Goal: Task Accomplishment & Management: Manage account settings

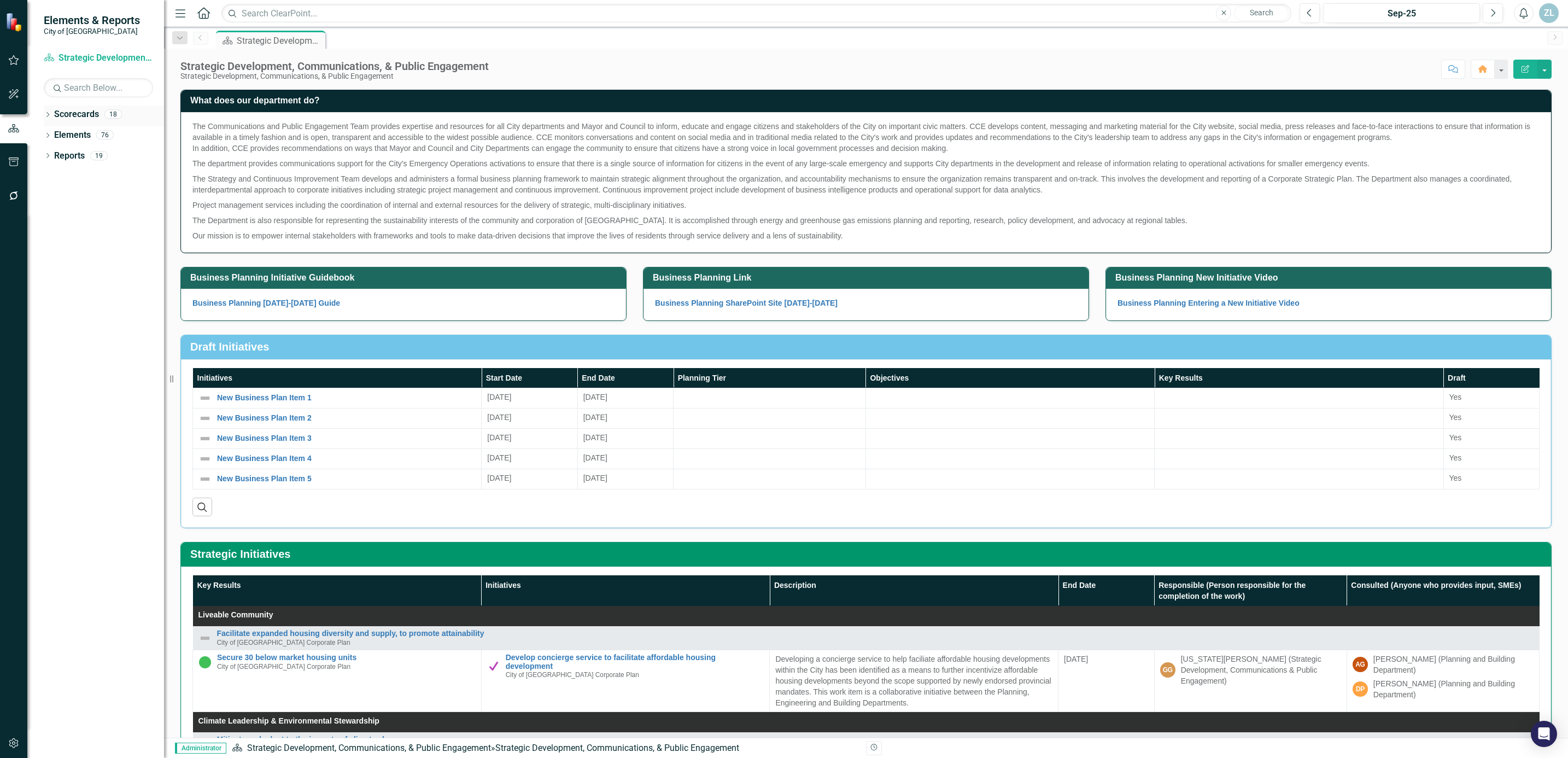
click at [46, 115] on icon "Dropdown" at bounding box center [47, 116] width 8 height 6
drag, startPoint x: 79, startPoint y: 128, endPoint x: 528, endPoint y: 258, distance: 467.4
click at [79, 128] on div "Dropdown City of [GEOGRAPHIC_DATA] Corporate Plan" at bounding box center [107, 136] width 115 height 18
click at [137, 137] on link "City of [GEOGRAPHIC_DATA] Corporate Plan" at bounding box center [112, 135] width 104 height 12
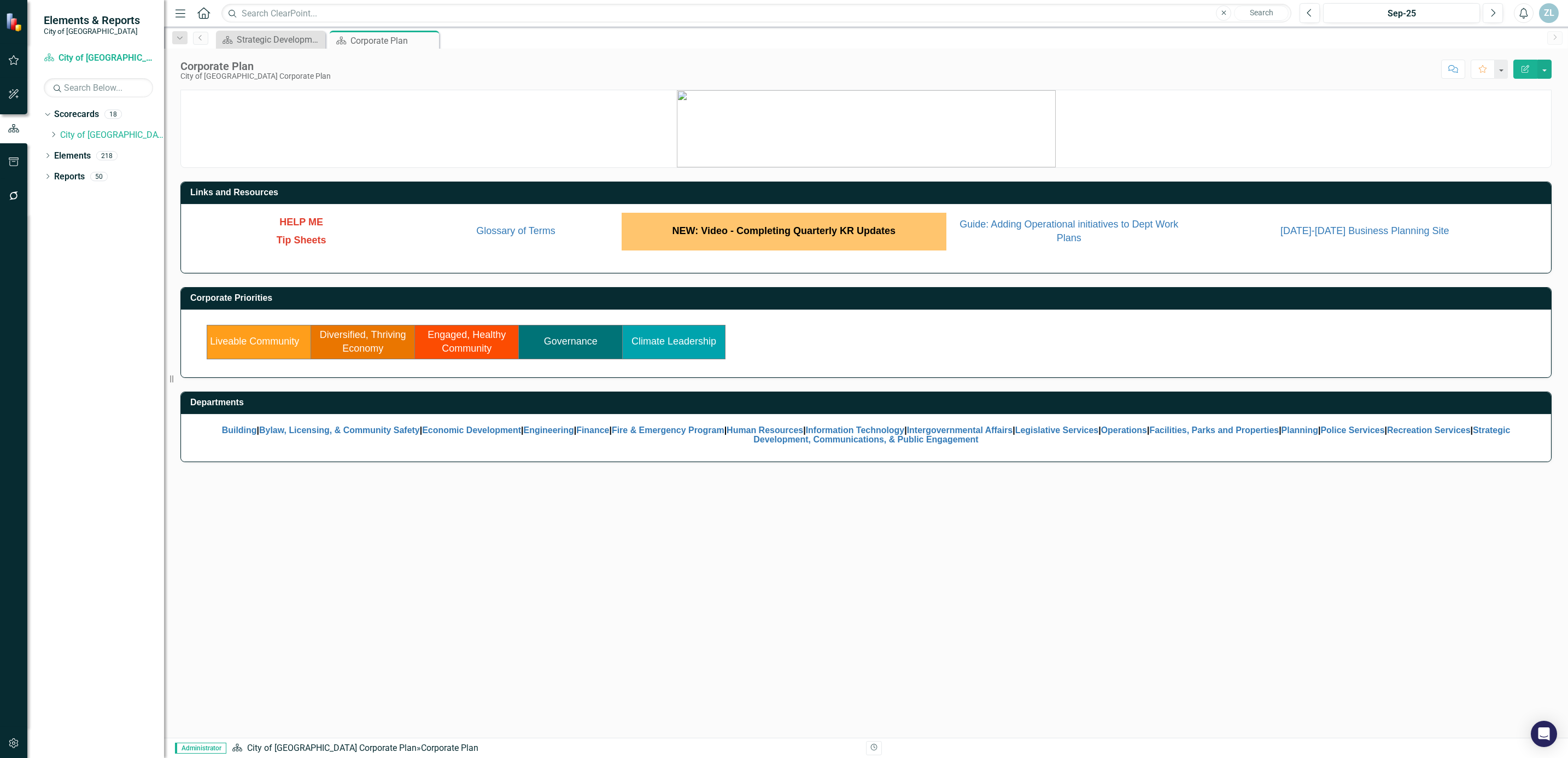
click at [678, 343] on link "Climate Leadership" at bounding box center [674, 341] width 84 height 11
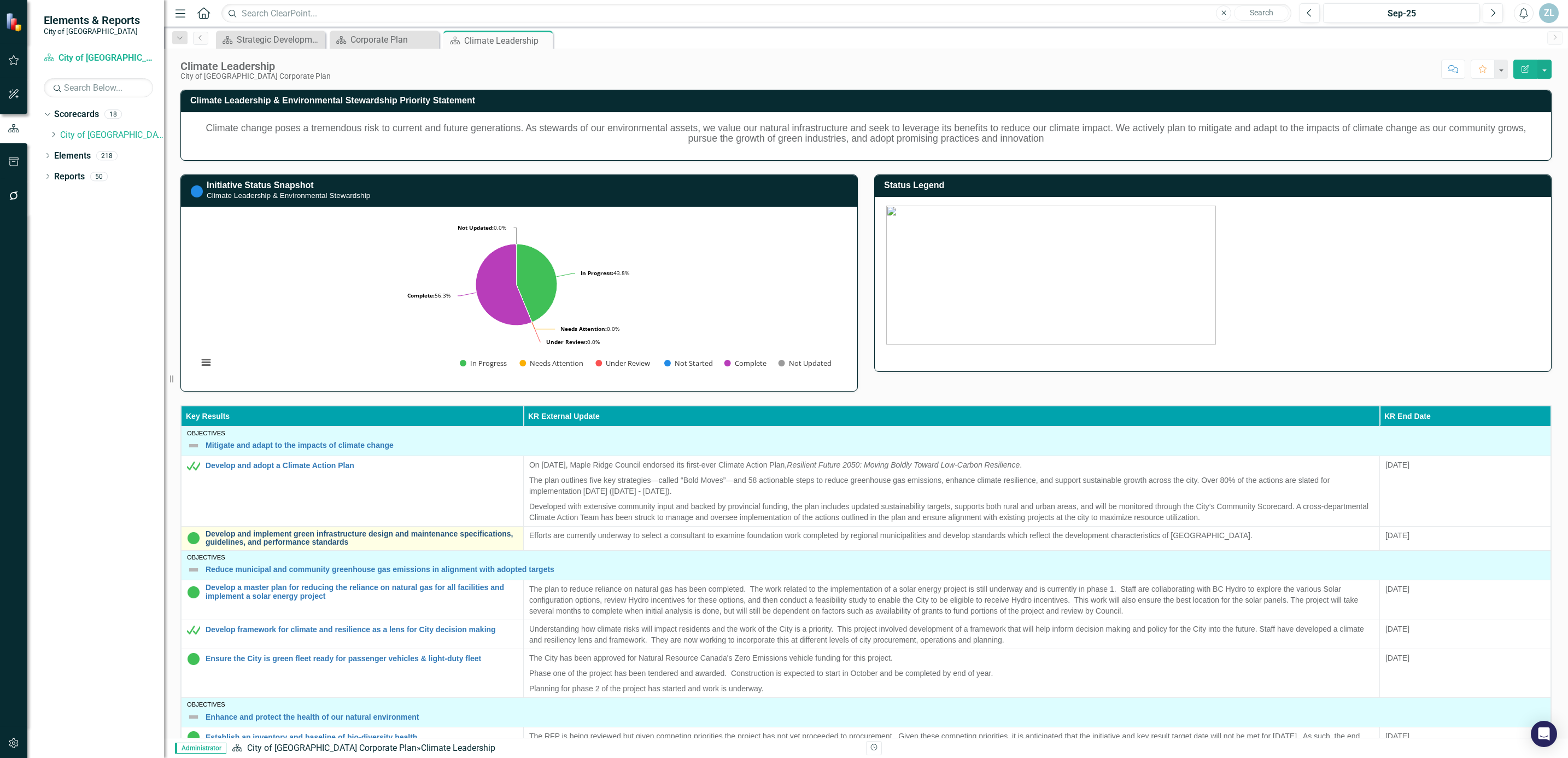
click at [299, 541] on link "Develop and implement green infrastructure design and maintenance specification…" at bounding box center [361, 539] width 312 height 17
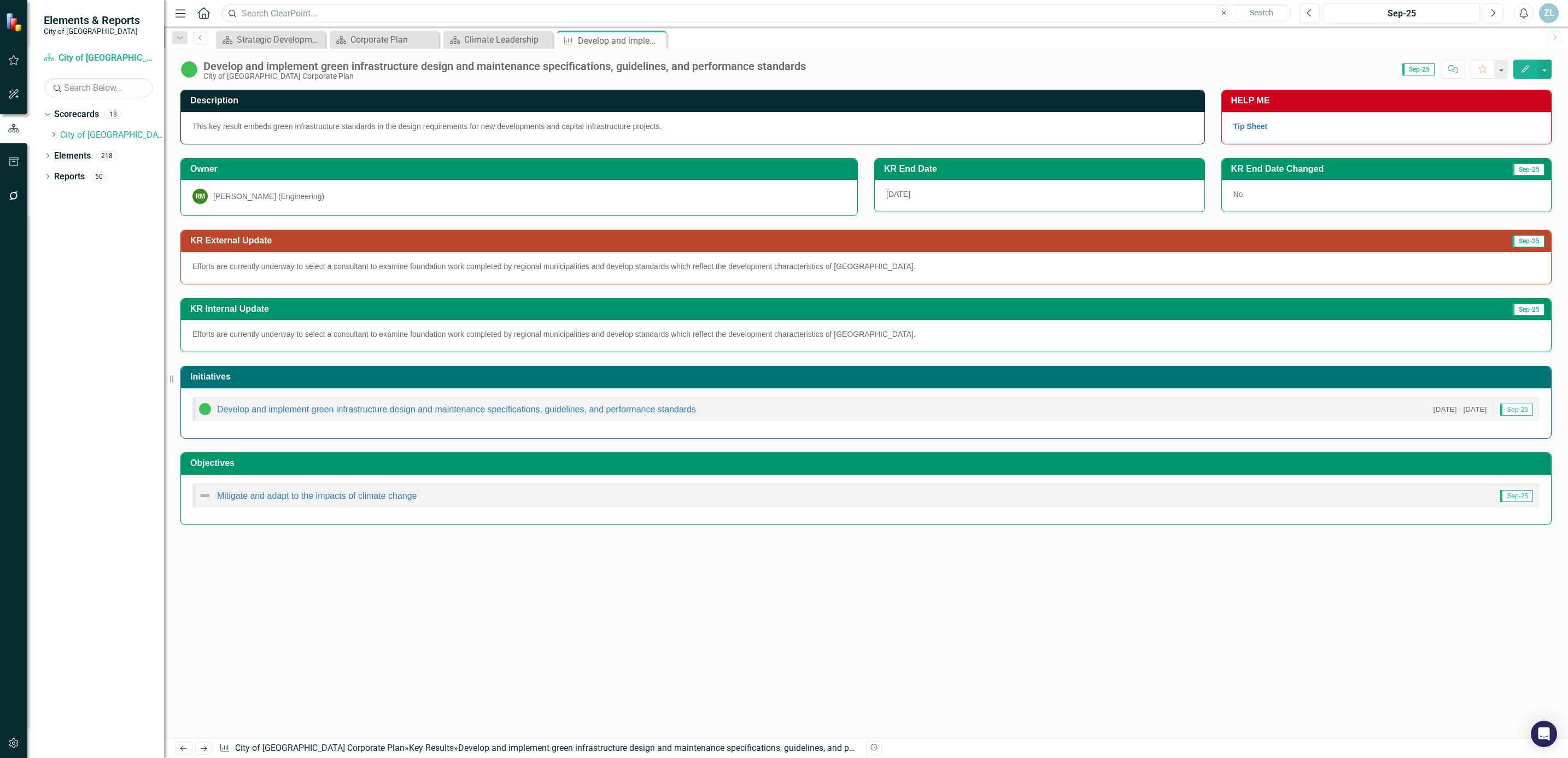
click at [1524, 71] on icon "button" at bounding box center [1525, 69] width 8 height 8
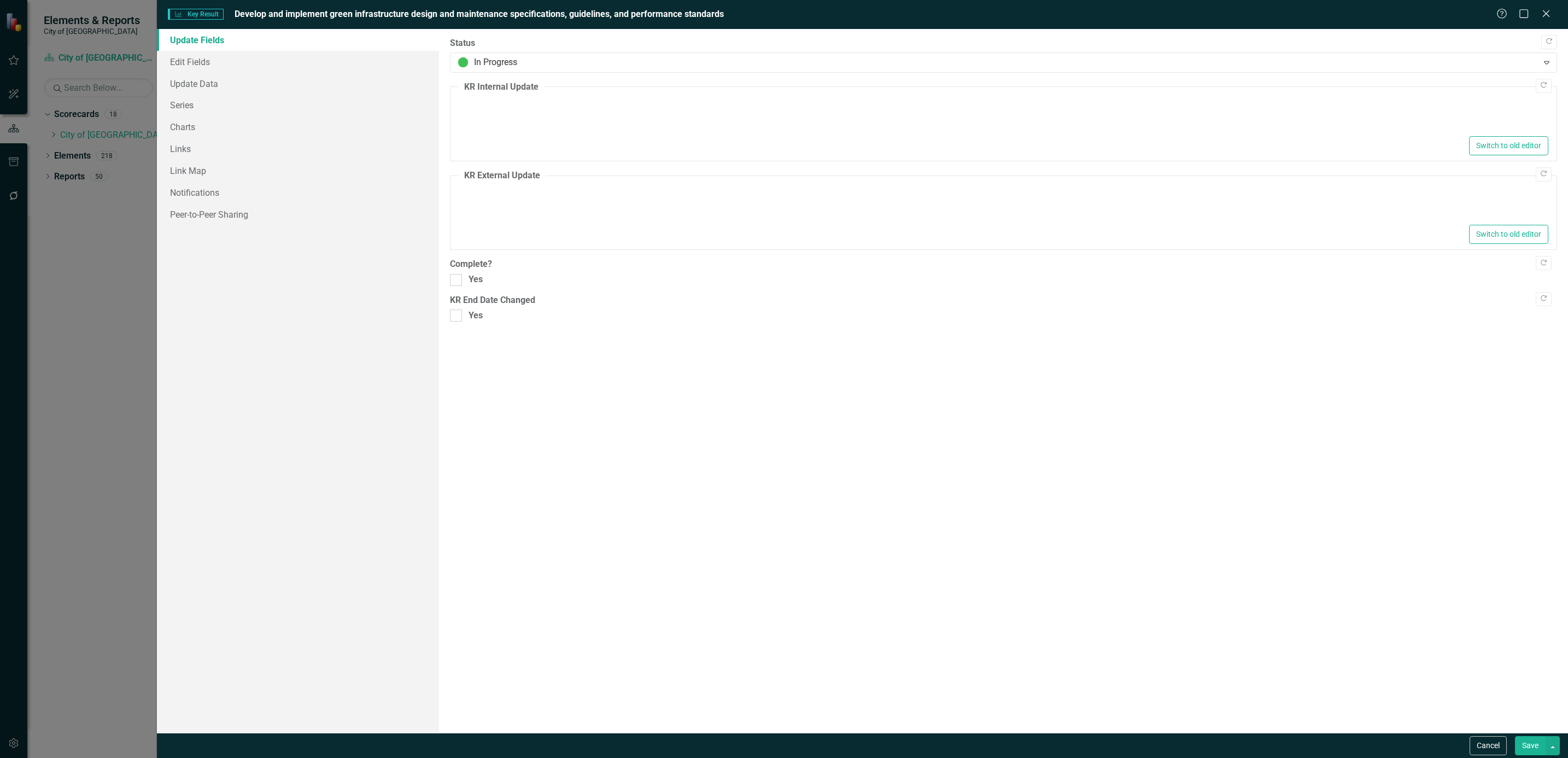
type textarea "<p>Efforts are currently underway to select a consultant to examine foundation …"
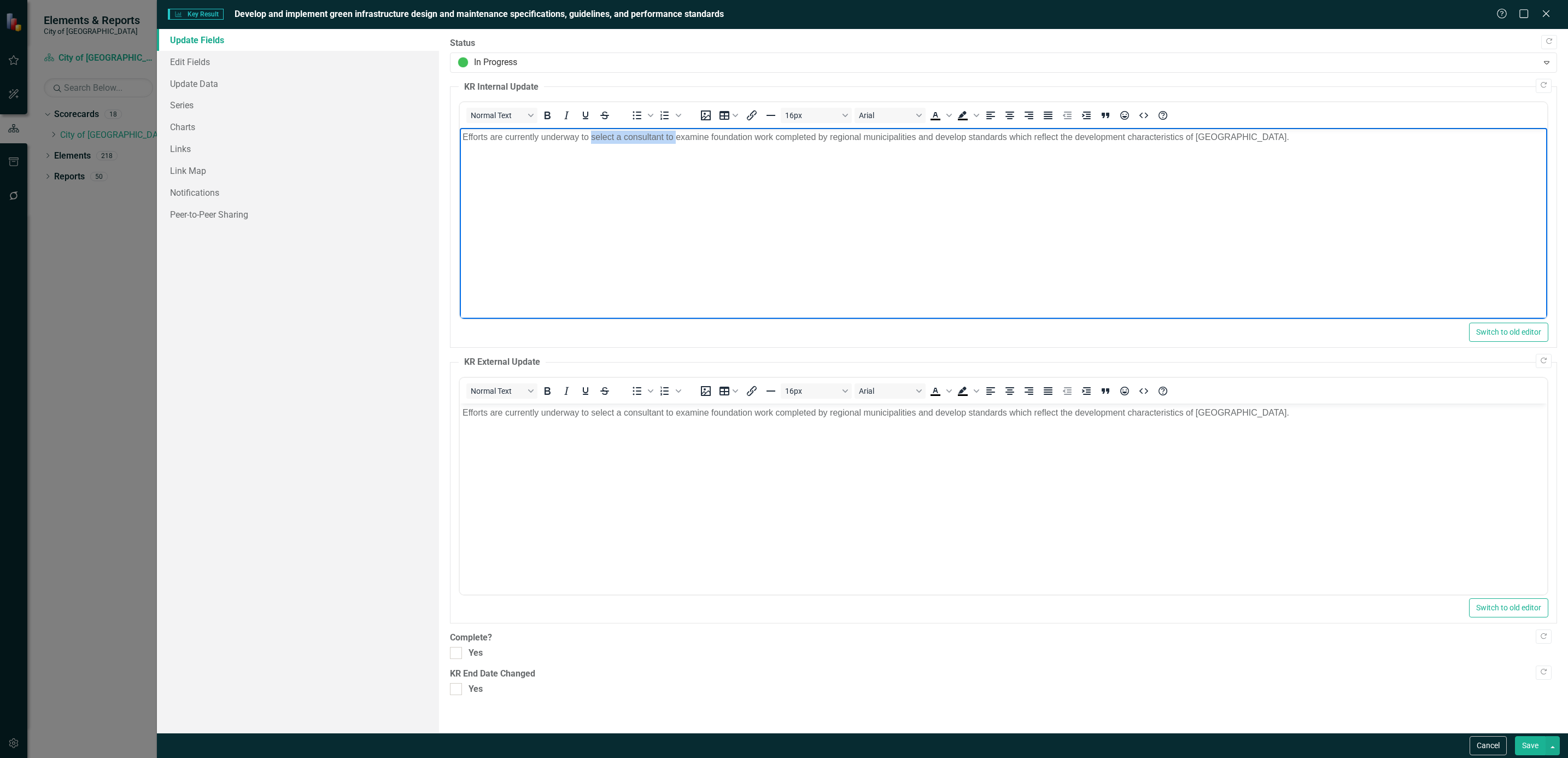
drag, startPoint x: 591, startPoint y: 138, endPoint x: 675, endPoint y: 147, distance: 84.5
click at [675, 147] on body "Efforts are currently underway to select a consultant to examine foundation wor…" at bounding box center [1003, 210] width 1087 height 164
click at [465, 136] on p "Efforts are currently underway to select a consultant to examine foundation wor…" at bounding box center [1003, 137] width 1082 height 13
click at [1490, 141] on p "The initiaitve to develop the standards will launch in early 2026. At that time…" at bounding box center [1003, 137] width 1082 height 13
click at [1474, 141] on p "The initiative to develop the standards will launch in early 2026. At that time…" at bounding box center [1003, 137] width 1082 height 13
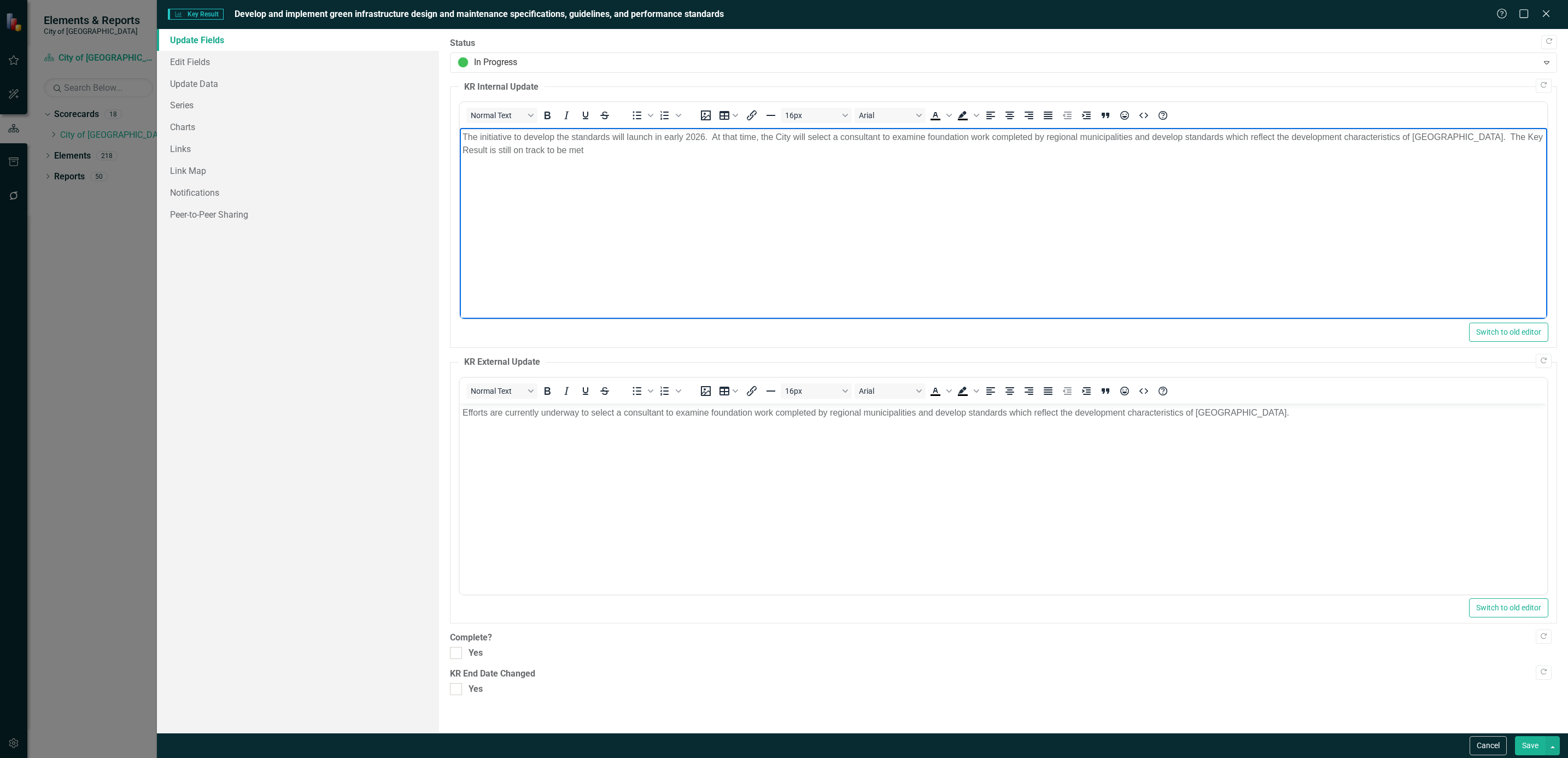
click at [1465, 136] on p "The initiative to develop the standards will launch in early 2026. At that time…" at bounding box center [1003, 144] width 1082 height 26
click at [570, 150] on p "The initiative to develop the standards will launch in early 2026. At that time…" at bounding box center [1003, 144] width 1082 height 26
drag, startPoint x: 598, startPoint y: 151, endPoint x: 561, endPoint y: 152, distance: 37.0
click at [561, 152] on p "The initiative to develop the standards will launch in early 2026. At that time…" at bounding box center [1003, 144] width 1082 height 26
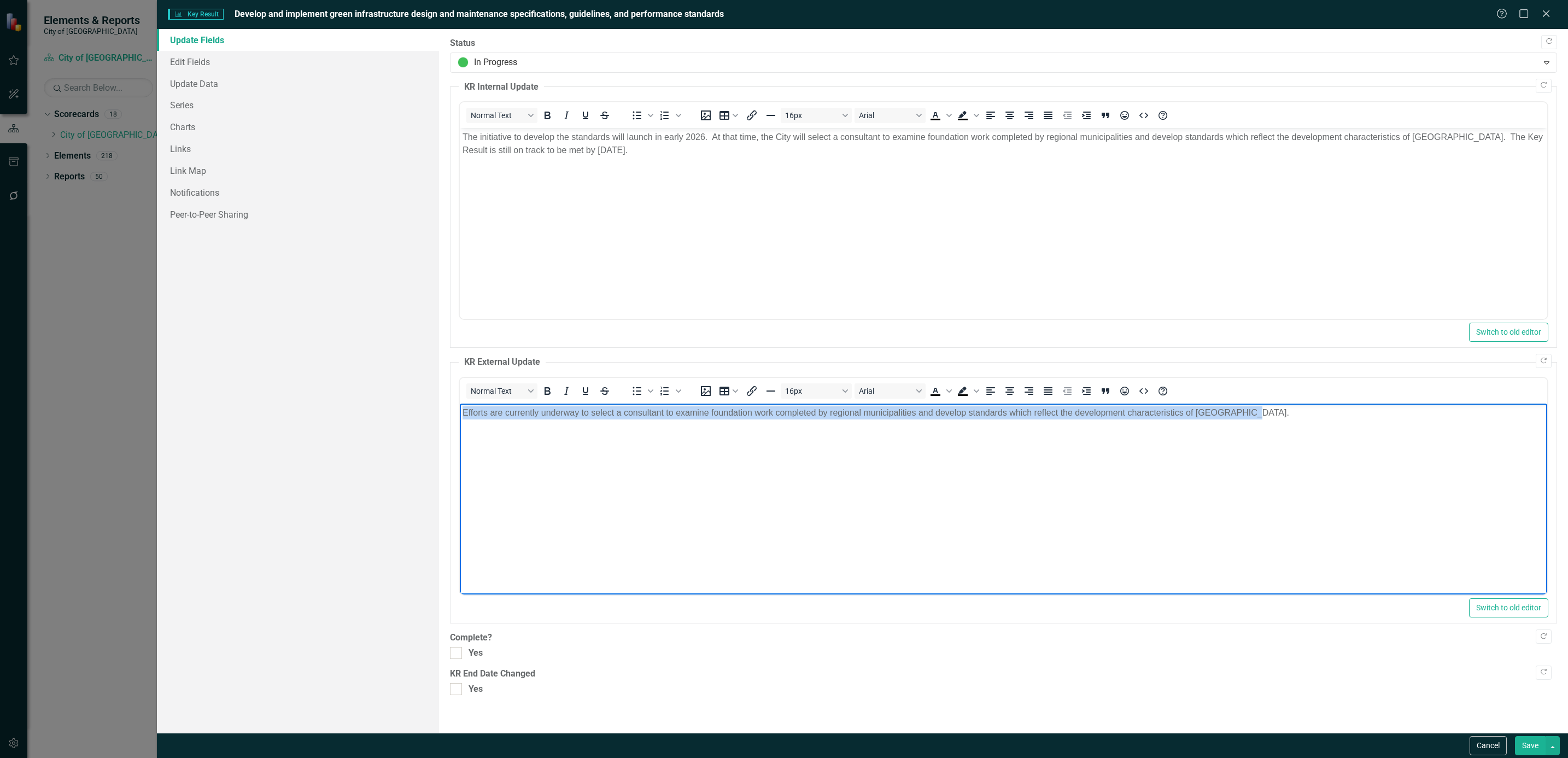
drag, startPoint x: 1252, startPoint y: 416, endPoint x: 455, endPoint y: 416, distance: 797.0
click at [459, 416] on html "Efforts are currently underway to select a consultant to examine foundation wor…" at bounding box center [1003, 485] width 1087 height 164
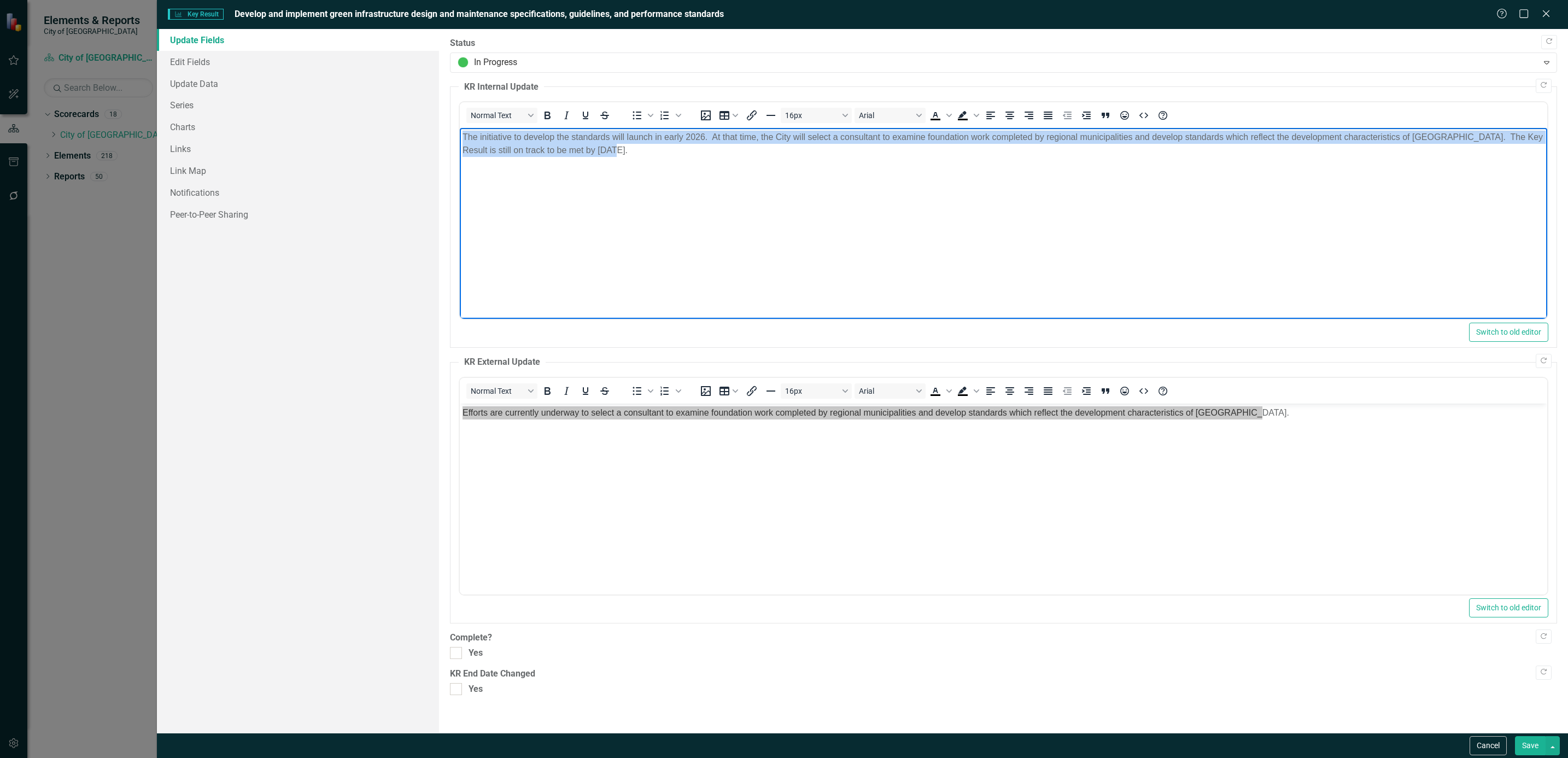
drag, startPoint x: 619, startPoint y: 147, endPoint x: 421, endPoint y: 142, distance: 198.1
click at [459, 142] on html "The initiative to develop the standards will launch in early 2026. At that time…" at bounding box center [1003, 210] width 1087 height 164
copy p "The initiative to develop the standards will launch in early 2026. At that time…"
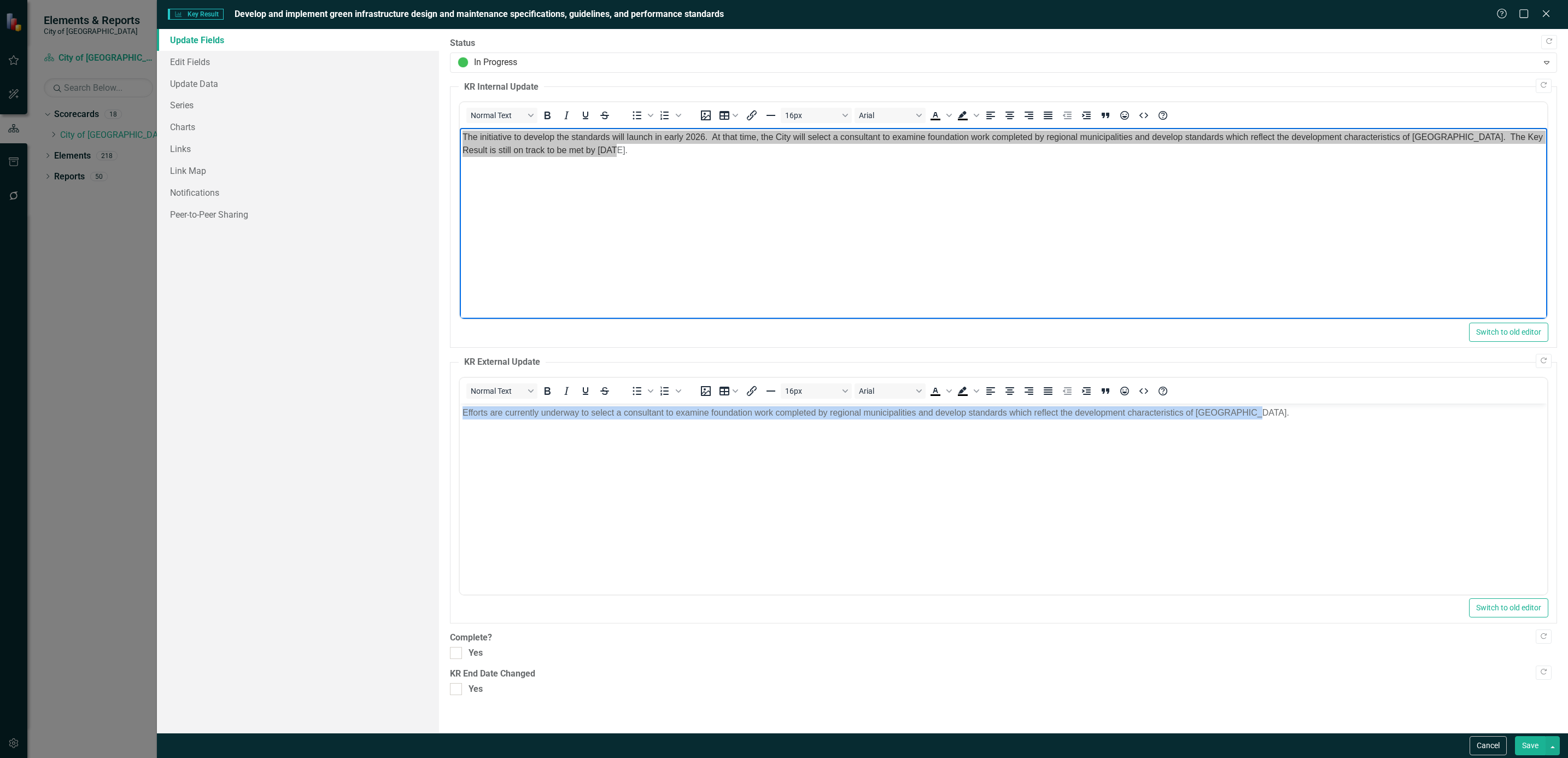
click at [1255, 413] on p "Efforts are currently underway to select a consultant to examine foundation wor…" at bounding box center [1003, 413] width 1082 height 13
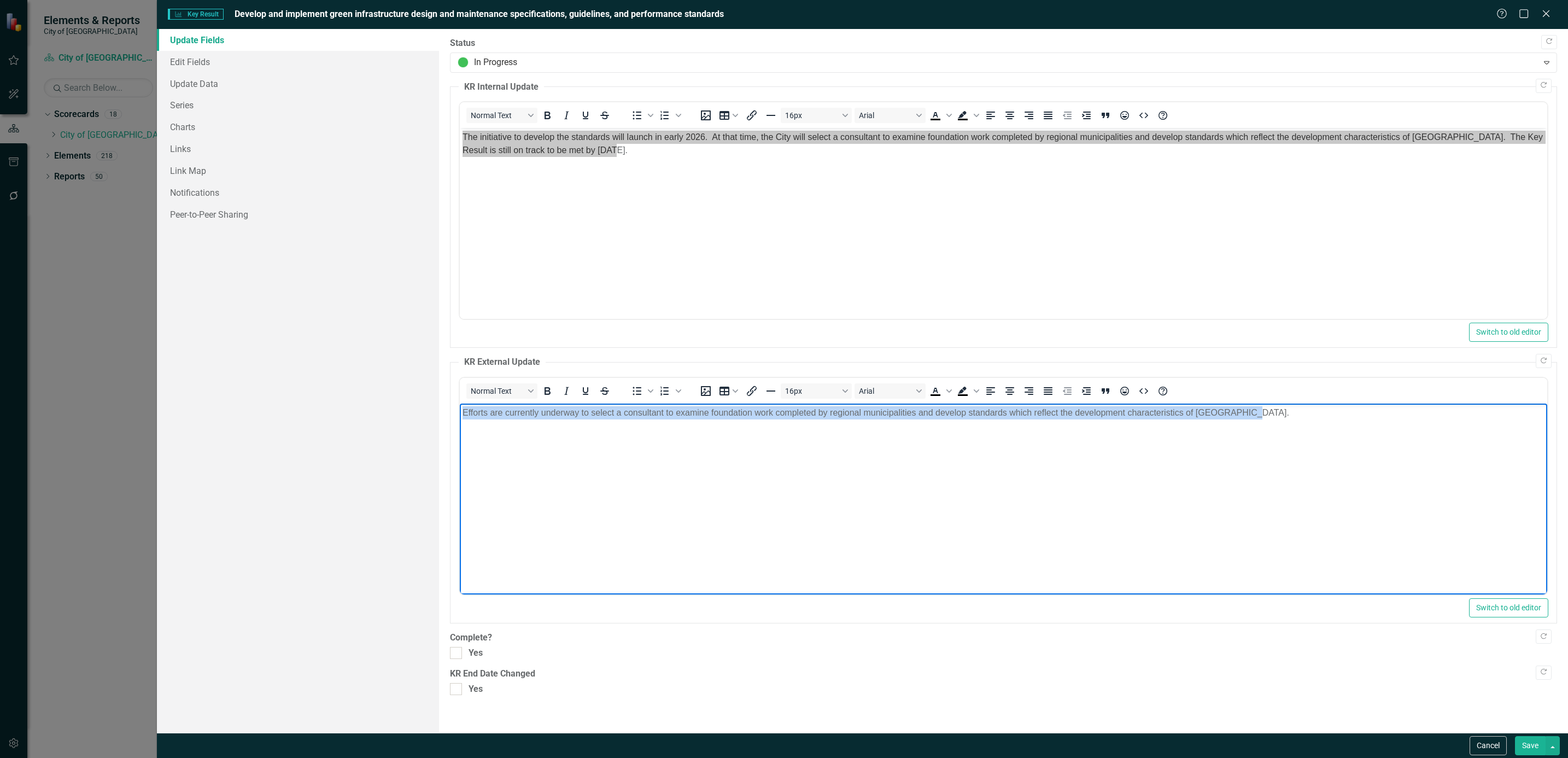
paste body "Rich Text Area. Press ALT-0 for help."
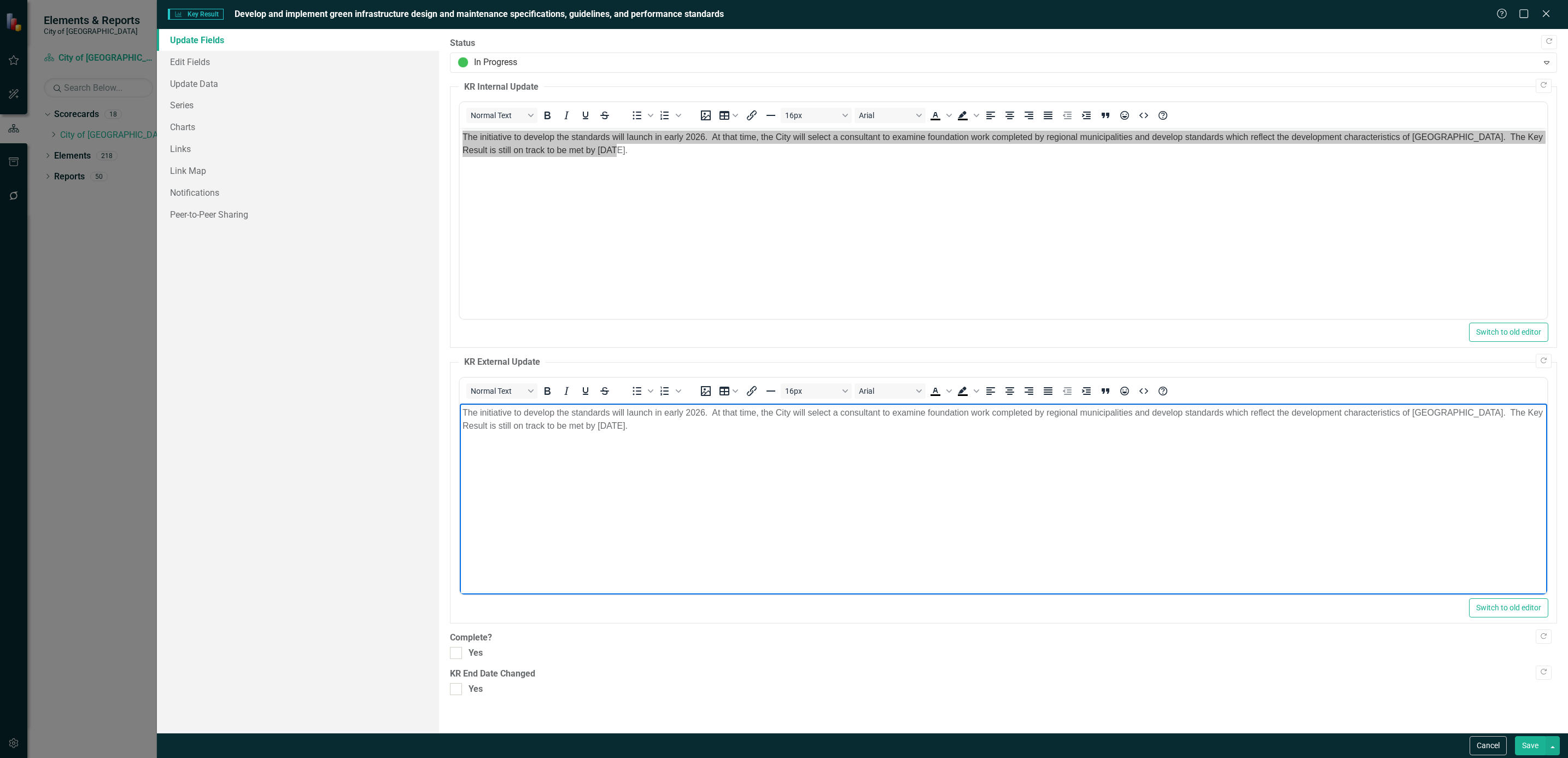
click at [709, 413] on p "The initiative to develop the standards will launch in early 2026. At that time…" at bounding box center [1003, 419] width 1082 height 26
click at [756, 411] on p "The initiative to develop the standards will launch in early 2026. At that time…" at bounding box center [1003, 419] width 1082 height 26
click at [916, 434] on body "The initiative to develop the standards will launch in early 2026. At that time…" at bounding box center [1003, 485] width 1087 height 164
click at [639, 425] on p "The initiative to develop the standards will launch in early 2026. At that time…" at bounding box center [1003, 419] width 1082 height 26
click at [690, 460] on body "The initiative to develop the standards will launch in early 2026. At that time…" at bounding box center [1003, 485] width 1087 height 164
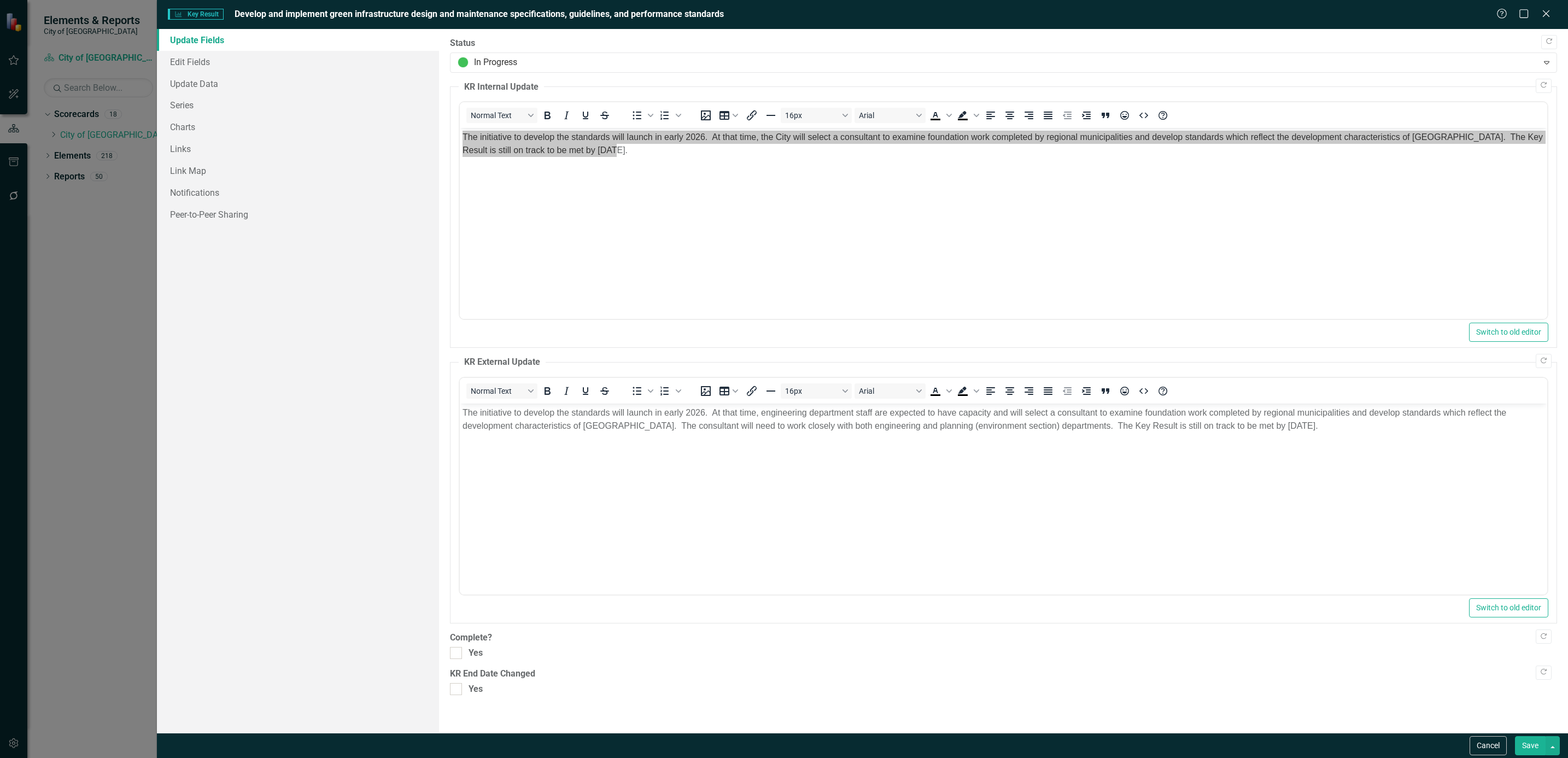
click at [686, 327] on div "Switch to old editor" at bounding box center [1003, 332] width 1090 height 19
click at [969, 421] on p "The initiative to develop the standards will launch in early 2026. At that time…" at bounding box center [1003, 419] width 1082 height 26
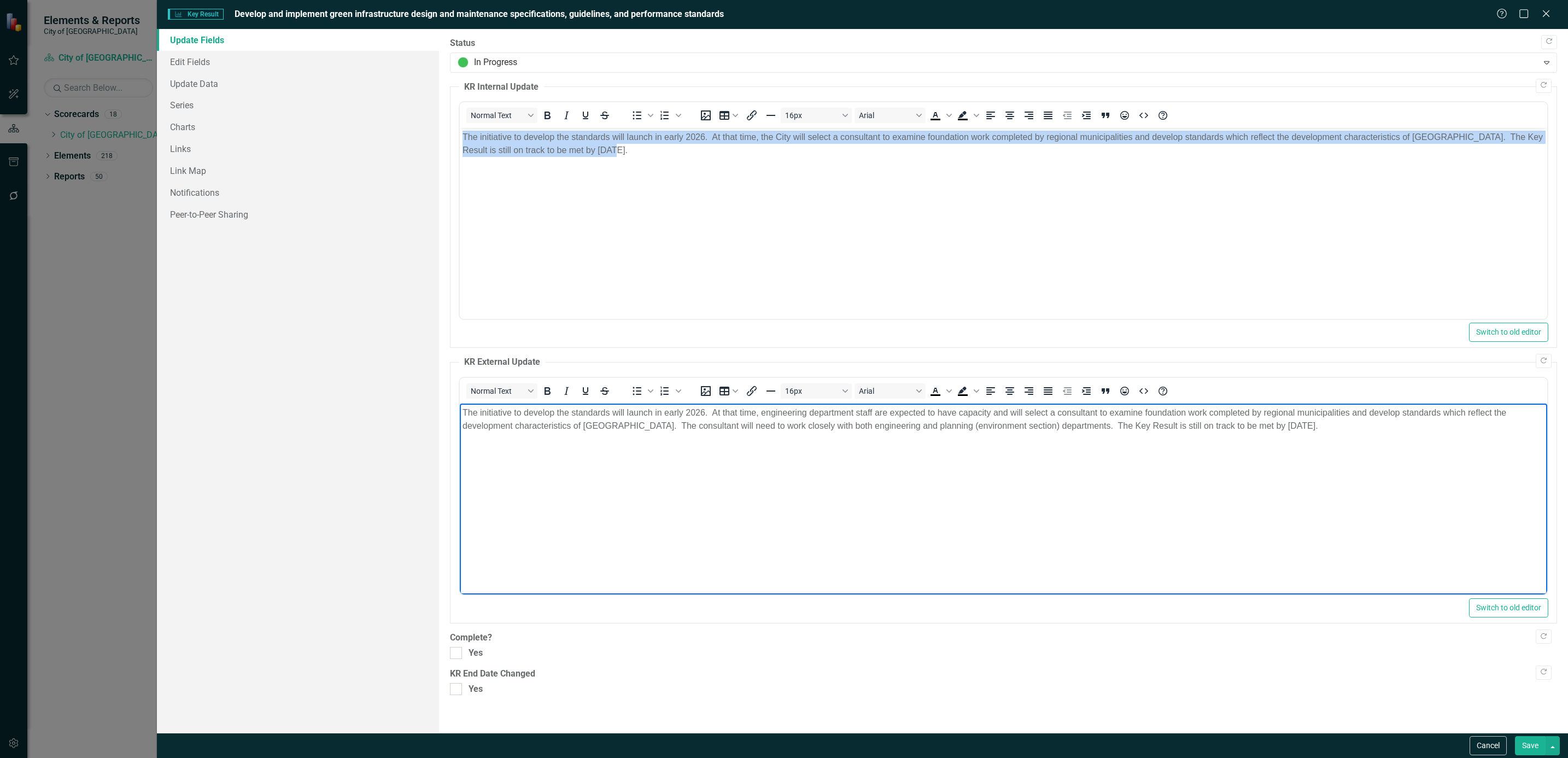
click at [612, 154] on p "The initiative to develop the standards will launch in early 2026. At that time…" at bounding box center [1003, 144] width 1082 height 26
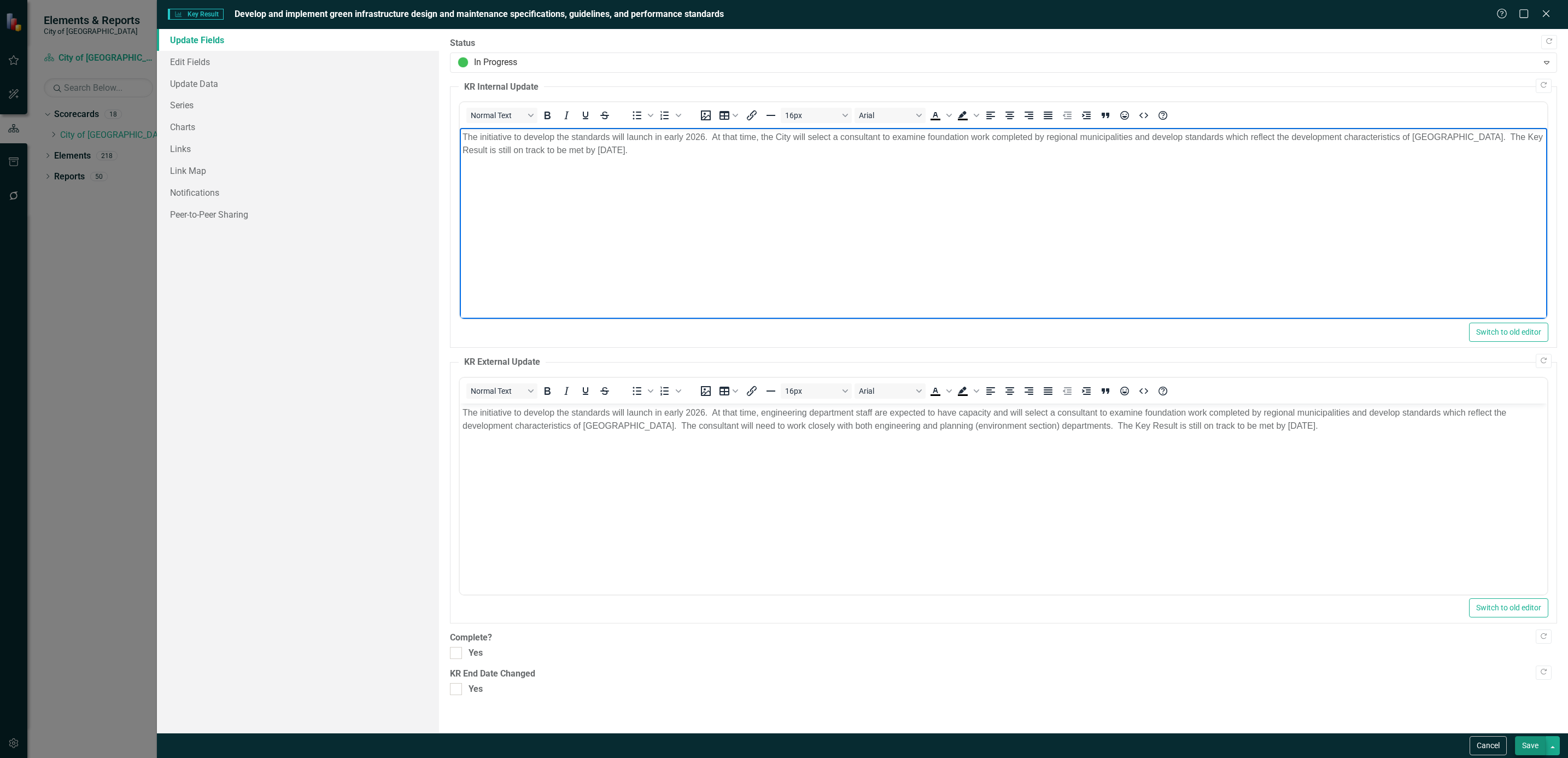
click at [1530, 742] on button "Save" at bounding box center [1530, 746] width 30 height 19
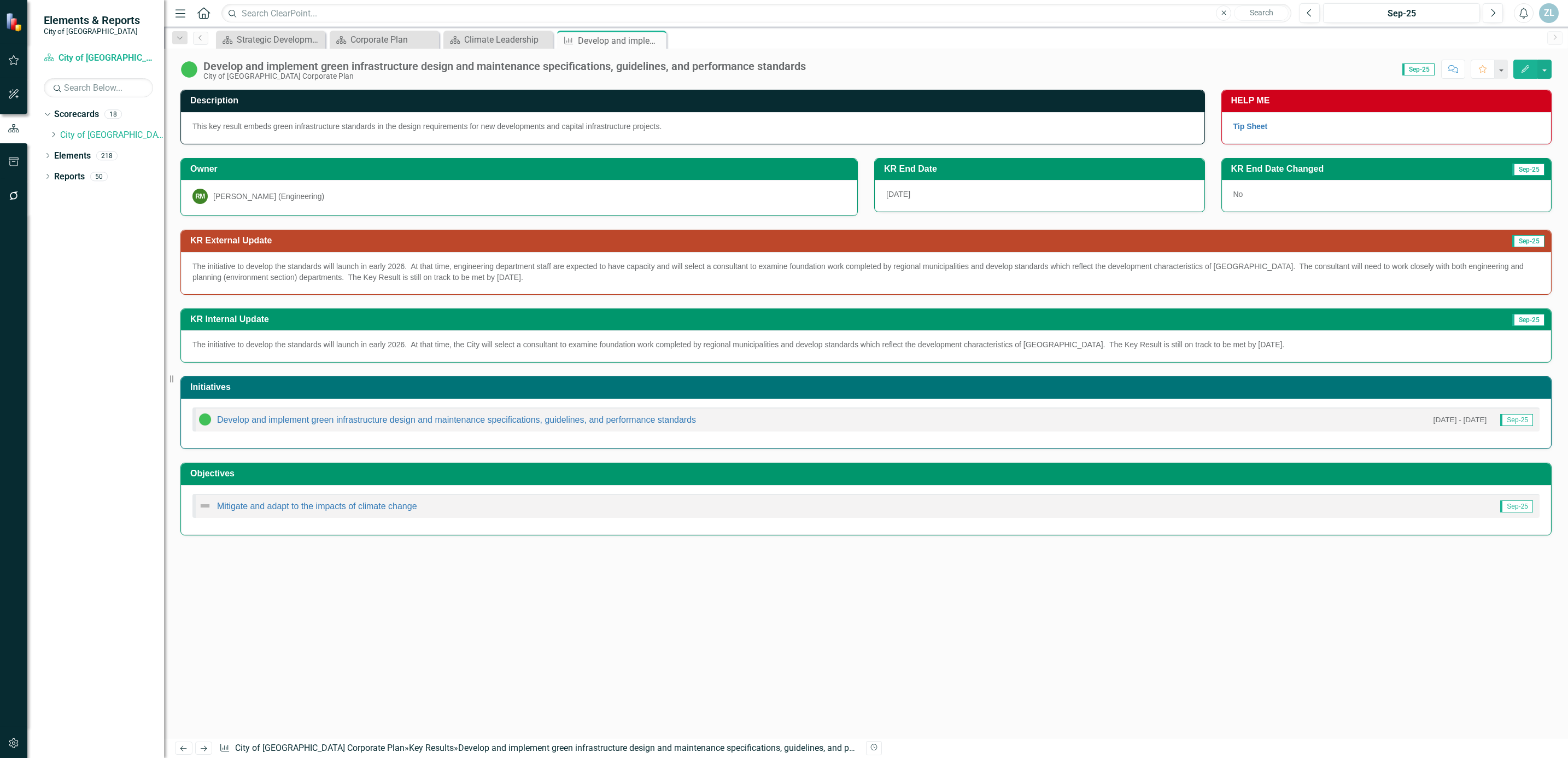
drag, startPoint x: 515, startPoint y: 276, endPoint x: 215, endPoint y: 261, distance: 300.4
click at [215, 261] on div "The initiative to develop the standards will launch in early 2026. At that time…" at bounding box center [866, 273] width 1370 height 42
click at [207, 262] on p "The initiative to develop the standards will launch in early 2026. At that time…" at bounding box center [866, 272] width 1347 height 22
click at [205, 272] on p "The initiative to develop the standards will launch in early 2026. At that time…" at bounding box center [866, 272] width 1347 height 22
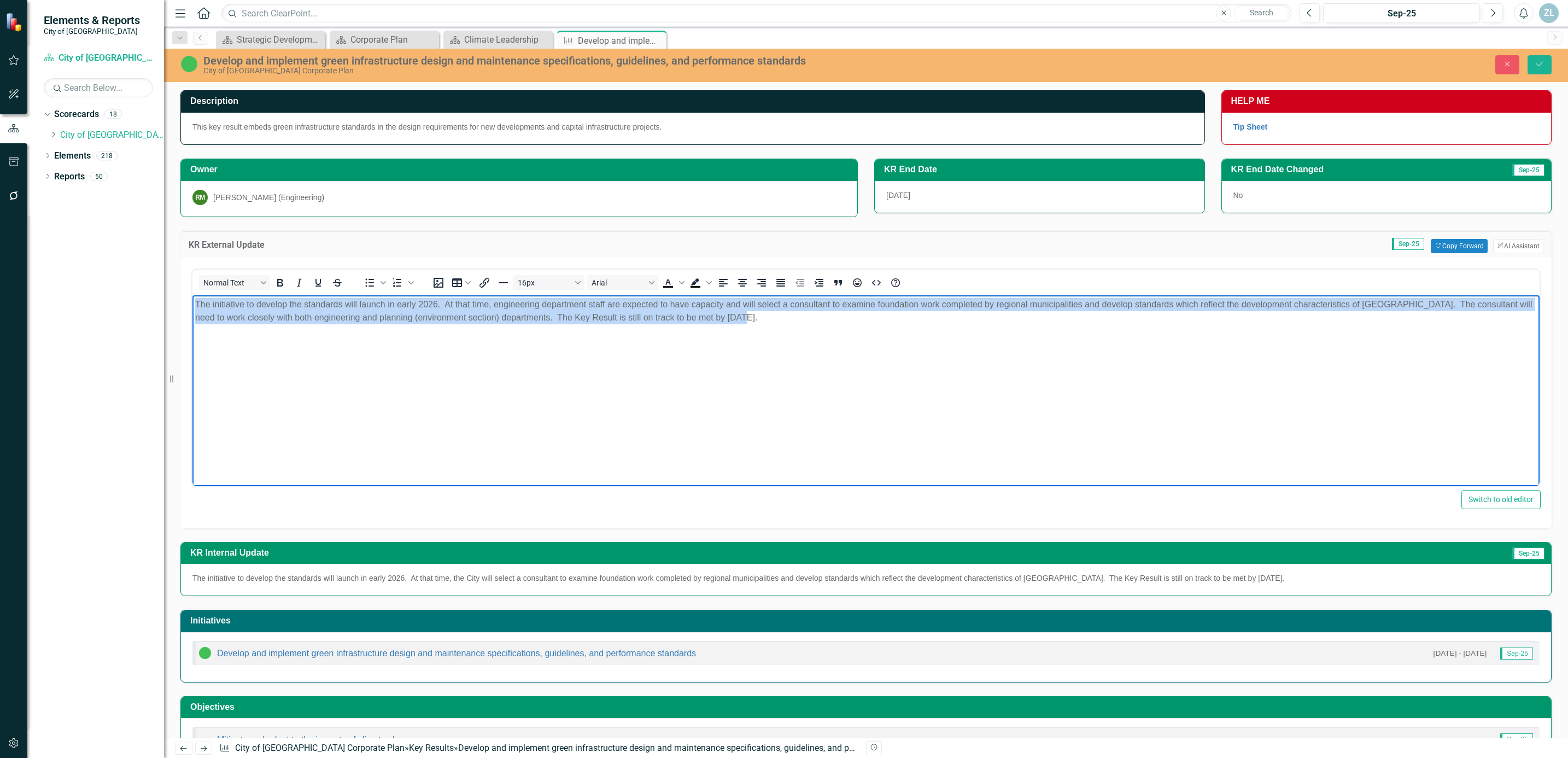
drag, startPoint x: 195, startPoint y: 302, endPoint x: 892, endPoint y: 363, distance: 699.7
click at [892, 363] on body "The initiative to develop the standards will launch in early 2026. At that time…" at bounding box center [866, 377] width 1347 height 164
copy p "The initiative to develop the standards will launch in early 2026. At that time…"
paste body "Rich Text Area. Press ALT-0 for help."
drag, startPoint x: 759, startPoint y: 322, endPoint x: 75, endPoint y: 270, distance: 686.0
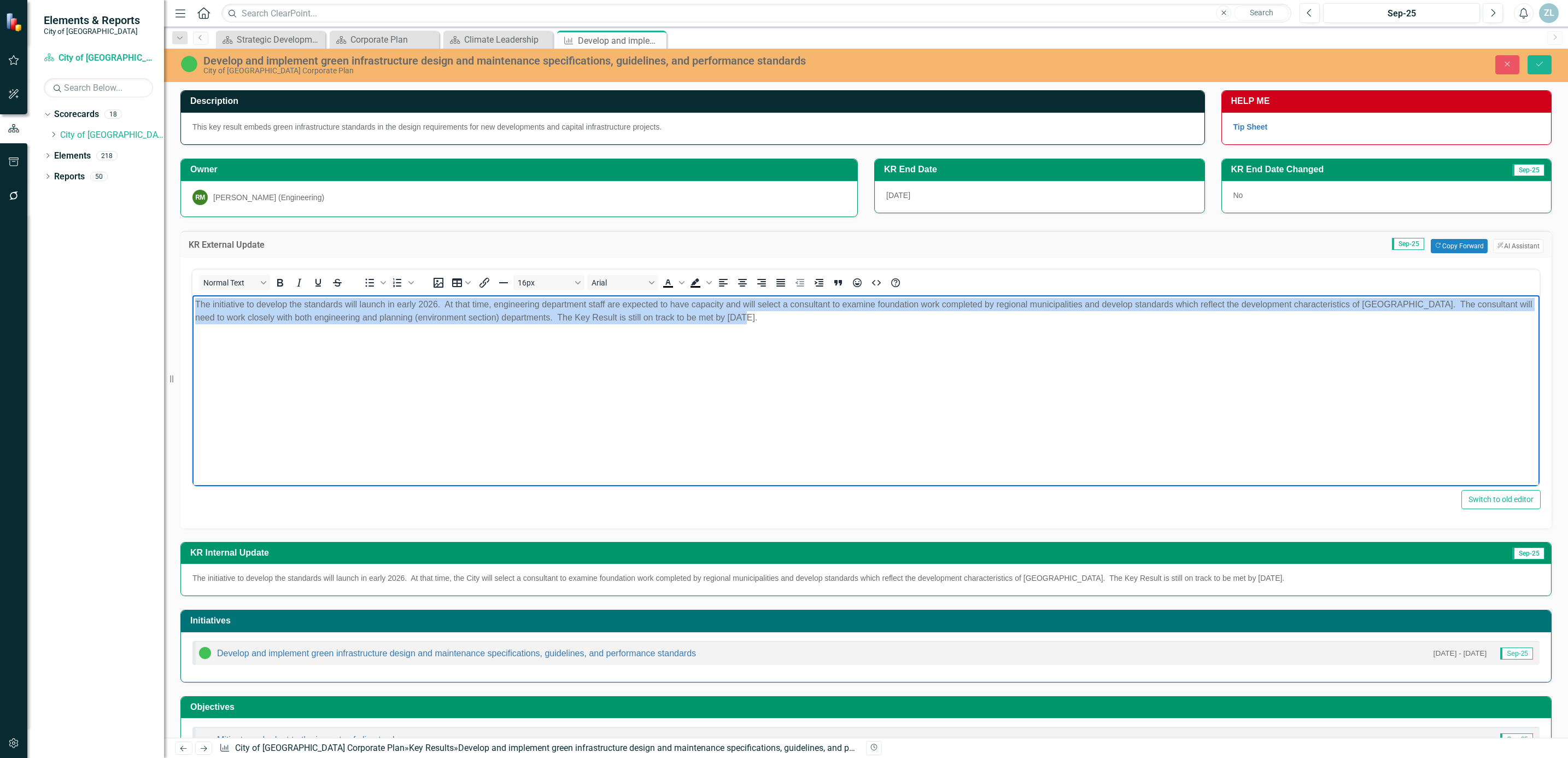
click at [192, 295] on html "The initiative to develop the standards will launch in early 2026. At that time…" at bounding box center [866, 377] width 1347 height 164
copy p "The initiative to develop the standards will launch in early 2026. At that time…"
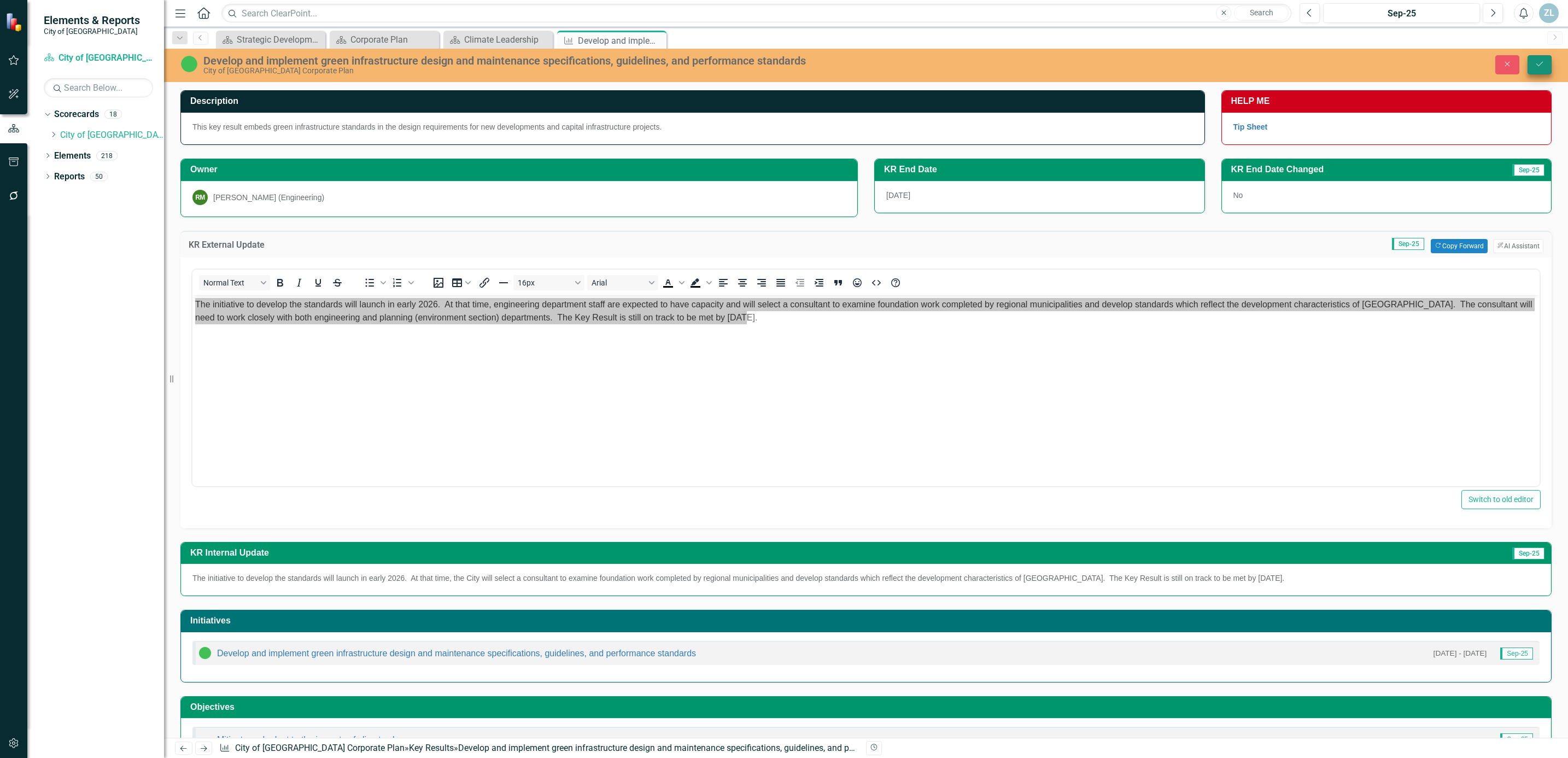
click at [1532, 64] on button "Save" at bounding box center [1539, 65] width 24 height 19
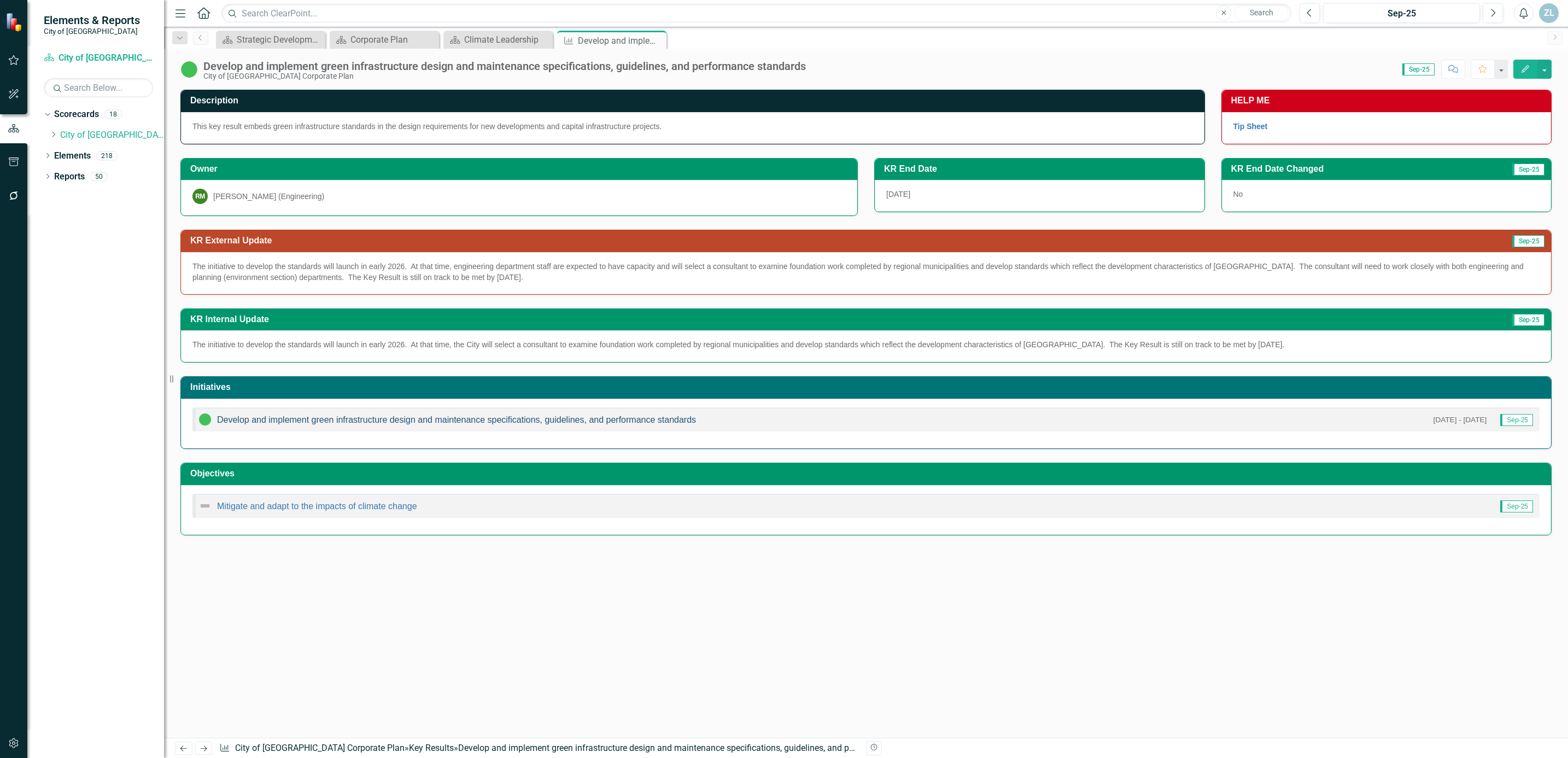
click at [309, 424] on link "Develop and implement green infrastructure design and maintenance specification…" at bounding box center [457, 419] width 479 height 9
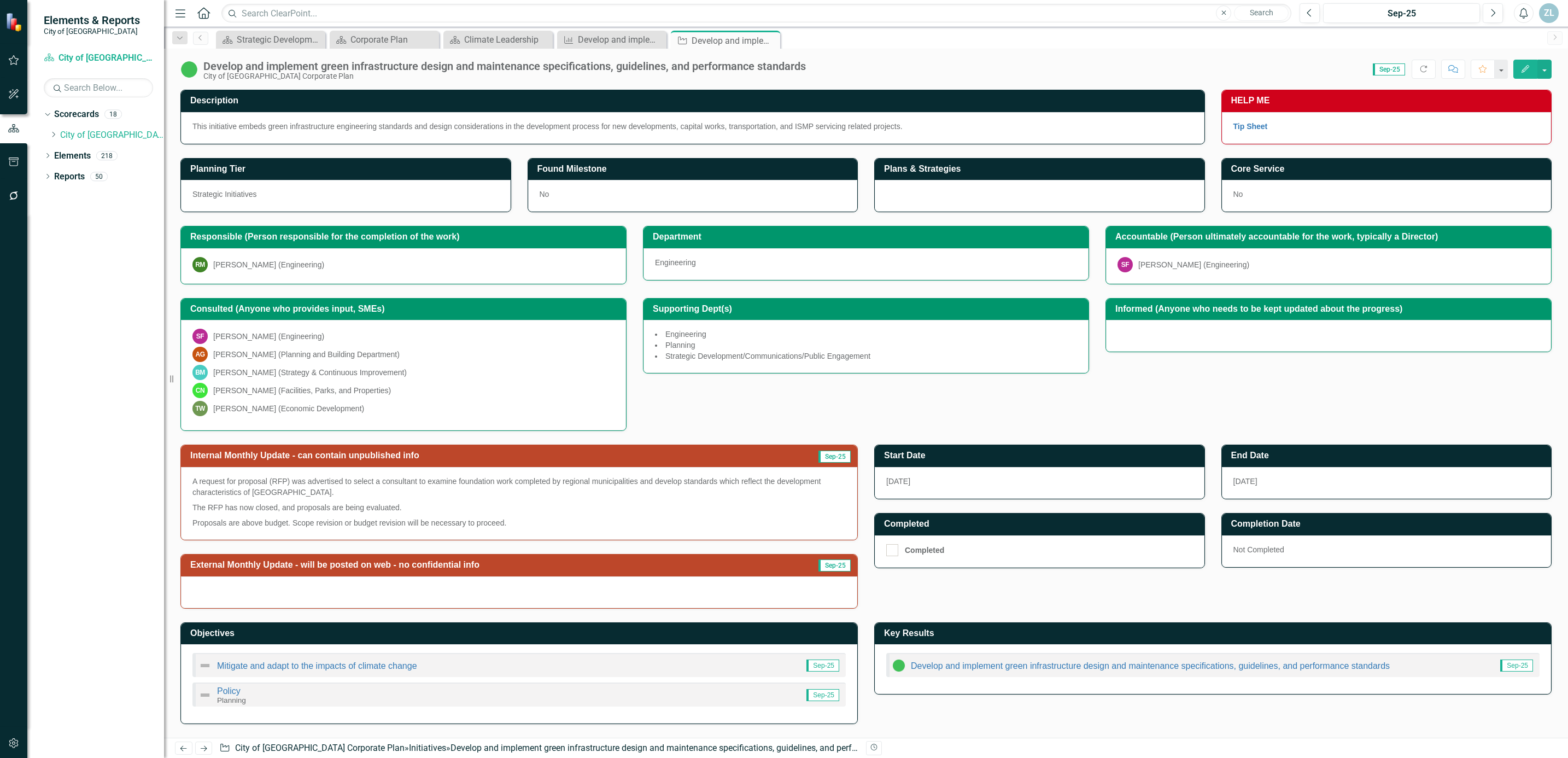
scroll to position [4, 0]
click at [466, 524] on p "Proposals are above budget. Scope revision or budget revision will be necessary…" at bounding box center [519, 521] width 653 height 13
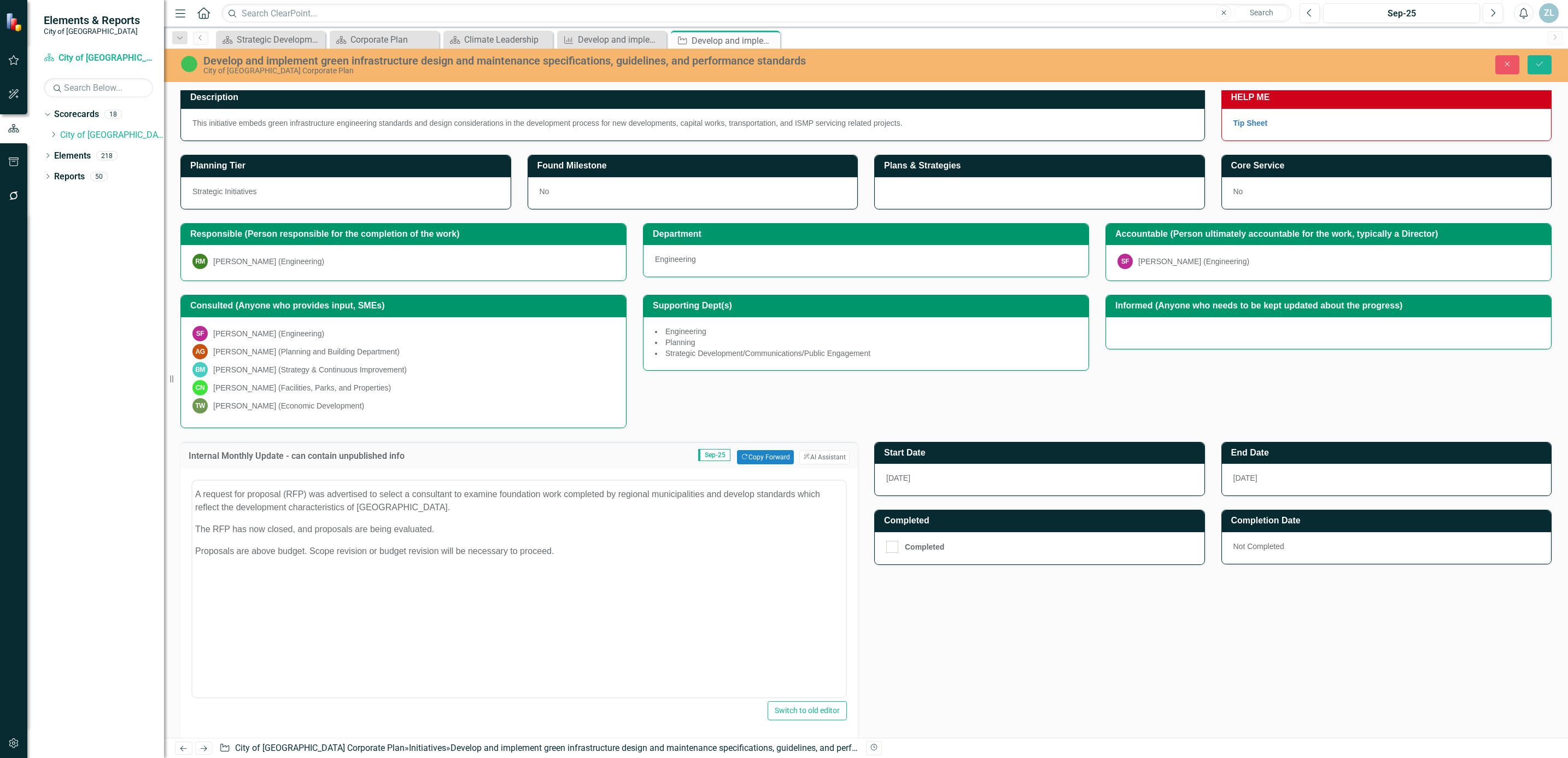
scroll to position [0, 0]
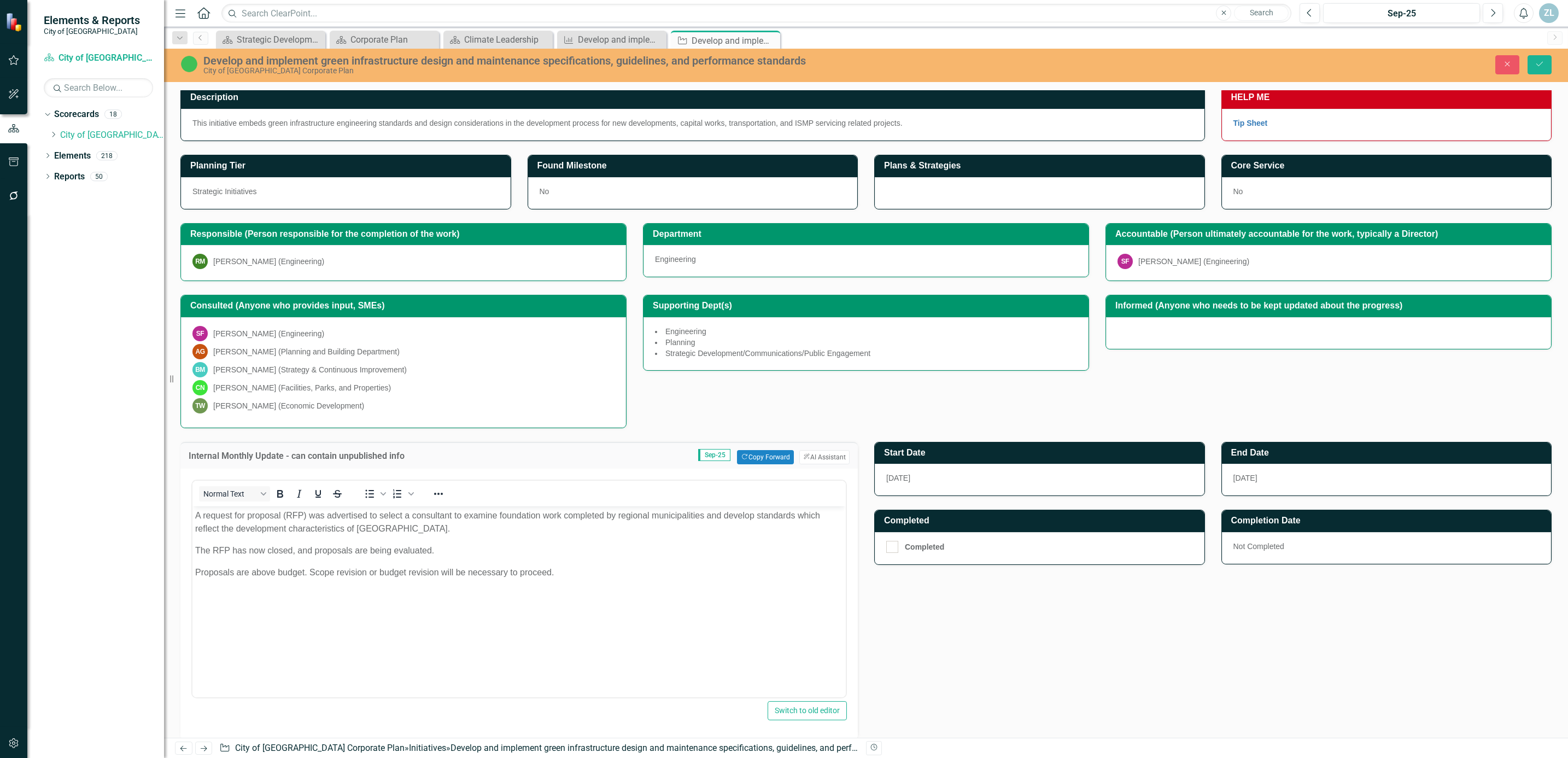
click at [566, 575] on p "Proposals are above budget. Scope revision or budget revision will be necessary…" at bounding box center [519, 572] width 648 height 13
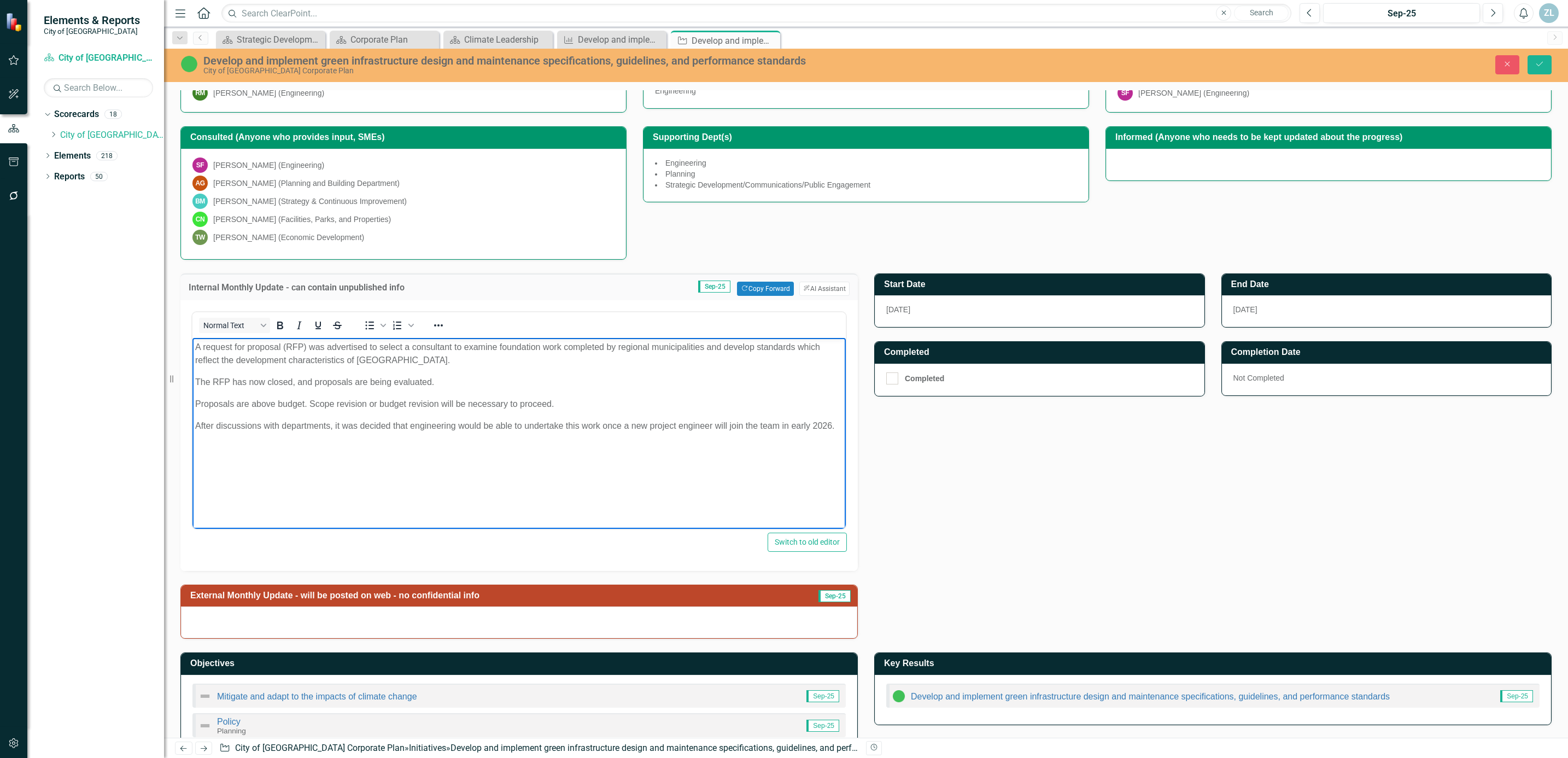
scroll to position [207, 0]
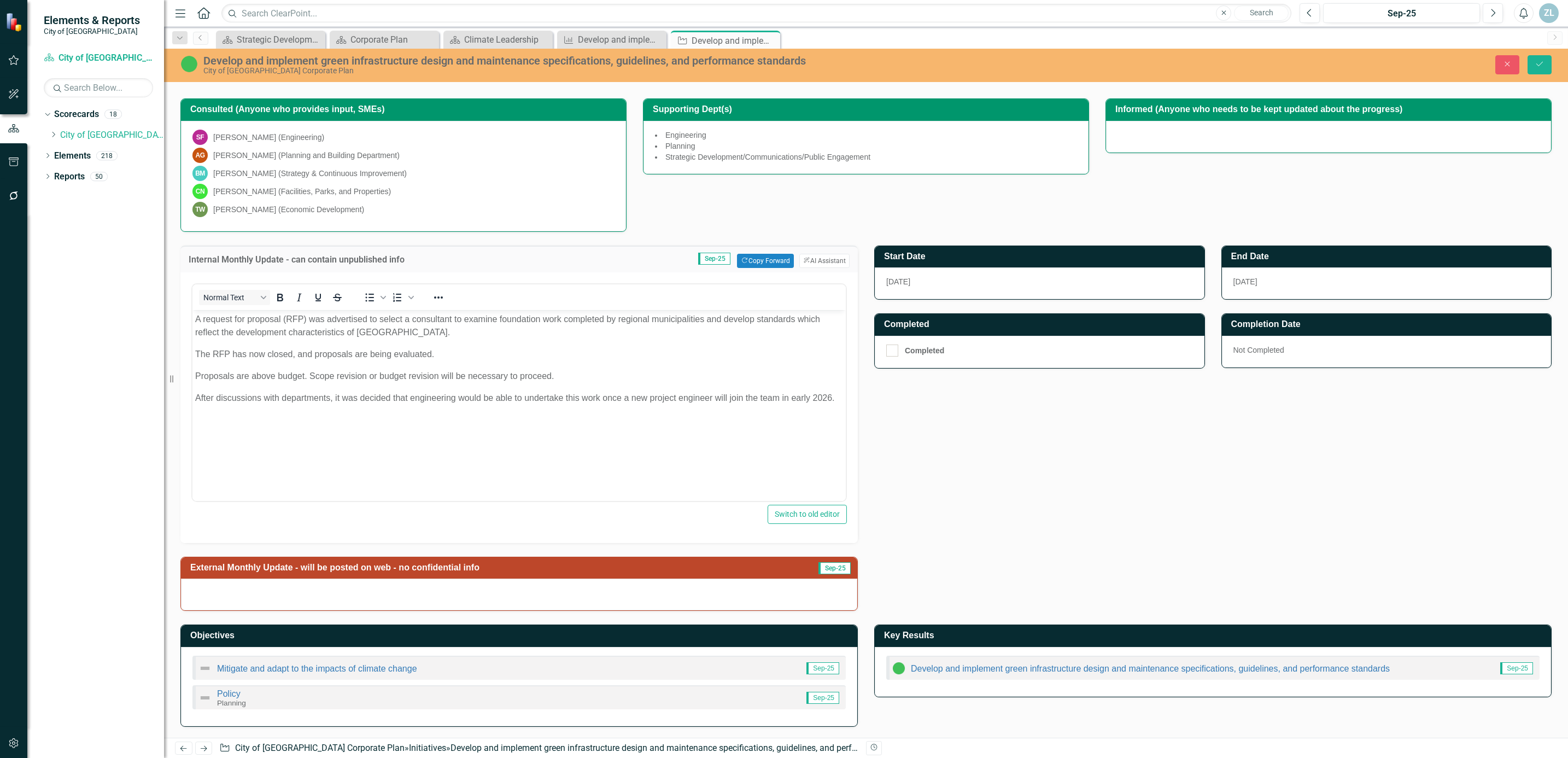
click at [383, 588] on div at bounding box center [519, 595] width 676 height 32
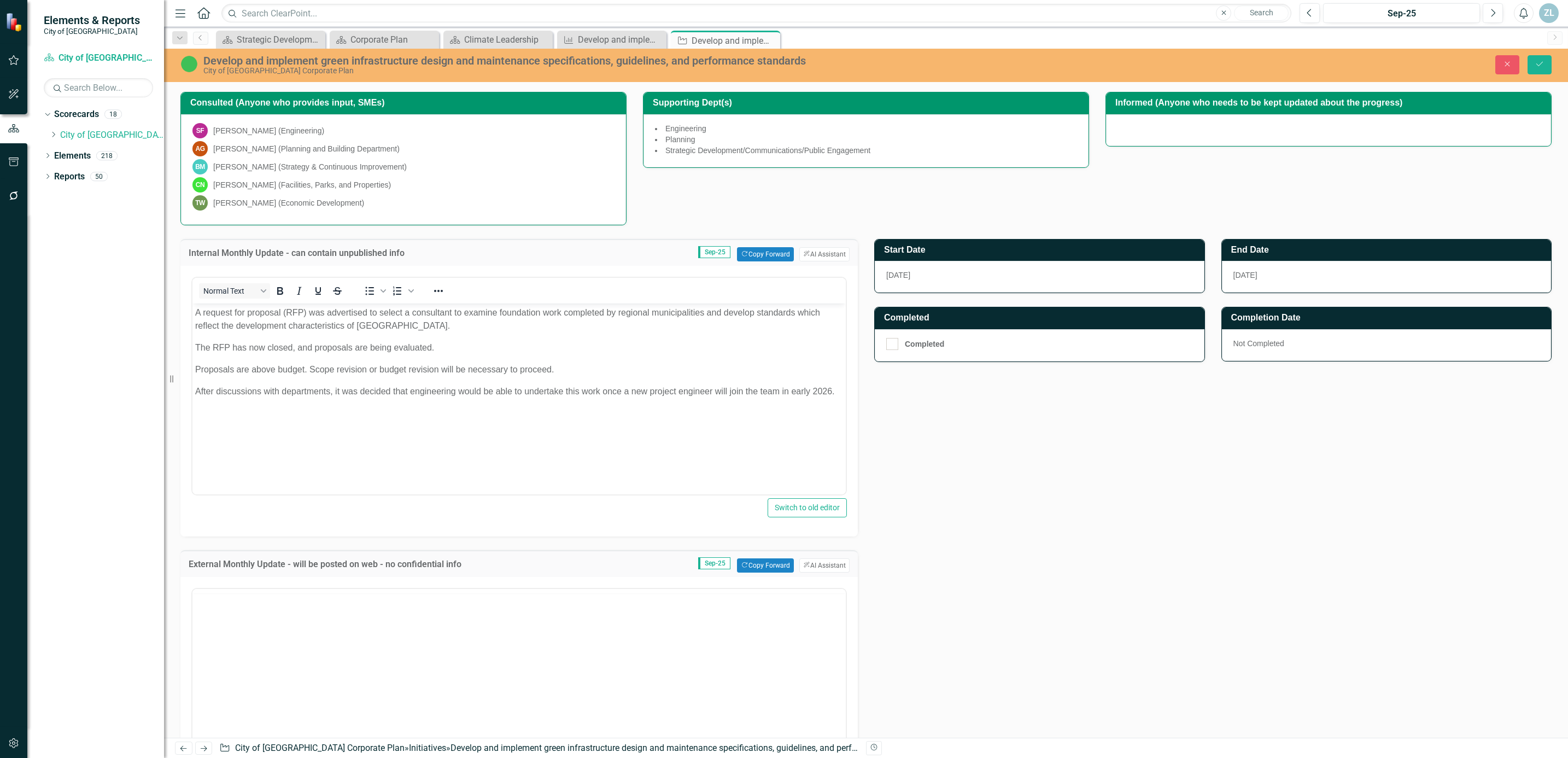
scroll to position [0, 0]
click at [356, 647] on body "Rich Text Area. Press ALT-0 for help." at bounding box center [519, 696] width 653 height 164
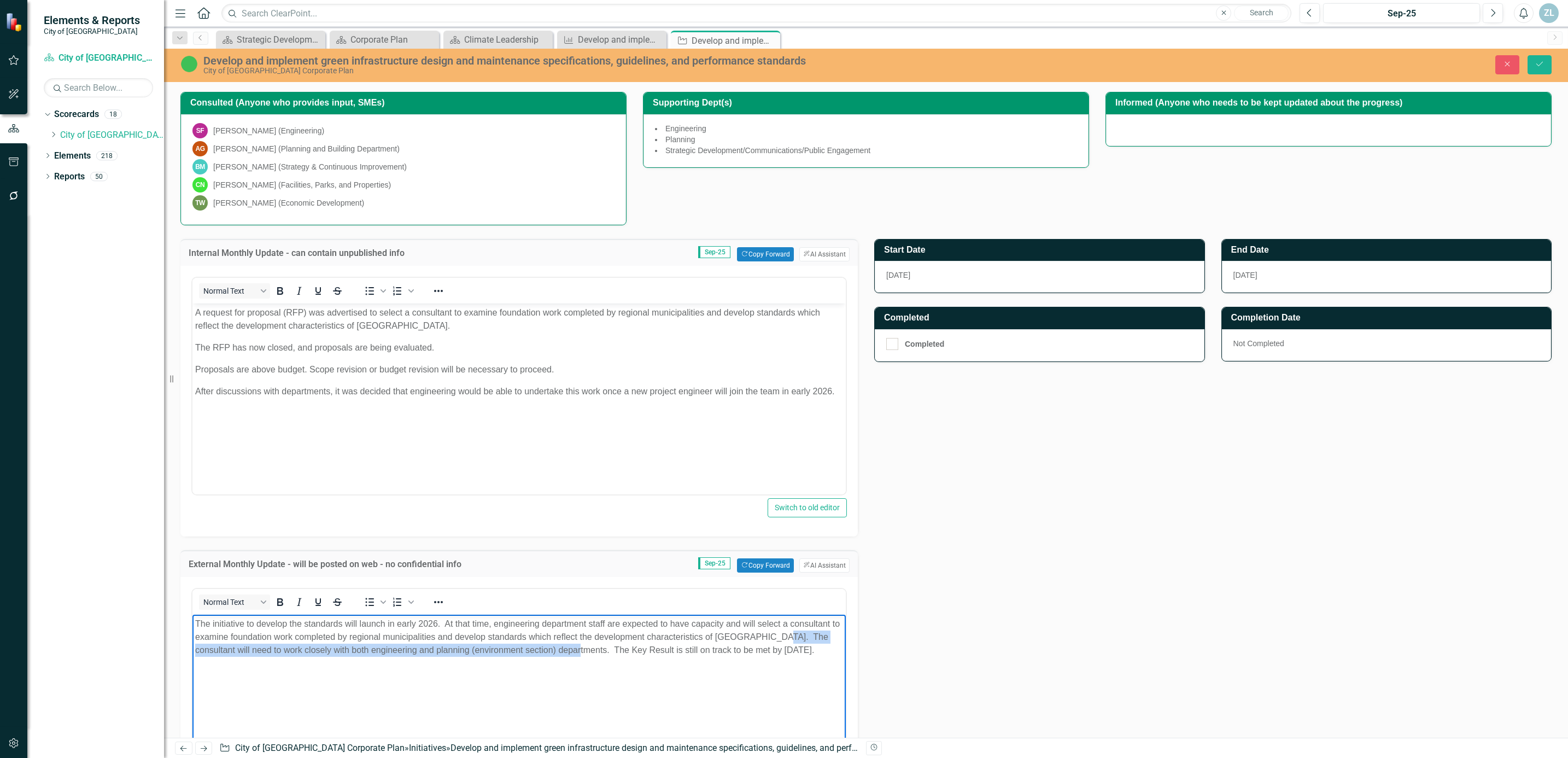
drag, startPoint x: 782, startPoint y: 636, endPoint x: 563, endPoint y: 647, distance: 219.3
click at [563, 647] on p "The initiative to develop the standards will launch in early 2026. At that time…" at bounding box center [519, 636] width 648 height 39
click at [675, 650] on p "The initiative to develop the standards will launch in early 2026. At that time…" at bounding box center [519, 643] width 648 height 53
click at [733, 649] on p "The initiative to develop the standards will launch in early 2026. At that time…" at bounding box center [519, 643] width 648 height 53
click at [677, 651] on p "The initiative to develop the standards will launch in early 2026. At that time…" at bounding box center [519, 643] width 648 height 53
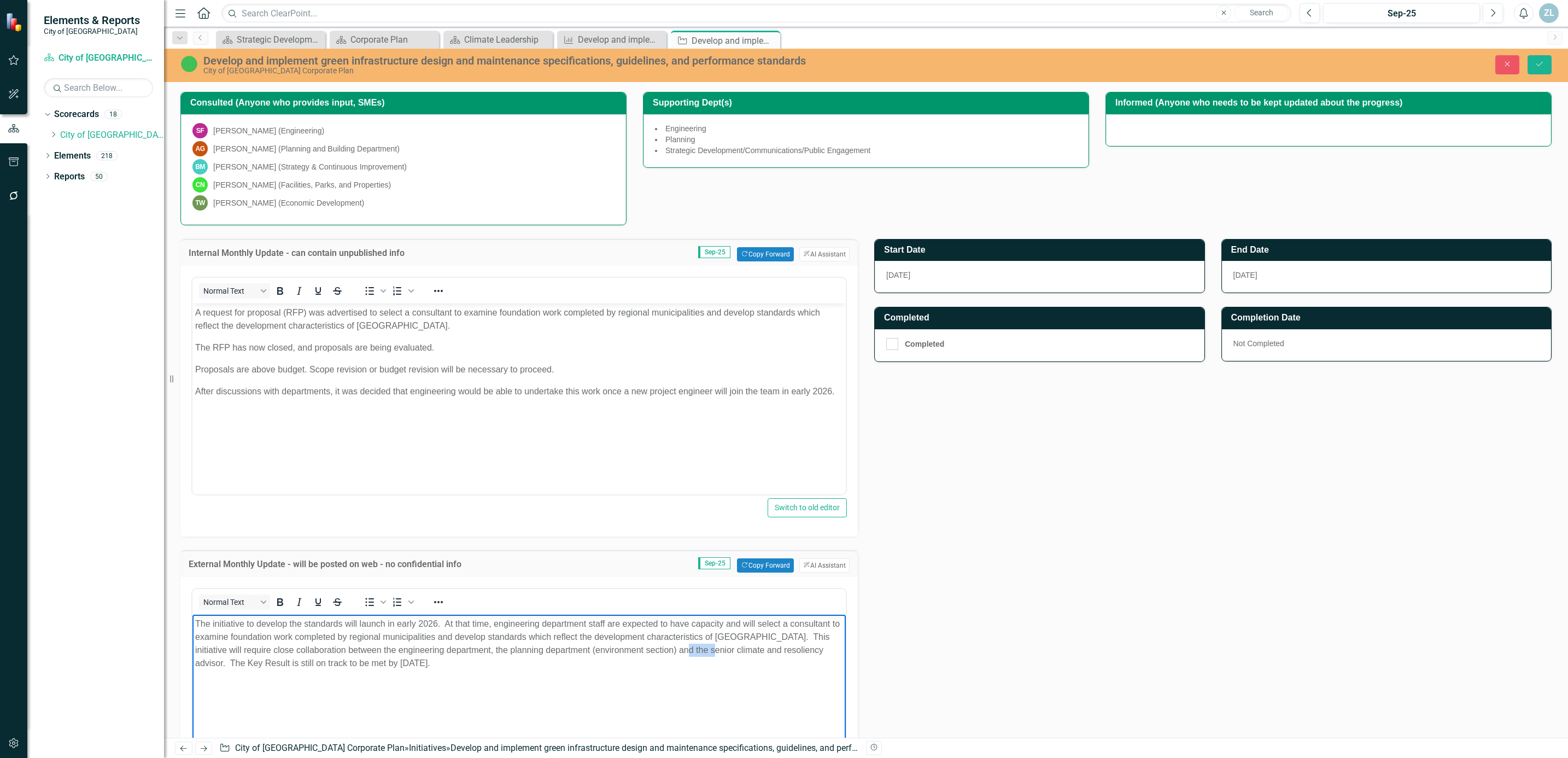
click at [677, 651] on p "The initiative to develop the standards will launch in early 2026. At that time…" at bounding box center [519, 643] width 648 height 53
click at [704, 648] on p "The initiative to develop the standards will launch in early 2026. At that time…" at bounding box center [519, 643] width 648 height 53
drag, startPoint x: 426, startPoint y: 662, endPoint x: 193, endPoint y: 666, distance: 233.0
click at [193, 666] on body "The initiative to develop the standards will launch in early 2026. At that time…" at bounding box center [519, 696] width 653 height 164
click at [584, 38] on div "Develop and implement green infrastructure design and maintenance specification…" at bounding box center [614, 39] width 72 height 14
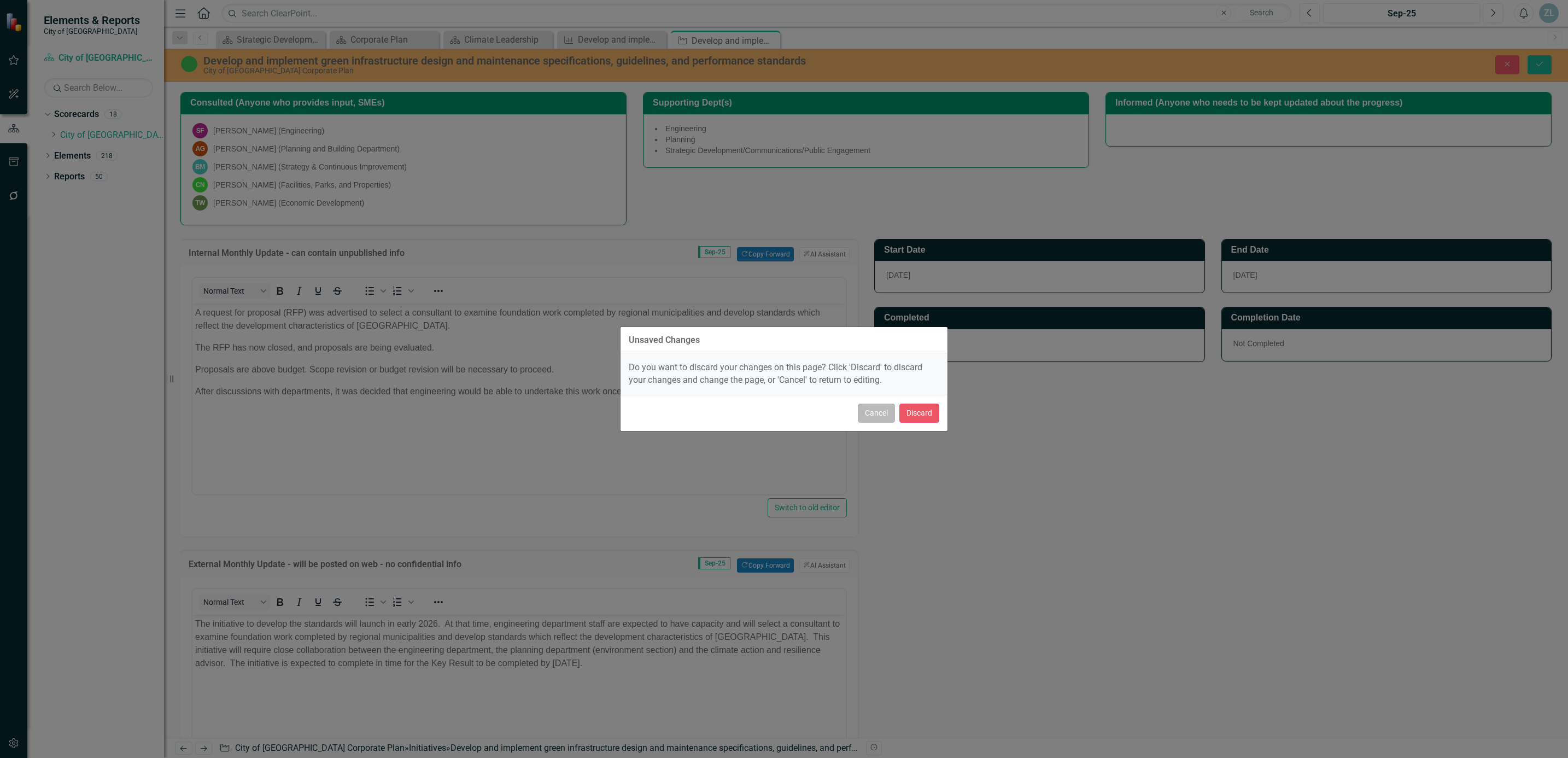
click at [875, 410] on button "Cancel" at bounding box center [877, 413] width 37 height 19
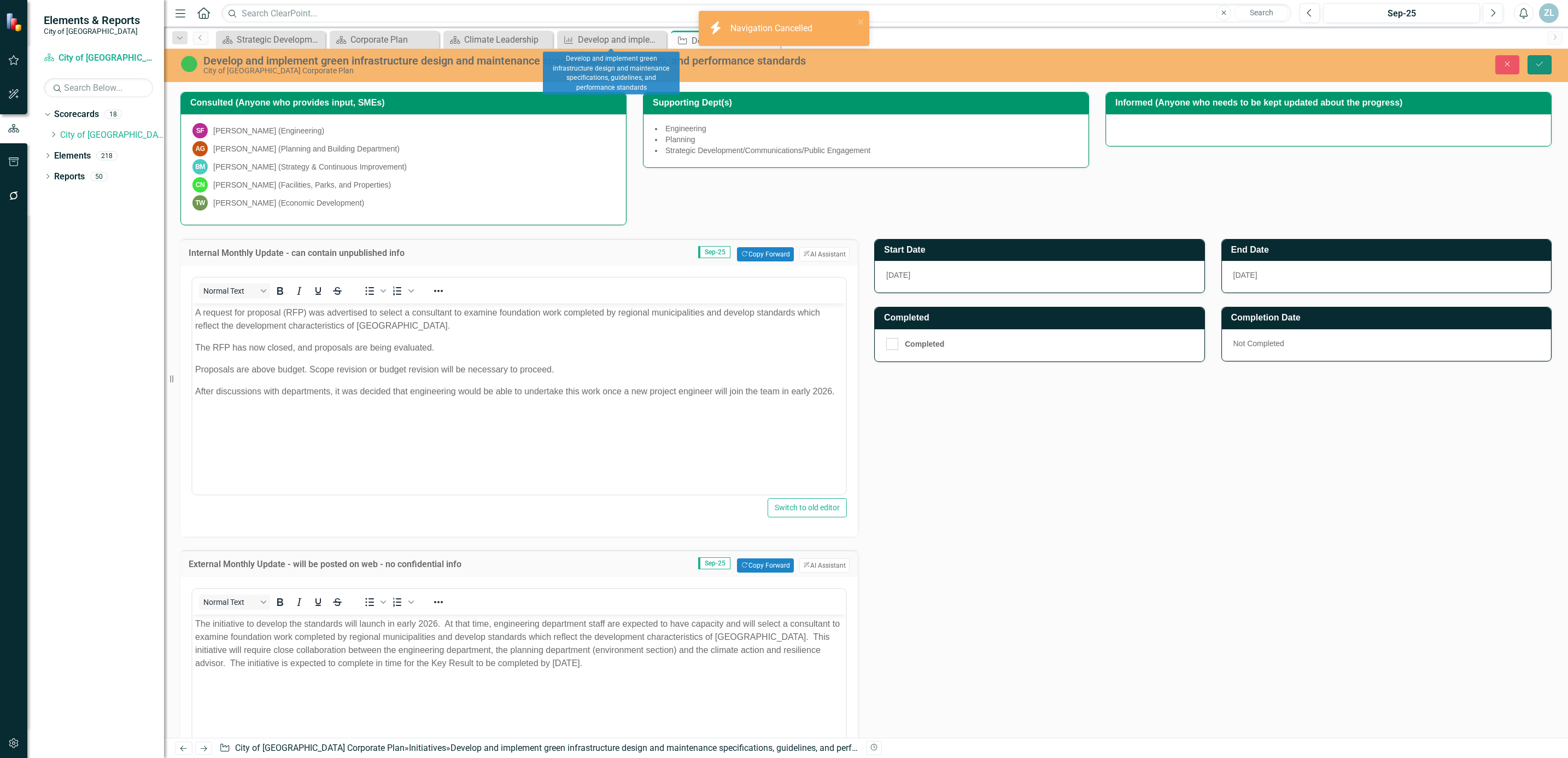
click at [1533, 61] on button "Save" at bounding box center [1539, 65] width 24 height 19
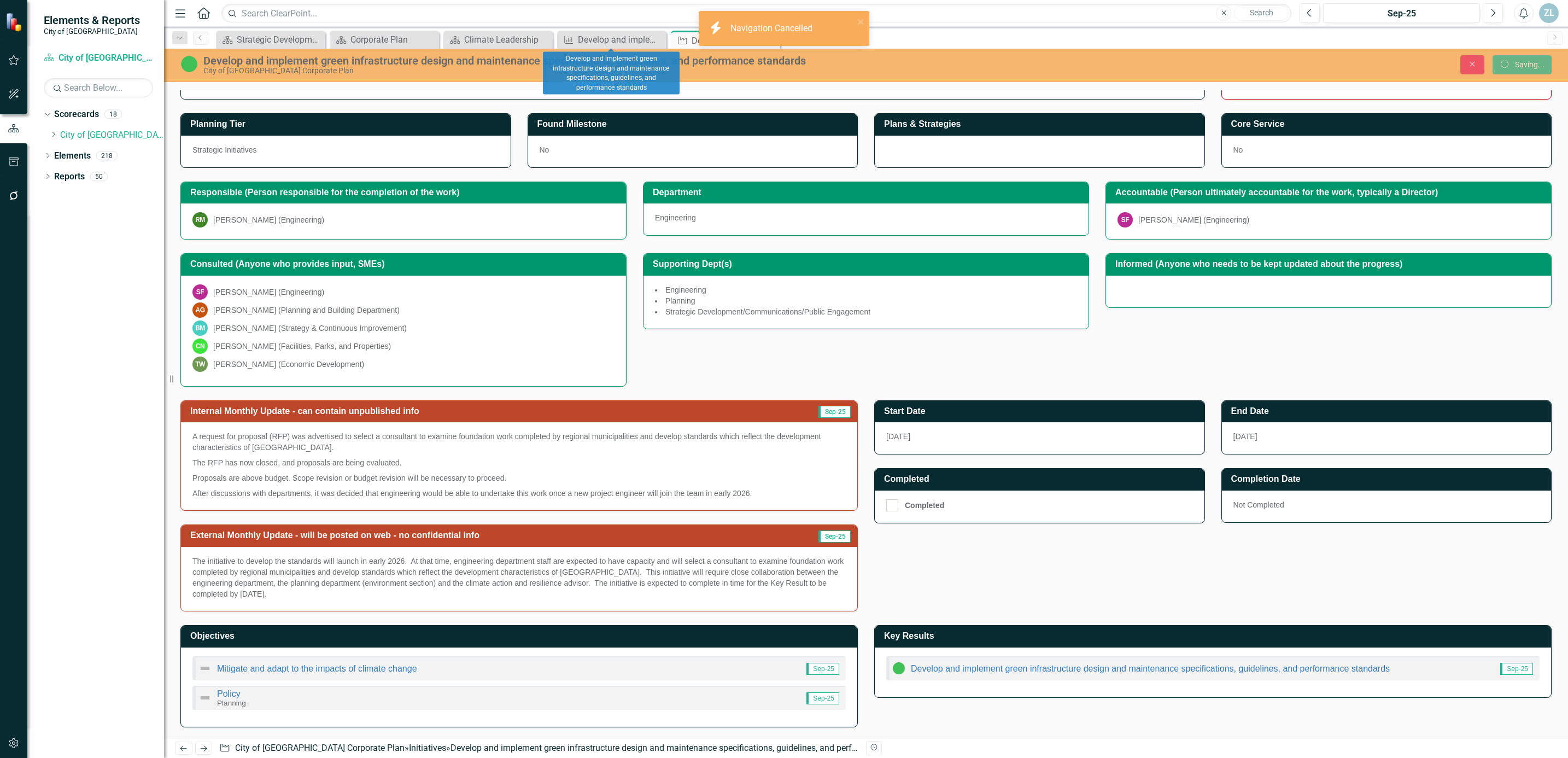
scroll to position [53, 0]
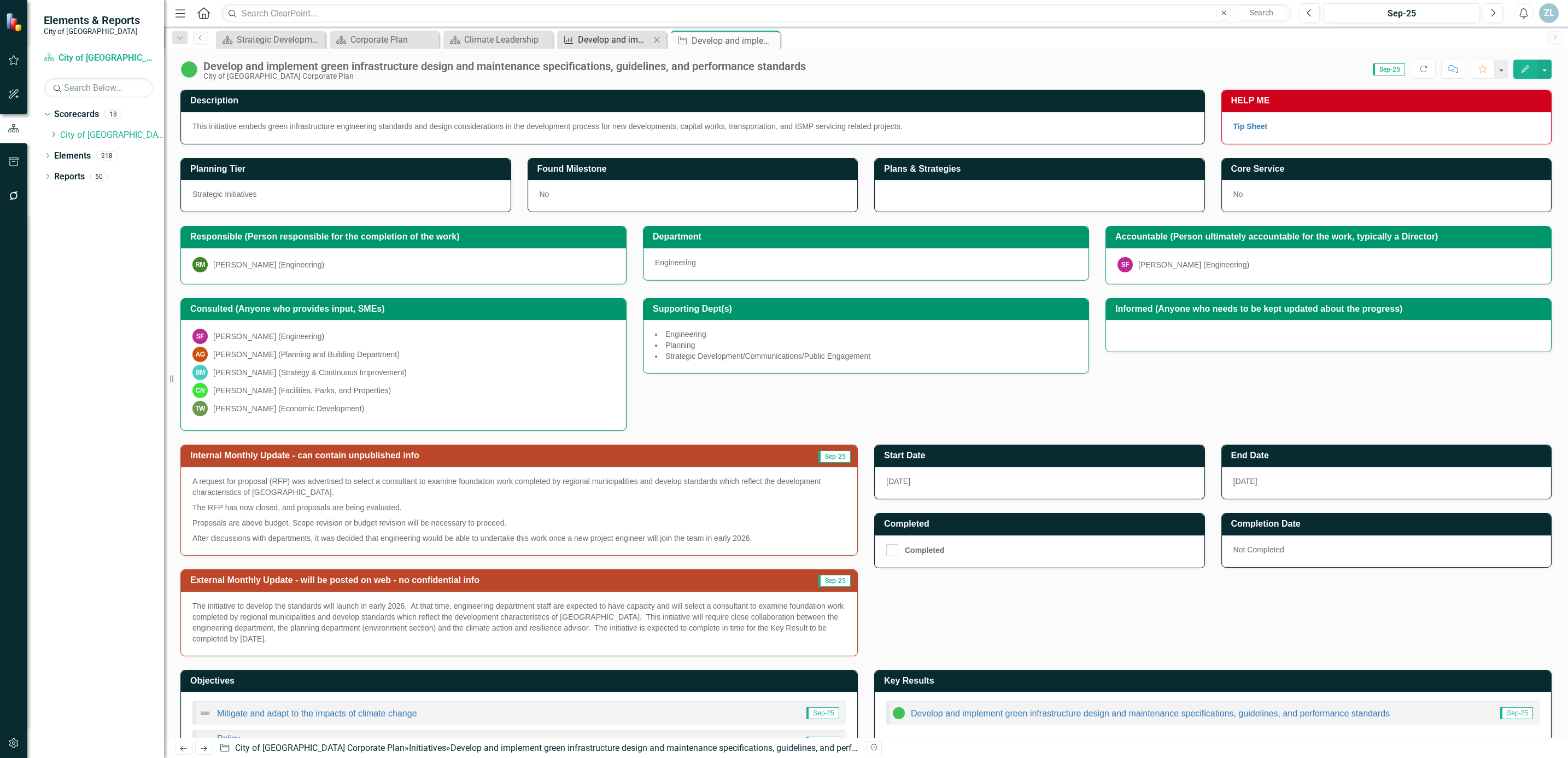
click at [626, 39] on div "Develop and implement green infrastructure design and maintenance specification…" at bounding box center [614, 39] width 72 height 14
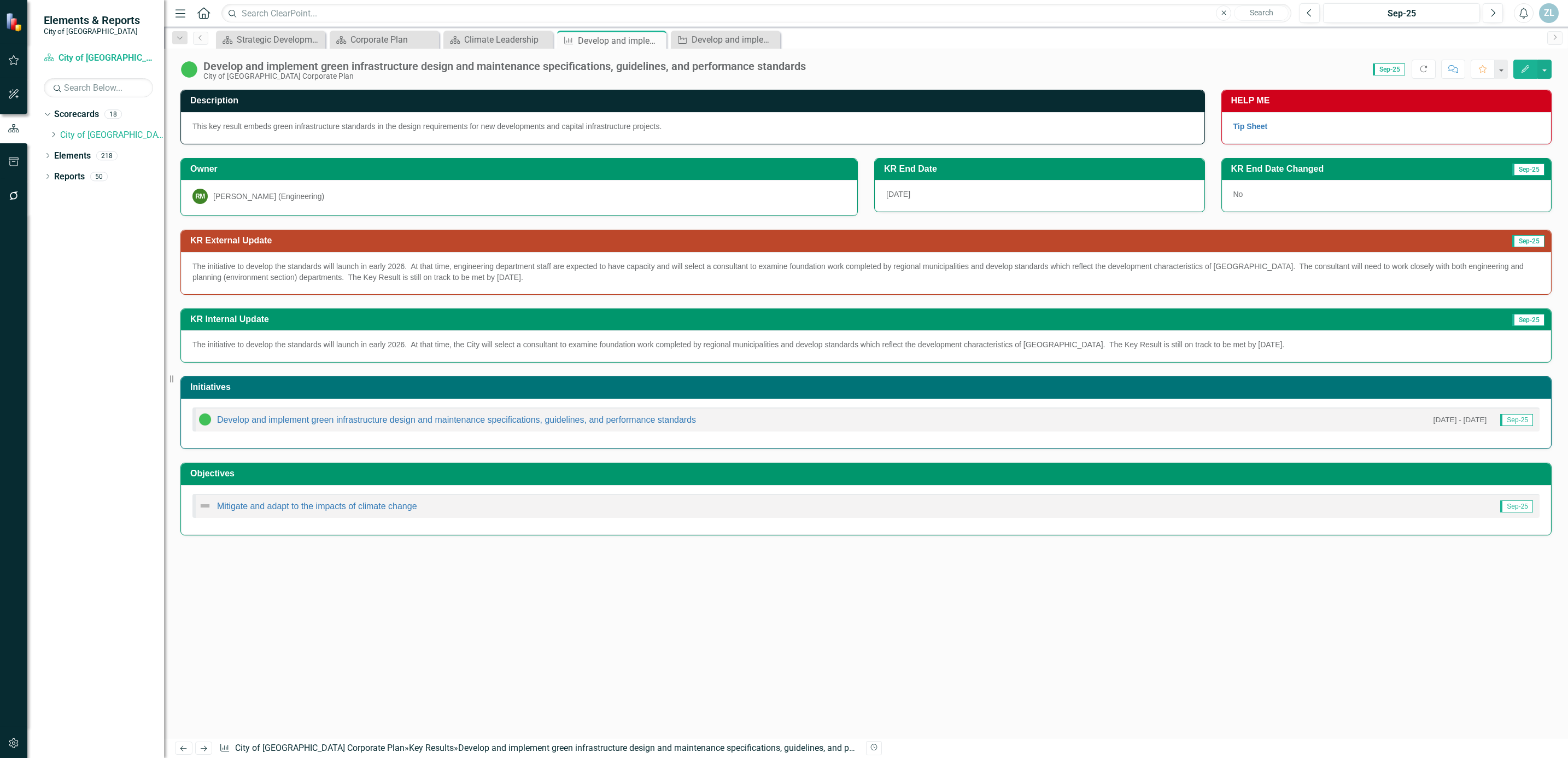
click at [281, 275] on p "The initiative to develop the standards will launch in early 2026. At that time…" at bounding box center [866, 272] width 1347 height 22
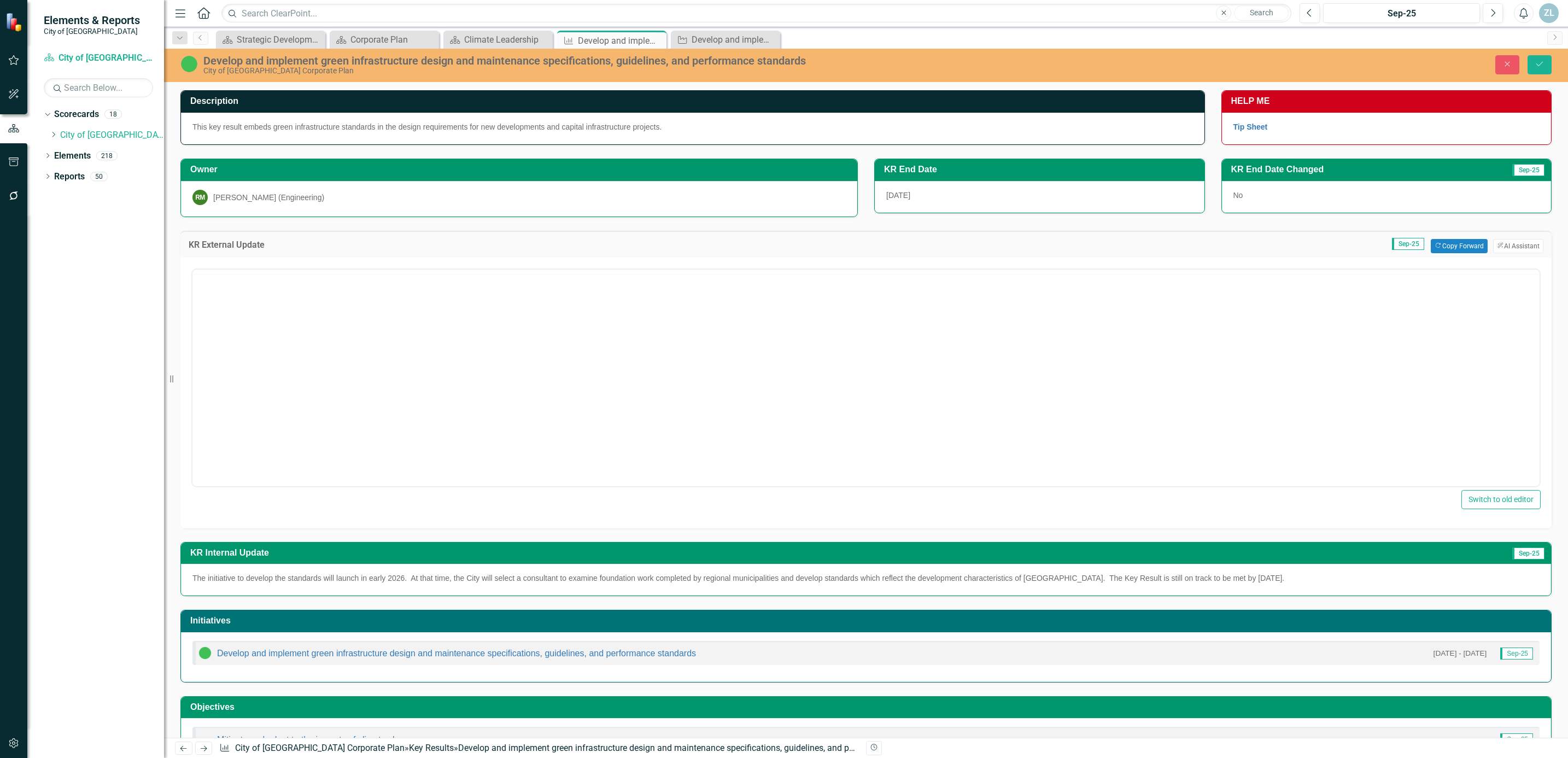
click at [282, 274] on div at bounding box center [866, 272] width 1347 height 4
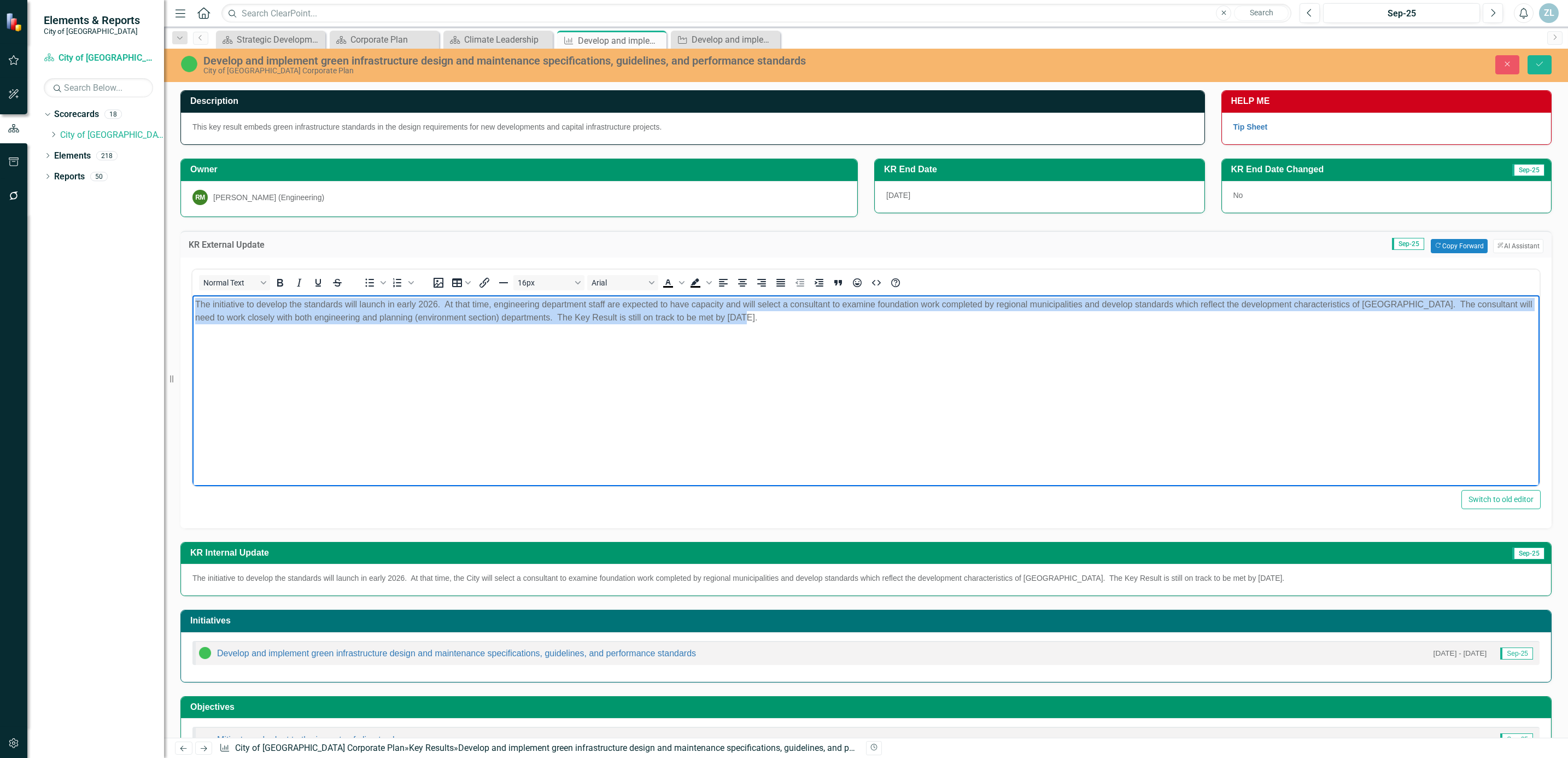
drag, startPoint x: 805, startPoint y: 323, endPoint x: 371, endPoint y: 597, distance: 513.3
click at [192, 296] on html "The initiative to develop the standards will launch in early 2026. At that time…" at bounding box center [866, 377] width 1347 height 164
copy p "The initiative to develop the standards will launch in early 2026. At that time…"
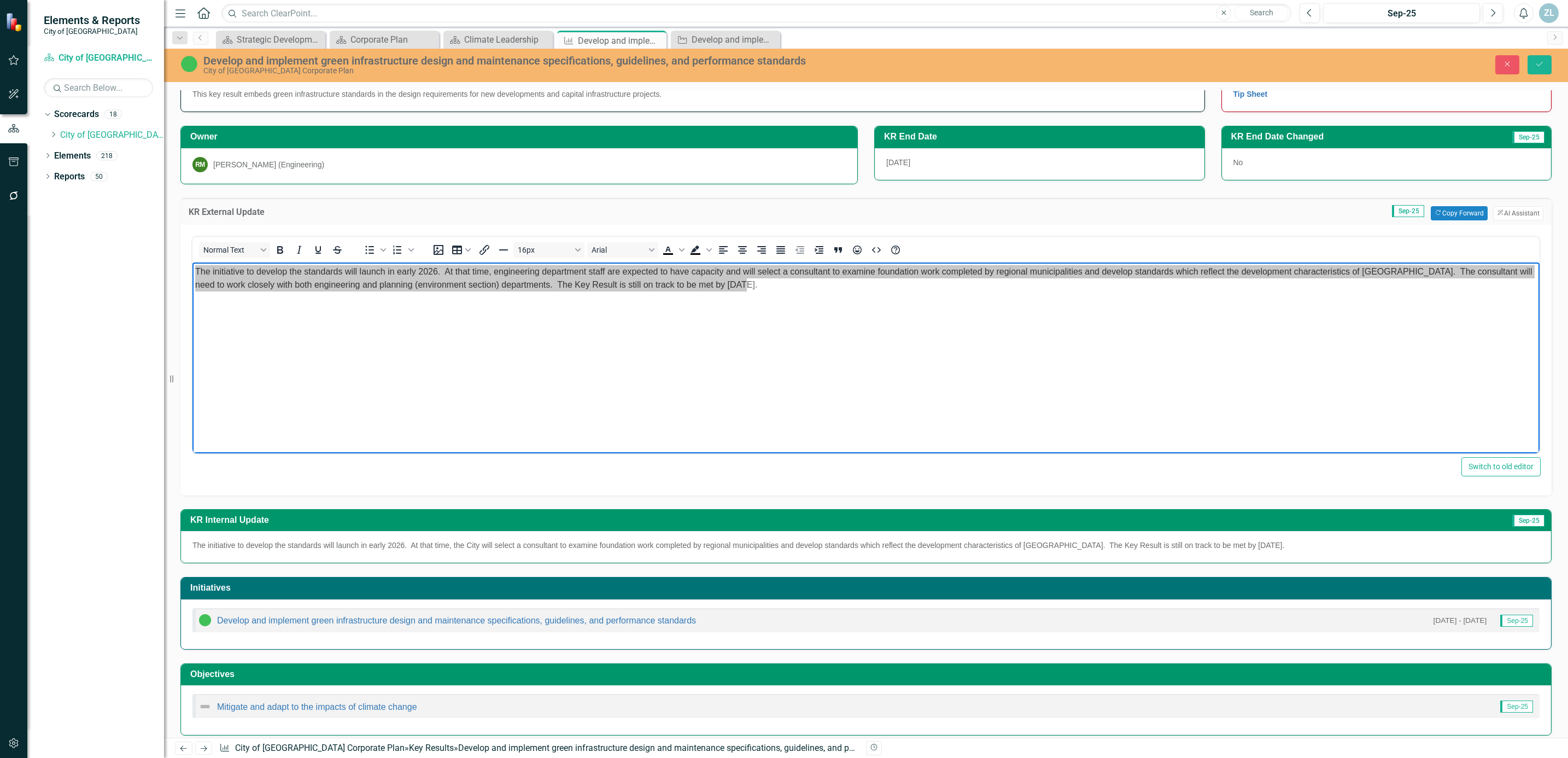
scroll to position [48, 0]
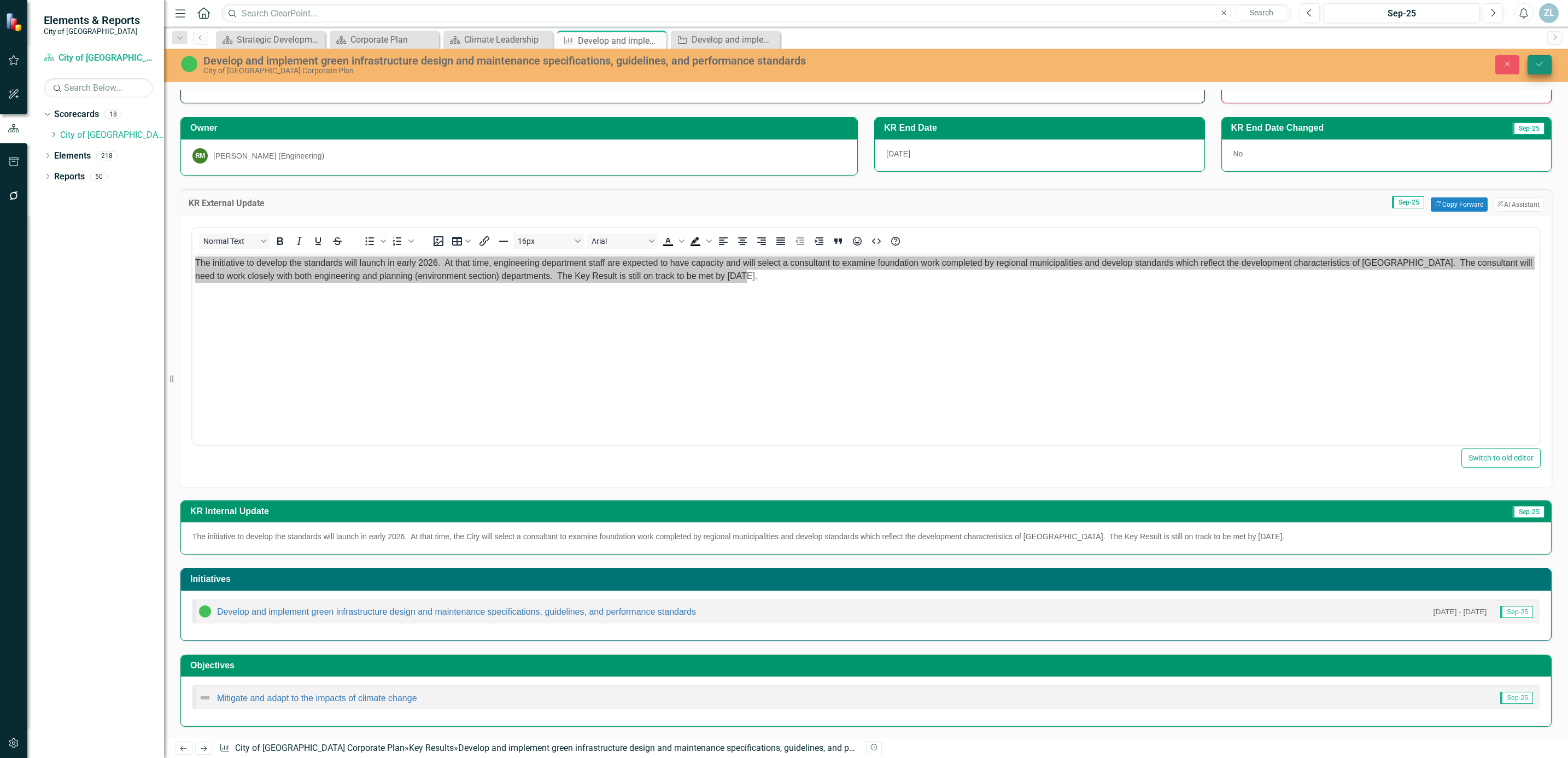
click at [1533, 66] on button "Save" at bounding box center [1539, 65] width 24 height 19
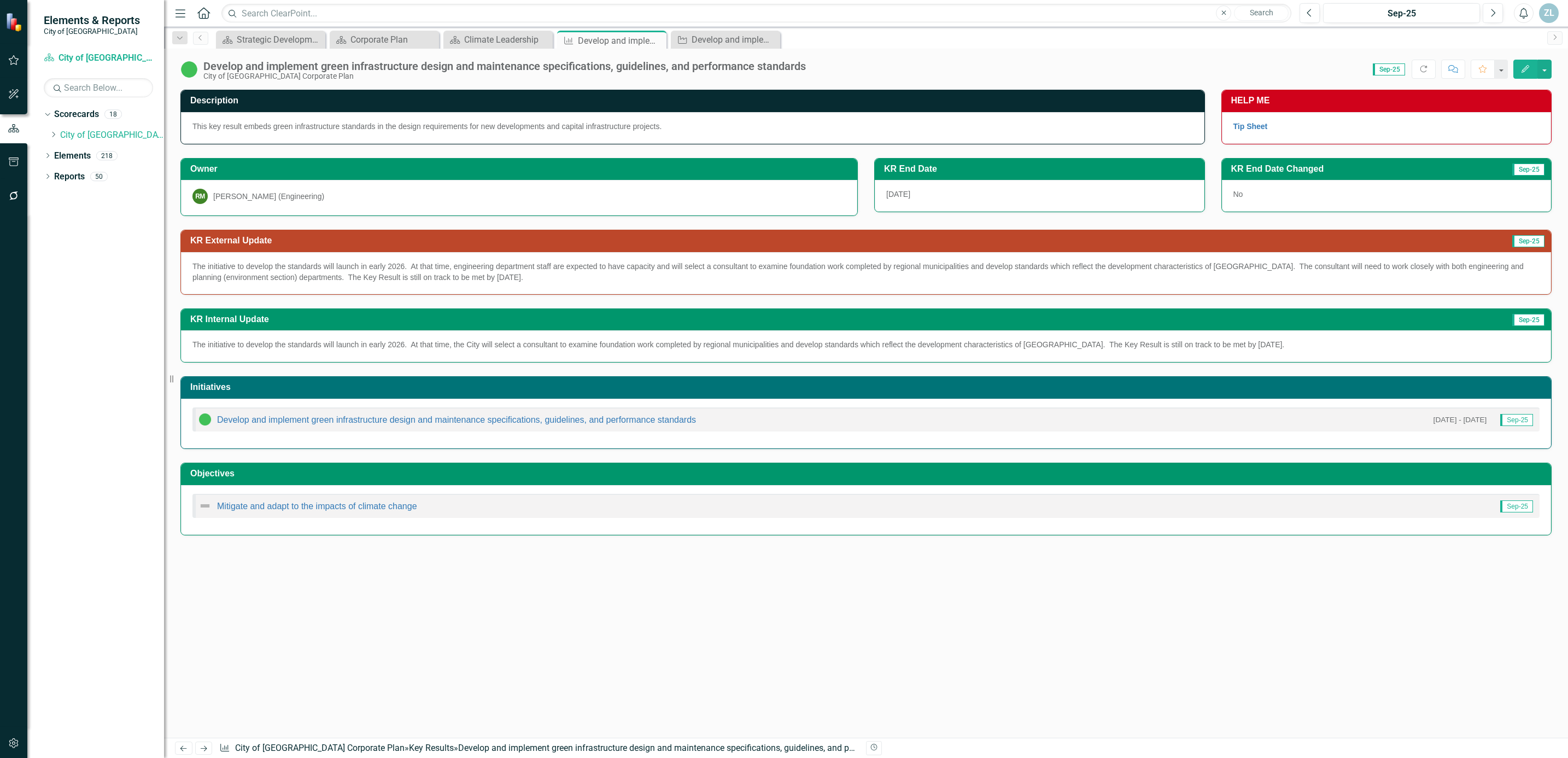
click at [320, 343] on p "The initiative to develop the standards will launch in early 2026. At that time…" at bounding box center [866, 345] width 1347 height 11
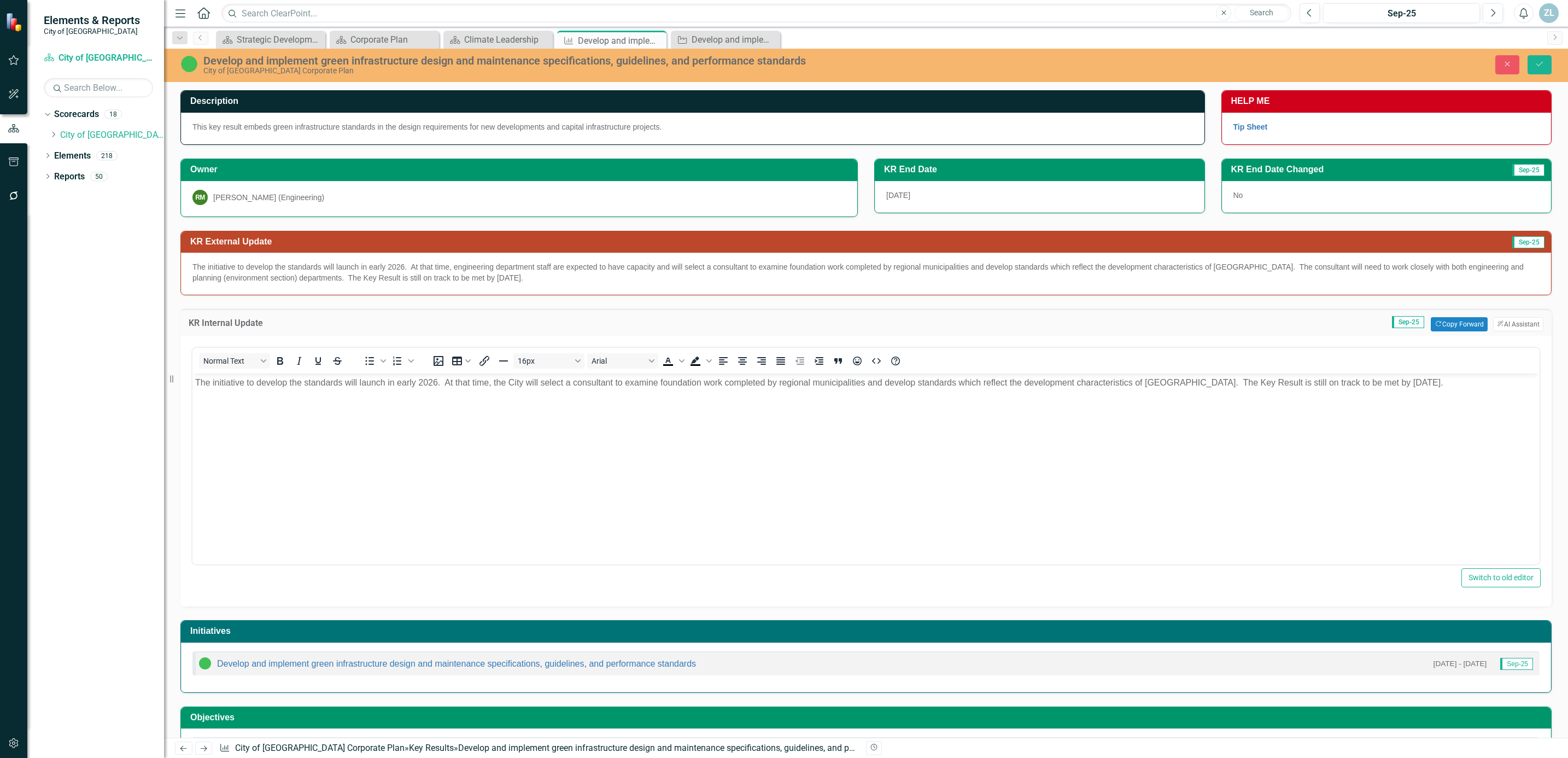
scroll to position [0, 0]
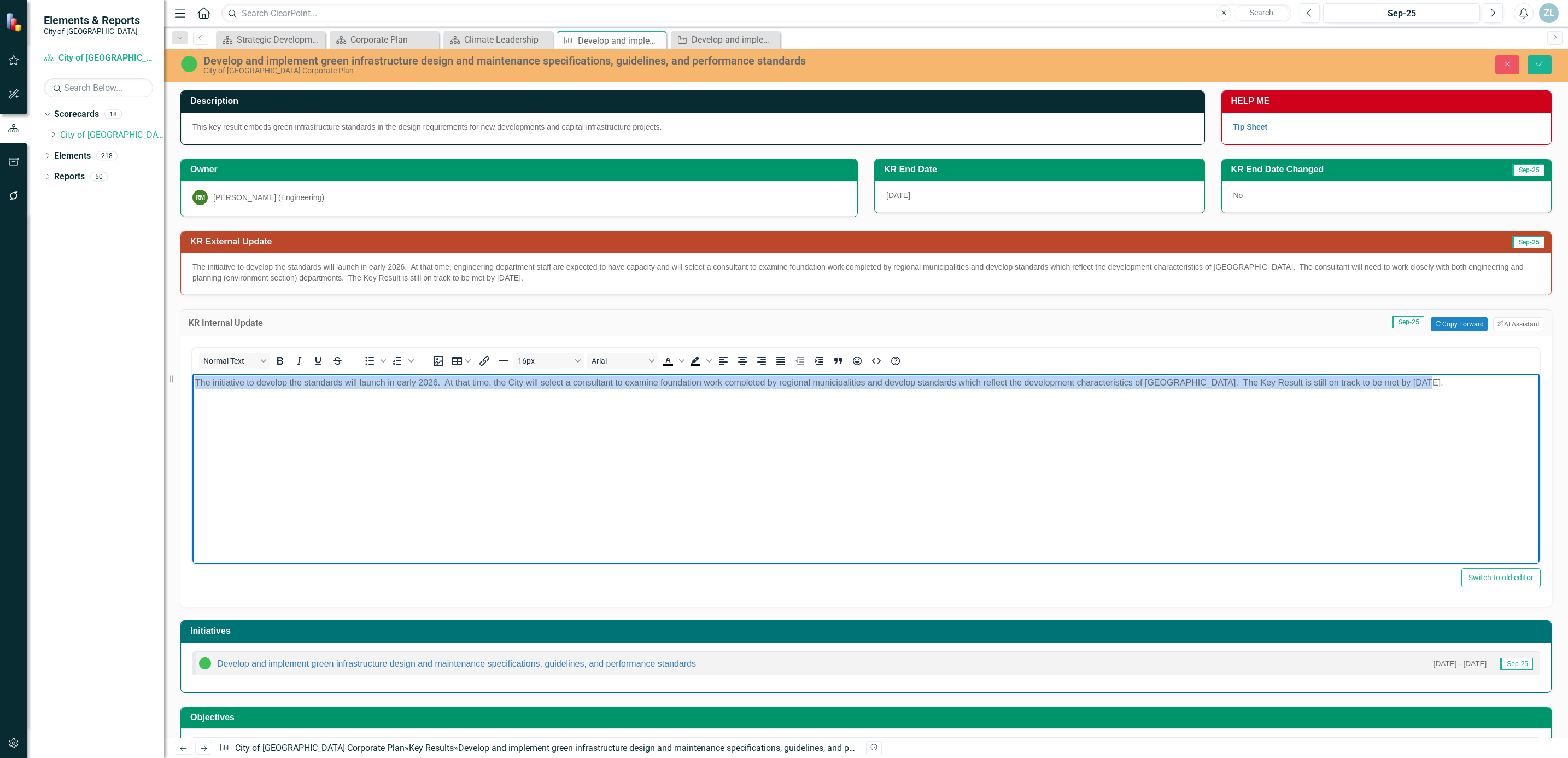
drag, startPoint x: 1417, startPoint y: 385, endPoint x: 356, endPoint y: 748, distance: 1121.4
click at [192, 374] on html "The initiative to develop the standards will launch in early 2026. At that time…" at bounding box center [866, 455] width 1347 height 164
copy p "The initiative to develop the standards will launch in early 2026. At that time…"
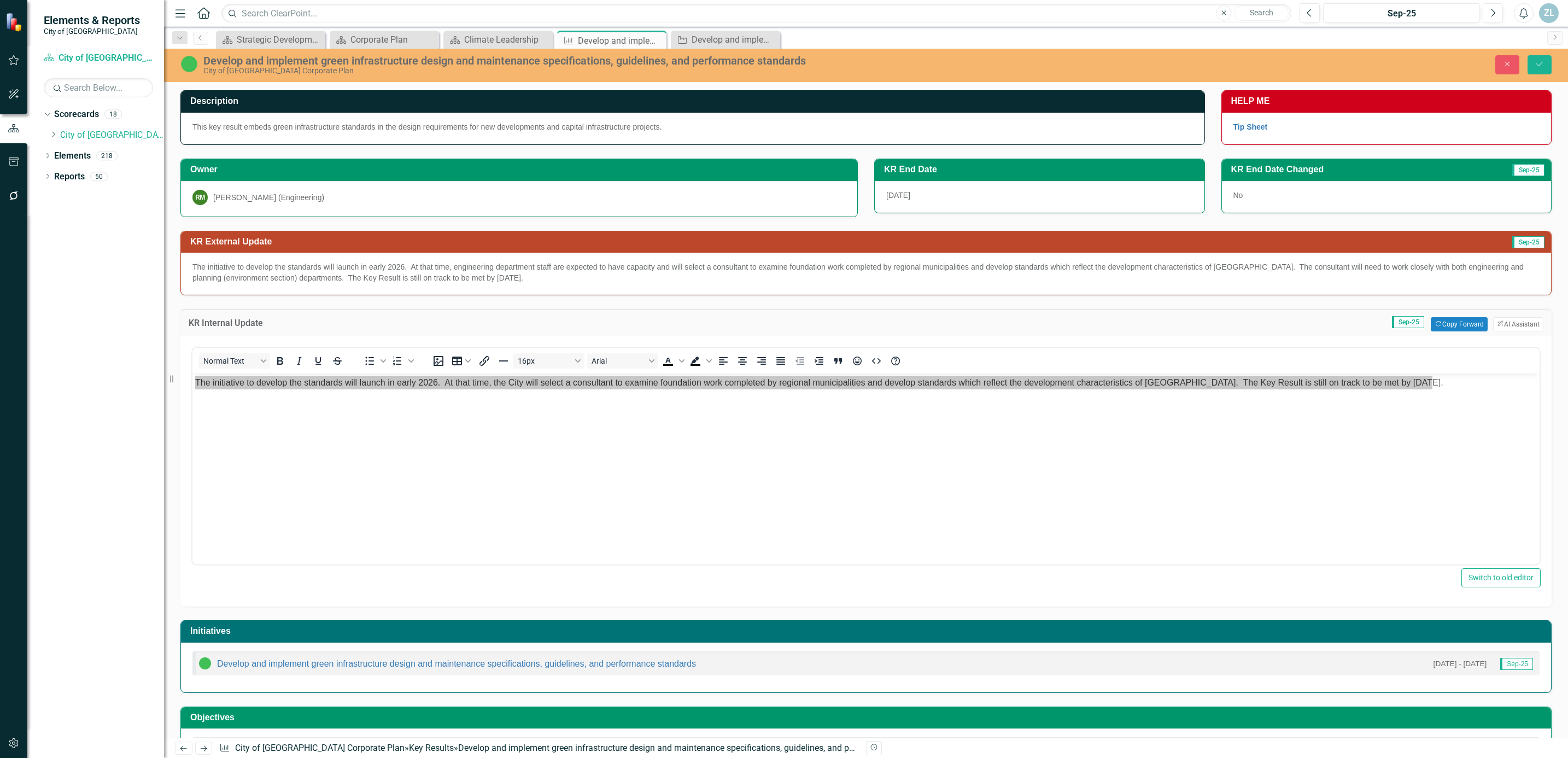
click at [1250, 269] on p "The initiative to develop the standards will launch in early 2026. At that time…" at bounding box center [866, 273] width 1347 height 22
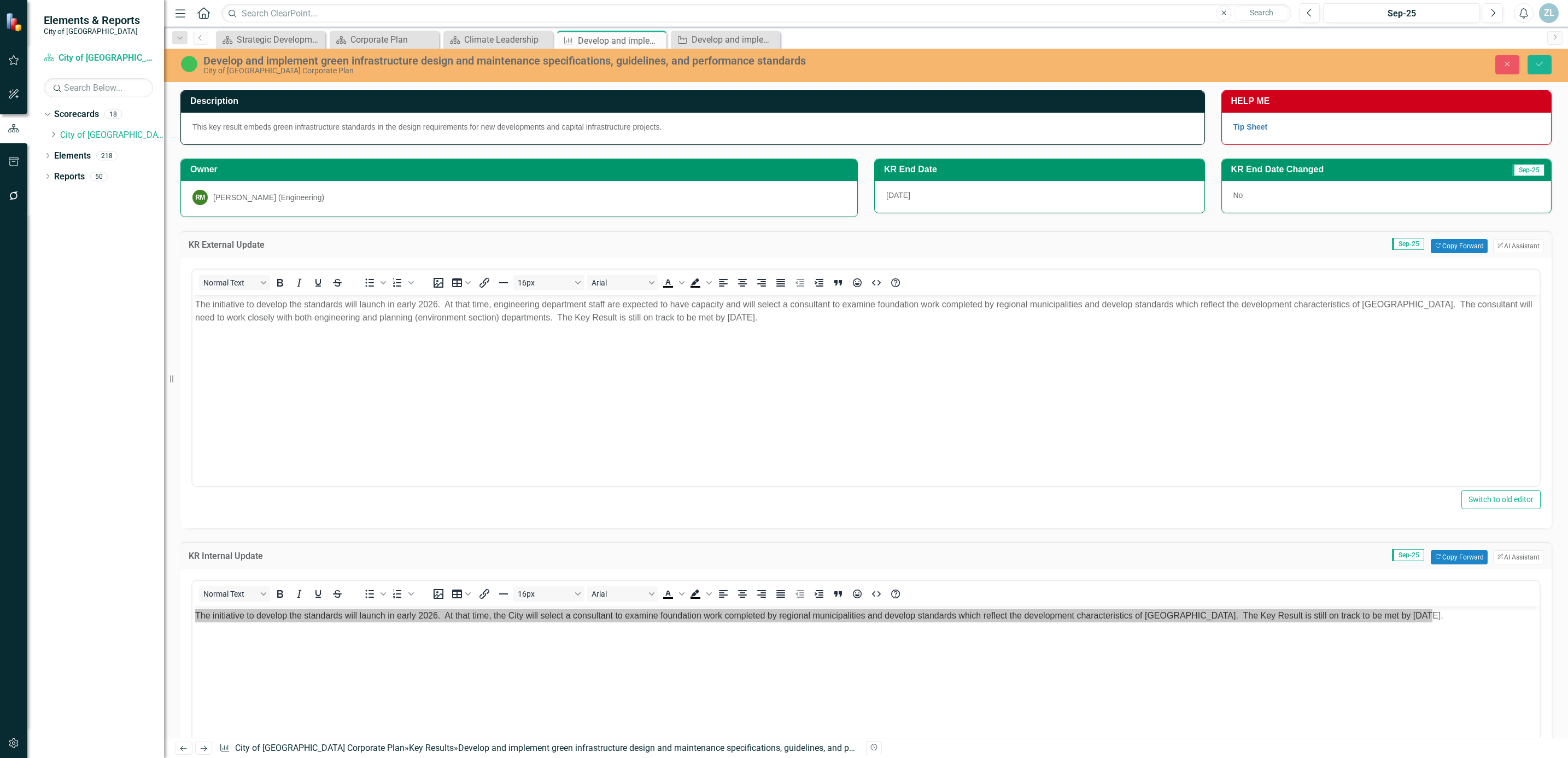
click at [745, 332] on body "The initiative to develop the standards will launch in early 2026. At that time…" at bounding box center [866, 377] width 1347 height 164
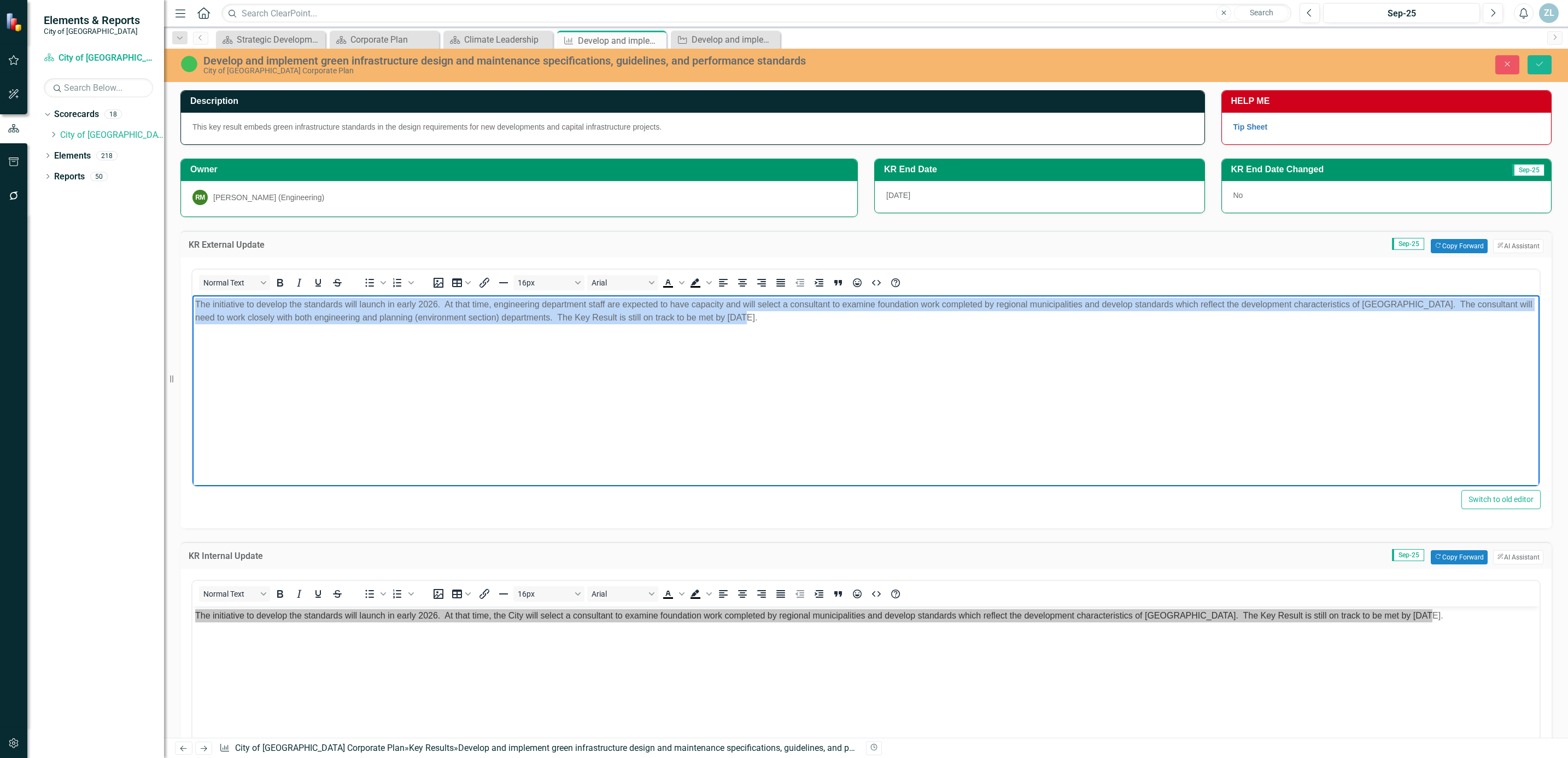
drag, startPoint x: 776, startPoint y: 318, endPoint x: 179, endPoint y: 291, distance: 597.6
click at [192, 295] on html "The initiative to develop the standards will launch in early 2026. At that time…" at bounding box center [866, 377] width 1347 height 164
copy p "The initiative to develop the standards will launch in early 2026. At that time…"
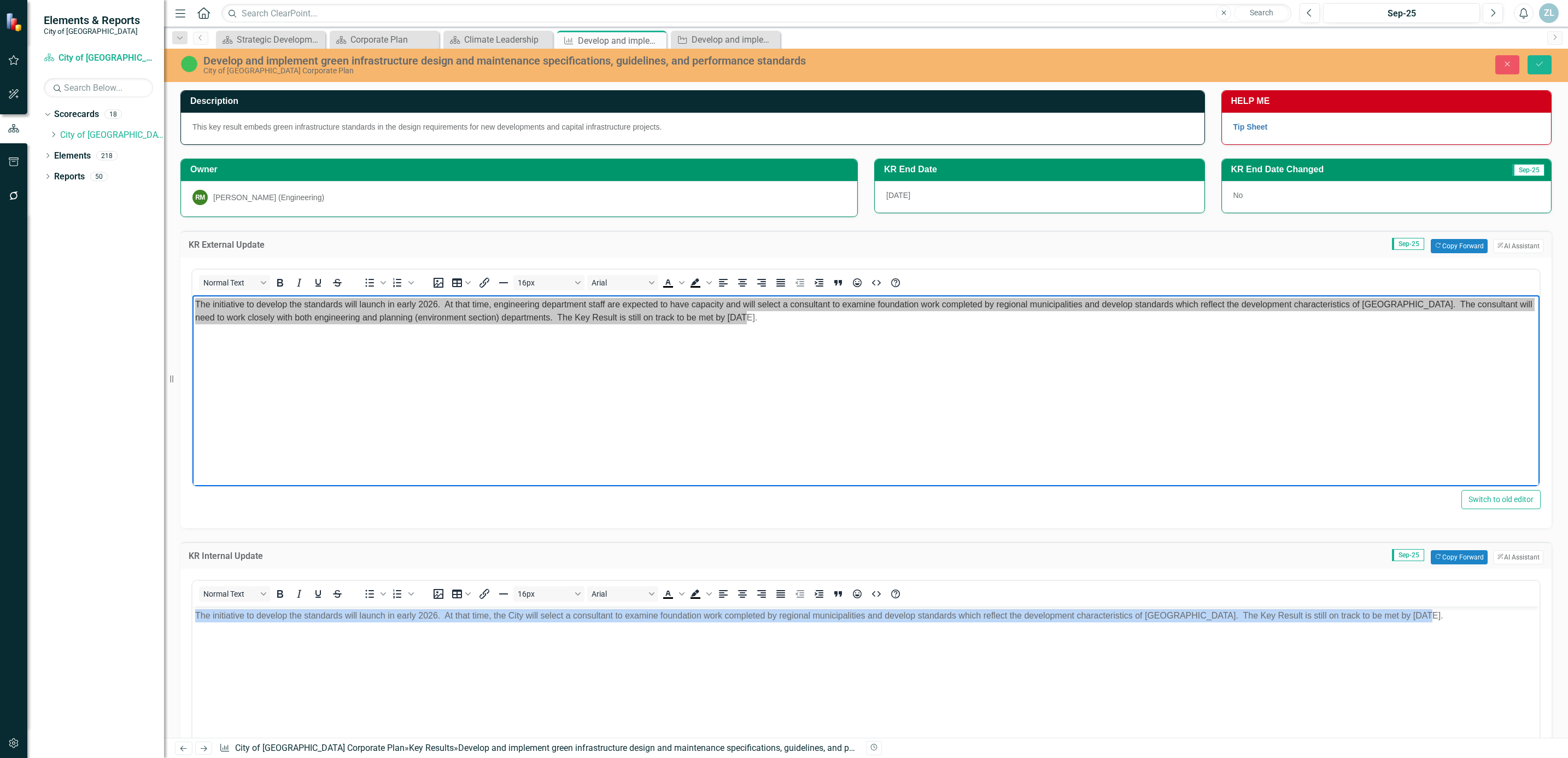
click at [316, 671] on body "The initiative to develop the standards will launch in early 2026. At that time…" at bounding box center [866, 687] width 1347 height 164
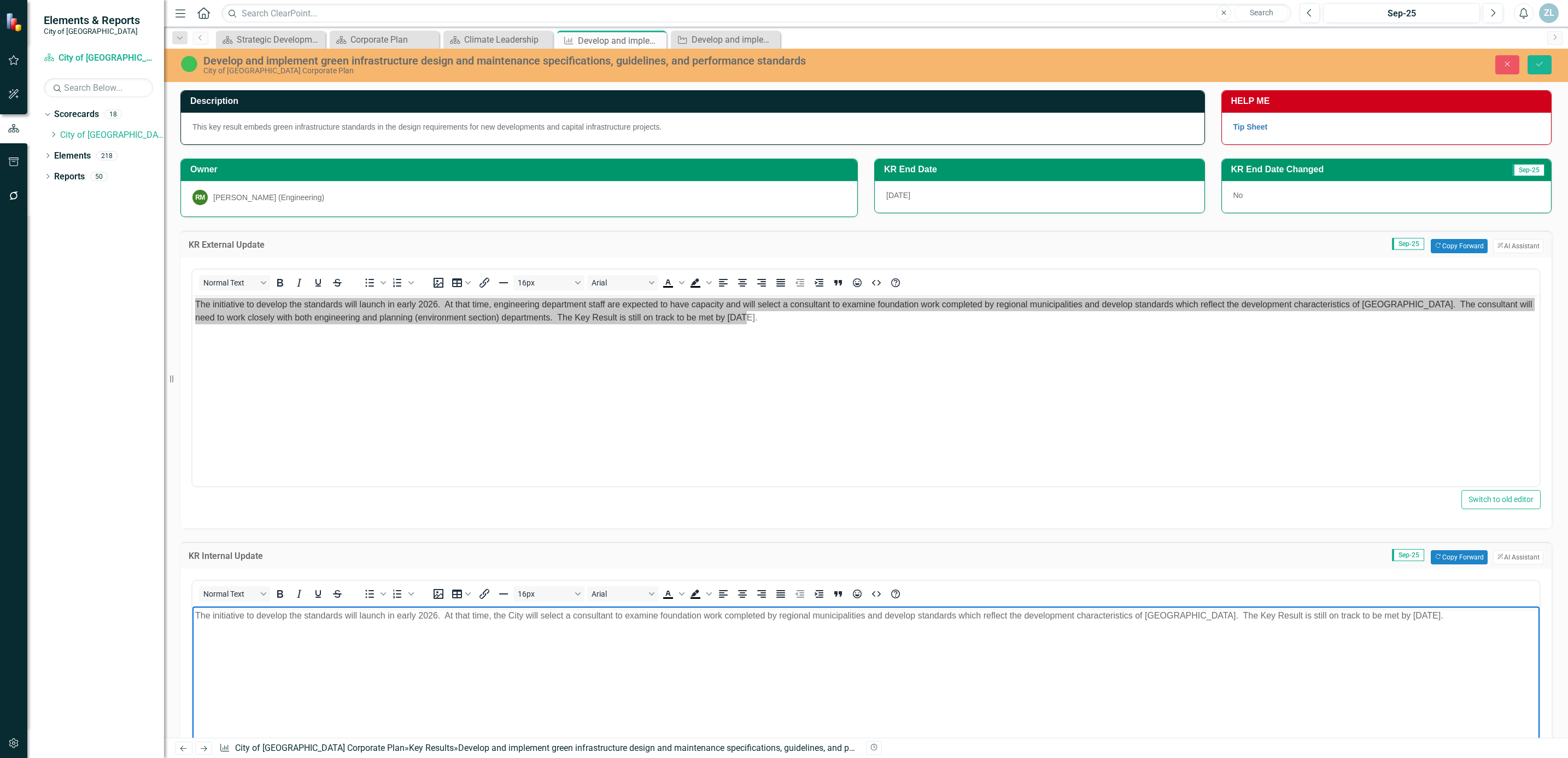
drag, startPoint x: 1476, startPoint y: 608, endPoint x: 1463, endPoint y: 613, distance: 13.9
click at [1463, 613] on p "The initiative to develop the standards will launch in early 2026. At that time…" at bounding box center [866, 615] width 1342 height 13
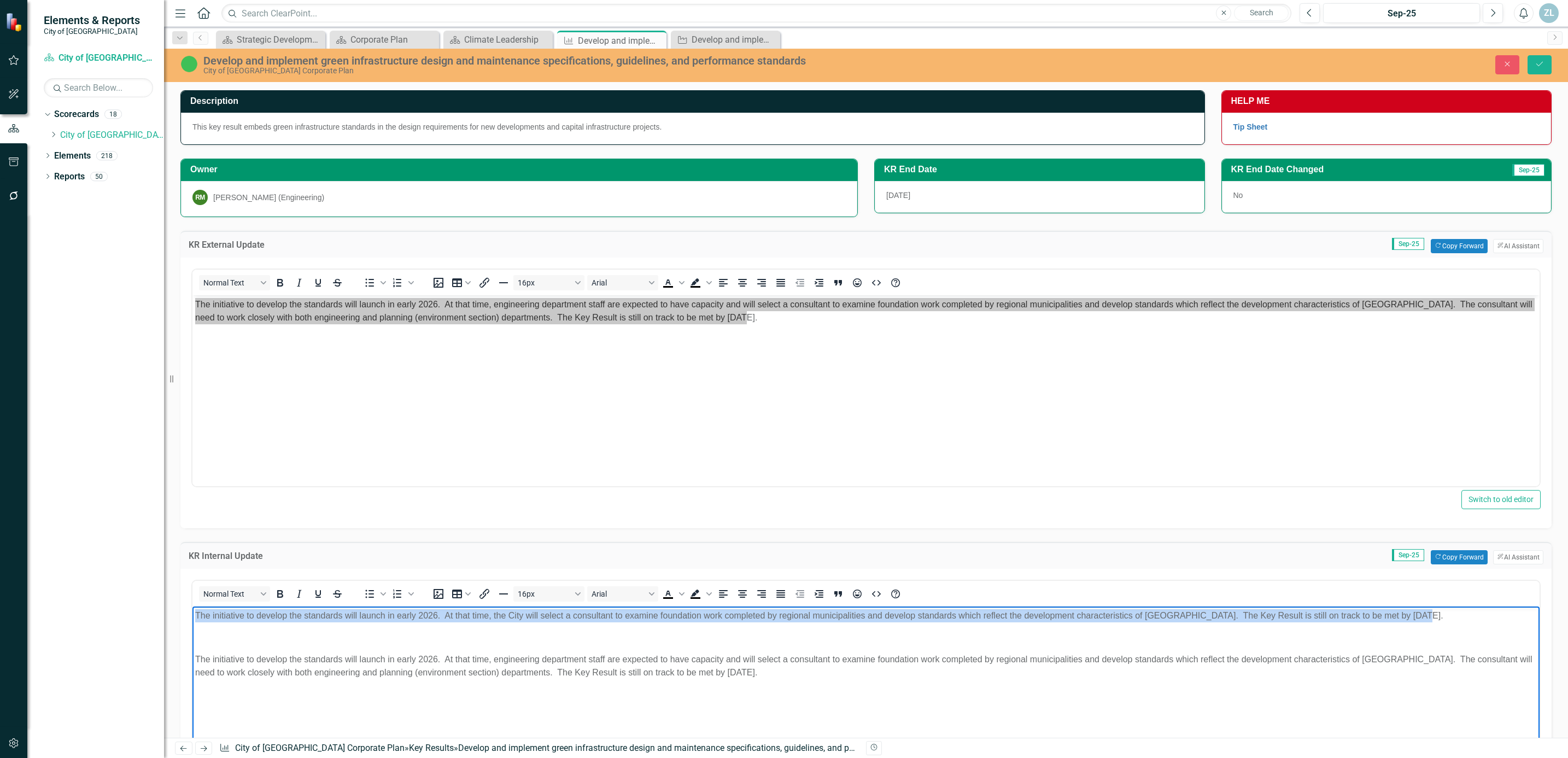
drag, startPoint x: 1408, startPoint y: 620, endPoint x: 118, endPoint y: 604, distance: 1290.1
click at [192, 606] on html "The initiative to develop the standards will launch in early 2026. At that time…" at bounding box center [866, 687] width 1347 height 164
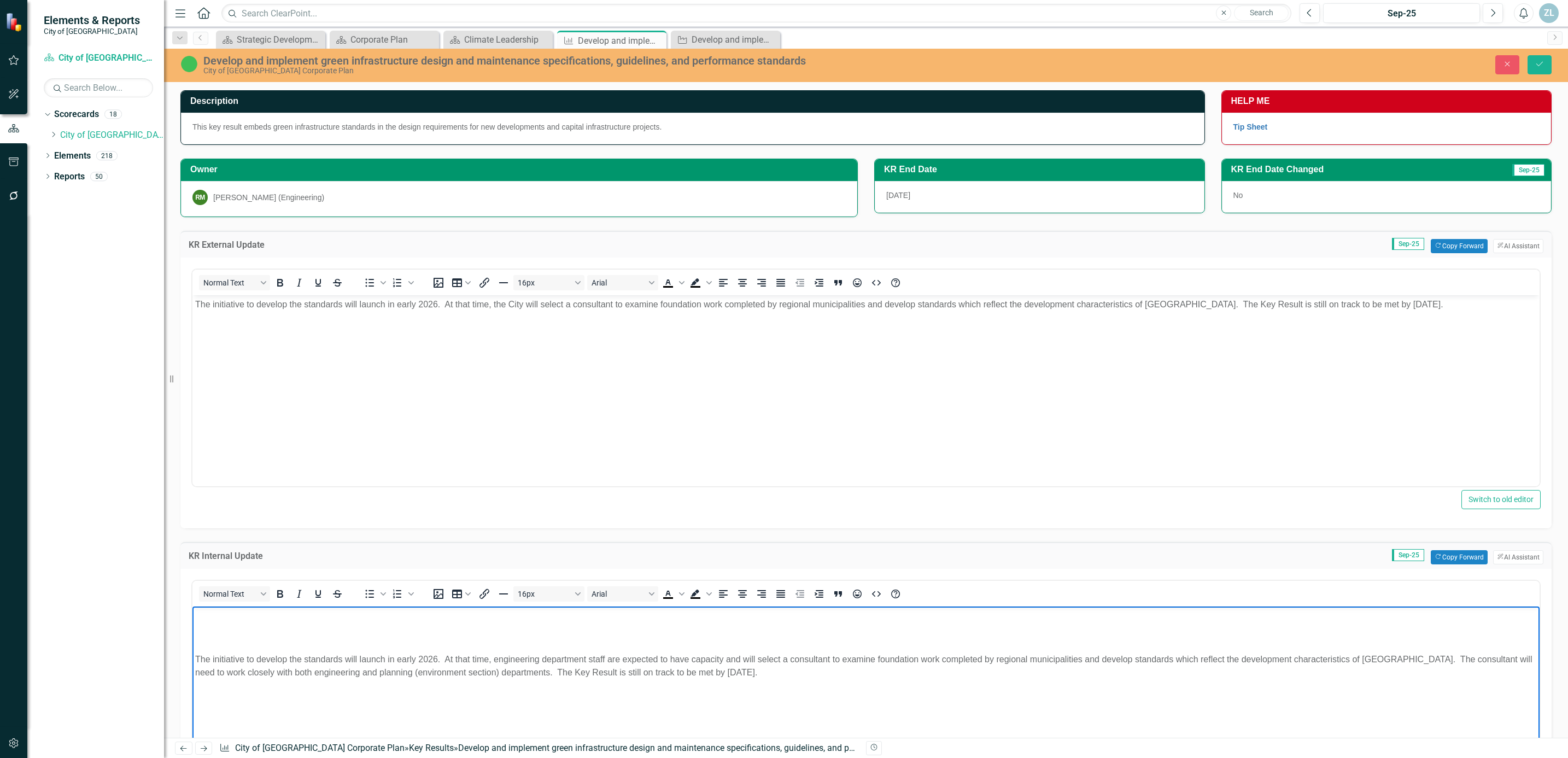
click at [262, 613] on p "Rich Text Area. Press ALT-0 for help." at bounding box center [866, 615] width 1342 height 13
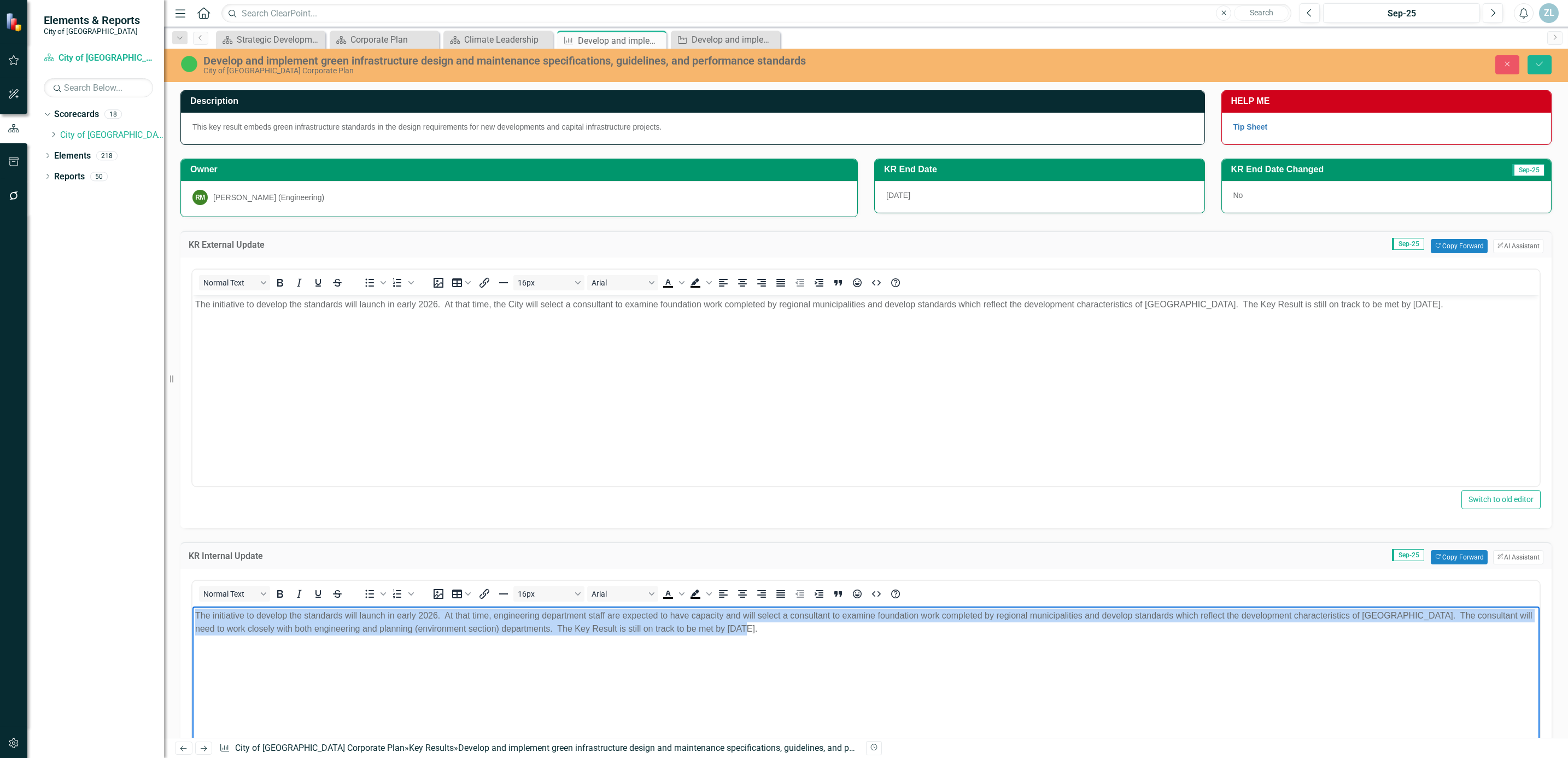
drag, startPoint x: 777, startPoint y: 630, endPoint x: 379, endPoint y: 1213, distance: 705.9
click at [192, 606] on html "The initiative to develop the standards will launch in early 2026. At that time…" at bounding box center [866, 687] width 1347 height 164
copy p "The initiative to develop the standards will launch in early 2026. At that time…"
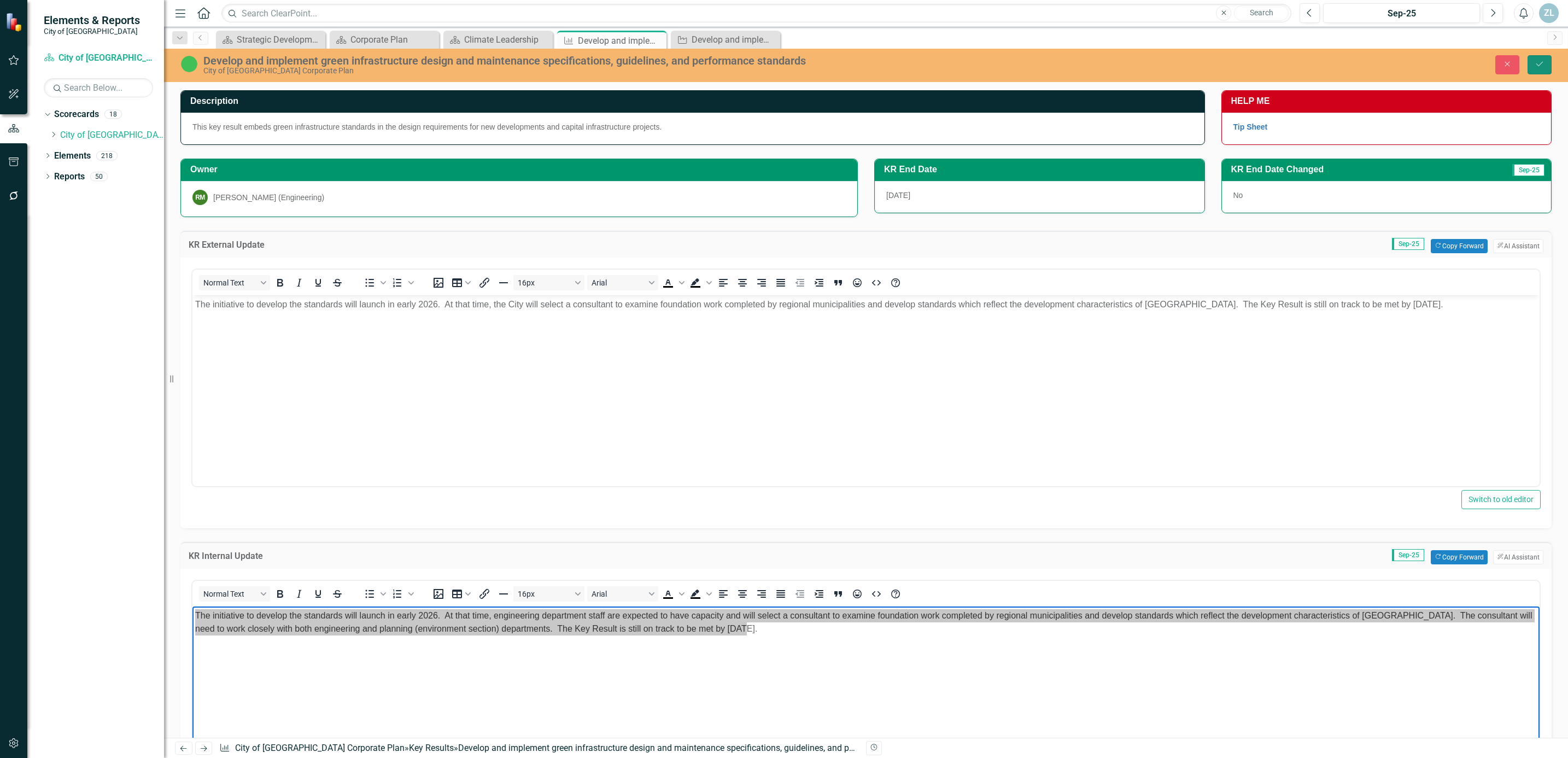
click at [1535, 68] on icon "Save" at bounding box center [1540, 64] width 10 height 8
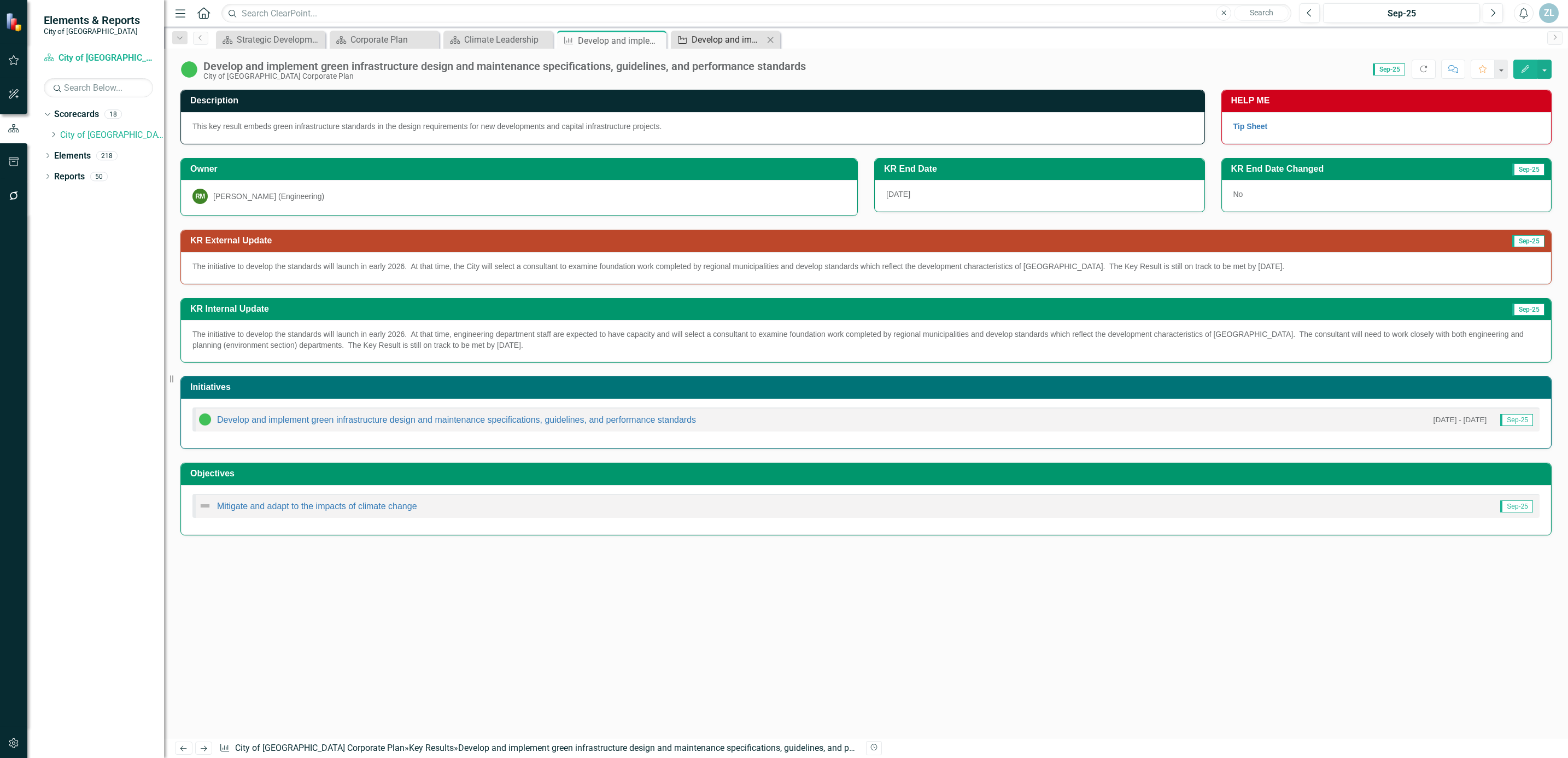
click at [731, 35] on div "Develop and implement green infrastructure design and maintenance specification…" at bounding box center [727, 39] width 72 height 14
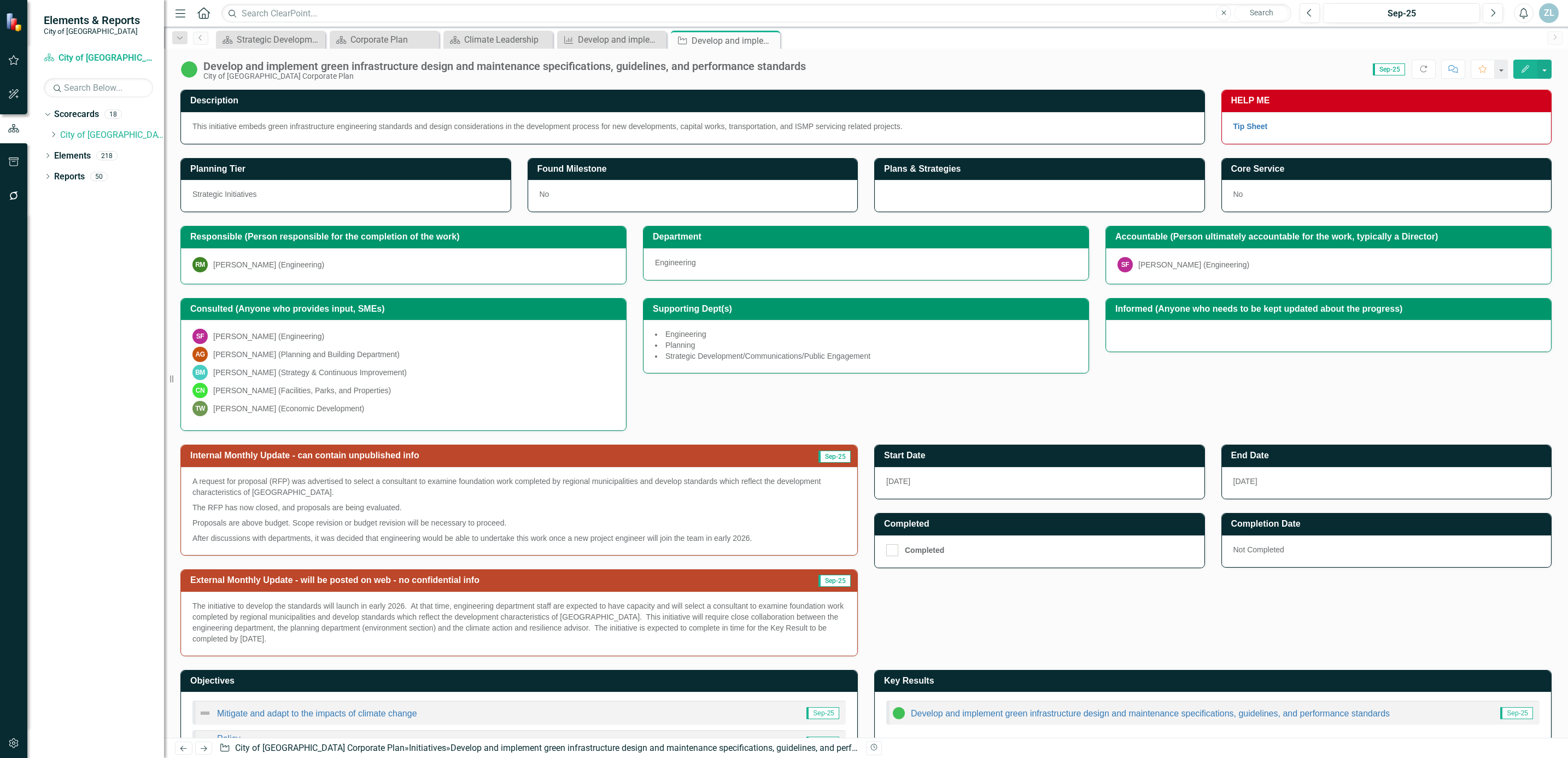
click at [270, 504] on p "The RFP has now closed, and proposals are being evaluated." at bounding box center [519, 507] width 653 height 15
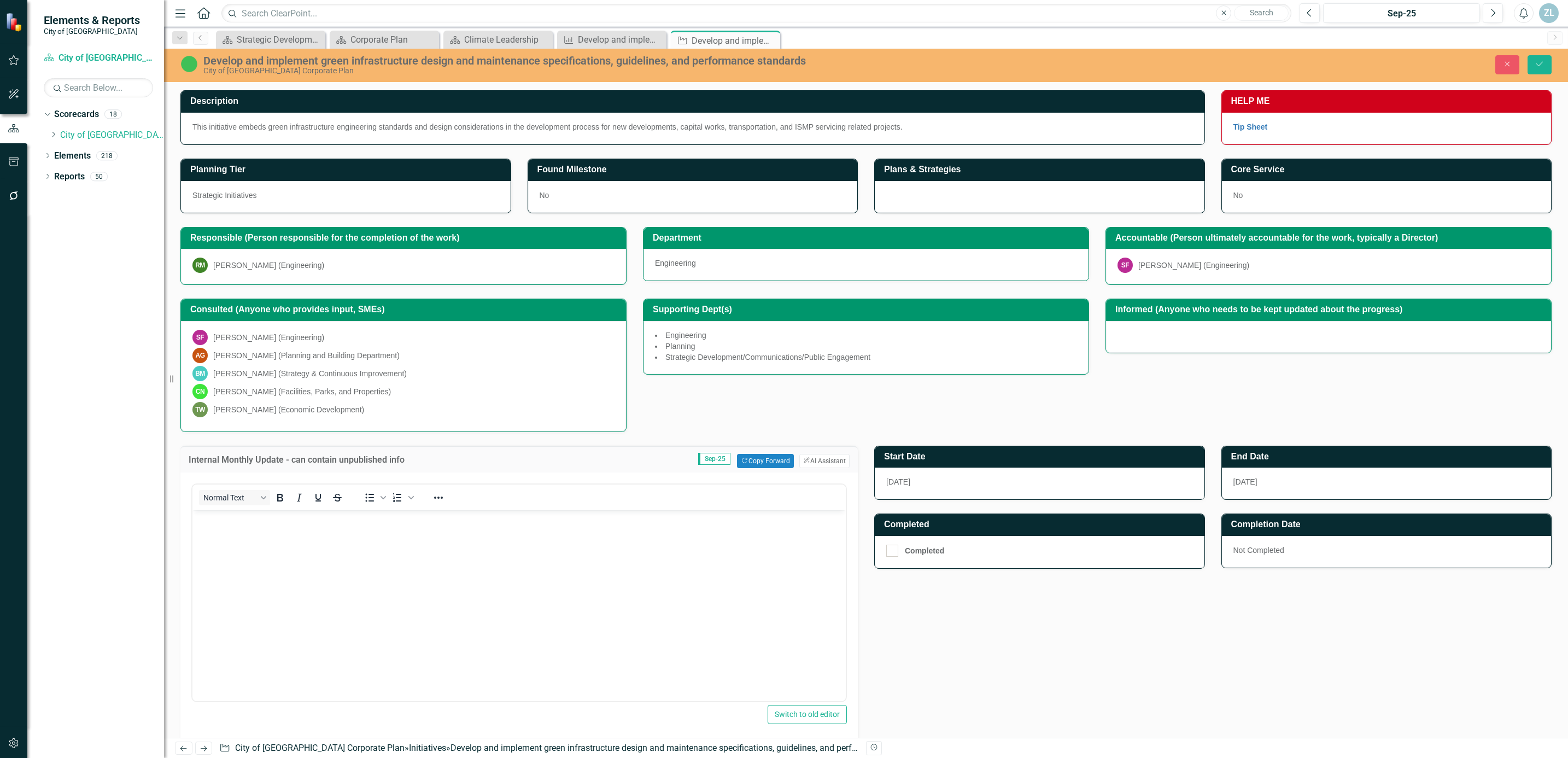
click at [271, 504] on button "Bold" at bounding box center [280, 498] width 19 height 15
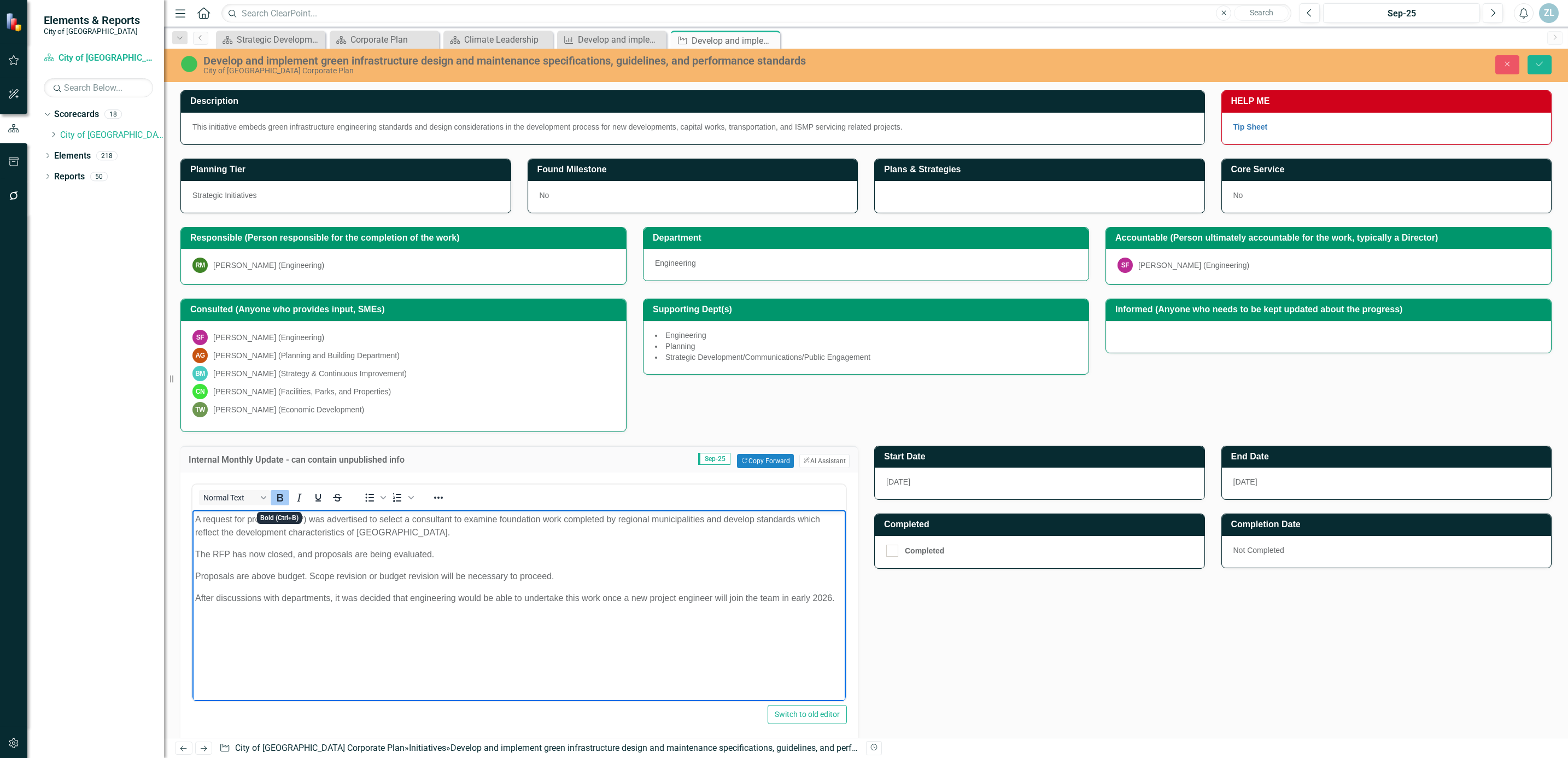
click at [303, 576] on p "Proposals are above budget. Scope revision or budget revision will be necessary…" at bounding box center [519, 575] width 648 height 13
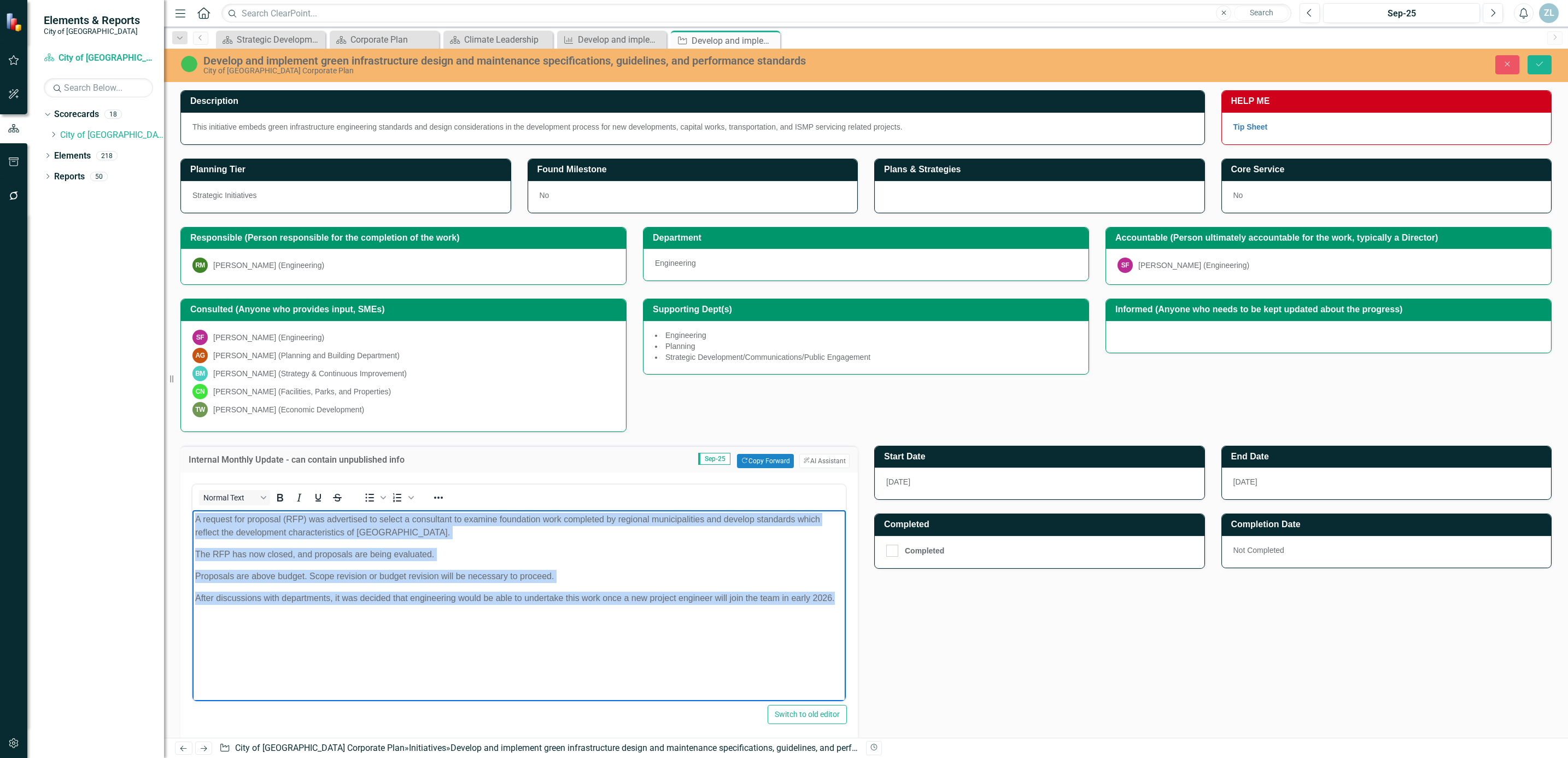
drag, startPoint x: 197, startPoint y: 520, endPoint x: 835, endPoint y: 618, distance: 645.5
click at [835, 618] on body "A request for proposal (RFP) was advertised to select a consultant to examine f…" at bounding box center [519, 591] width 653 height 164
click at [444, 557] on p "The RFP has now closed, and proposals are being evaluated." at bounding box center [519, 554] width 648 height 13
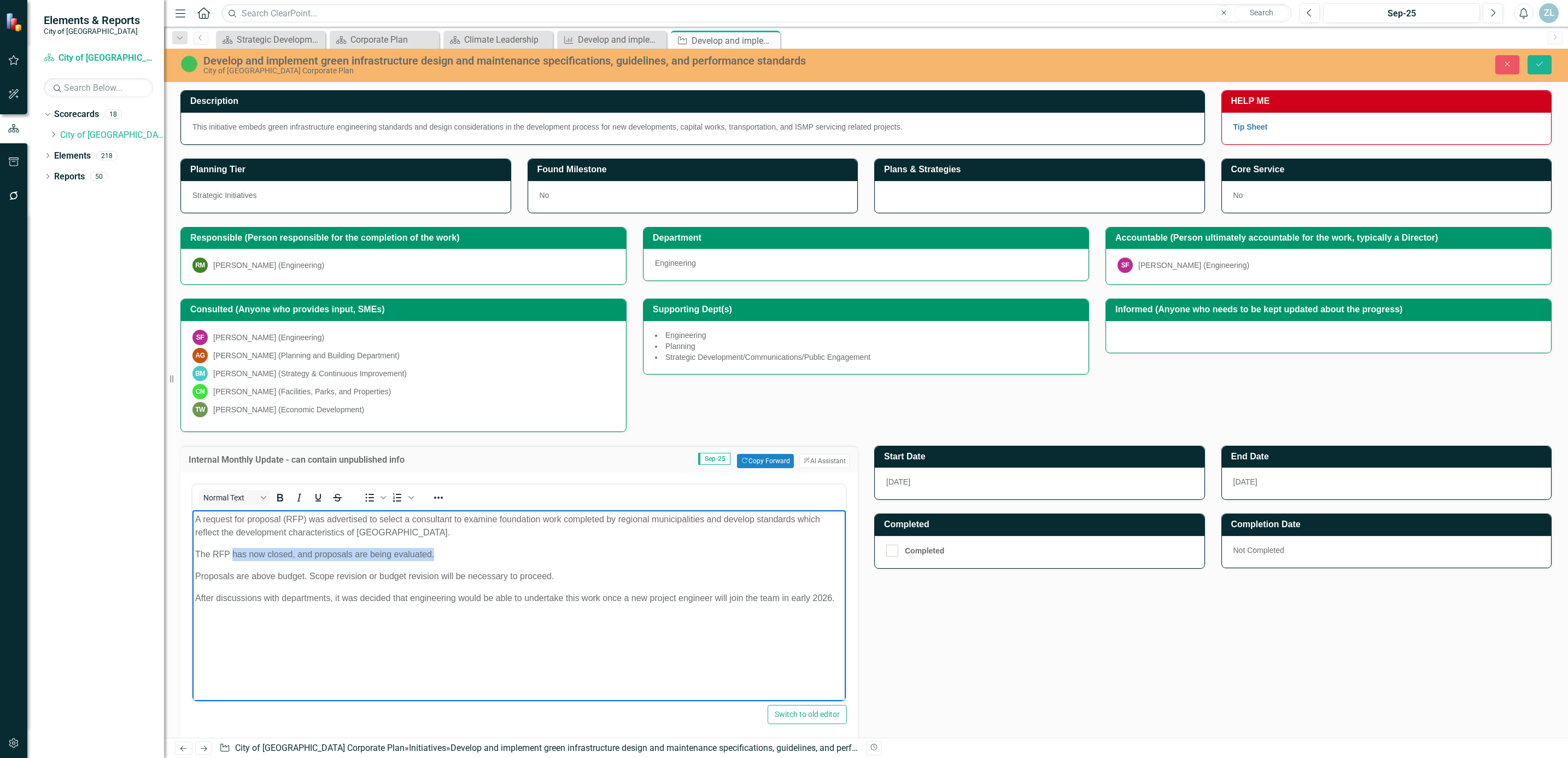
drag, startPoint x: 447, startPoint y: 554, endPoint x: 235, endPoint y: 554, distance: 212.0
click at [235, 554] on p "The RFP has now closed, and proposals are being evaluated." at bounding box center [519, 554] width 648 height 13
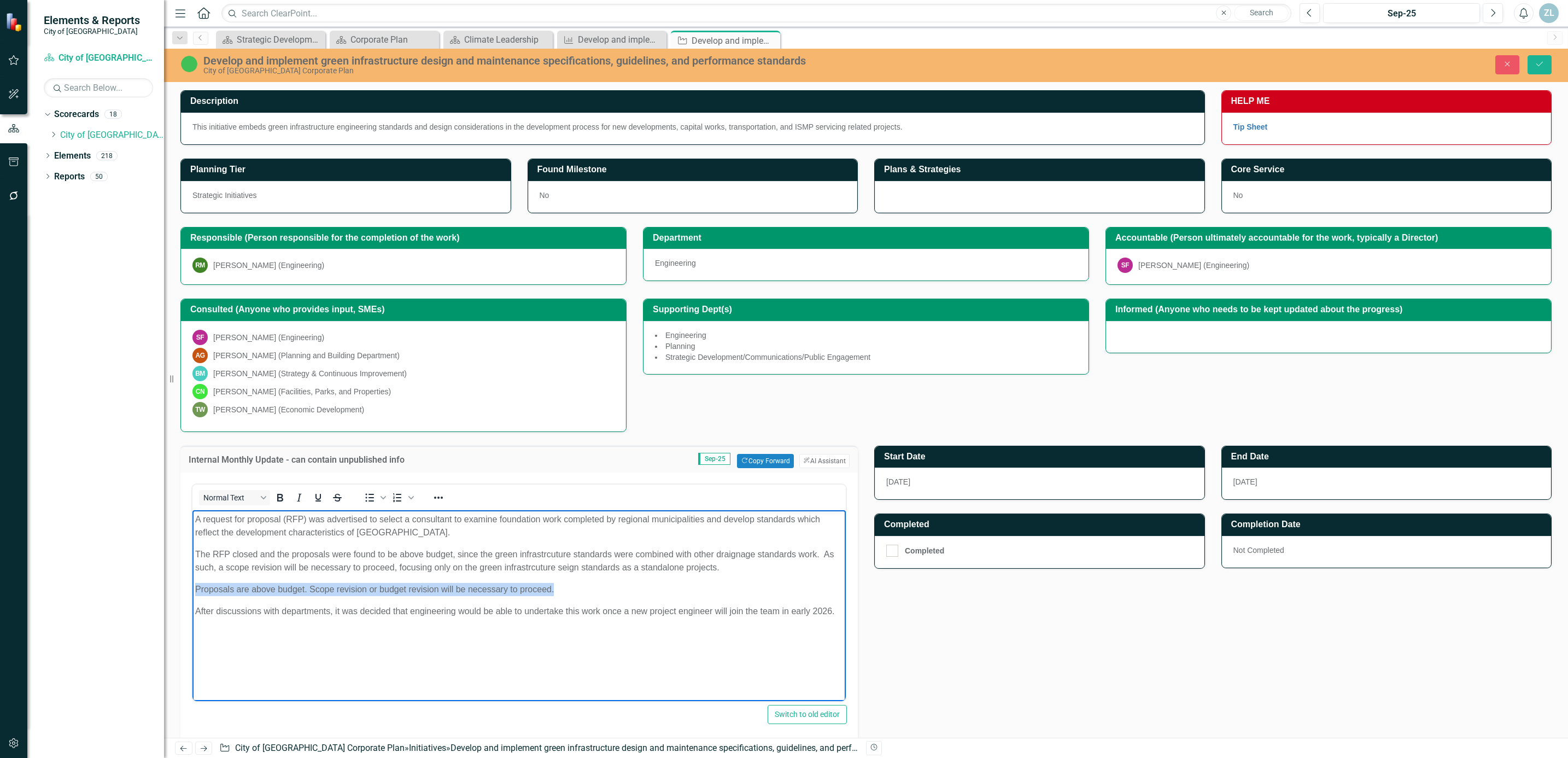
drag, startPoint x: 569, startPoint y: 589, endPoint x: 132, endPoint y: 590, distance: 437.0
click at [192, 590] on html "A request for proposal (RFP) was advertised to select a consultant to examine f…" at bounding box center [519, 591] width 653 height 164
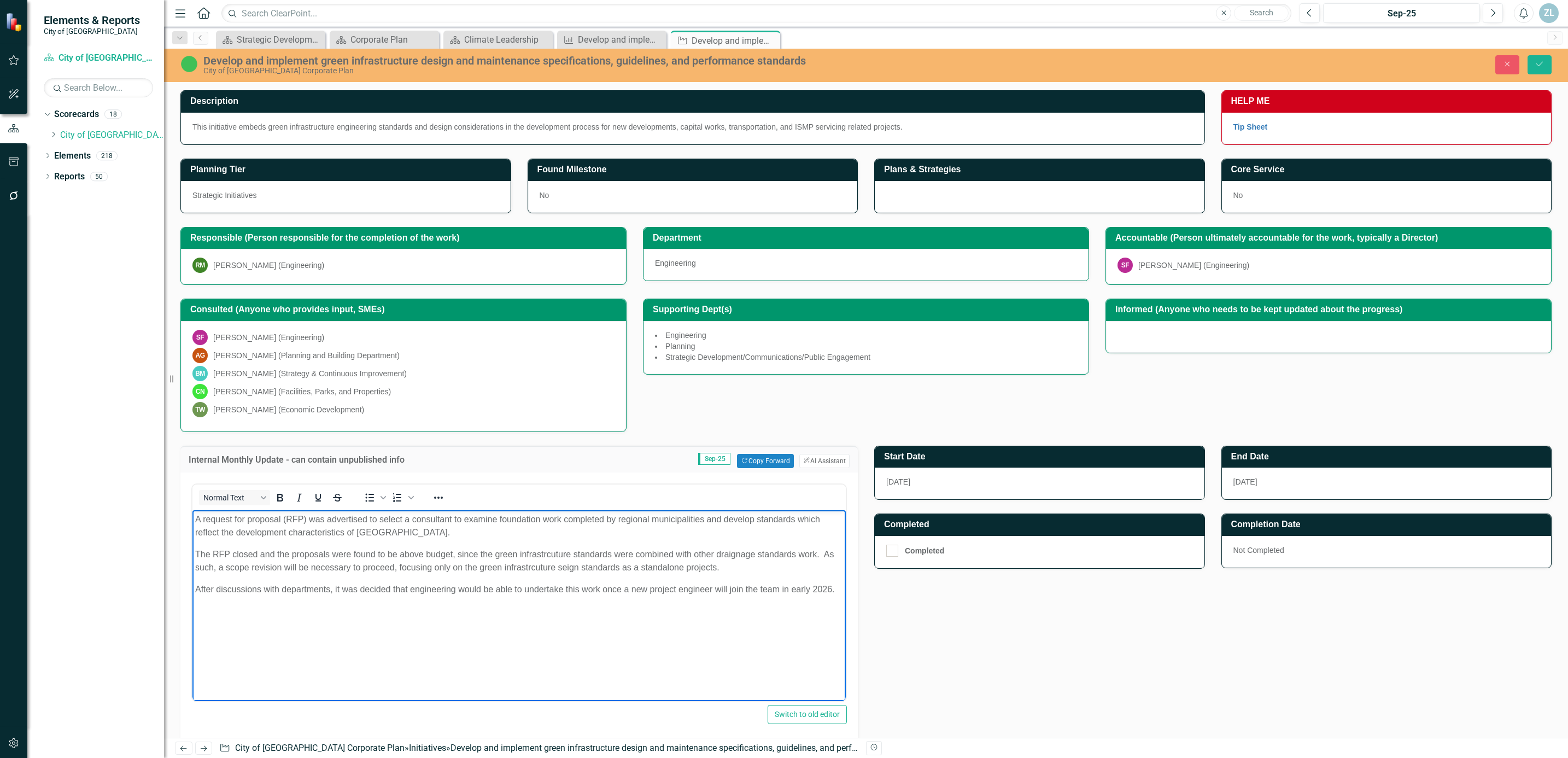
click at [241, 589] on p "After discussions with departments, it was decided that engineering would be ab…" at bounding box center [519, 588] width 648 height 13
click at [835, 589] on p "After consultation with departments, it was decided that engineering would be a…" at bounding box center [519, 588] width 648 height 13
drag, startPoint x: 526, startPoint y: 574, endPoint x: 509, endPoint y: 569, distance: 17.7
drag, startPoint x: 564, startPoint y: 566, endPoint x: 684, endPoint y: 593, distance: 123.0
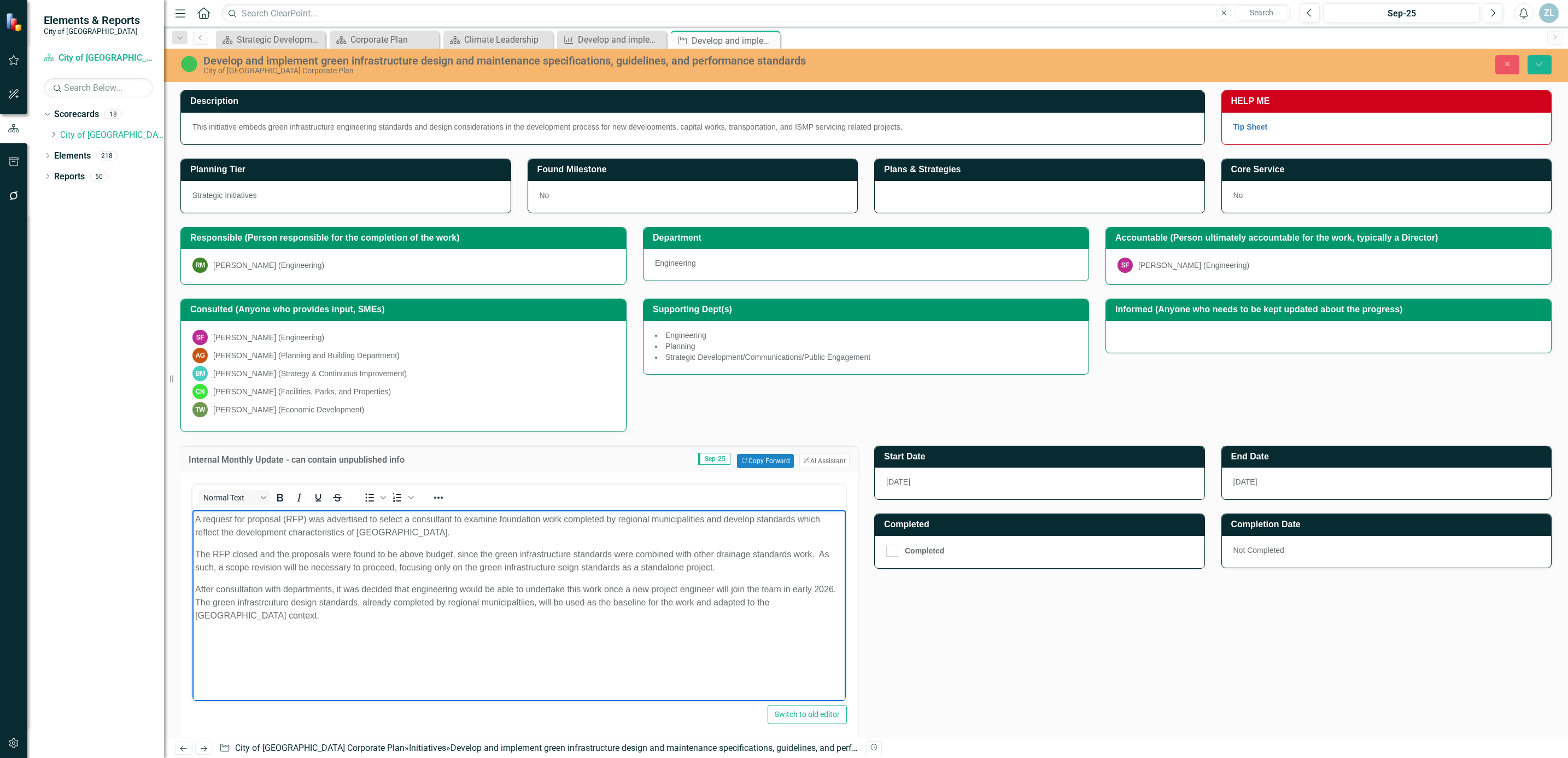
click at [695, 593] on p "After consultation with departments, it was decided that engineering would be a…" at bounding box center [519, 602] width 648 height 39
click at [560, 566] on p "The RFP closed and the proposals were found to be above budget, since the green…" at bounding box center [519, 561] width 648 height 26
click at [548, 623] on body "A request for proposal (RFP) was advertised to select a consultant to examine f…" at bounding box center [519, 591] width 653 height 164
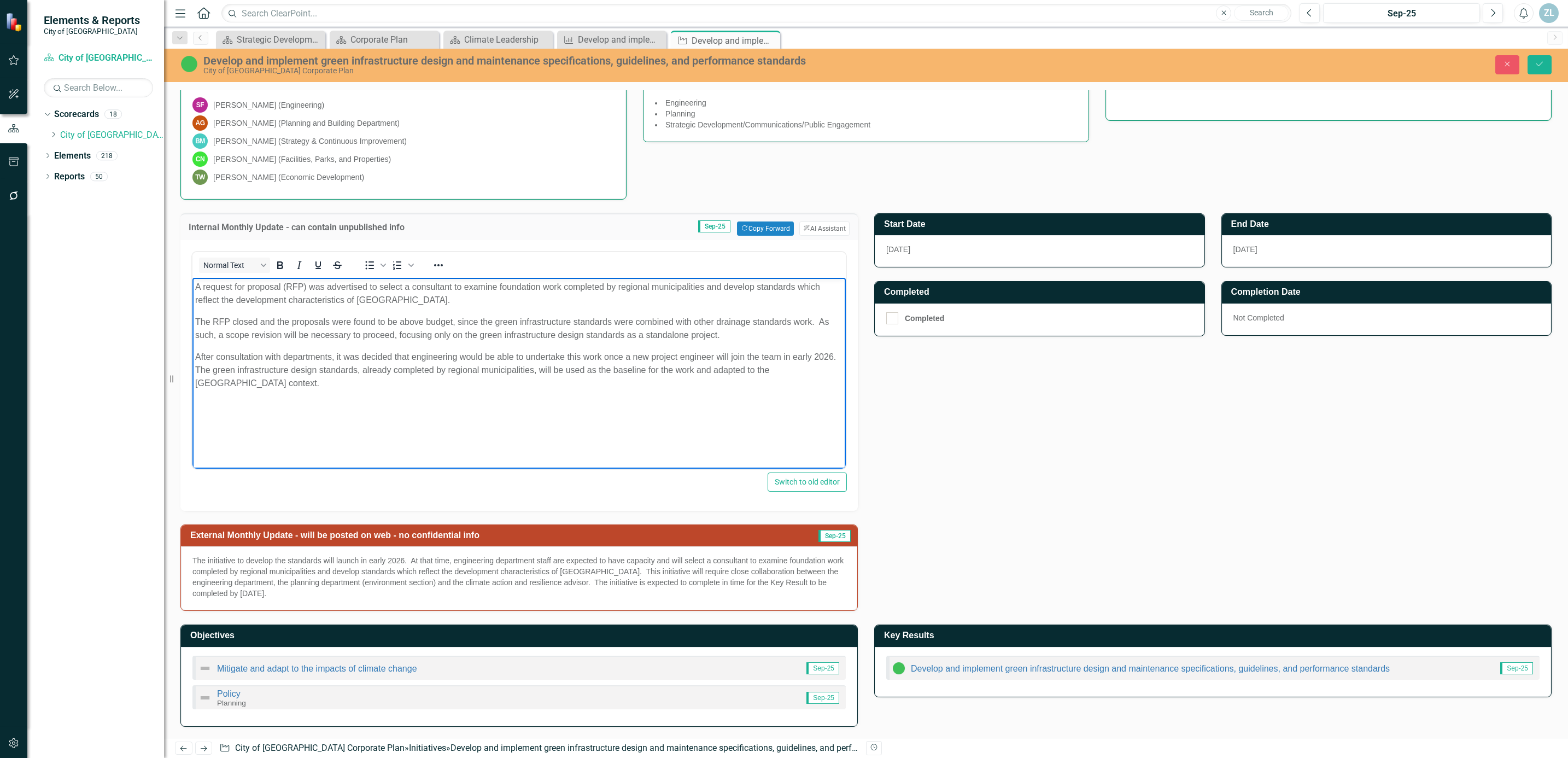
scroll to position [240, 0]
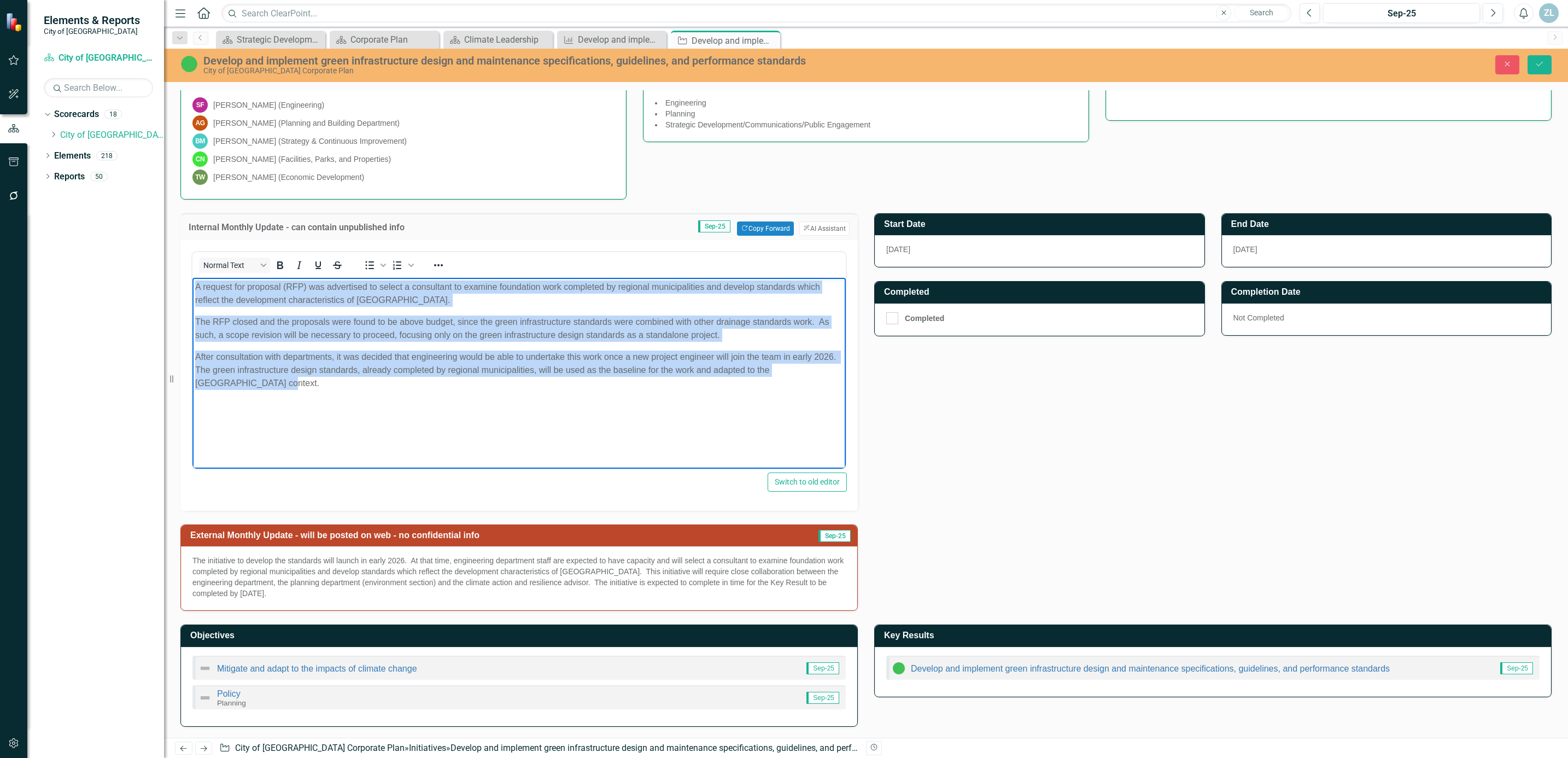
drag, startPoint x: 234, startPoint y: 384, endPoint x: 356, endPoint y: 543, distance: 200.4
click at [192, 278] on html "A request for proposal (RFP) was advertised to select a consultant to examine f…" at bounding box center [519, 359] width 653 height 164
copy body "A request for proposal (RFP) was advertised to select a consultant to examine f…"
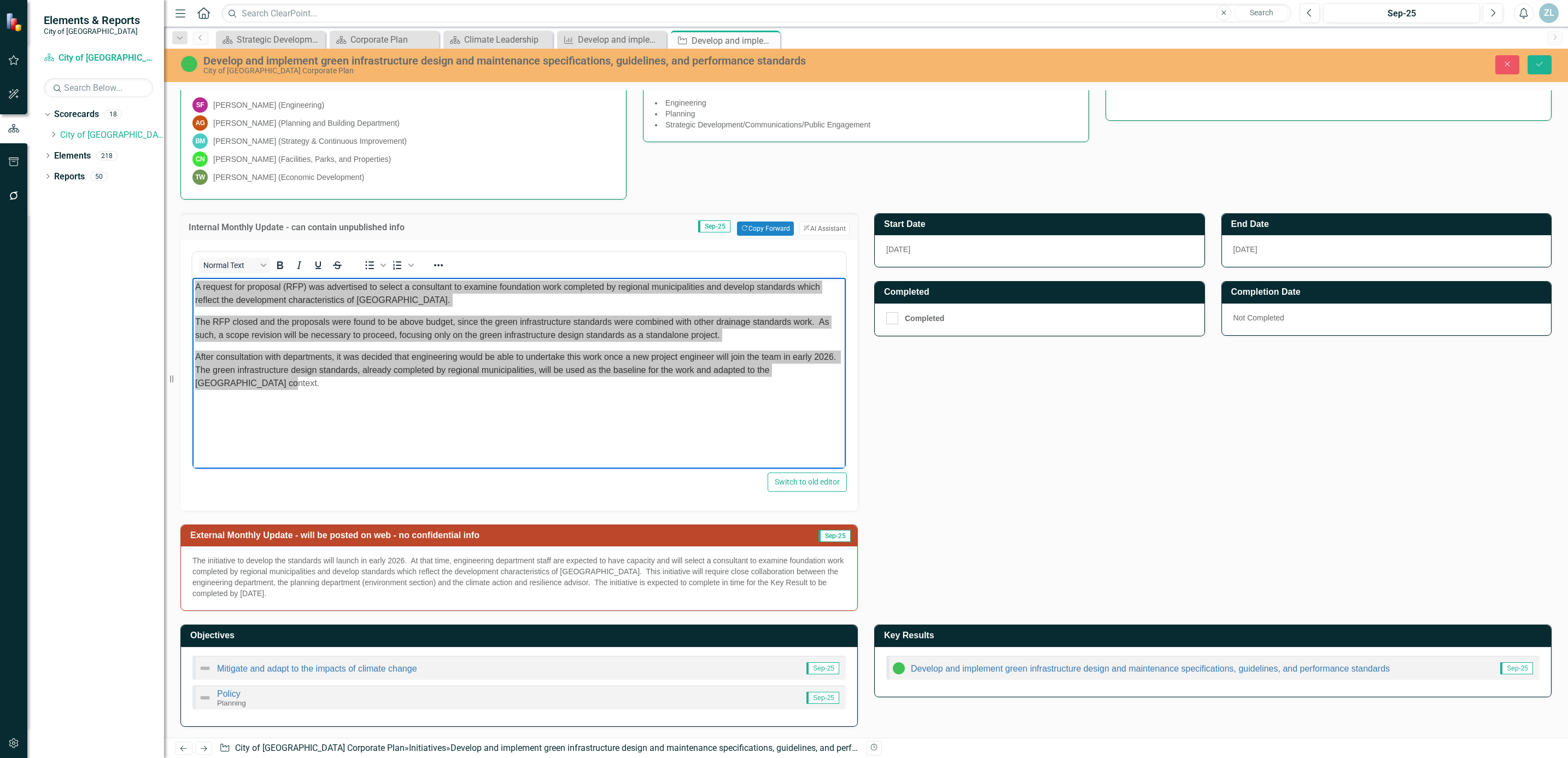
click at [363, 568] on p "The initiative to develop the standards will launch in early 2026. At that time…" at bounding box center [519, 577] width 653 height 44
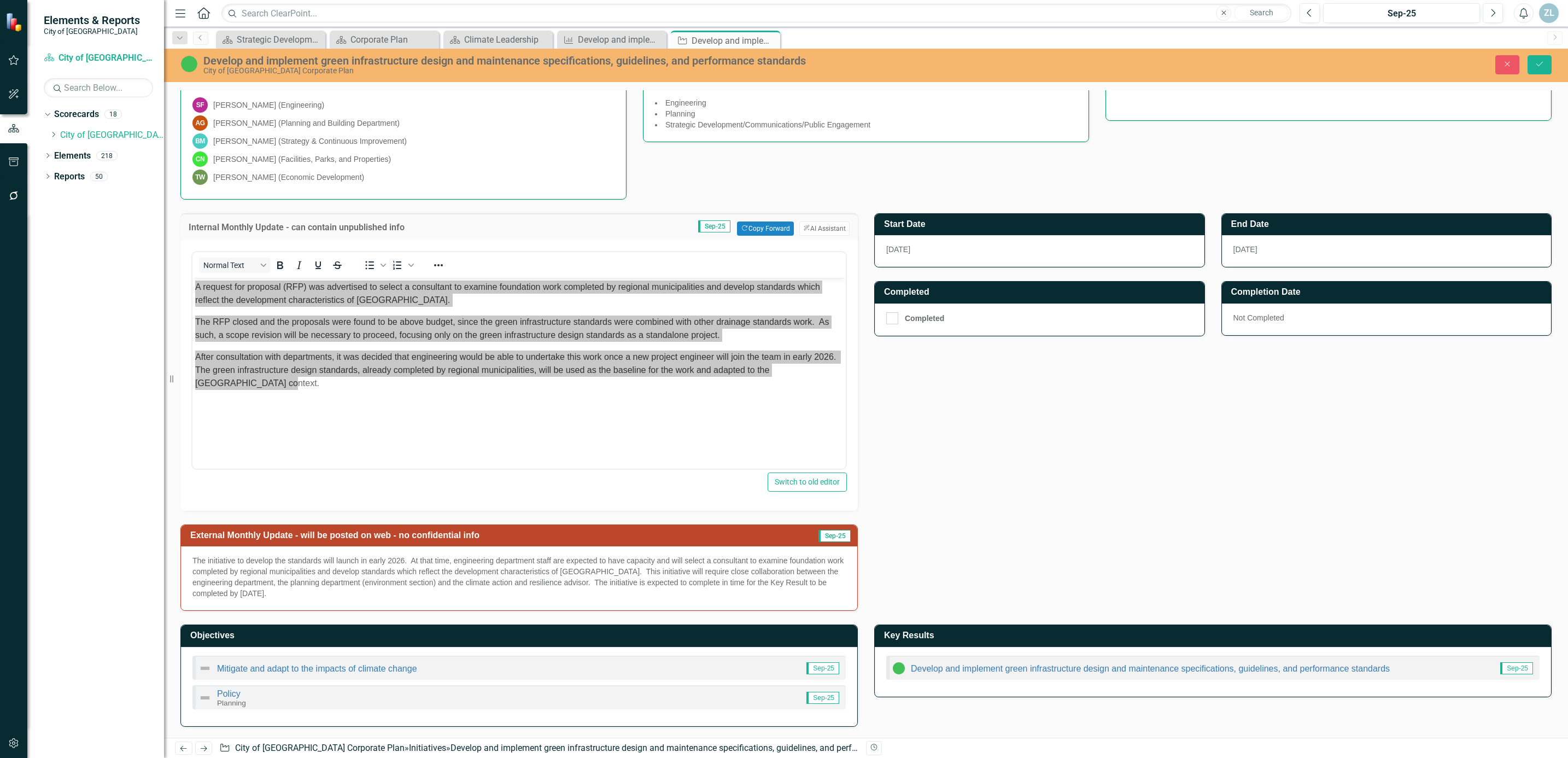
click at [363, 568] on p "The initiative to develop the standards will launch in early 2026. At that time…" at bounding box center [519, 577] width 653 height 44
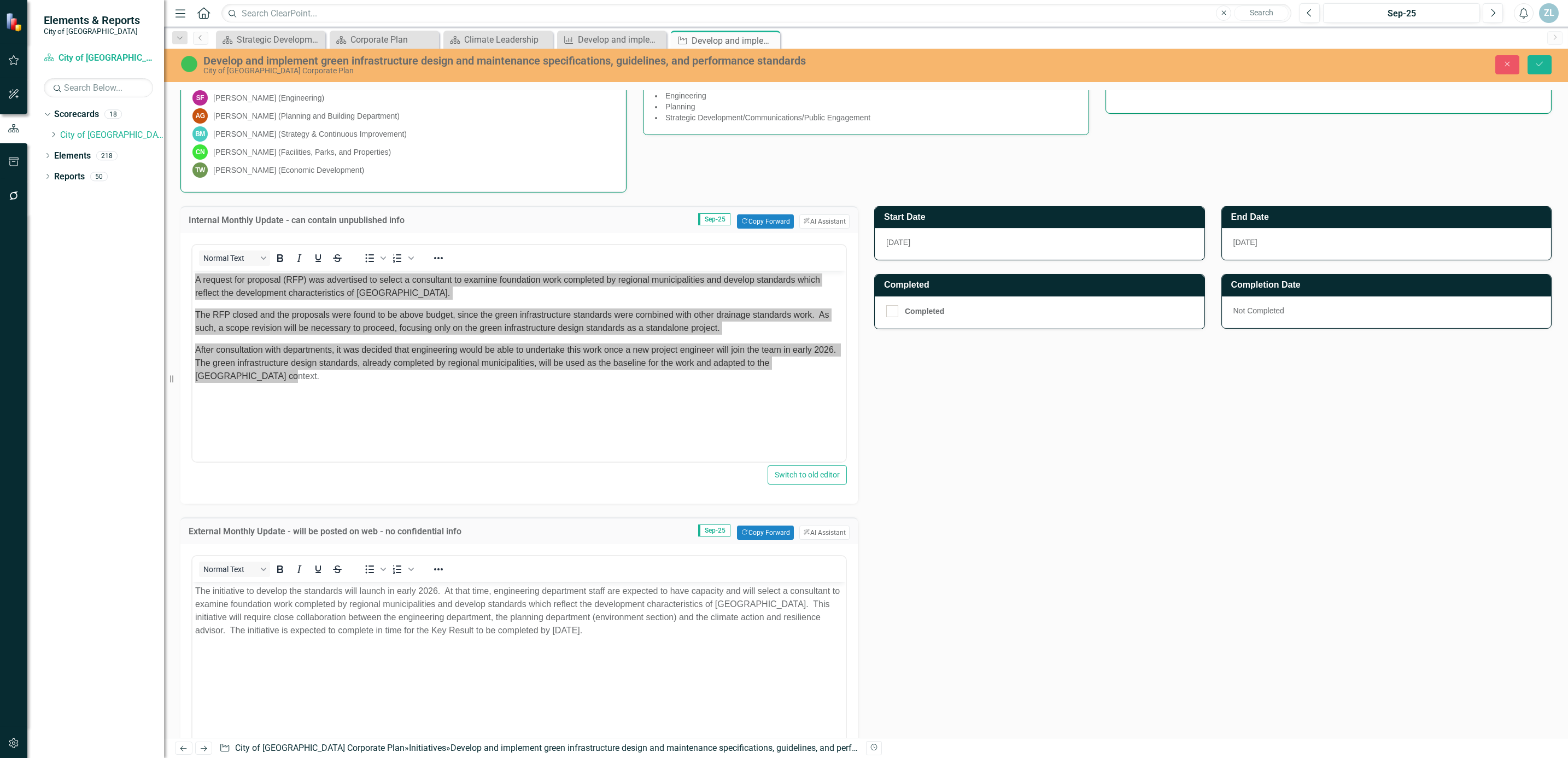
scroll to position [0, 0]
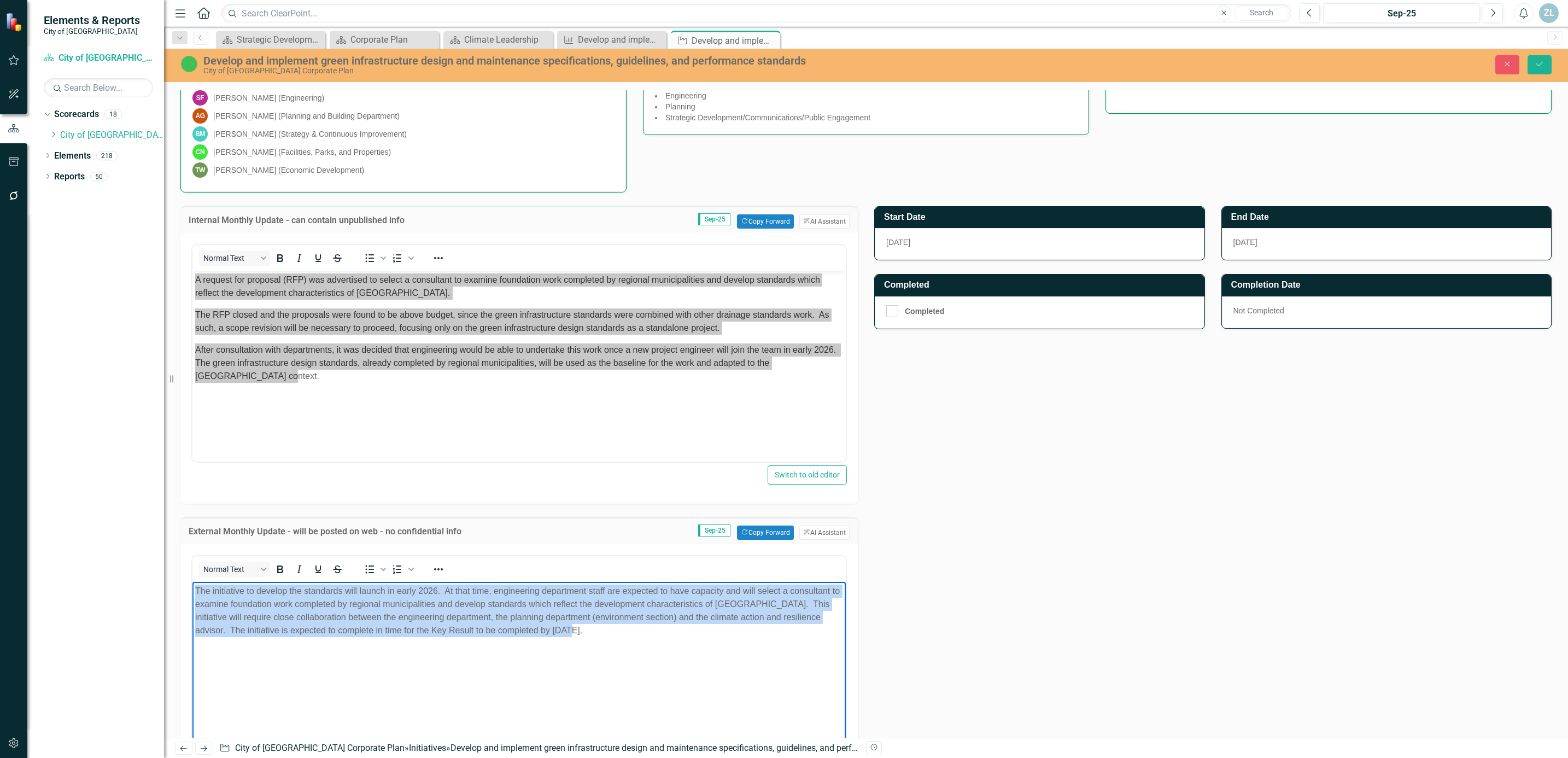
drag, startPoint x: 582, startPoint y: 632, endPoint x: 490, endPoint y: 1150, distance: 526.1
click at [192, 581] on html "The initiative to develop the standards will launch in early 2026. At that time…" at bounding box center [519, 663] width 653 height 164
copy p "The initiative to develop the standards will launch in early 2026. At that time…"
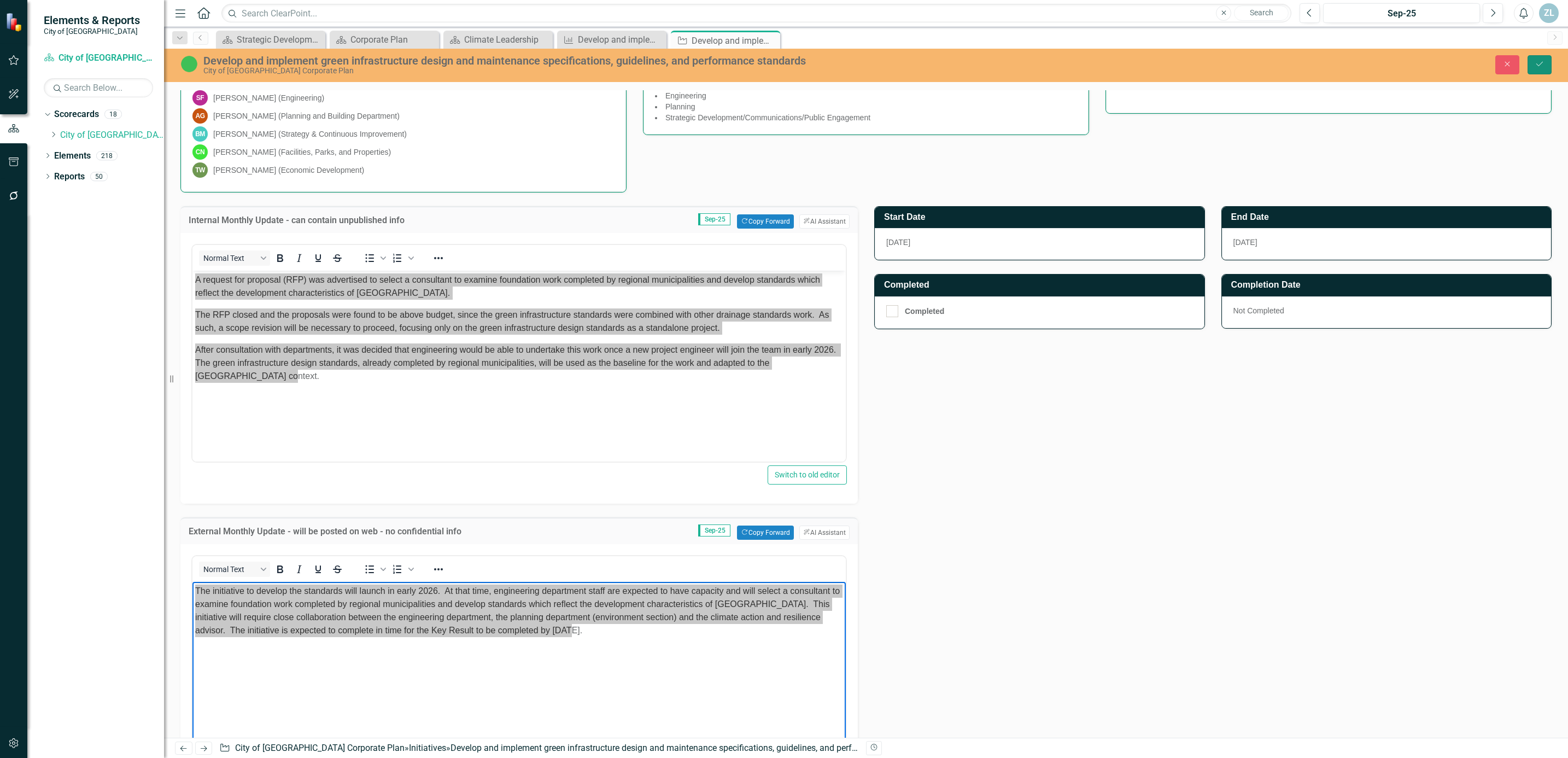
drag, startPoint x: 1547, startPoint y: 61, endPoint x: 1533, endPoint y: 61, distance: 14.0
click at [1547, 61] on button "Save" at bounding box center [1539, 65] width 24 height 19
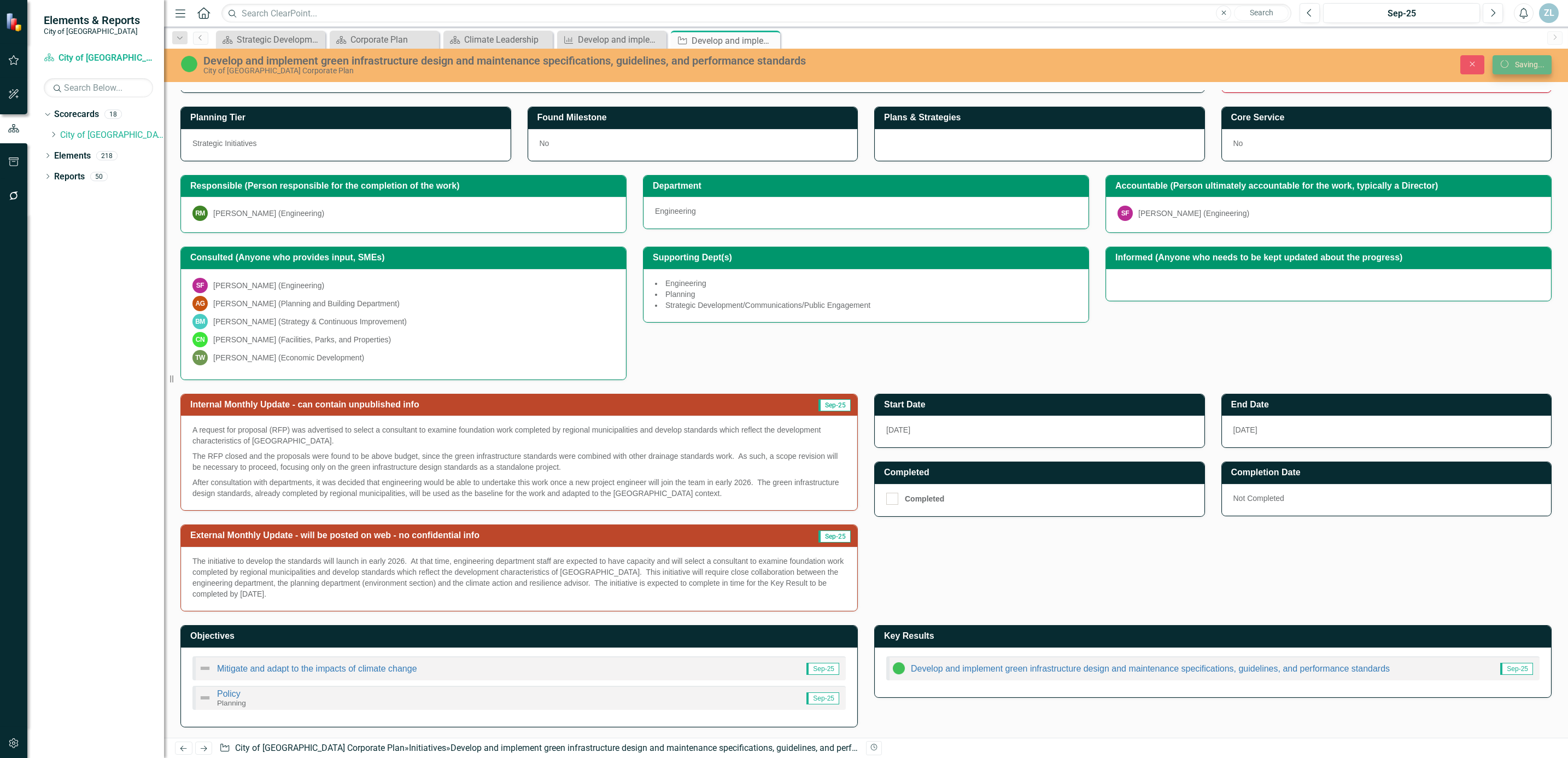
scroll to position [59, 0]
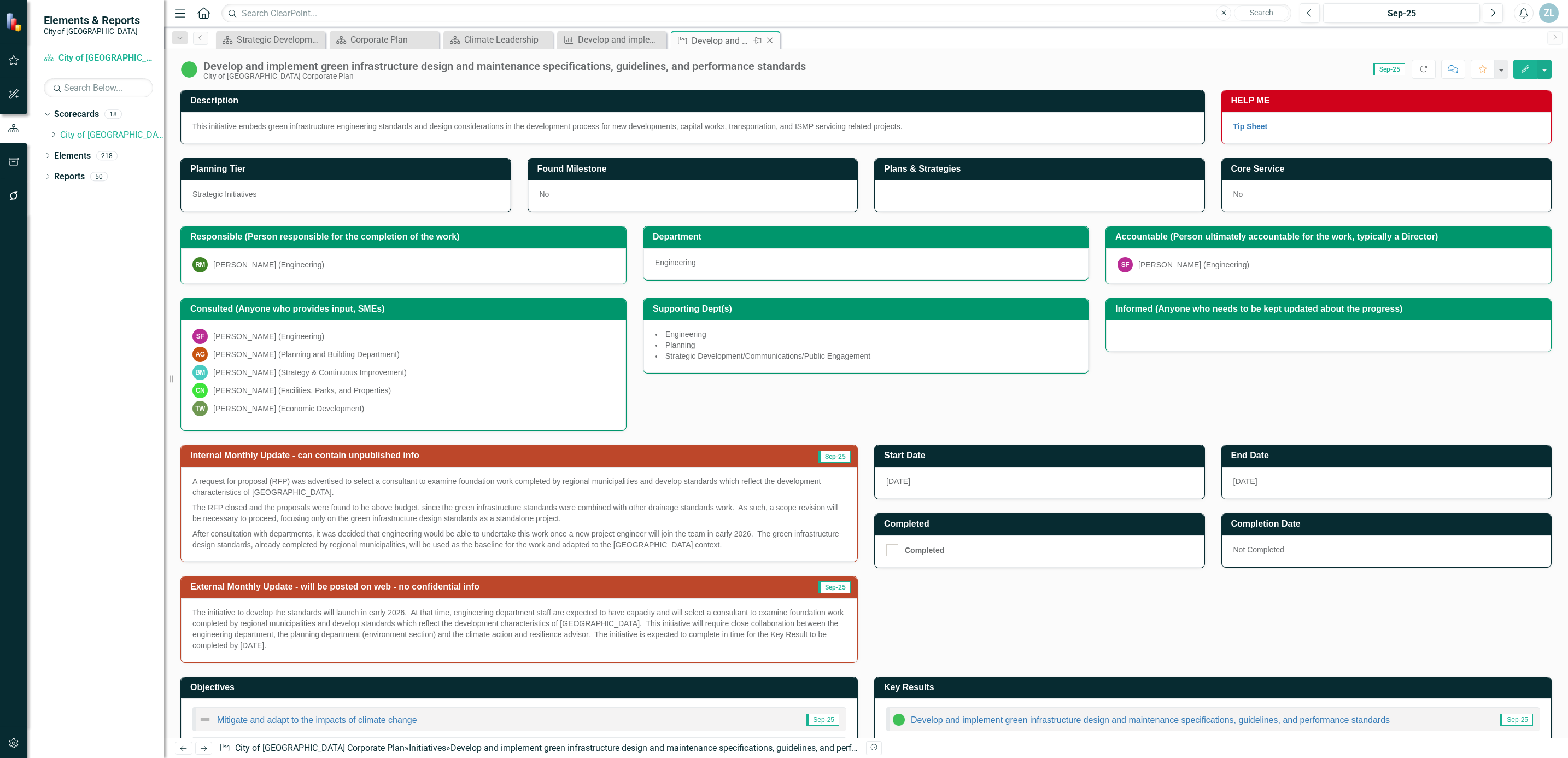
click at [769, 38] on icon "Close" at bounding box center [770, 40] width 11 height 9
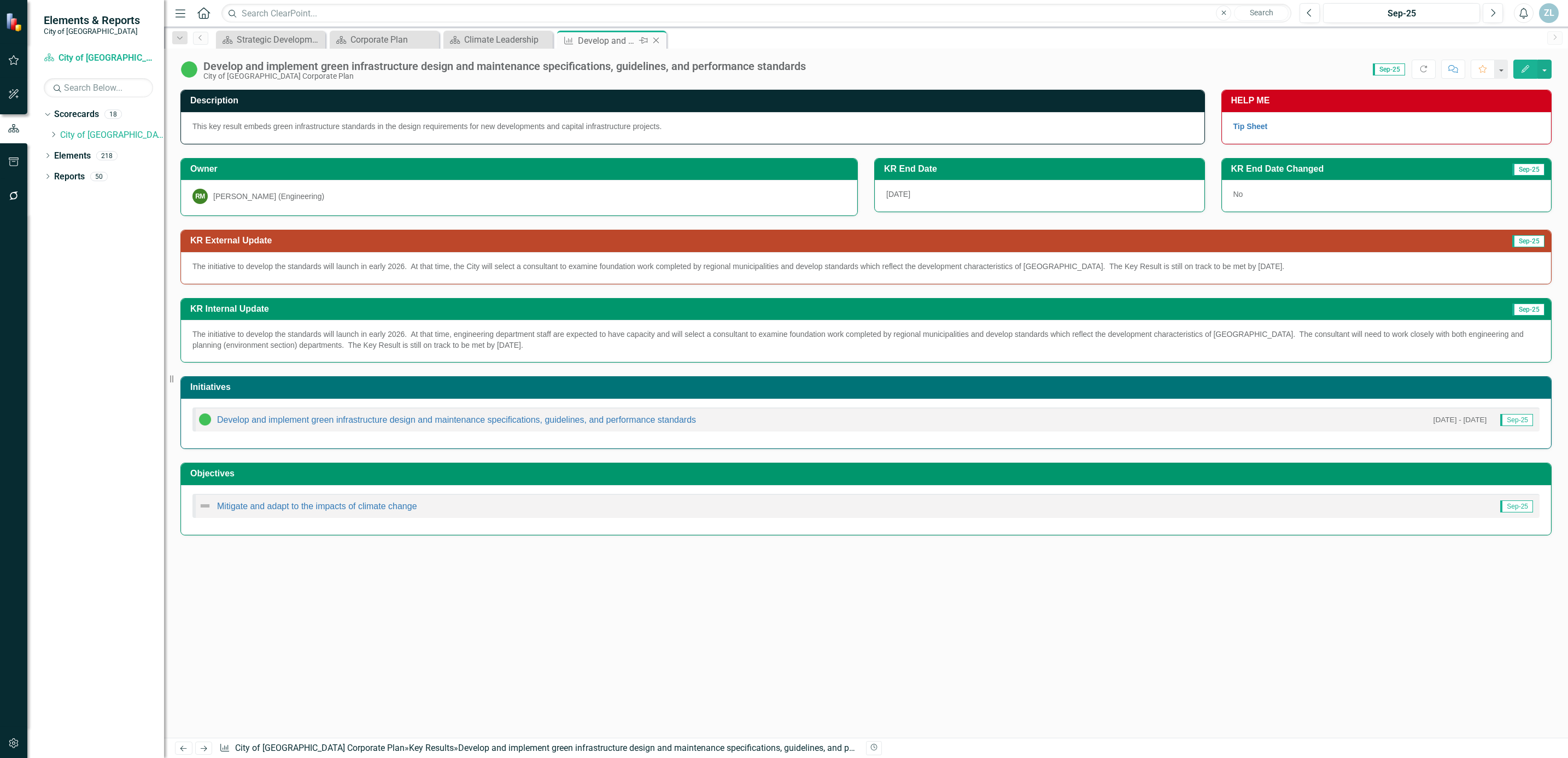
click at [660, 39] on icon "Close" at bounding box center [656, 40] width 11 height 9
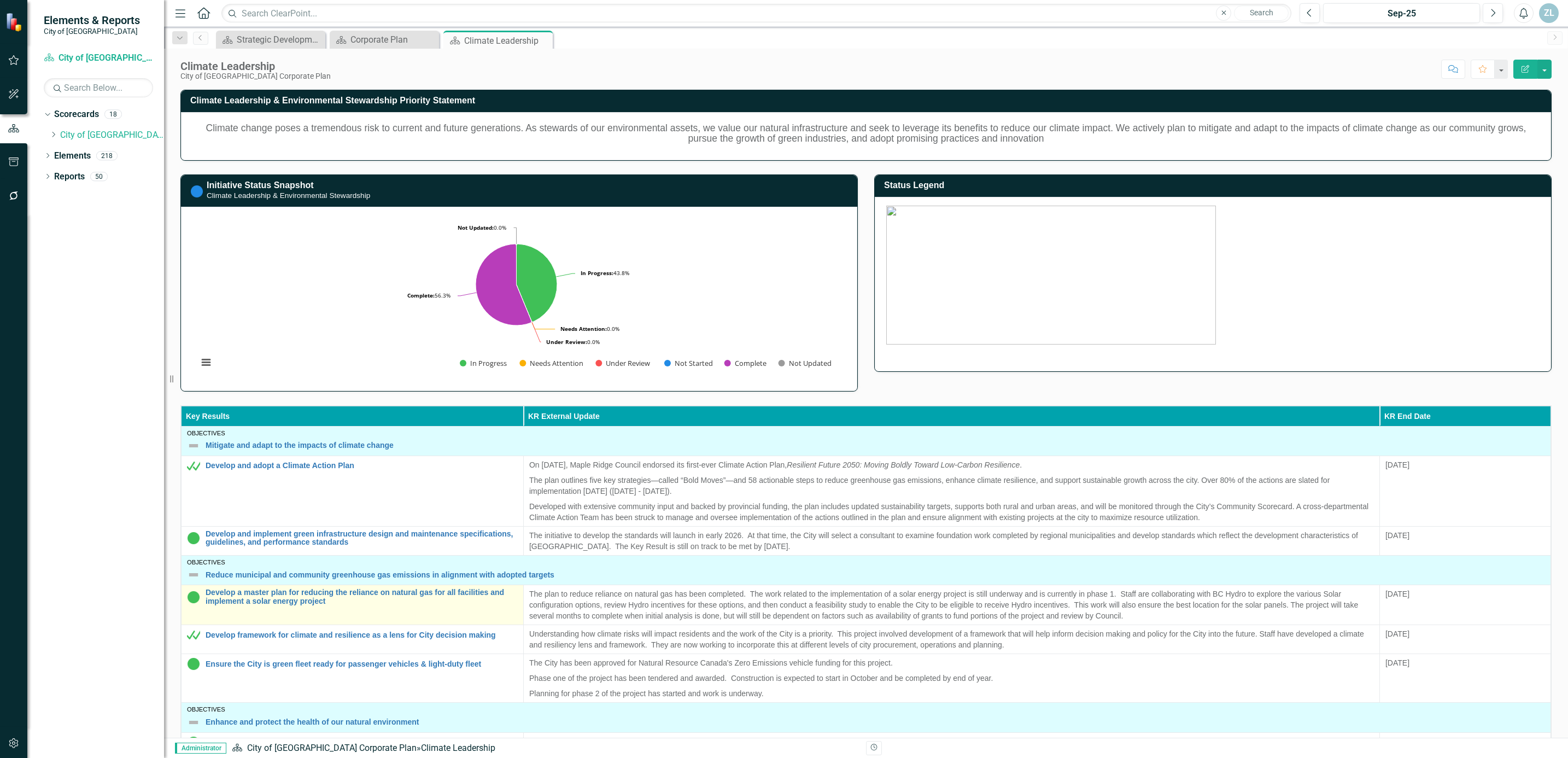
scroll to position [35, 0]
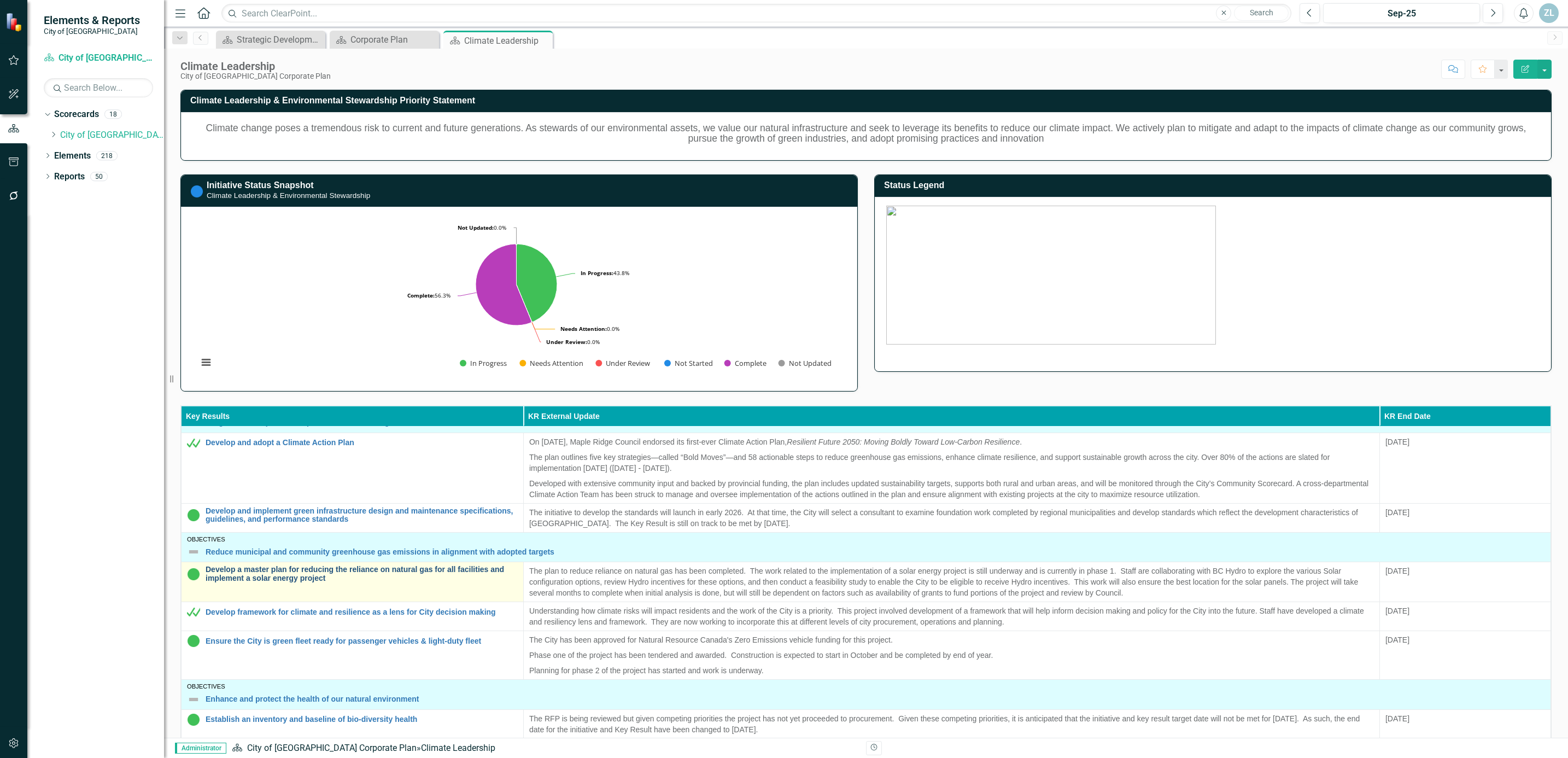
click at [345, 566] on link "Develop a master plan for reducing the reliance on natural gas for all faciliti…" at bounding box center [361, 574] width 312 height 17
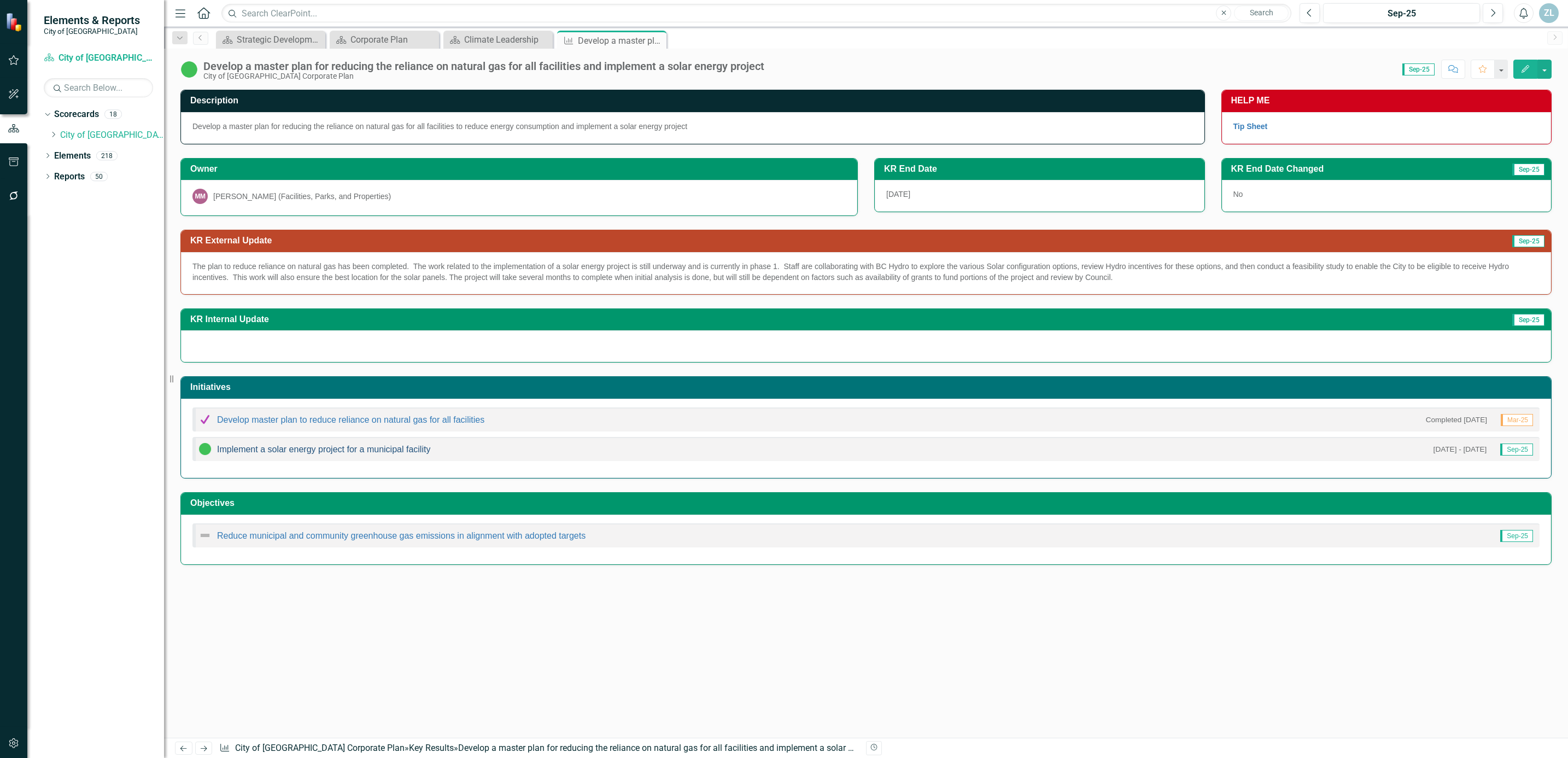
click at [289, 454] on link "Implement a solar energy project for a municipal facility" at bounding box center [324, 449] width 213 height 9
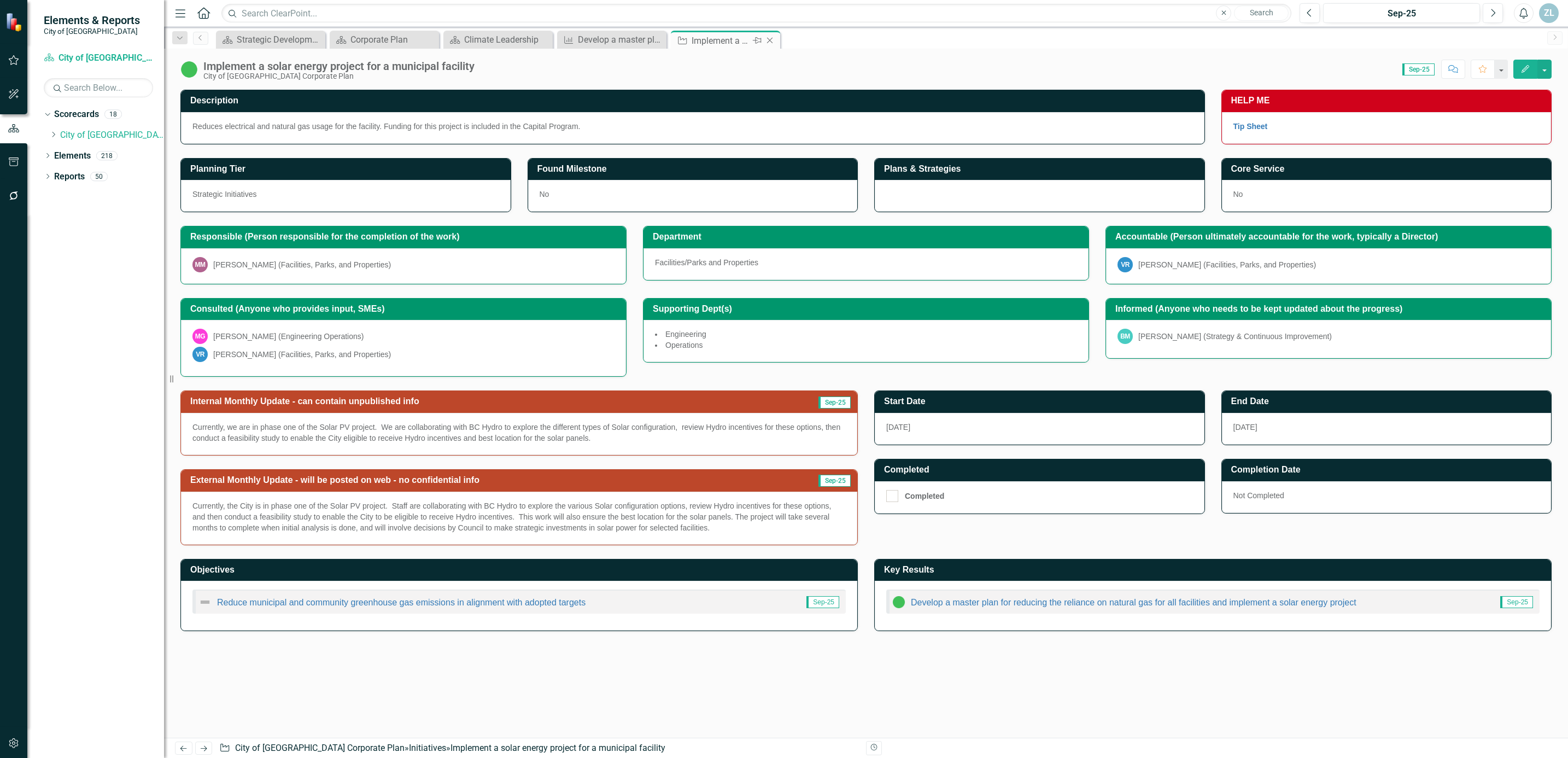
click at [767, 39] on icon "Close" at bounding box center [770, 40] width 11 height 9
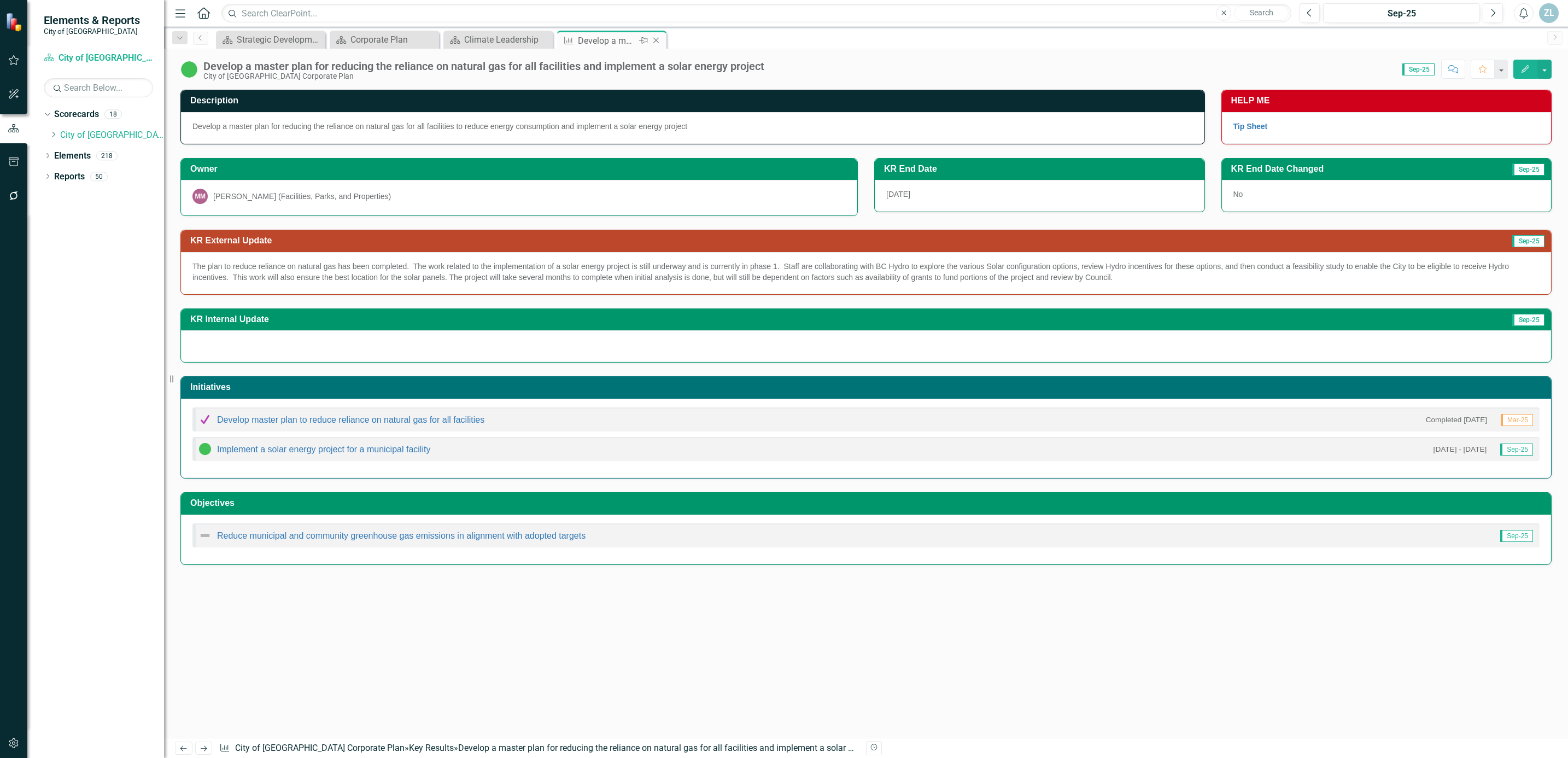
click at [656, 43] on icon "Close" at bounding box center [656, 40] width 11 height 9
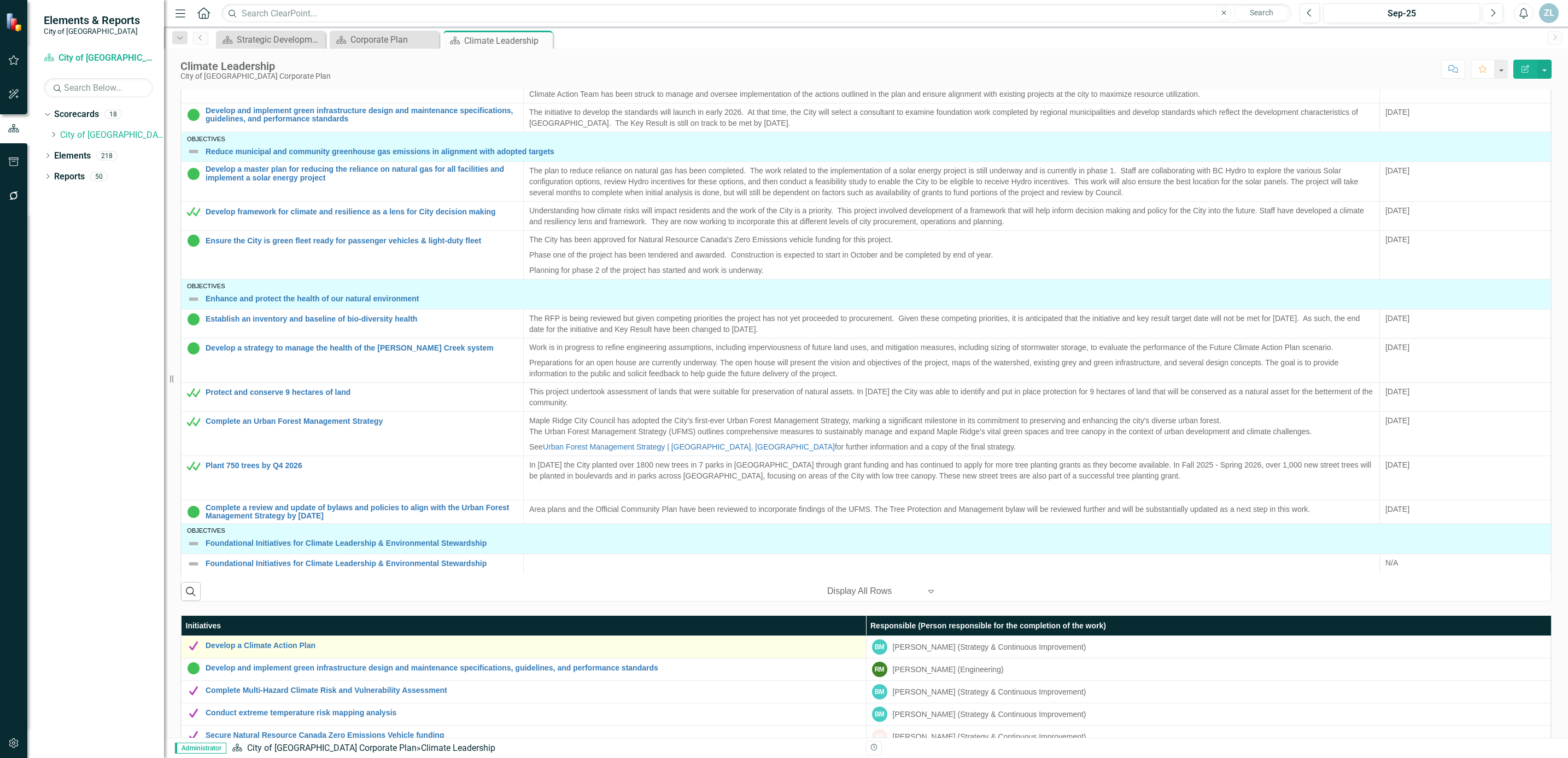
scroll to position [410, 0]
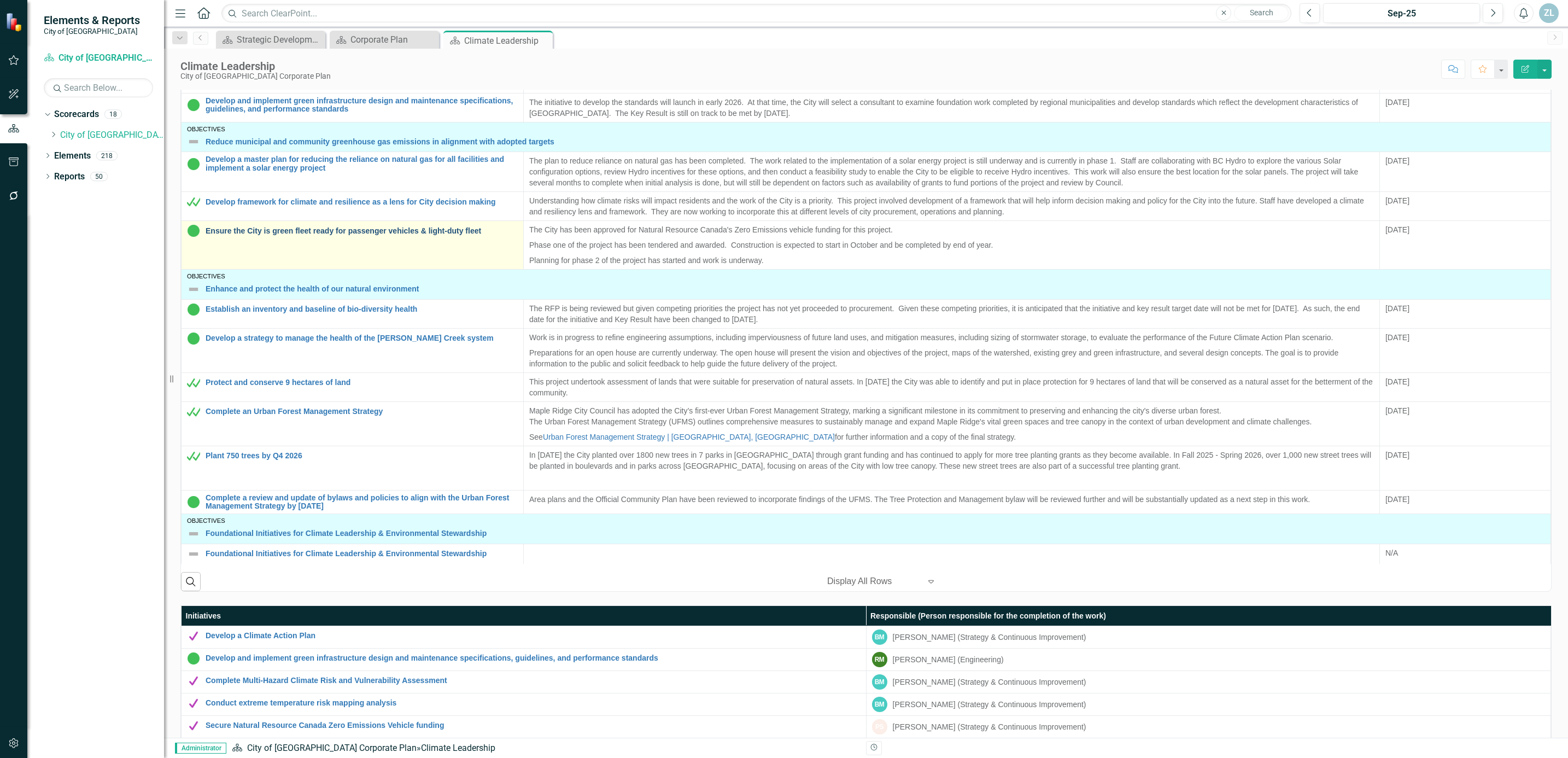
click at [444, 230] on link "Ensure the City is green fleet ready for passenger vehicles & light-duty fleet" at bounding box center [361, 231] width 312 height 8
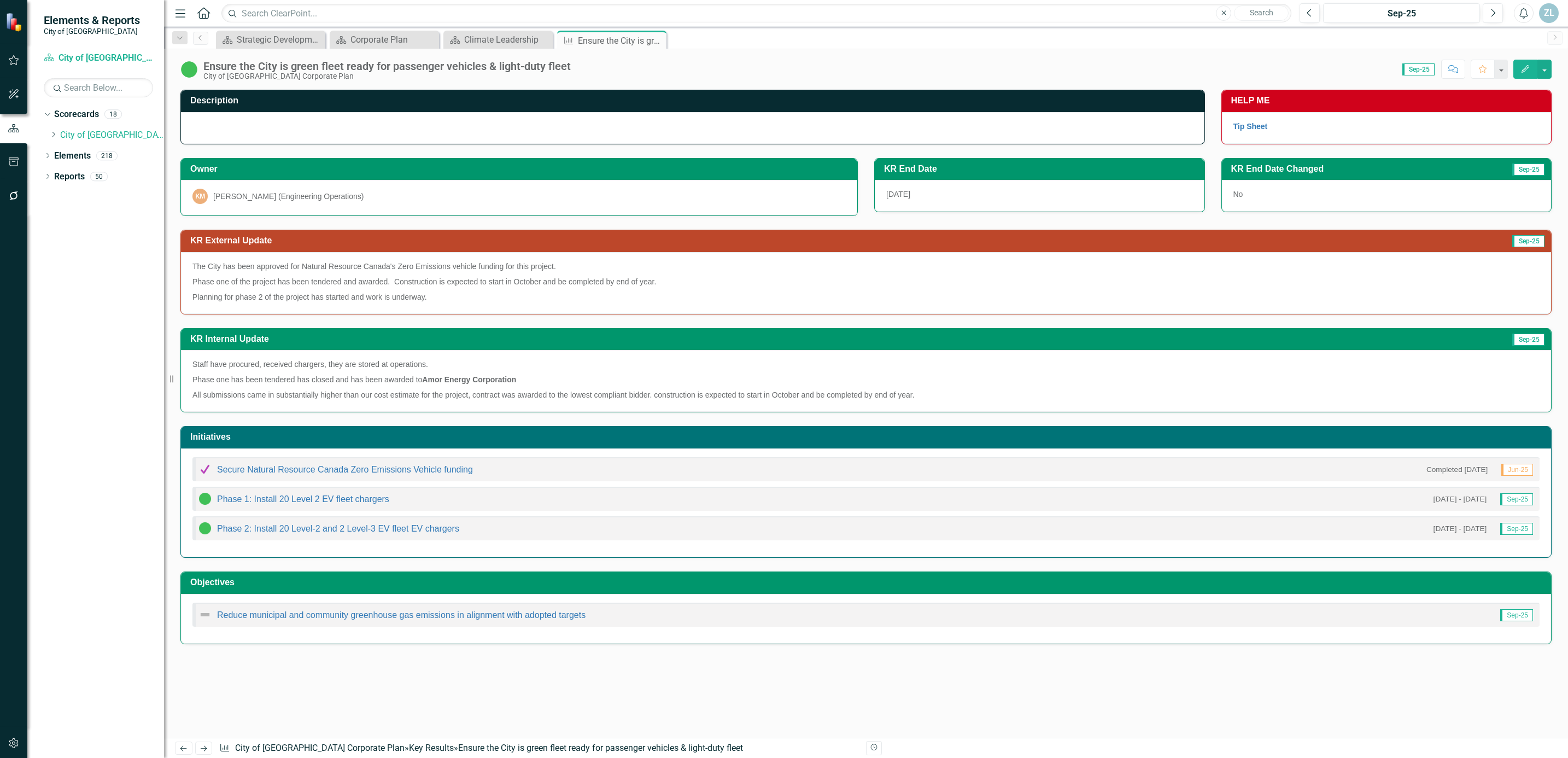
click at [1529, 69] on icon "Edit" at bounding box center [1525, 69] width 10 height 8
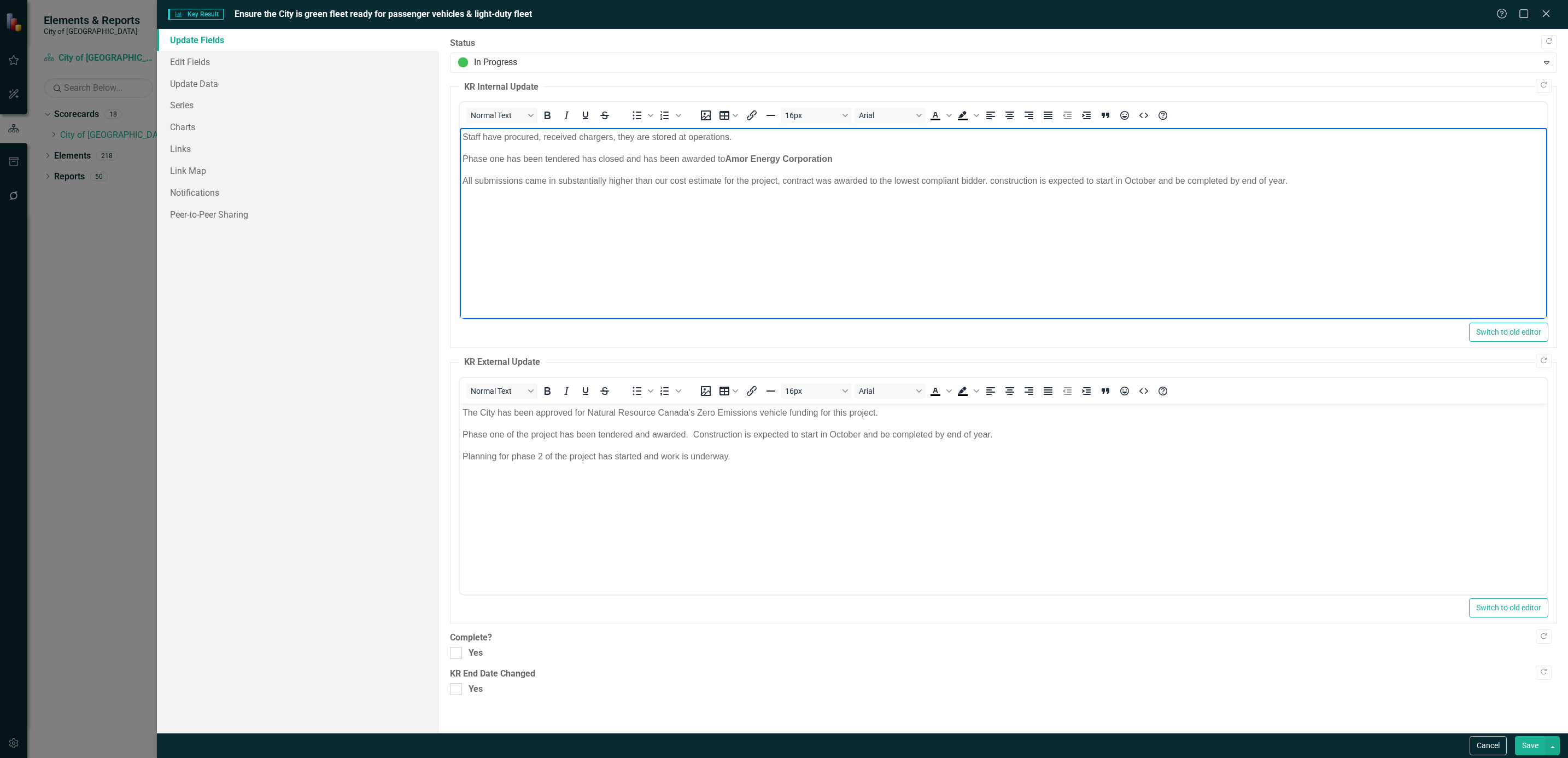
click at [1305, 181] on p "All submissions came in substantially higher than our cost estimate for the pro…" at bounding box center [1003, 181] width 1082 height 13
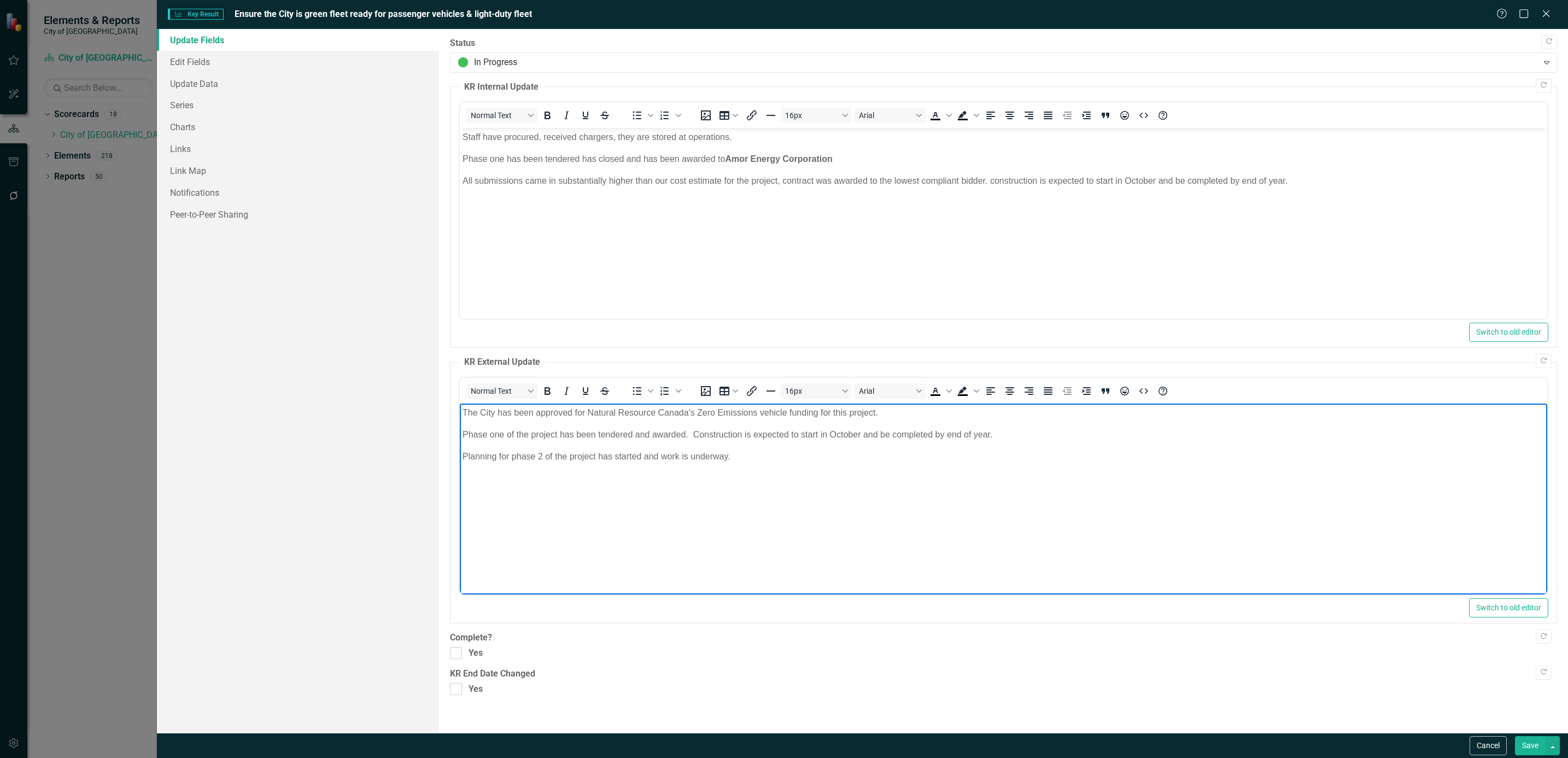
click at [739, 460] on p "Planning for phase 2 of the project has started and work is underway." at bounding box center [1003, 456] width 1082 height 13
drag, startPoint x: 870, startPoint y: 453, endPoint x: 734, endPoint y: 460, distance: 136.2
click at [734, 460] on p "Planning for phase 2 of the project has started and work is underway. However, …" at bounding box center [1003, 456] width 1082 height 13
click at [1470, 743] on button "Cancel" at bounding box center [1488, 746] width 37 height 19
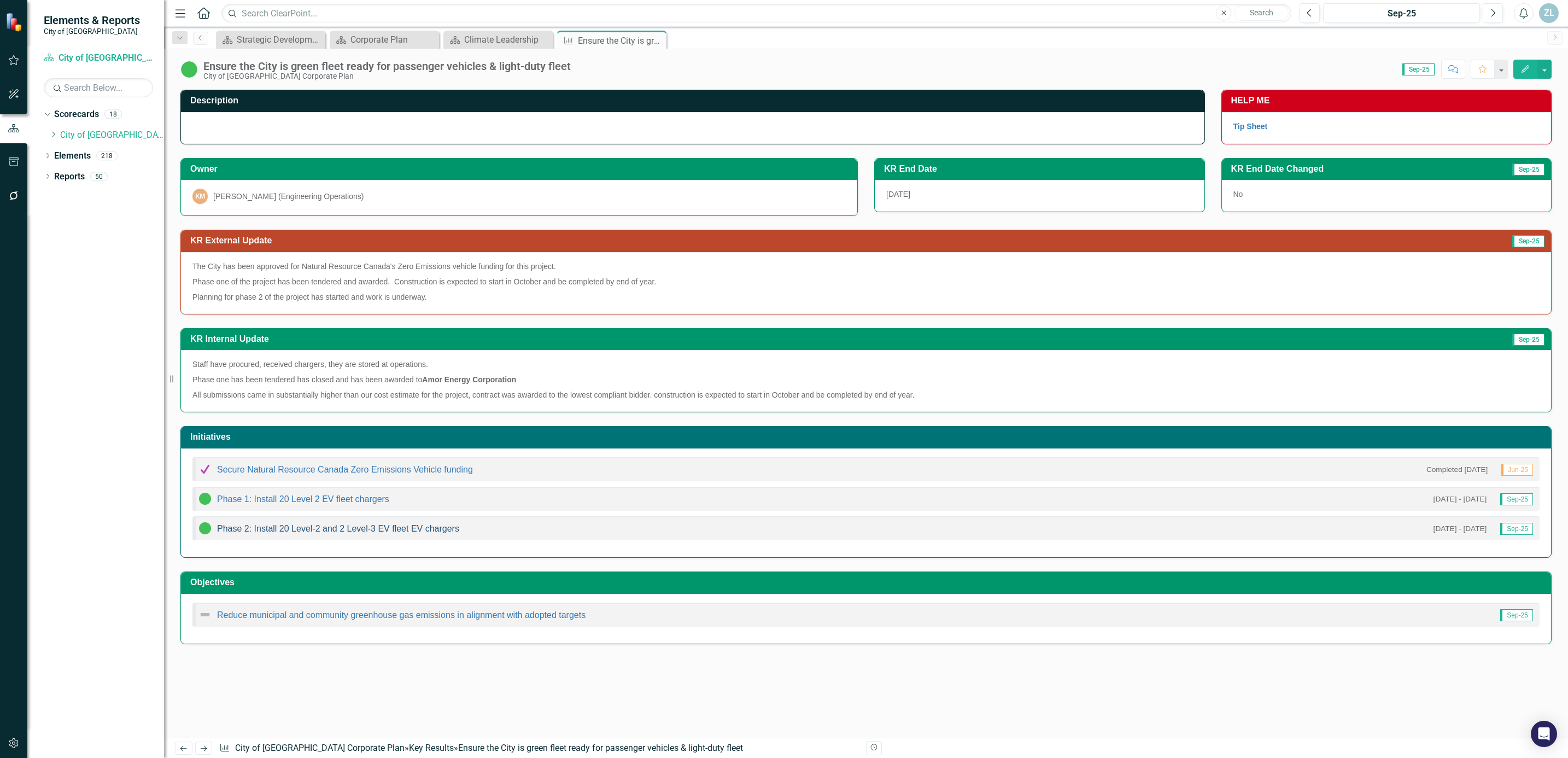
click at [405, 532] on link "Phase 2: Install 20 Level-2 and 2 Level-3 EV fleet EV chargers" at bounding box center [338, 528] width 242 height 9
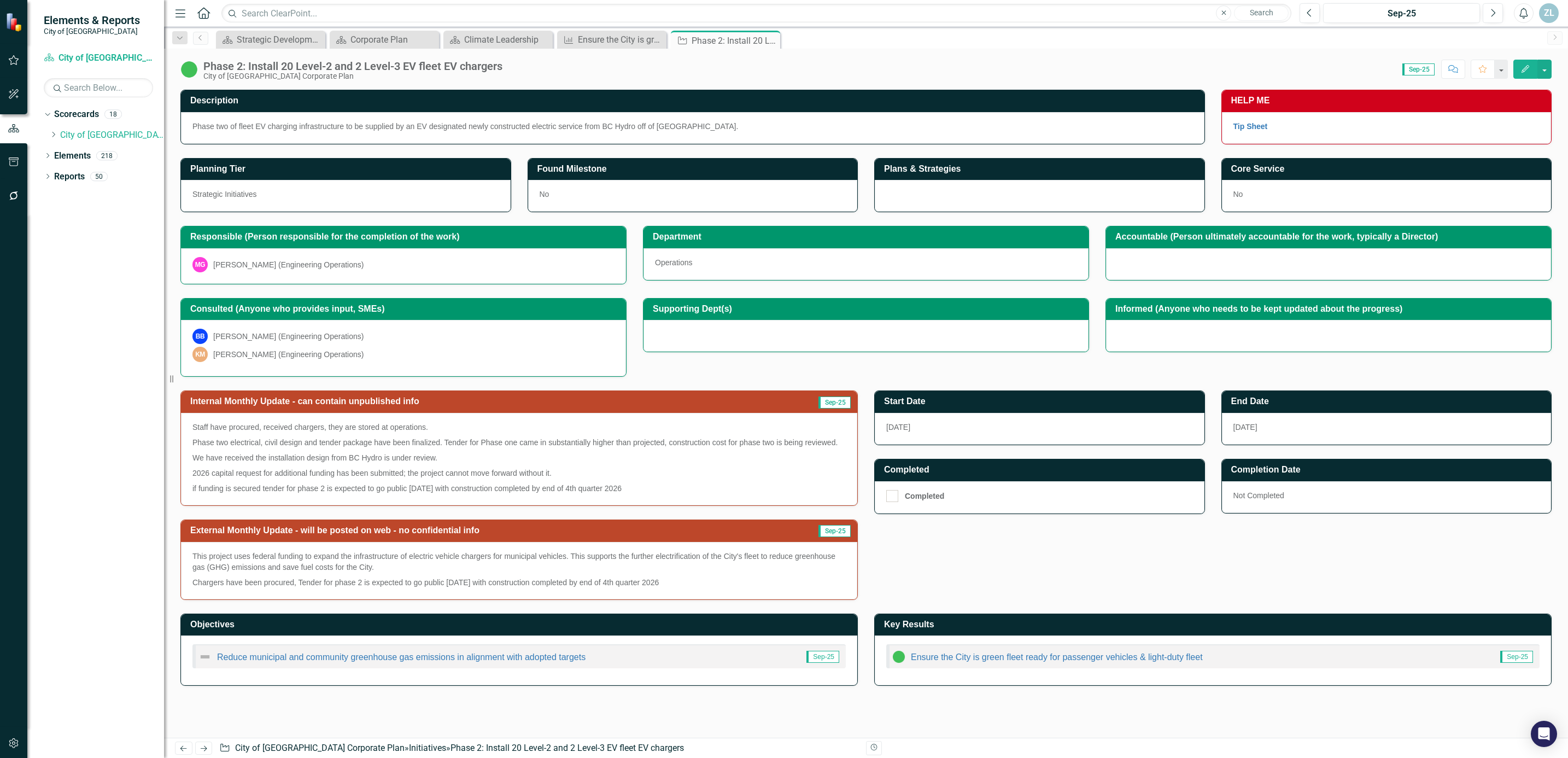
click at [682, 588] on p "Chargers have been procured, Tender for phase 2 is expected to go public [DATE]…" at bounding box center [519, 581] width 653 height 13
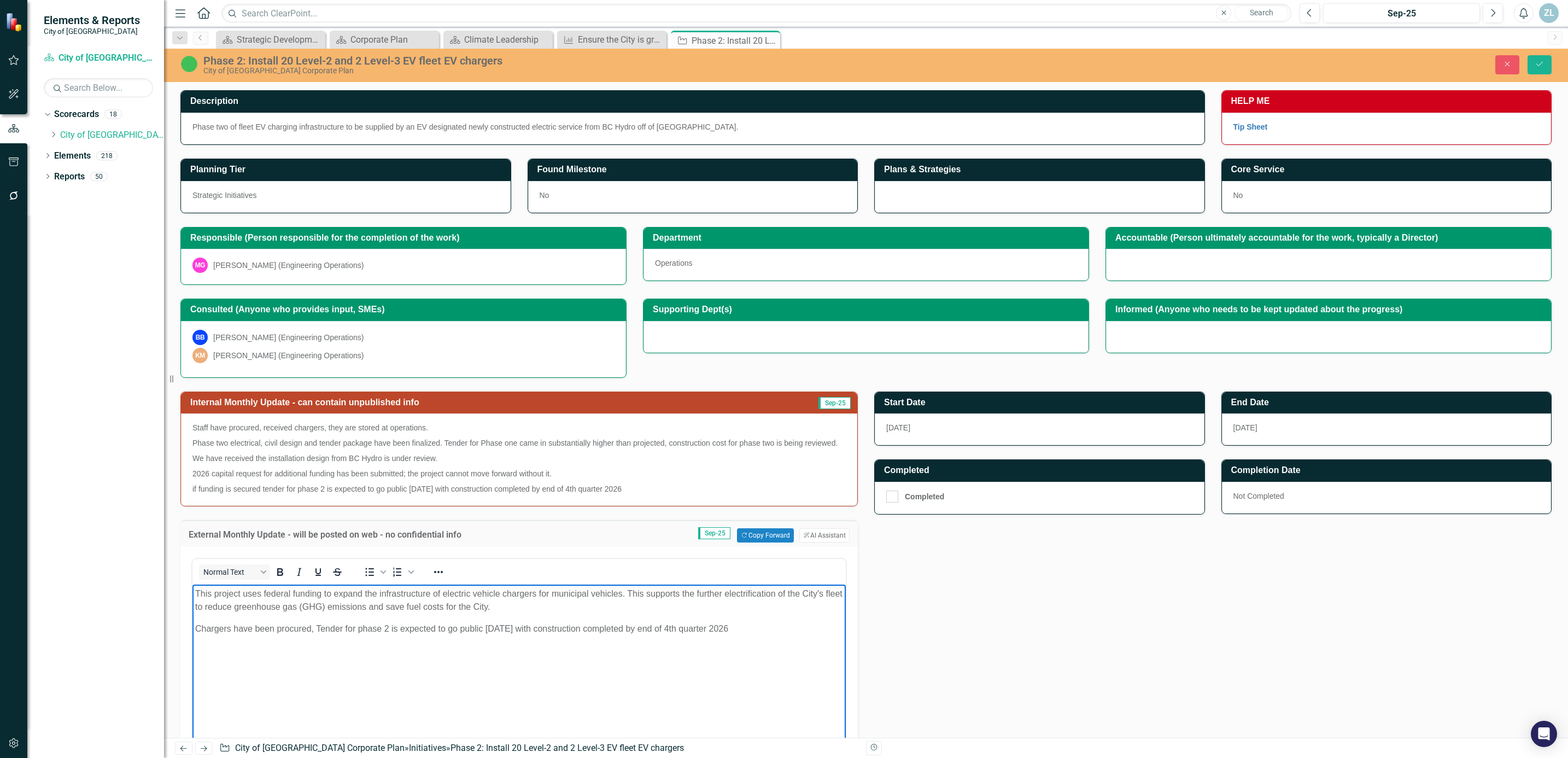
drag, startPoint x: 767, startPoint y: 632, endPoint x: 185, endPoint y: 582, distance: 584.1
click at [192, 585] on html "This project uses federal funding to expand the infrastructure of electric vehi…" at bounding box center [519, 667] width 653 height 164
copy body "This project uses federal funding to expand the infrastructure of electric vehi…"
click at [1503, 62] on icon "Close" at bounding box center [1507, 64] width 10 height 8
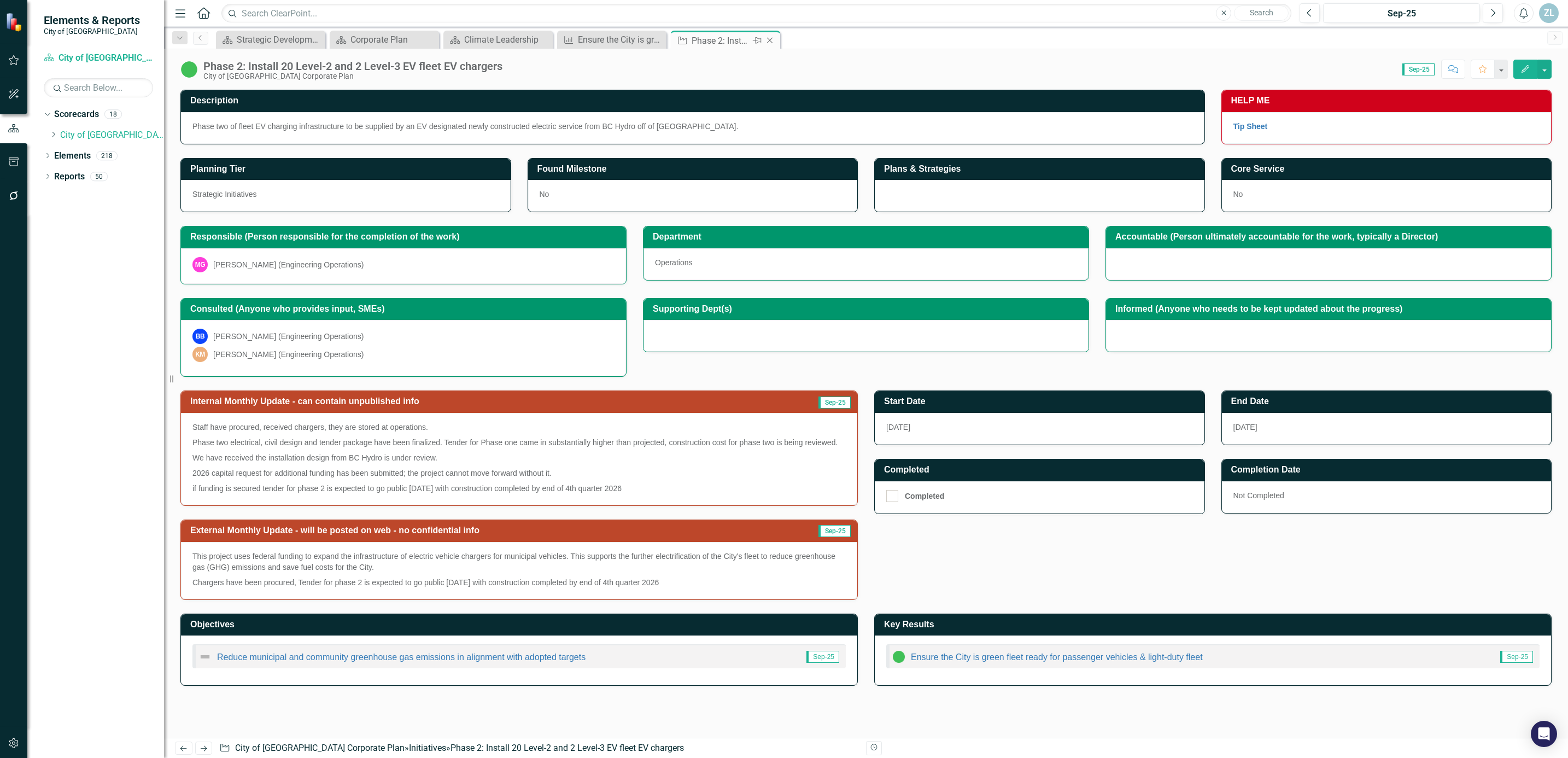
click at [769, 38] on icon "Close" at bounding box center [770, 40] width 11 height 9
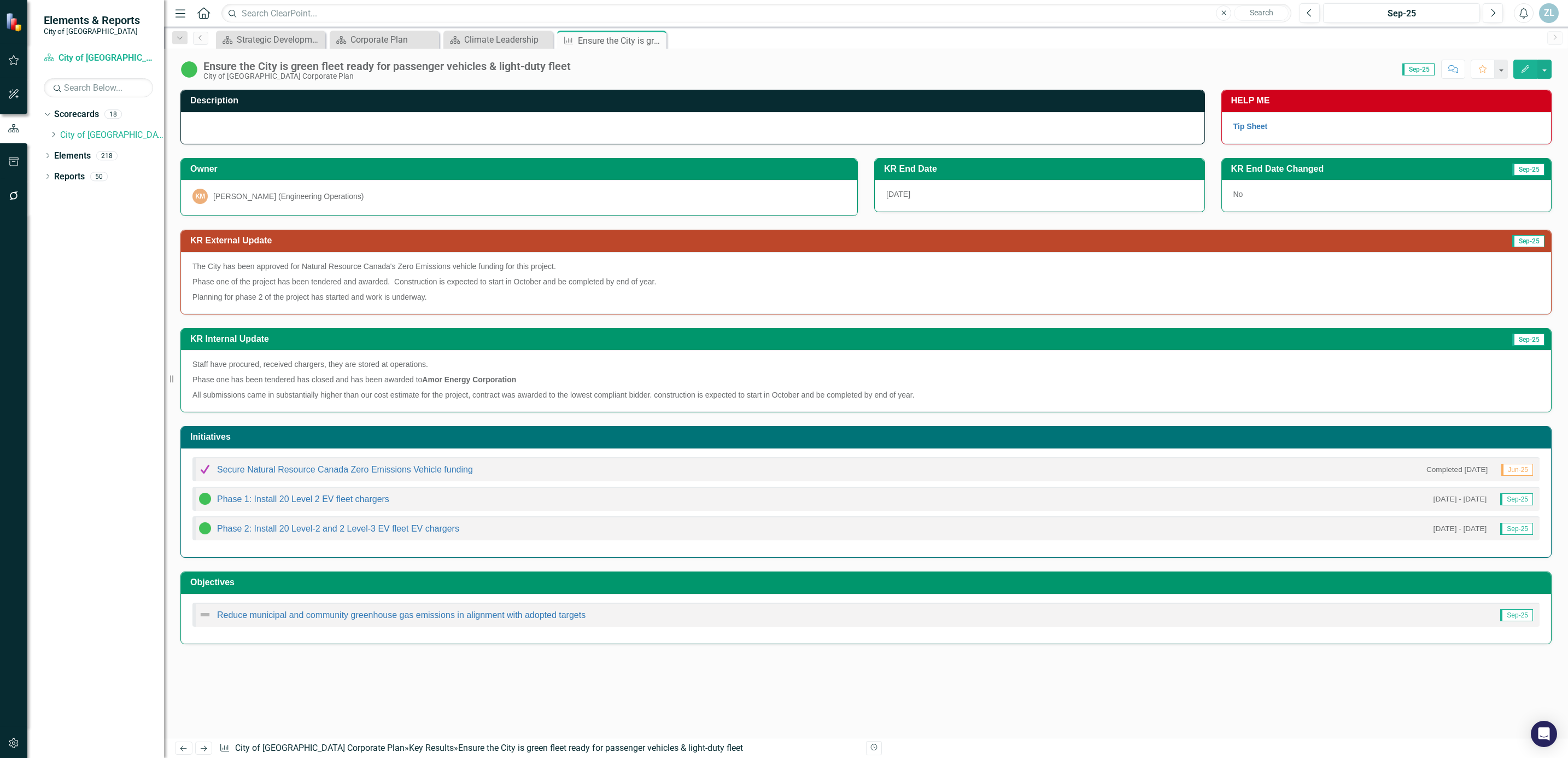
click at [663, 400] on p "All submissions came in substantially higher than our cost estimate for the pro…" at bounding box center [866, 393] width 1347 height 13
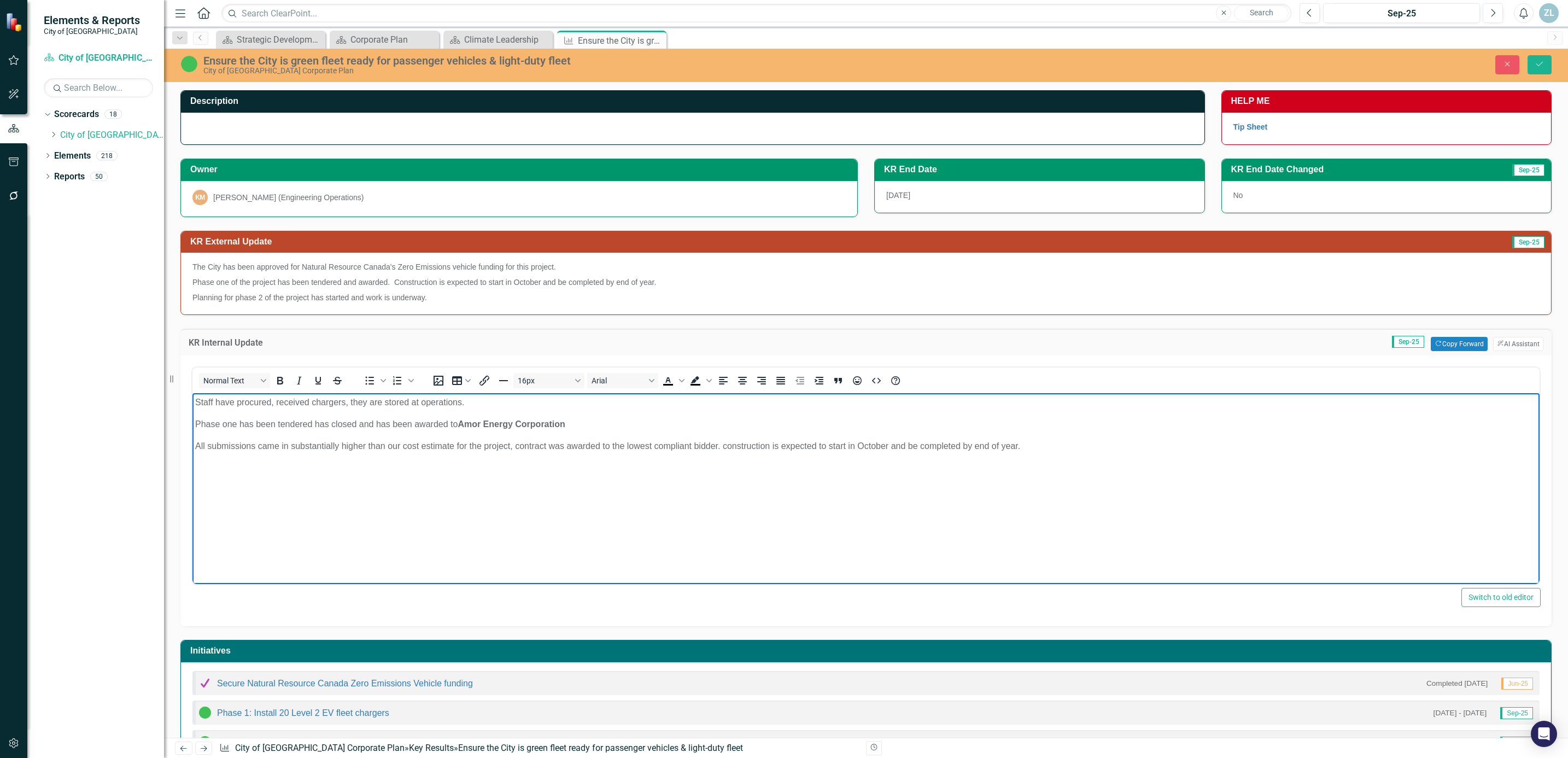
click at [353, 418] on p "Phase one has been tendered has closed and has been awarded to Amor Energy Corp…" at bounding box center [866, 424] width 1342 height 13
click at [347, 415] on body "Staff have procured, received chargers, they are stored at operations. Phase on…" at bounding box center [866, 475] width 1347 height 164
click at [197, 429] on p "Phase one has been tendered has closed and has been awarded to Amor Energy Corp…" at bounding box center [866, 424] width 1342 height 13
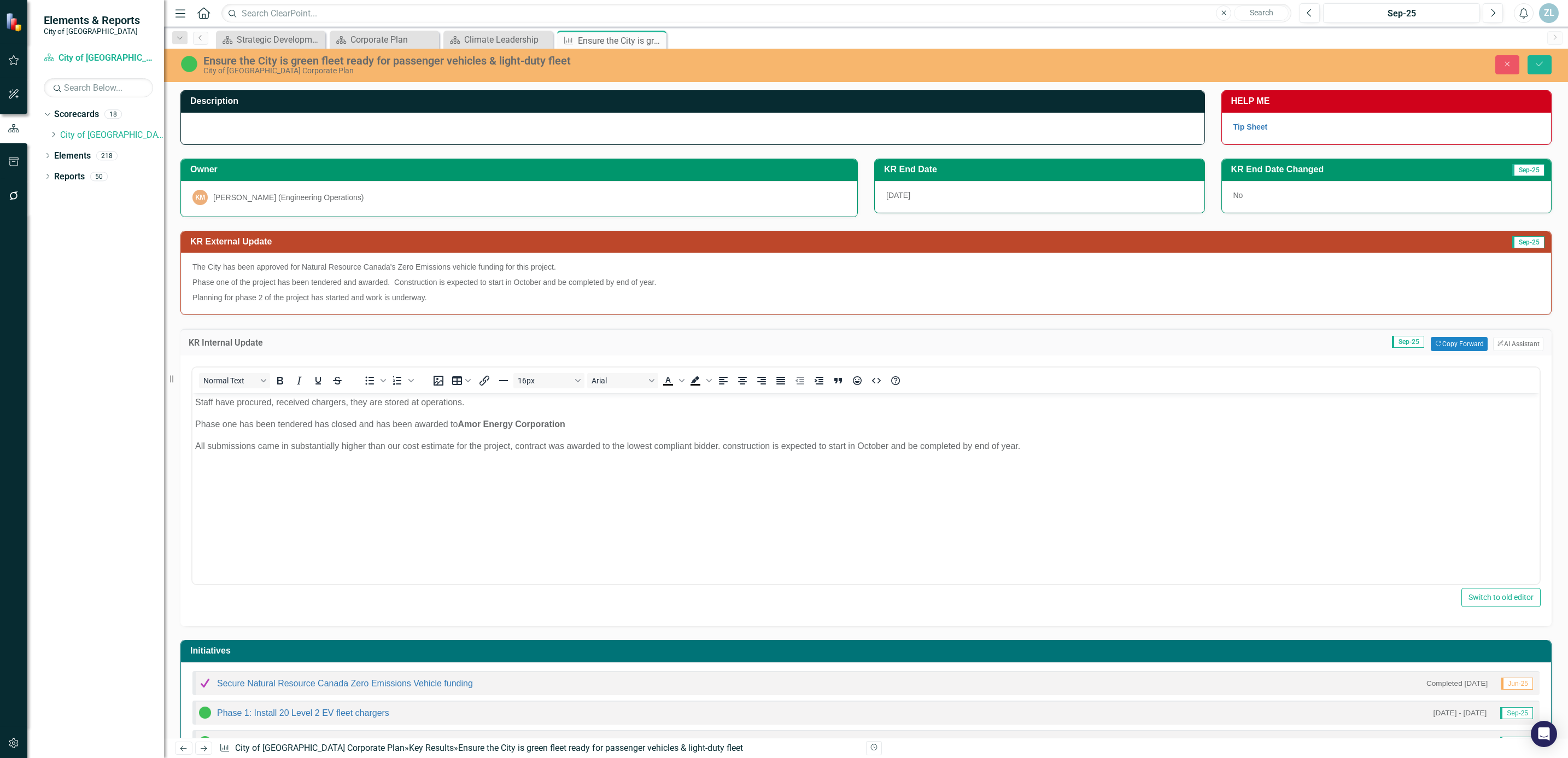
click at [475, 275] on p "The City has been approved for Natural Resource Canada's Zero Emissions vehicle…" at bounding box center [866, 268] width 1347 height 13
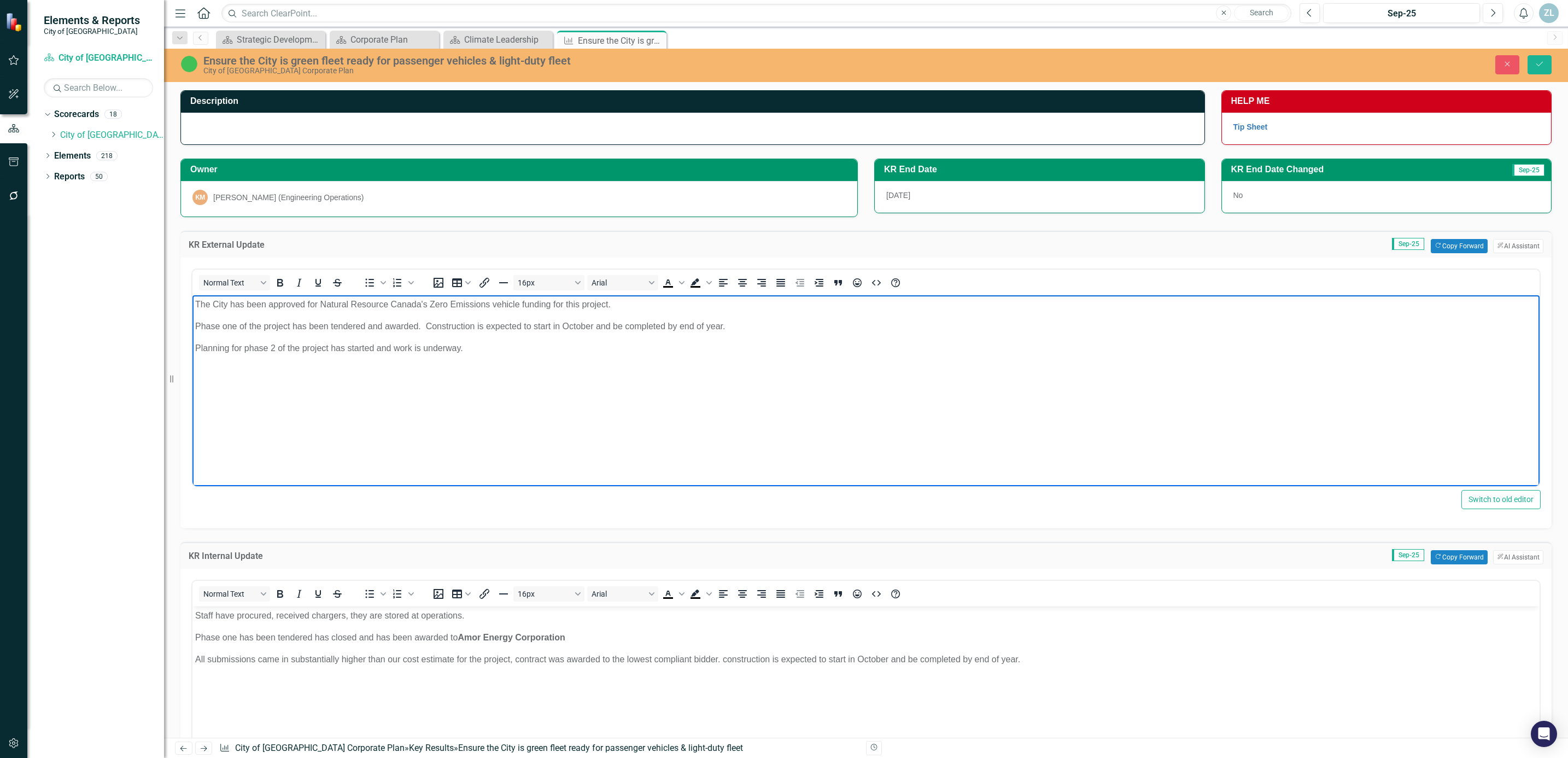
click at [482, 350] on p "Planning for phase 2 of the project has started and work is underway." at bounding box center [866, 348] width 1342 height 13
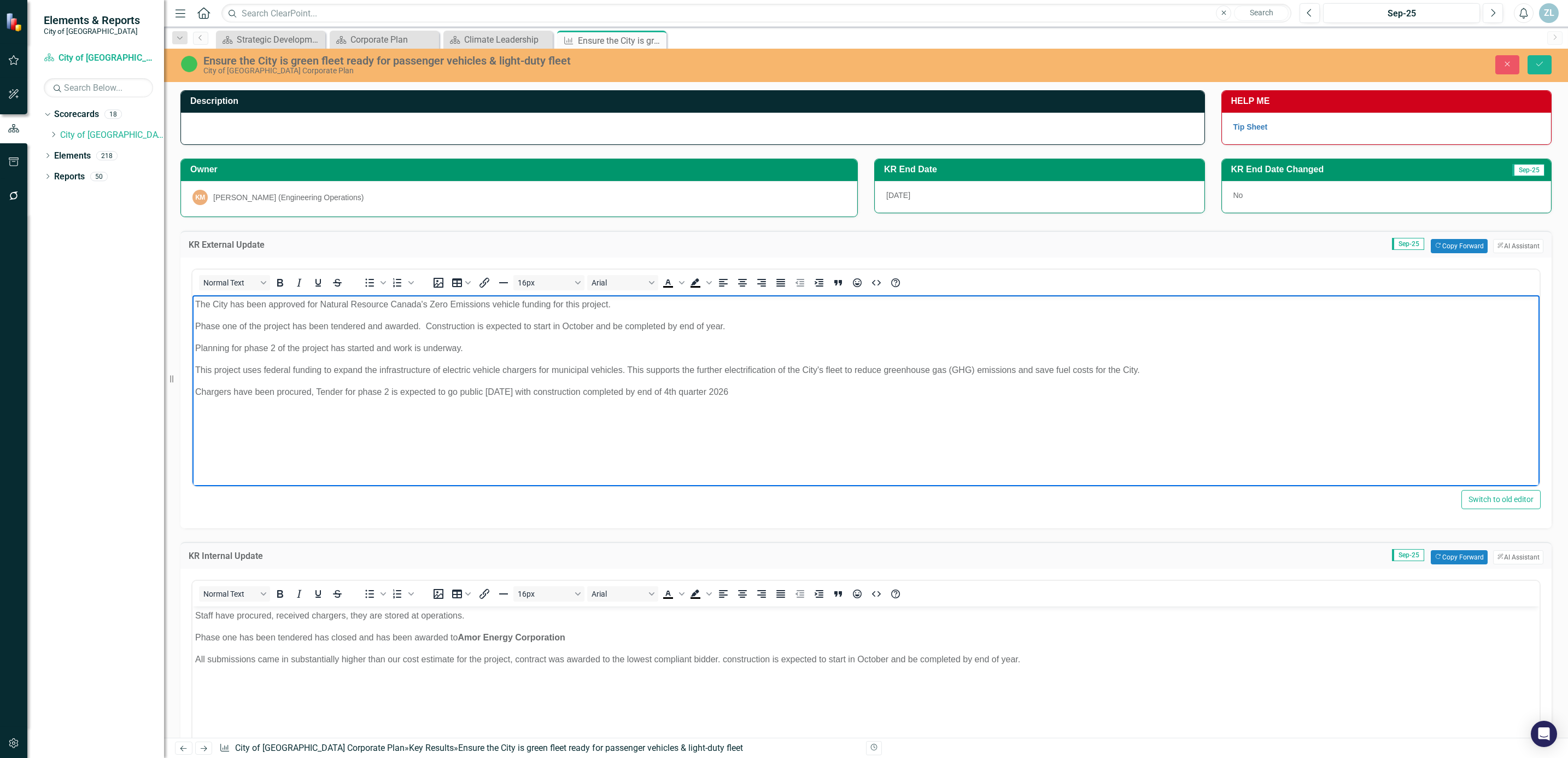
click at [474, 344] on p "Planning for phase 2 of the project has started and work is underway." at bounding box center [866, 348] width 1342 height 13
drag, startPoint x: 757, startPoint y: 392, endPoint x: 216, endPoint y: 386, distance: 541.0
click at [216, 386] on p "Chargers have been procured, Tender for phase 2 is expected to go public [DATE]…" at bounding box center [866, 391] width 1342 height 13
click at [413, 395] on p "Chargers have been procured, Tender for phase 2 is expected to go public [DATE]…" at bounding box center [866, 391] width 1342 height 13
click at [468, 345] on p "Planning for phase 2 of the project has started and work is underway." at bounding box center [866, 348] width 1342 height 13
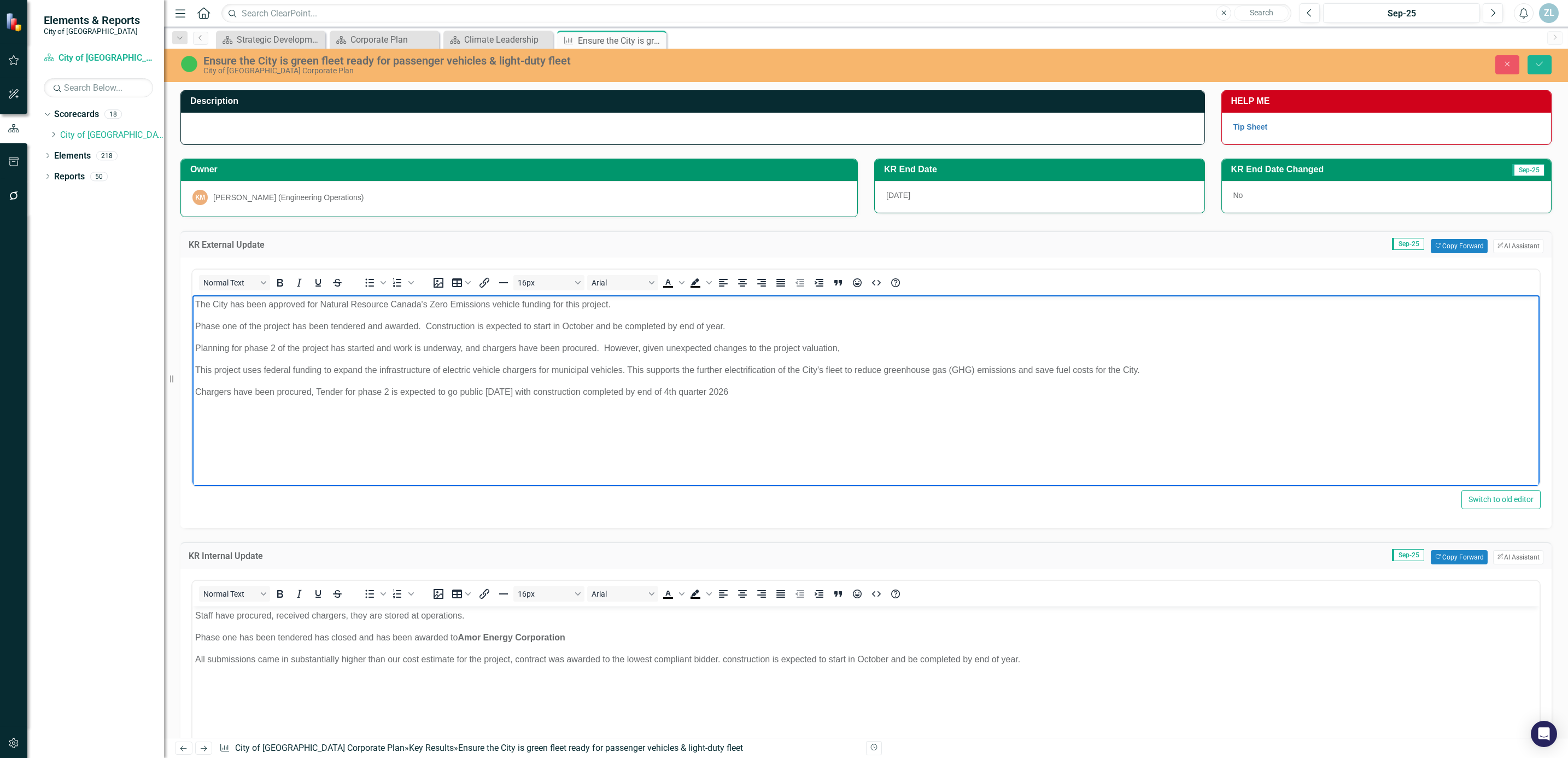
drag, startPoint x: 855, startPoint y: 354, endPoint x: 642, endPoint y: 339, distance: 213.5
click at [642, 339] on body "The City has been approved for Natural Resource Canada's Zero Emissions vehicle…" at bounding box center [866, 377] width 1347 height 164
drag, startPoint x: 759, startPoint y: 393, endPoint x: 314, endPoint y: 392, distance: 445.0
click at [314, 392] on p "Chargers have been procured, Tender for phase 2 is expected to go public [DATE]…" at bounding box center [866, 391] width 1342 height 13
click at [1015, 340] on body "The City has been approved for Natural Resource Canada's Zero Emissions vehicle…" at bounding box center [866, 377] width 1347 height 164
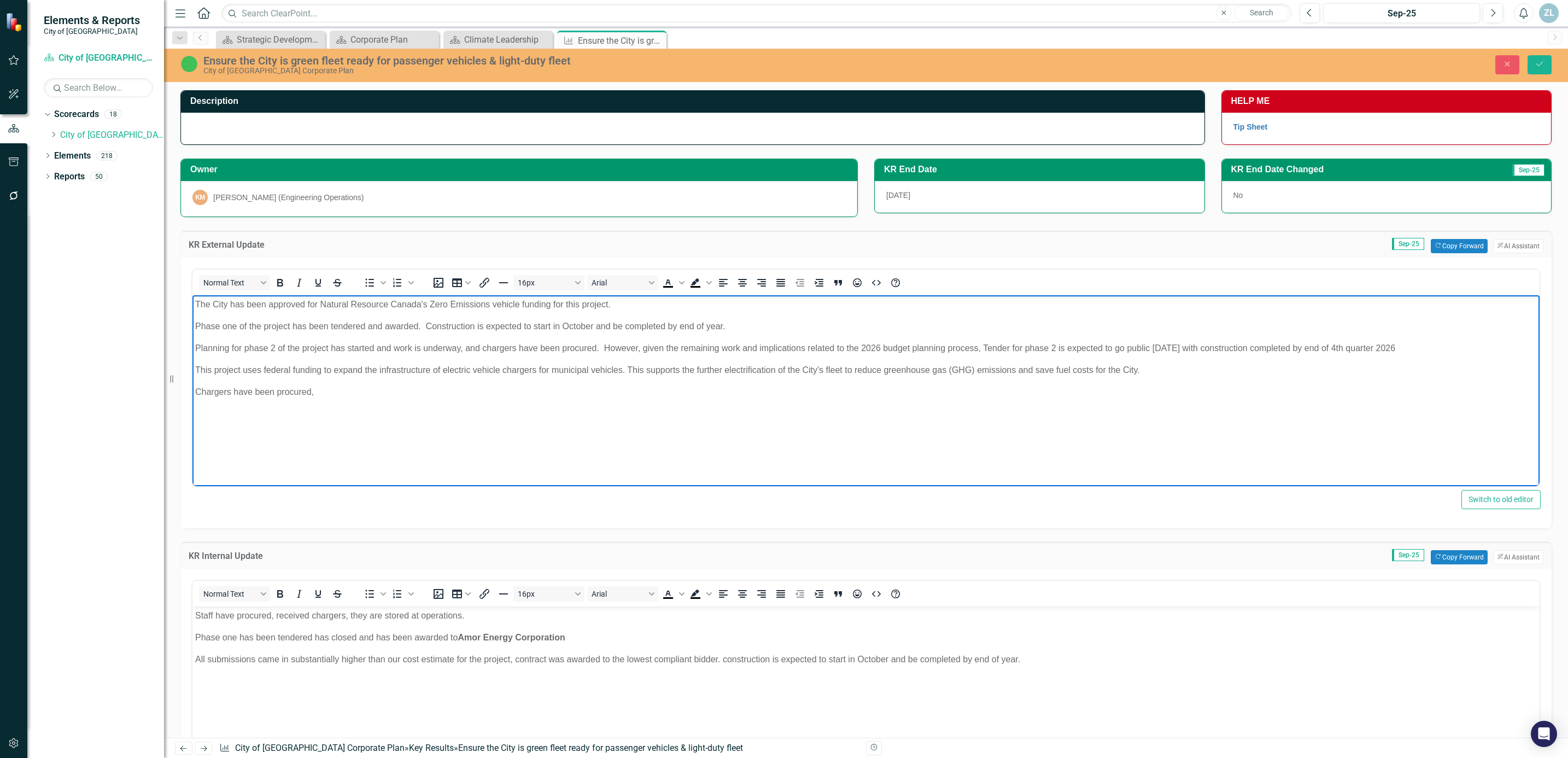
click at [985, 346] on p "Planning for phase 2 of the project has started and work is underway, and charg…" at bounding box center [866, 348] width 1342 height 13
click at [1213, 348] on p "Planning for phase 2 of the project has started and work is underway, and charg…" at bounding box center [866, 348] width 1342 height 13
click at [1443, 353] on p "Planning for phase 2 of the project has started and work is underway, and charg…" at bounding box center [866, 348] width 1342 height 13
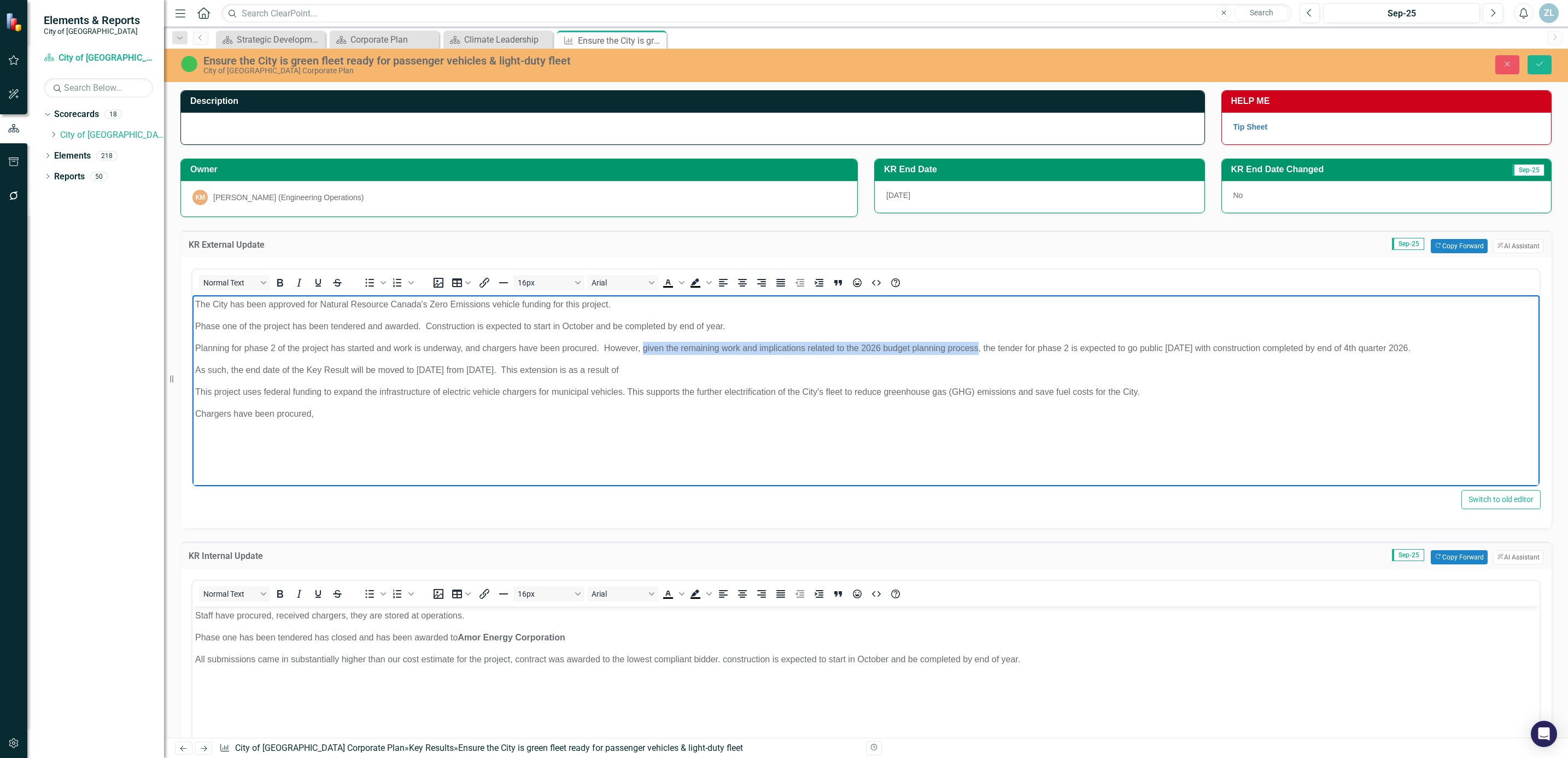
drag, startPoint x: 641, startPoint y: 348, endPoint x: 978, endPoint y: 348, distance: 337.0
click at [978, 349] on p "Planning for phase 2 of the project has started and work is underway, and charg…" at bounding box center [866, 348] width 1342 height 13
click at [895, 348] on p "Planning for phase 2 of the project has started and work is underway, and charg…" at bounding box center [866, 348] width 1342 height 13
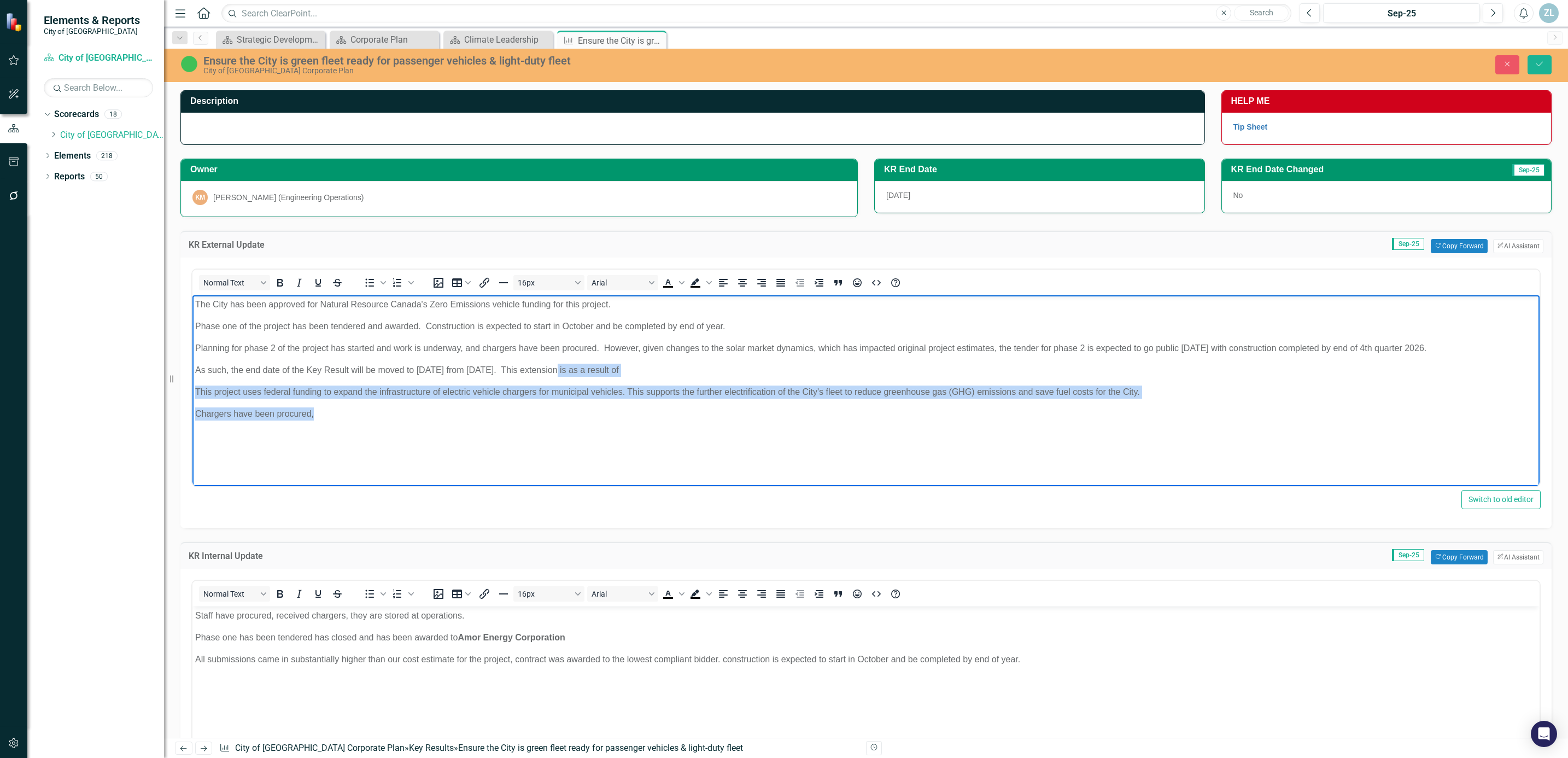
drag, startPoint x: 570, startPoint y: 366, endPoint x: 722, endPoint y: 423, distance: 162.3
click at [722, 423] on body "The City has been approved for Natural Resource Canada's Zero Emissions vehicle…" at bounding box center [866, 377] width 1347 height 164
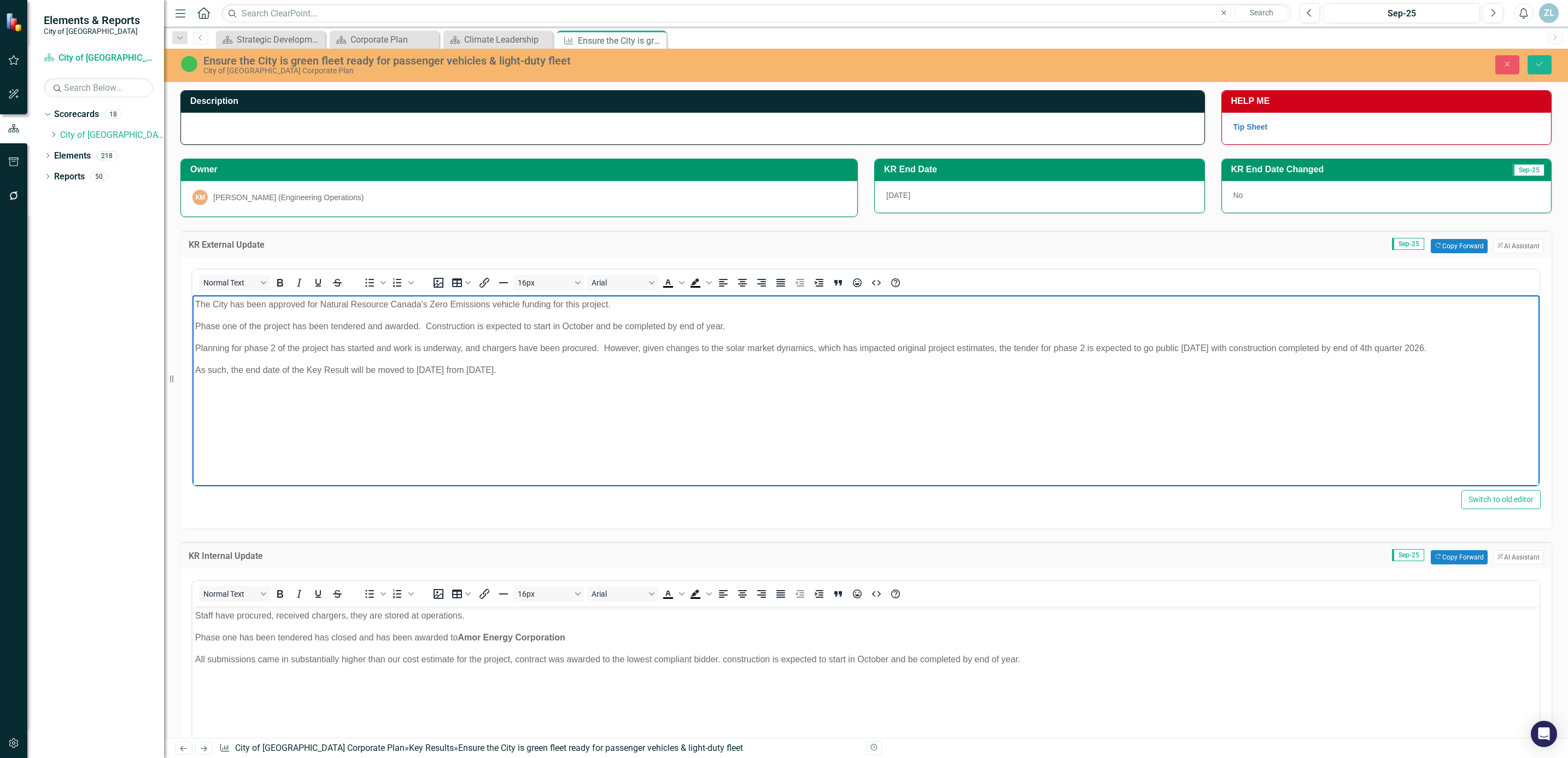
click at [1030, 658] on p "All submissions came in substantially higher than our cost estimate for the pro…" at bounding box center [866, 659] width 1342 height 13
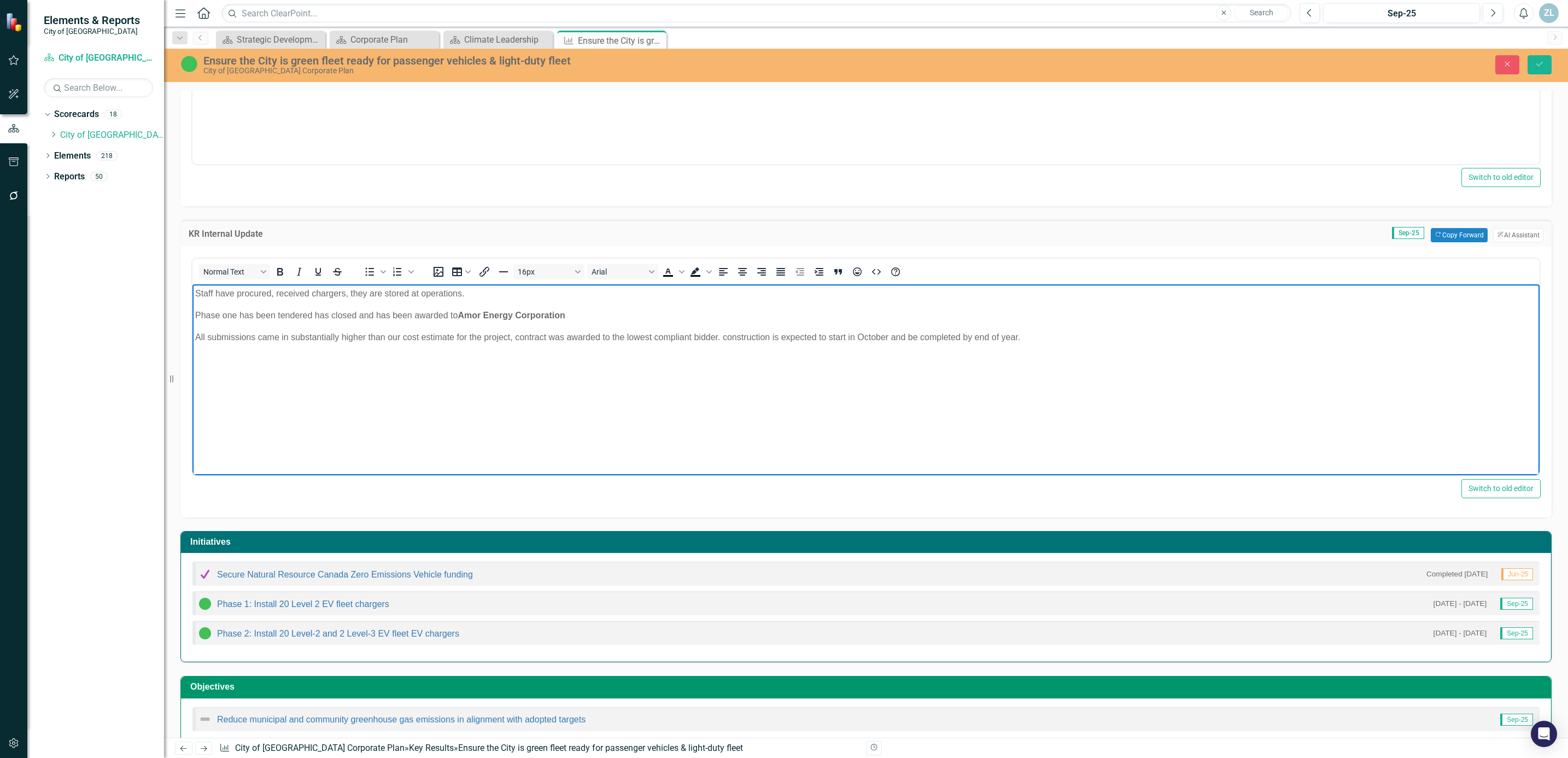
scroll to position [328, 0]
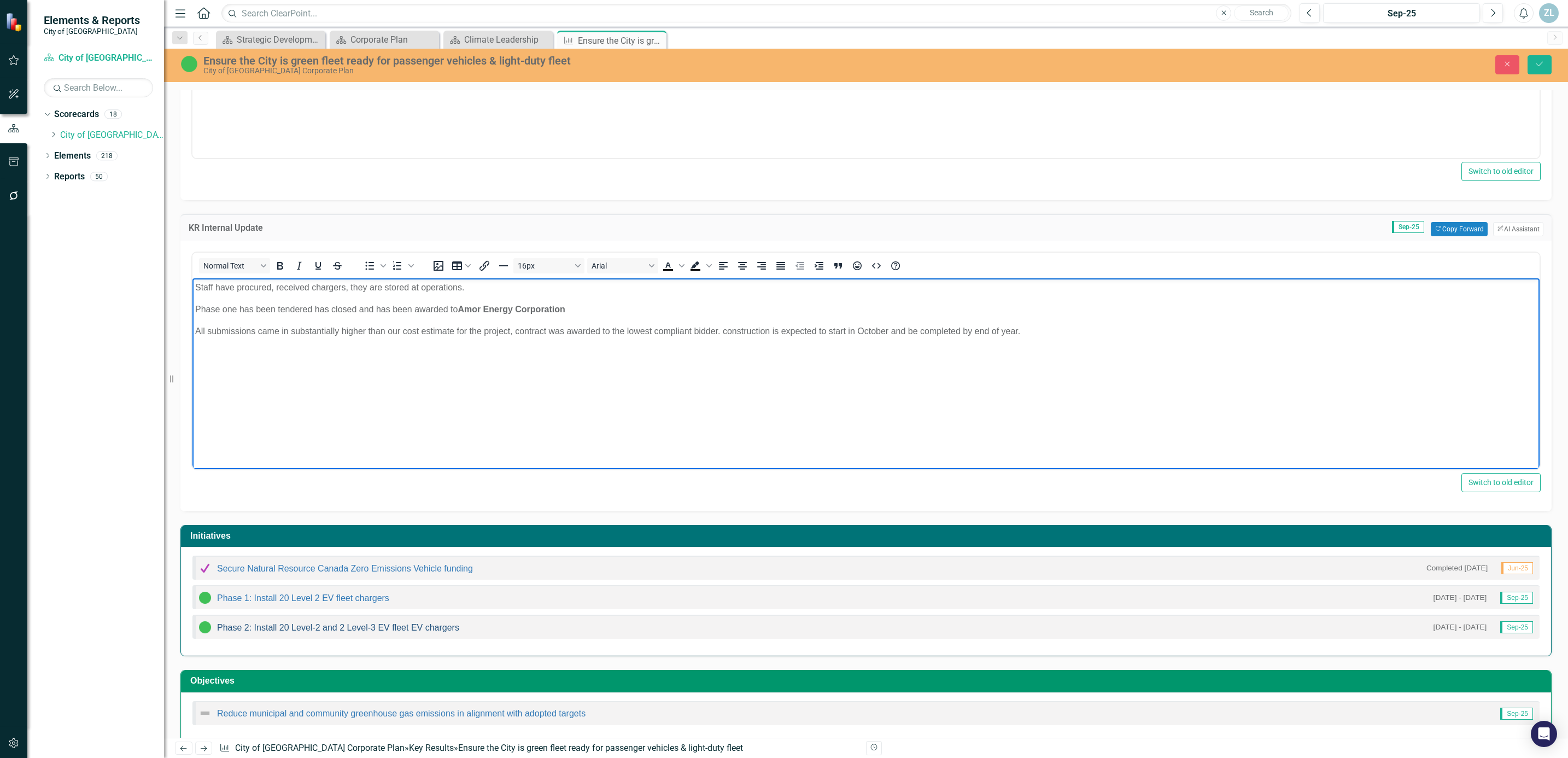
click at [338, 630] on link "Phase 2: Install 20 Level-2 and 2 Level-3 EV fleet EV chargers" at bounding box center [338, 627] width 242 height 9
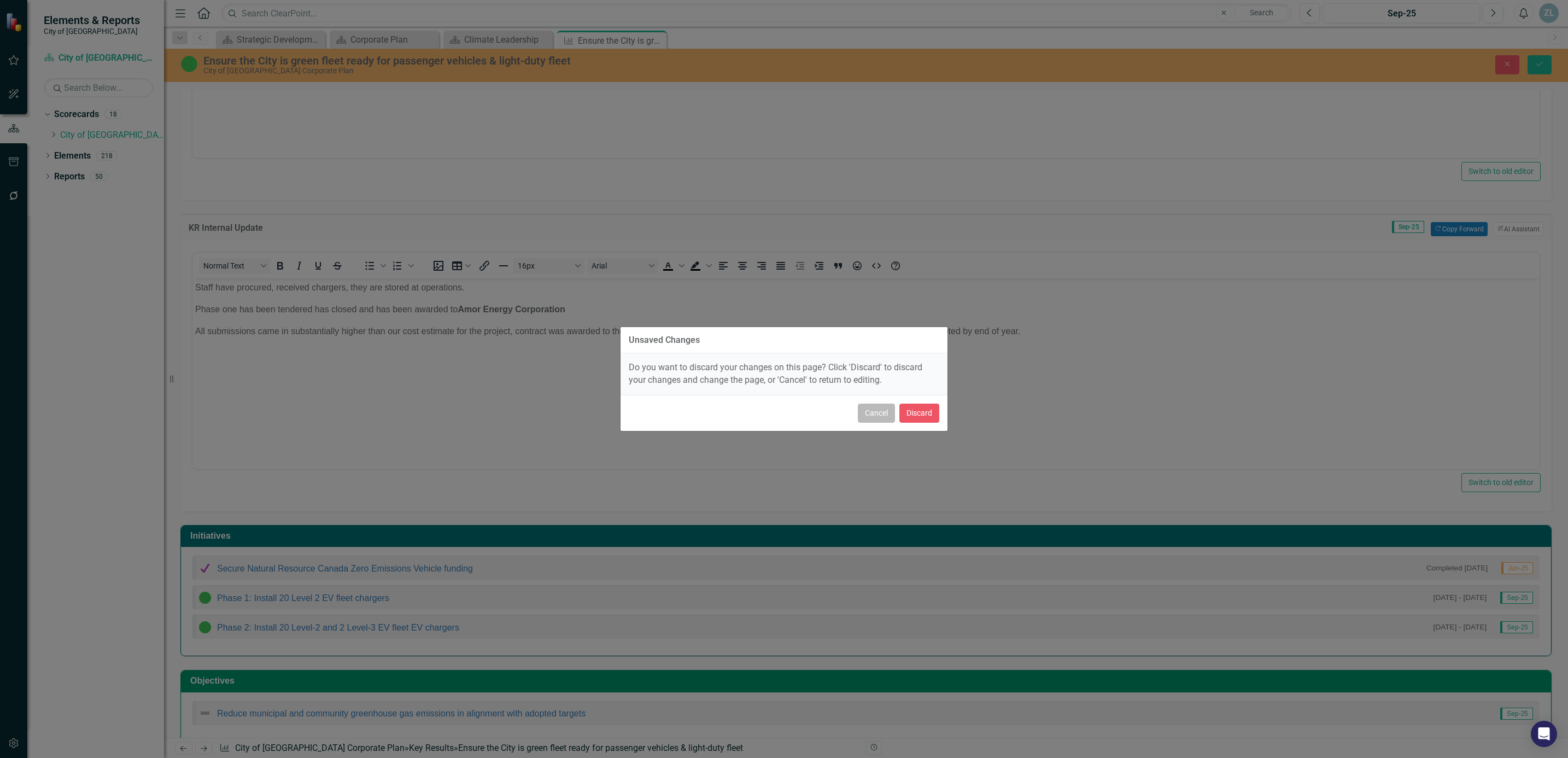
click at [870, 417] on button "Cancel" at bounding box center [877, 413] width 37 height 19
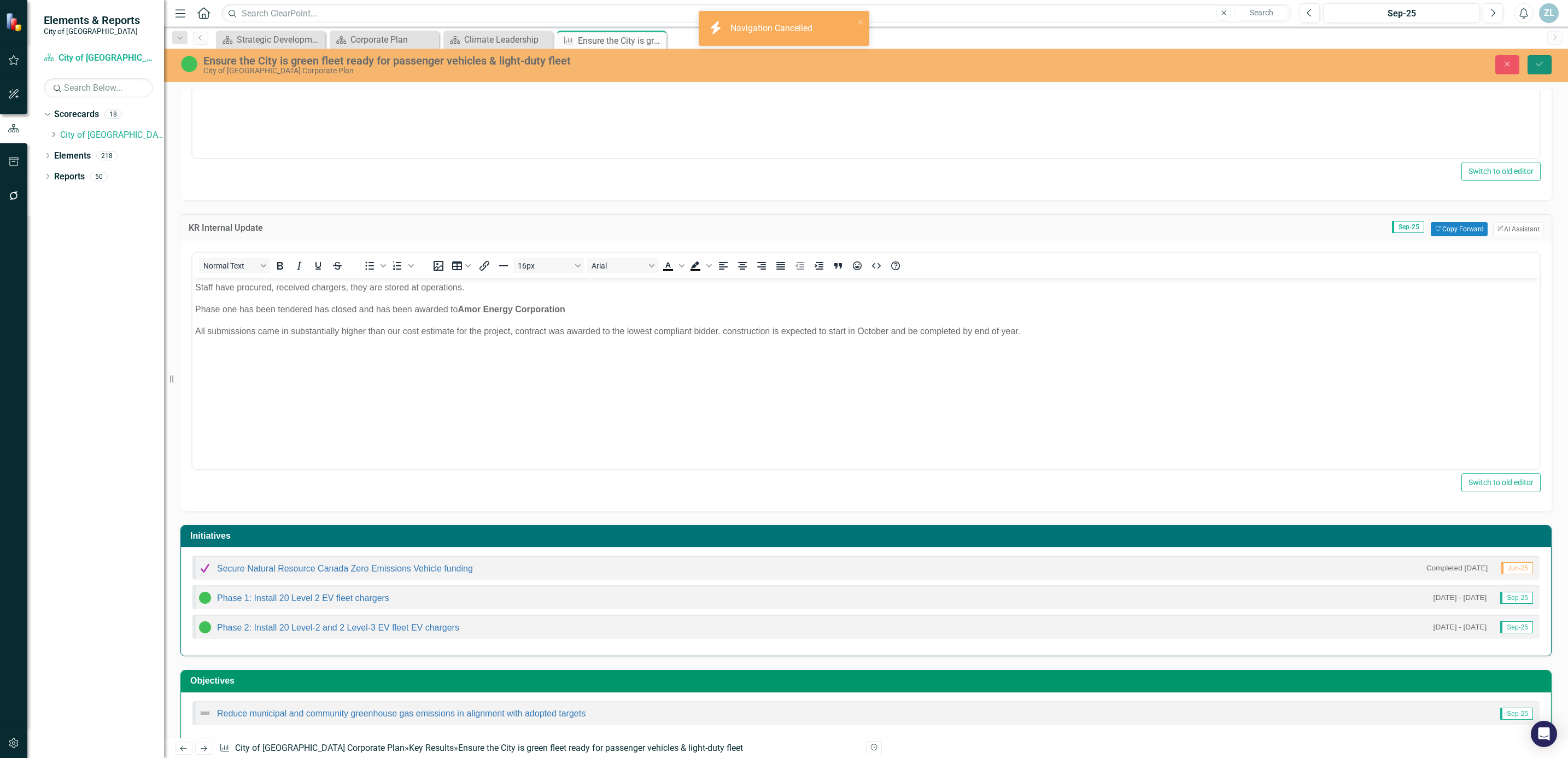
click at [1546, 62] on button "Save" at bounding box center [1539, 65] width 24 height 19
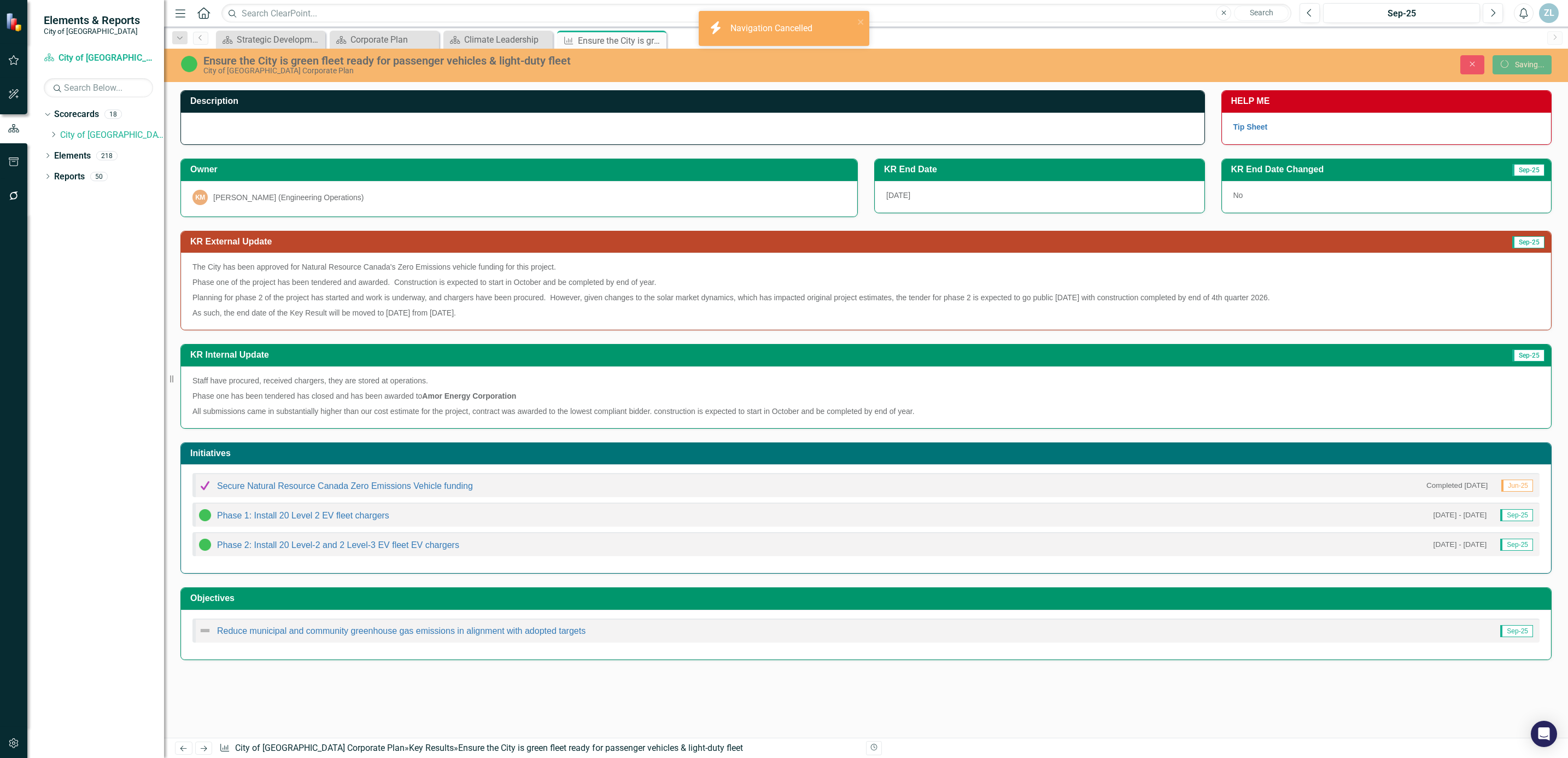
scroll to position [0, 0]
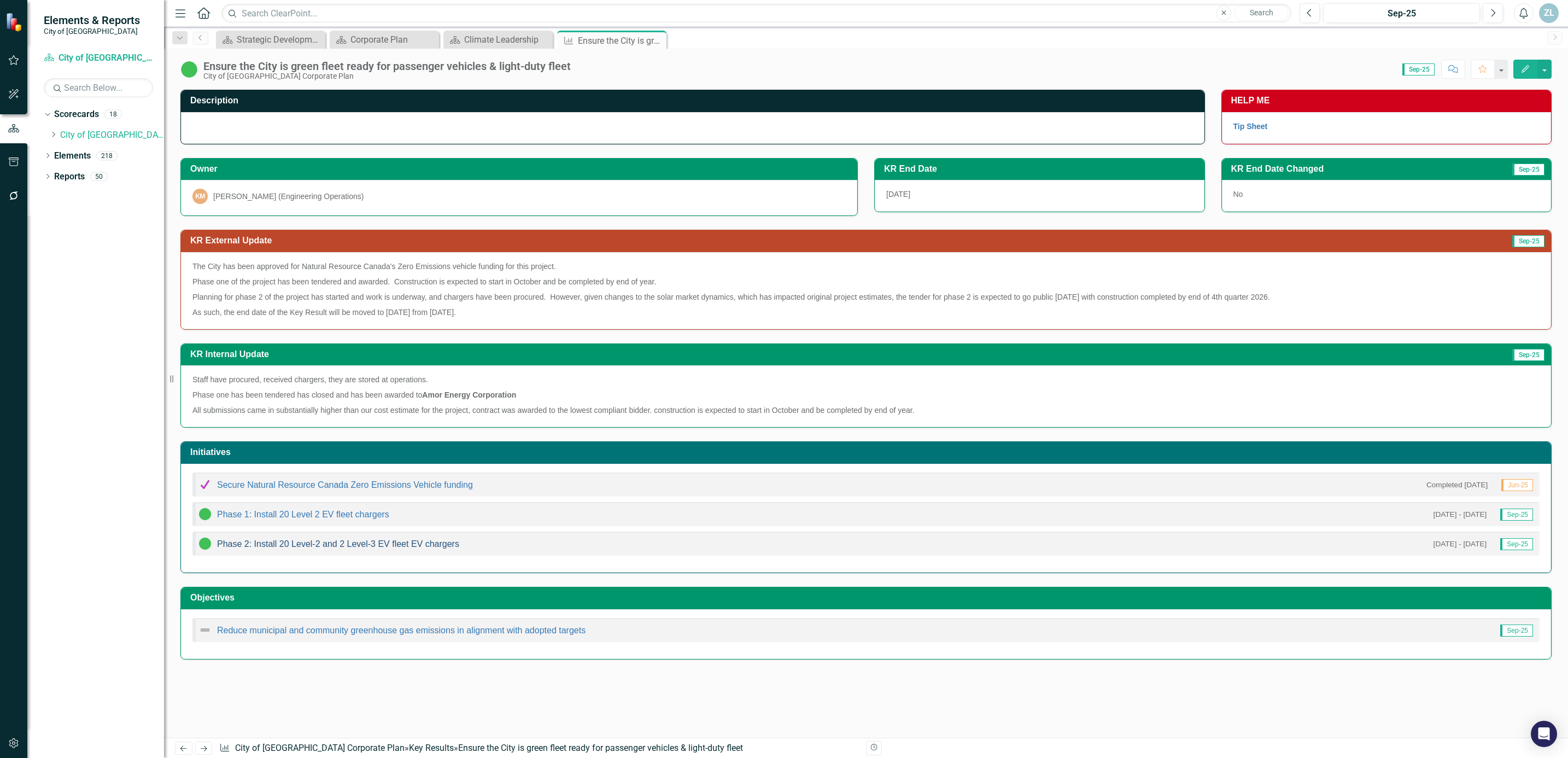
click at [323, 548] on link "Phase 2: Install 20 Level-2 and 2 Level-3 EV fleet EV chargers" at bounding box center [338, 543] width 242 height 9
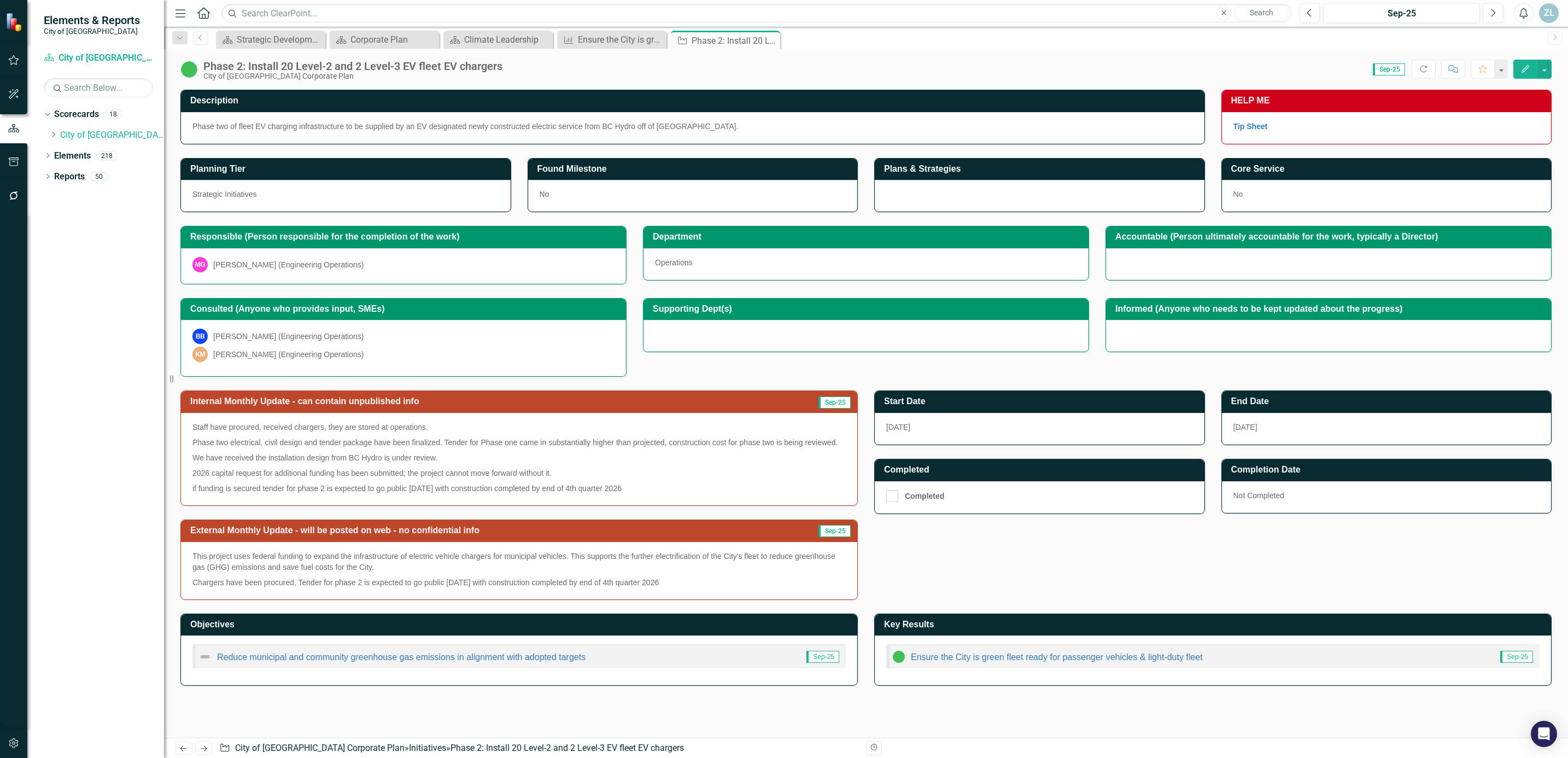
click at [319, 478] on p "2026 capital request for additional funding has been submitted; the project can…" at bounding box center [519, 473] width 653 height 15
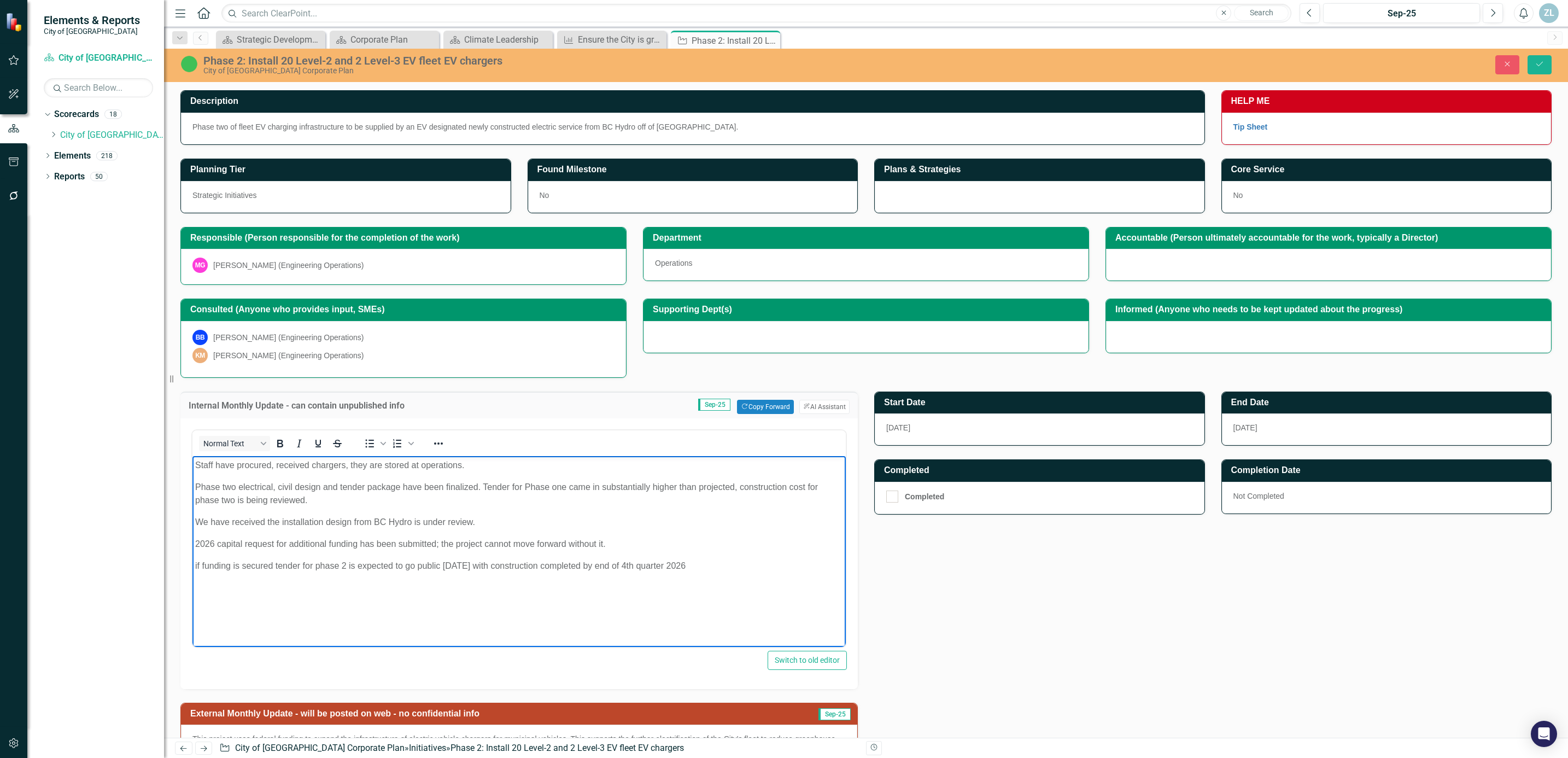
drag, startPoint x: 718, startPoint y: 572, endPoint x: 115, endPoint y: 444, distance: 616.4
click at [192, 455] on html "Staff have procured, received chargers, they are stored at operations. Phase tw…" at bounding box center [519, 537] width 653 height 164
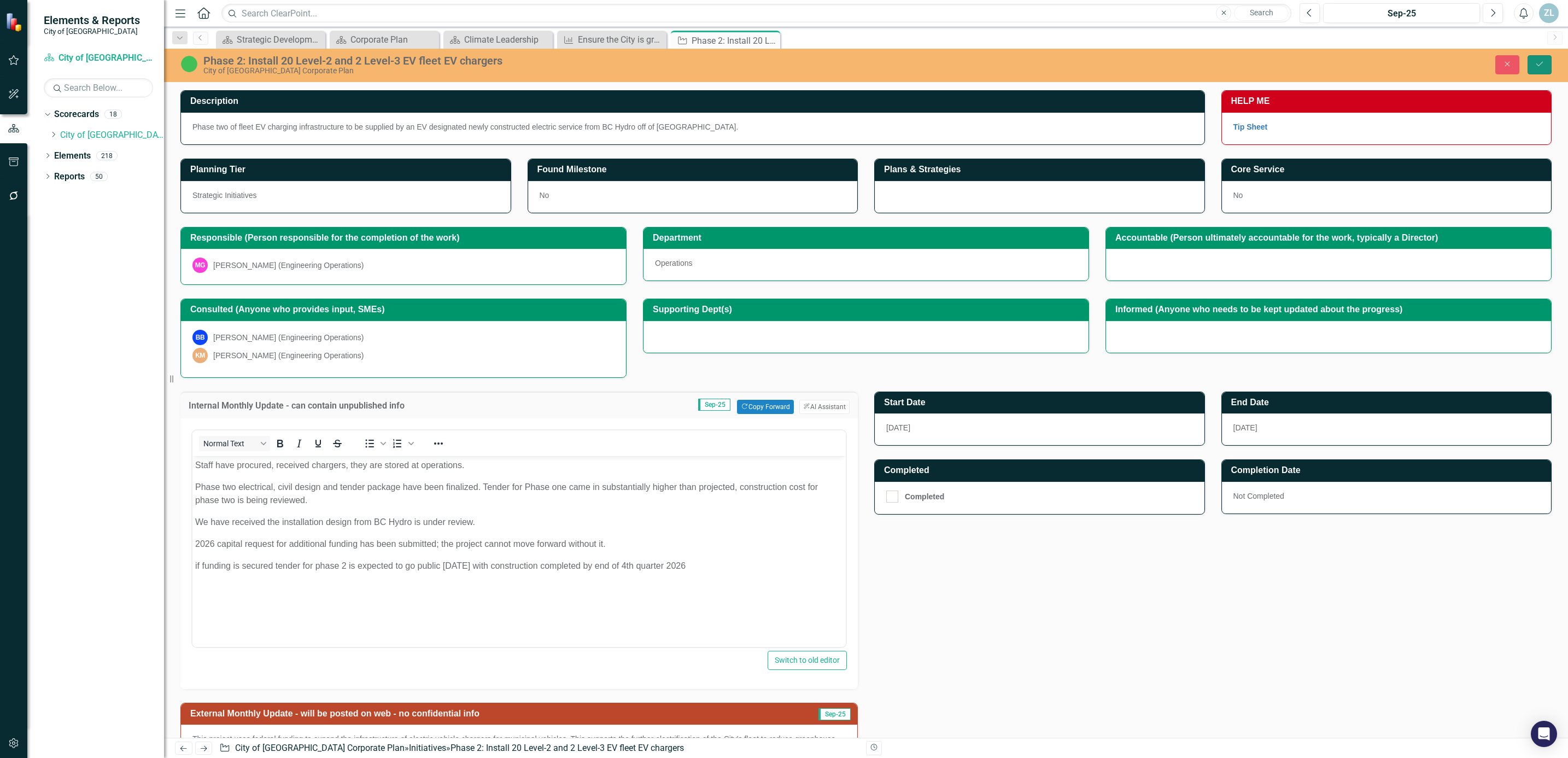
click at [1546, 64] on button "Save" at bounding box center [1539, 65] width 24 height 19
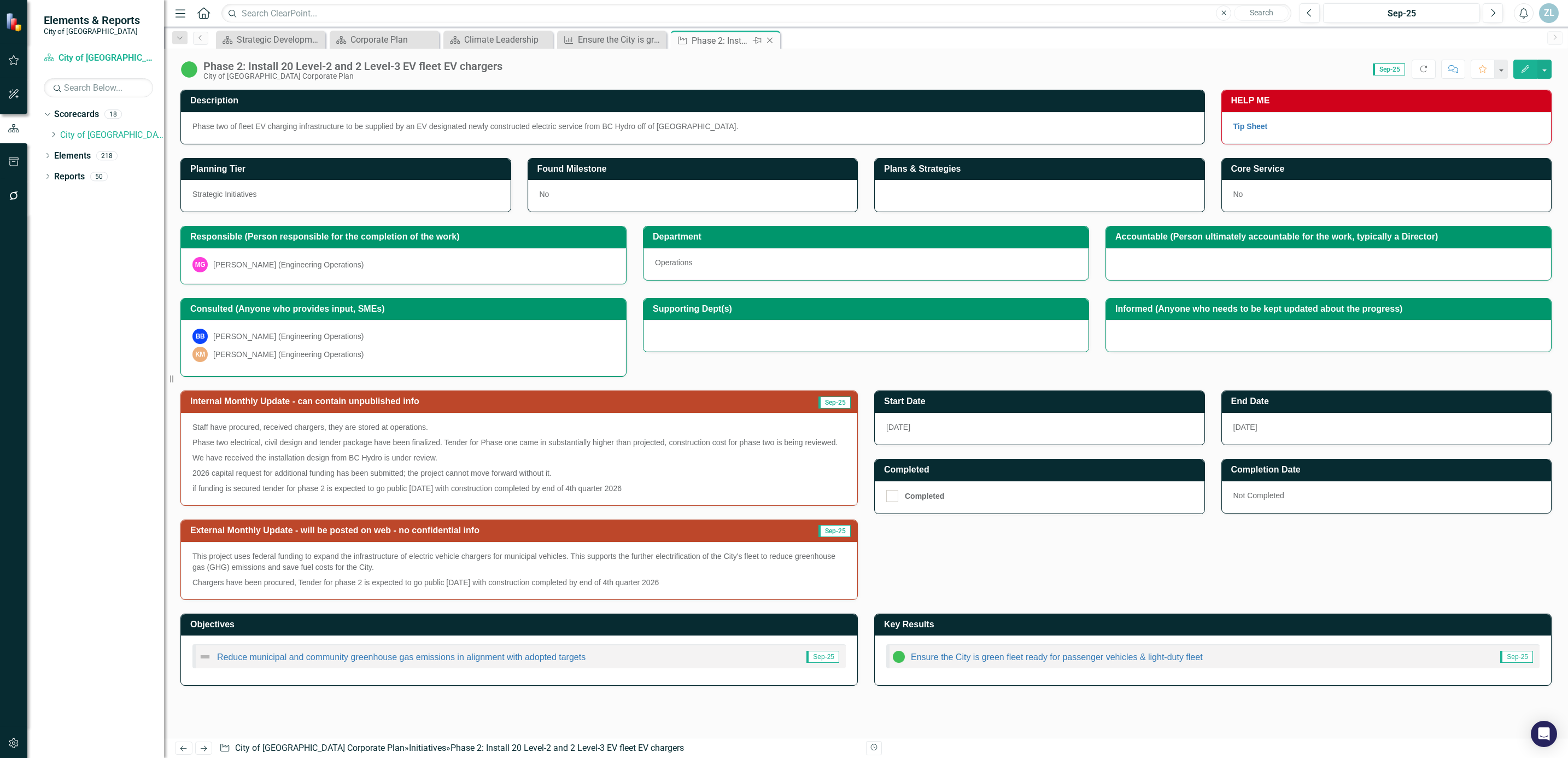
click at [772, 40] on icon "Close" at bounding box center [770, 40] width 11 height 9
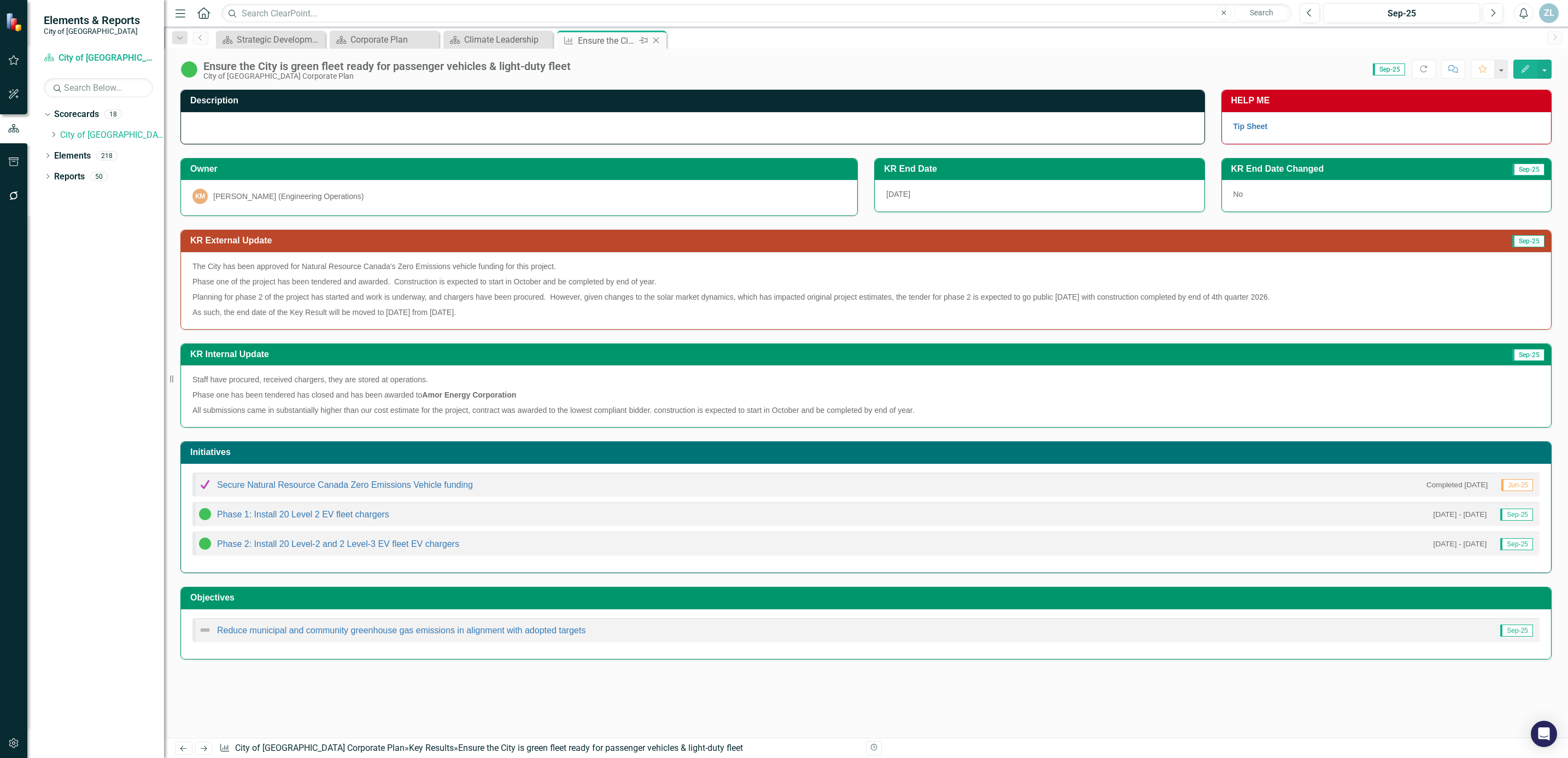
click at [620, 40] on div "Ensure the City is green fleet ready for passenger vehicles & light-duty fleet" at bounding box center [607, 41] width 59 height 14
click at [399, 415] on p "All submissions came in substantially higher than our cost estimate for the pro…" at bounding box center [866, 408] width 1347 height 13
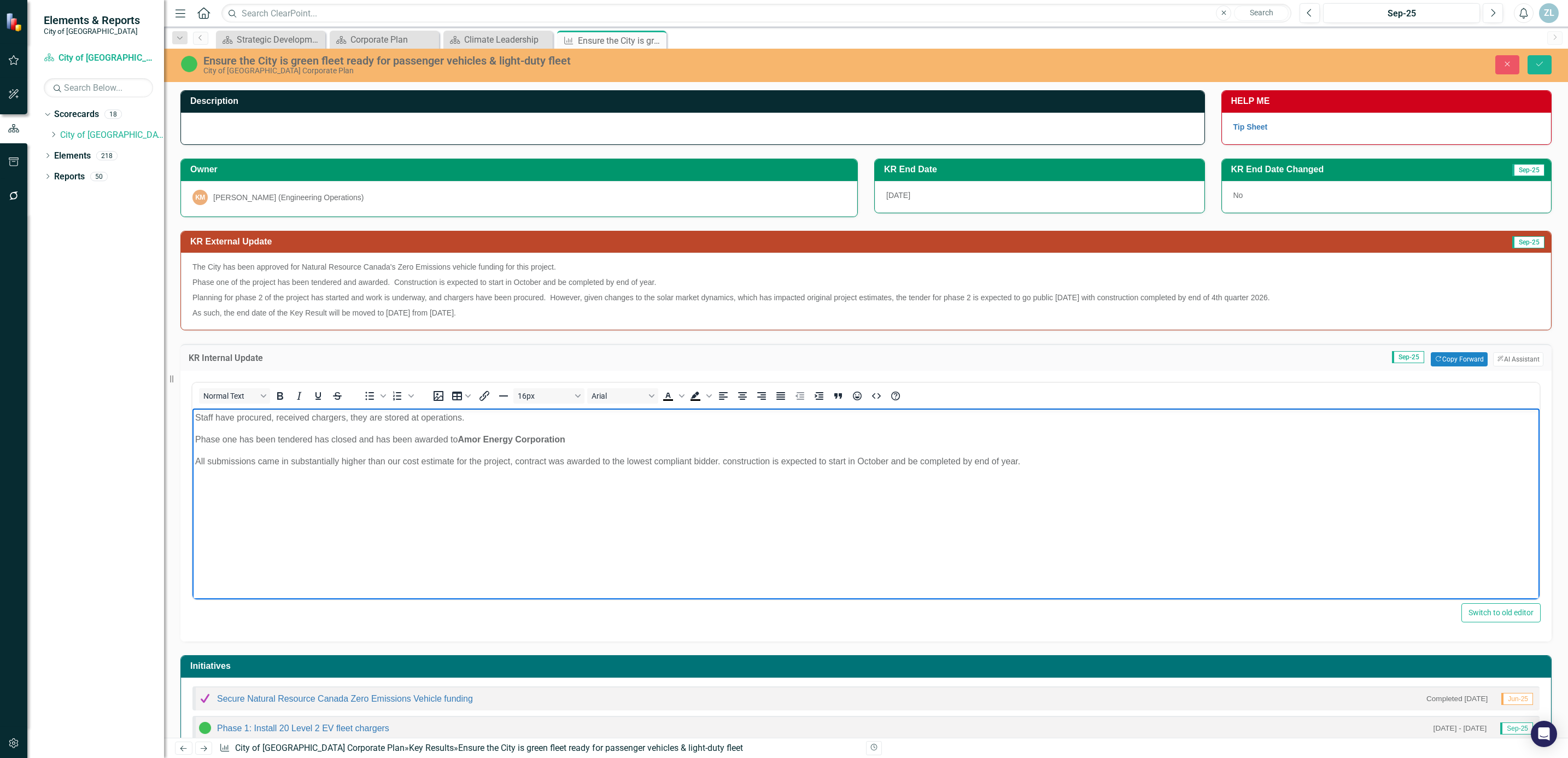
drag, startPoint x: 479, startPoint y: 416, endPoint x: 163, endPoint y: 423, distance: 316.1
click at [192, 423] on html "Staff have procured, received chargers, they are stored at operations. Phase on…" at bounding box center [866, 490] width 1347 height 164
click at [201, 487] on body "Staff have procured, received chargers, they are stored at operations. Phase on…" at bounding box center [866, 490] width 1347 height 164
click at [1054, 461] on p "All submissions came in substantially higher than our cost estimate for the pro…" at bounding box center [866, 461] width 1342 height 13
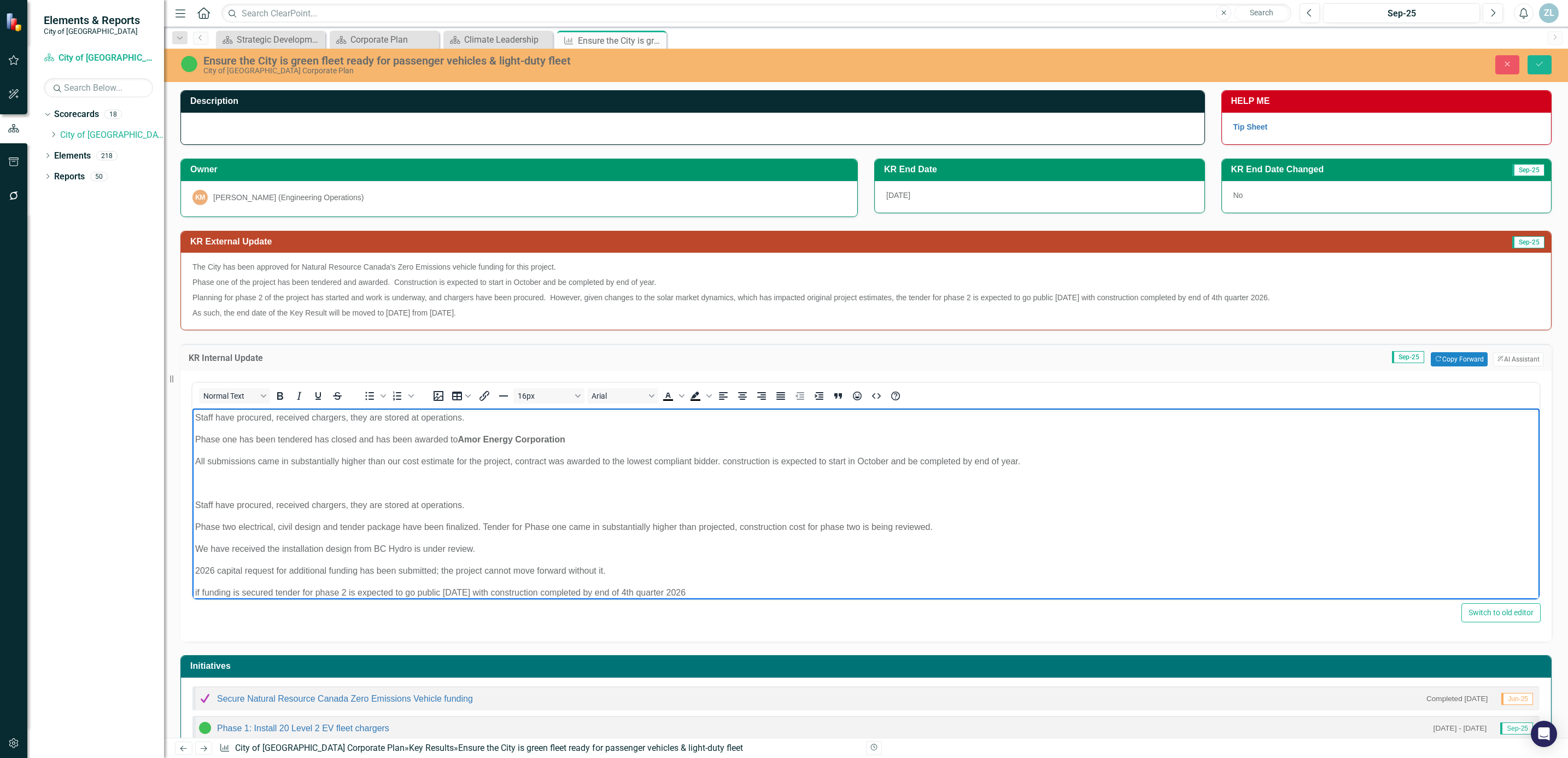
drag, startPoint x: 656, startPoint y: 436, endPoint x: 129, endPoint y: 437, distance: 527.0
click at [192, 437] on html "Staff have procured, received chargers, they are stored at operations. Phase on…" at bounding box center [866, 509] width 1347 height 202
click at [194, 418] on body "Staff have procured, received chargers, they are stored at operations. All subm…" at bounding box center [866, 509] width 1347 height 202
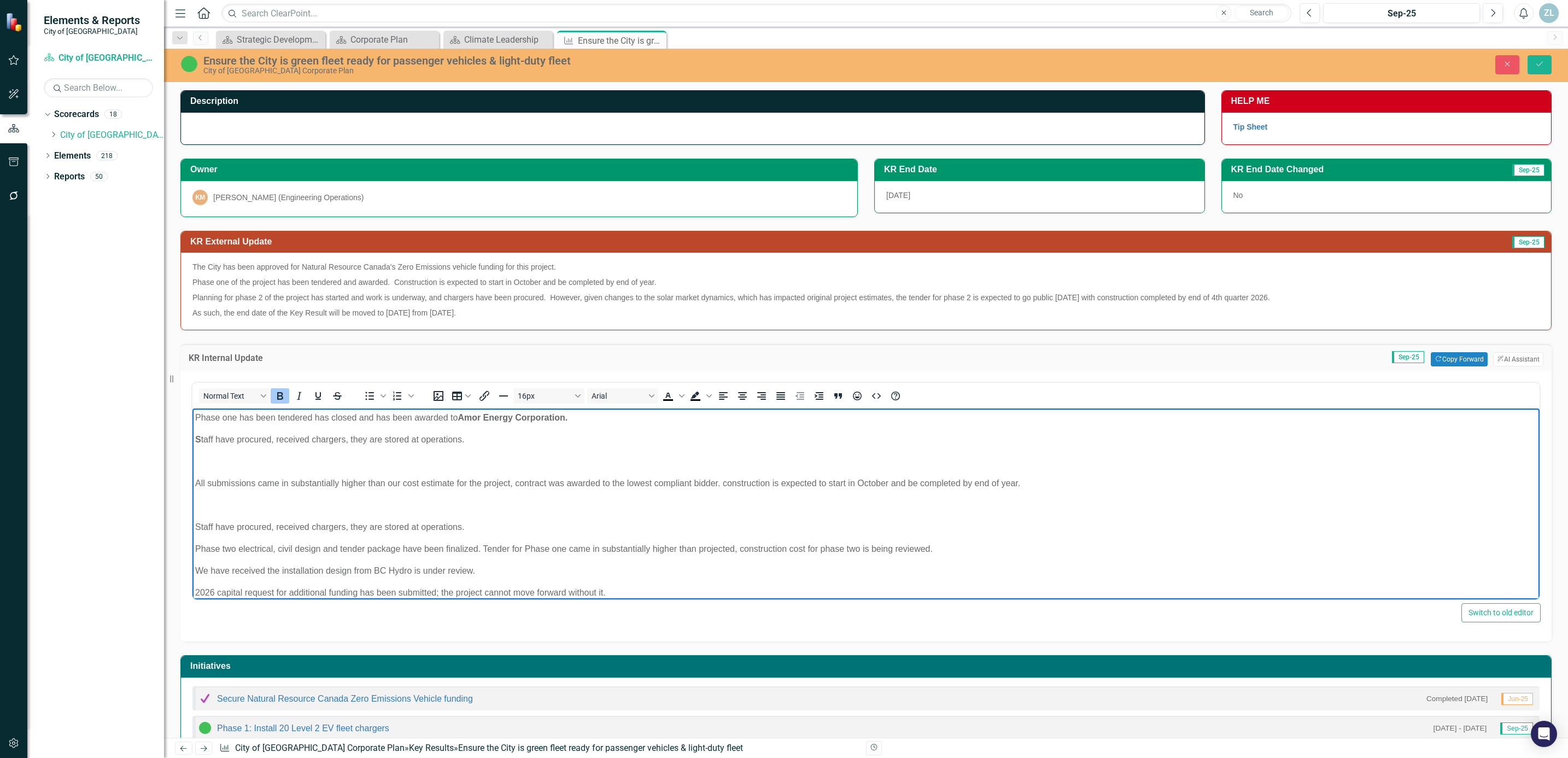
click at [208, 467] on p "Rich Text Area. Press ALT-0 for help." at bounding box center [866, 461] width 1342 height 13
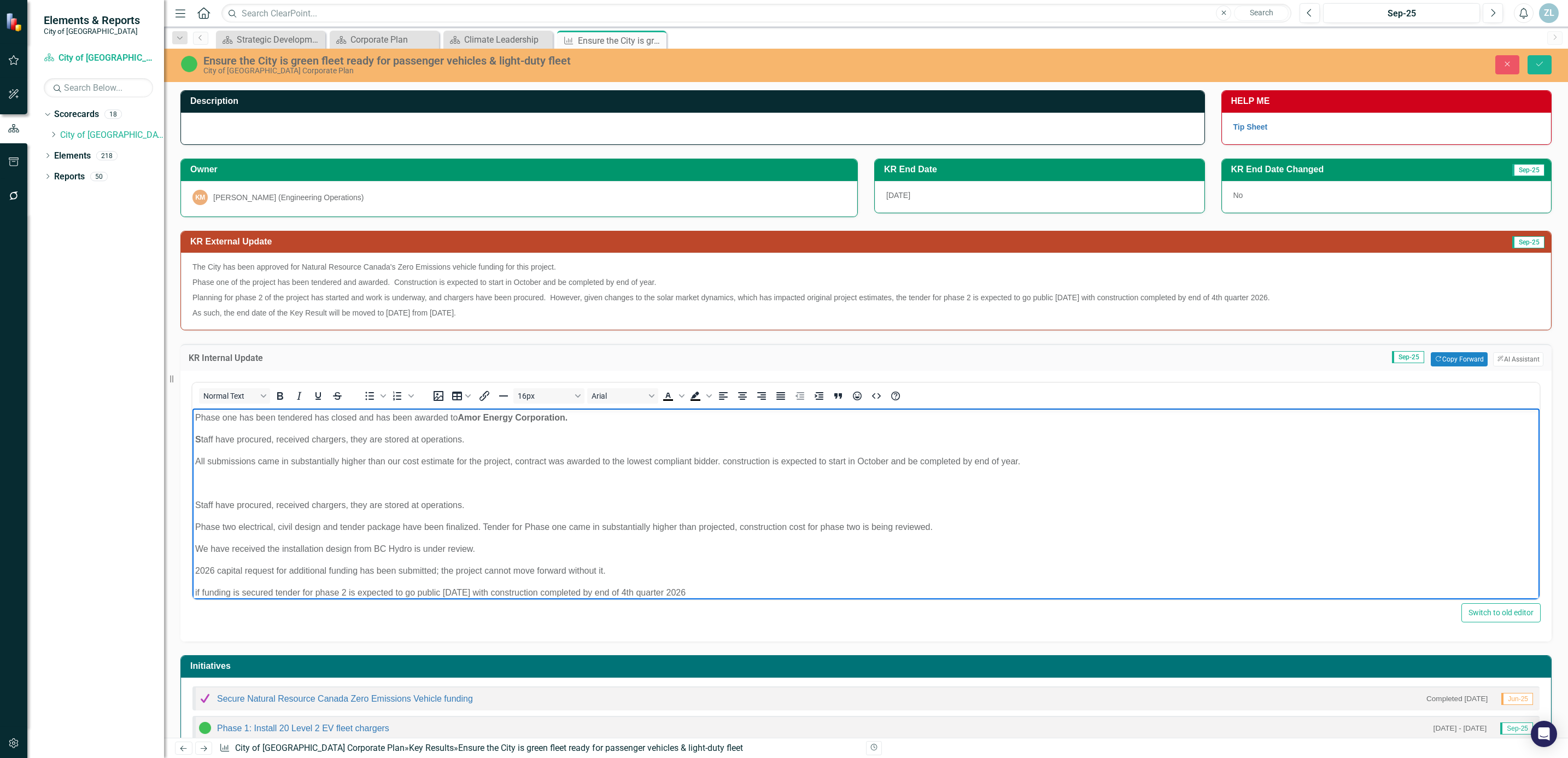
click at [721, 462] on p "All submissions came in substantially higher than our cost estimate for the pro…" at bounding box center [866, 461] width 1342 height 13
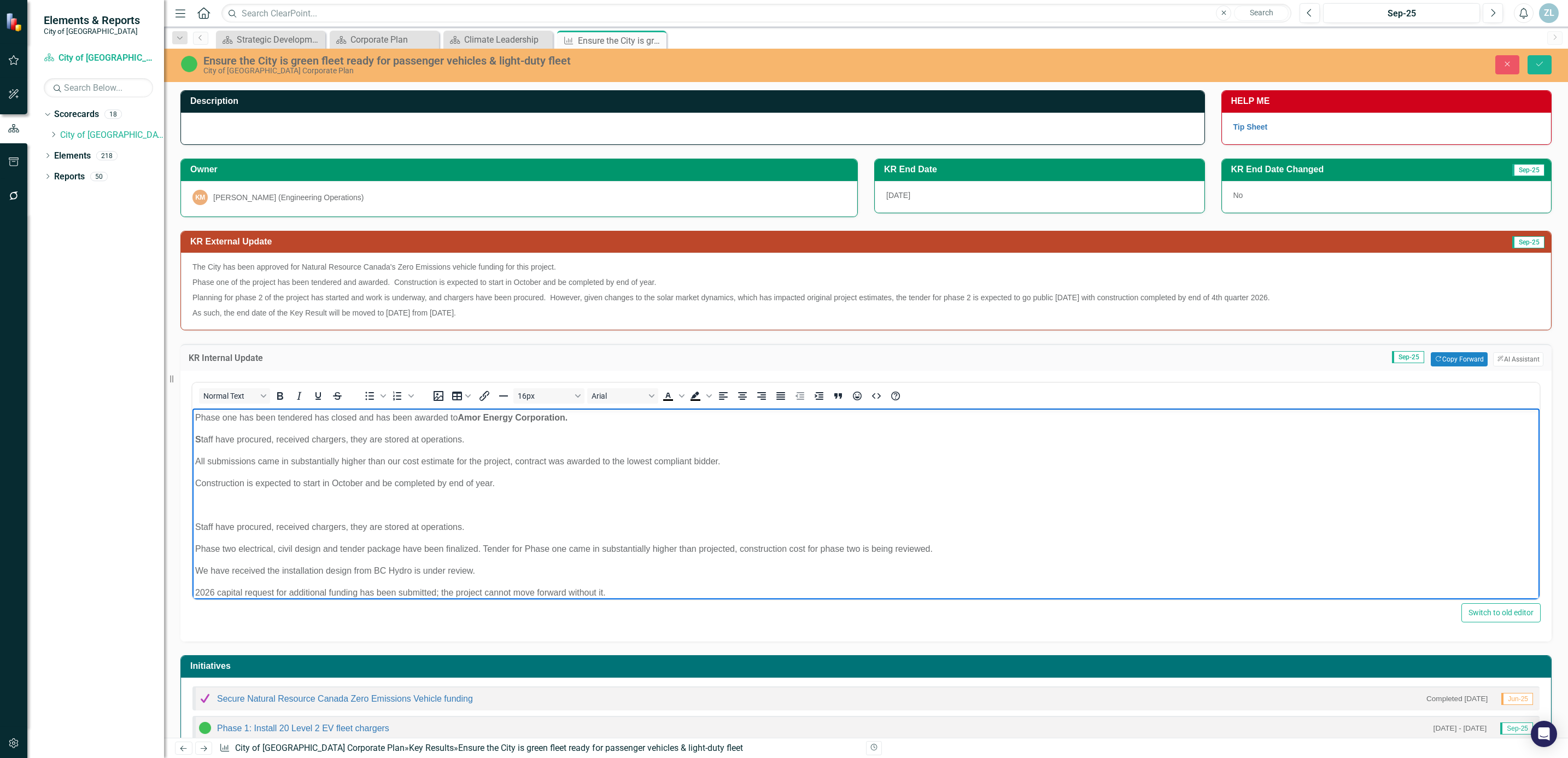
click at [515, 482] on p "Construction is expected to start in October and be completed by end of year." at bounding box center [866, 483] width 1342 height 13
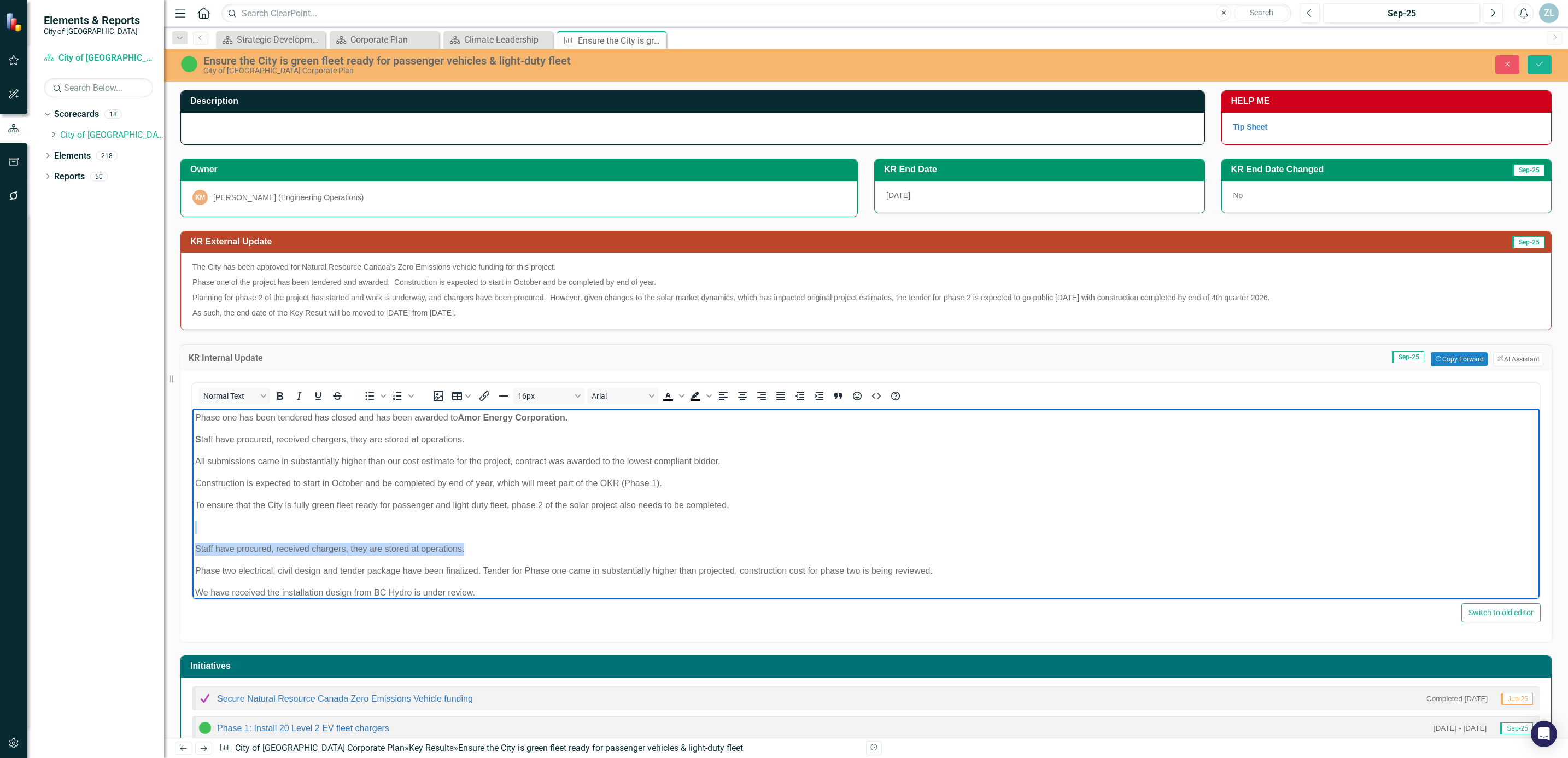
drag, startPoint x: 502, startPoint y: 553, endPoint x: 168, endPoint y: 520, distance: 335.6
click at [192, 520] on html "Phase one has been tendered has closed and has been awarded to Amor Energy Corp…" at bounding box center [866, 532] width 1347 height 246
click at [787, 509] on p "To ensure that the City is fully green fleet ready for passenger and light duty…" at bounding box center [866, 505] width 1342 height 13
click at [1105, 503] on p "To ensure that the City is fully green fleet ready for passenger and light duty…" at bounding box center [866, 505] width 1342 height 13
click at [733, 503] on p "To ensure that the City is fully green fleet ready for passenger and light duty…" at bounding box center [866, 505] width 1342 height 13
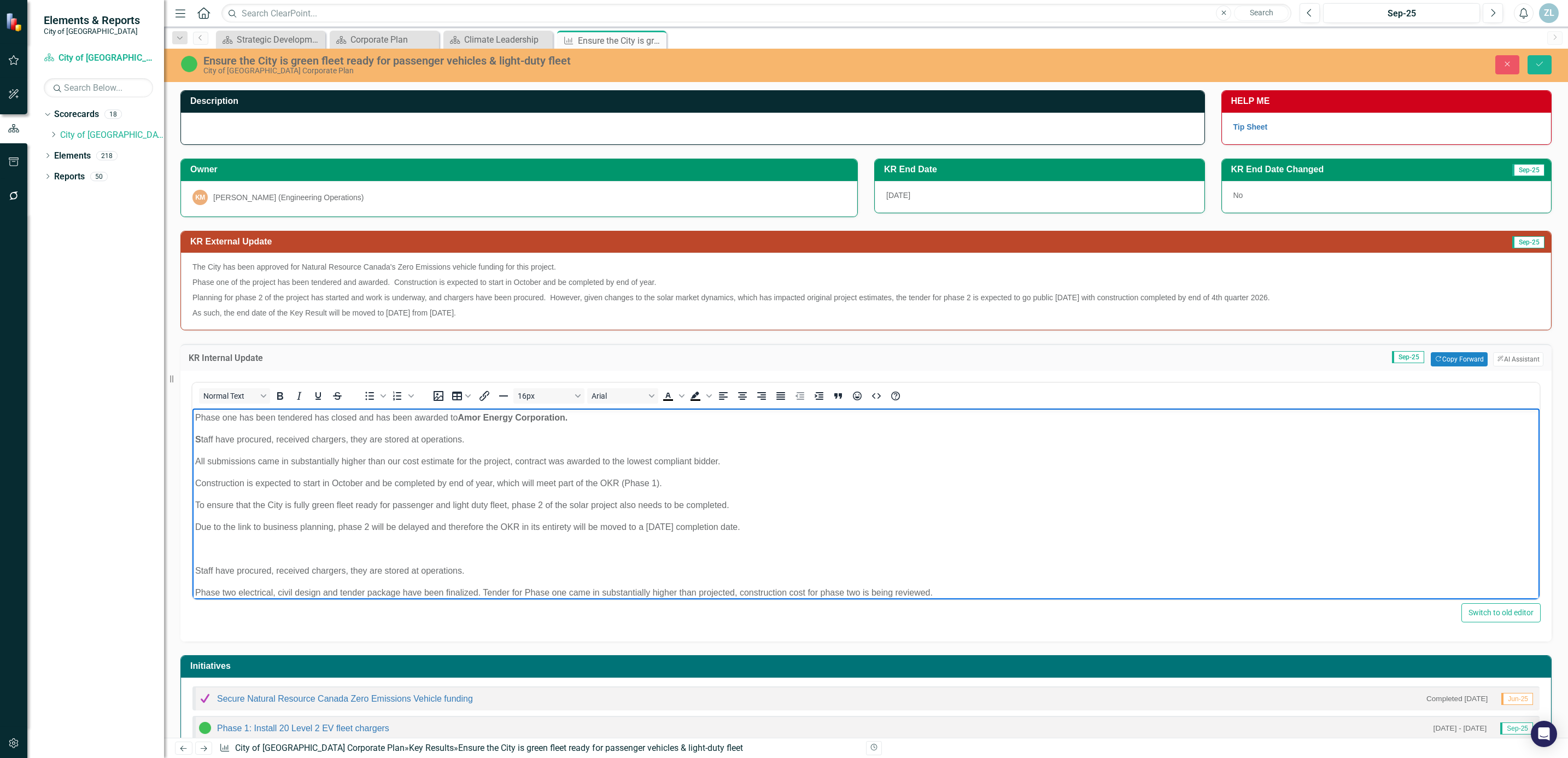
scroll to position [77, 0]
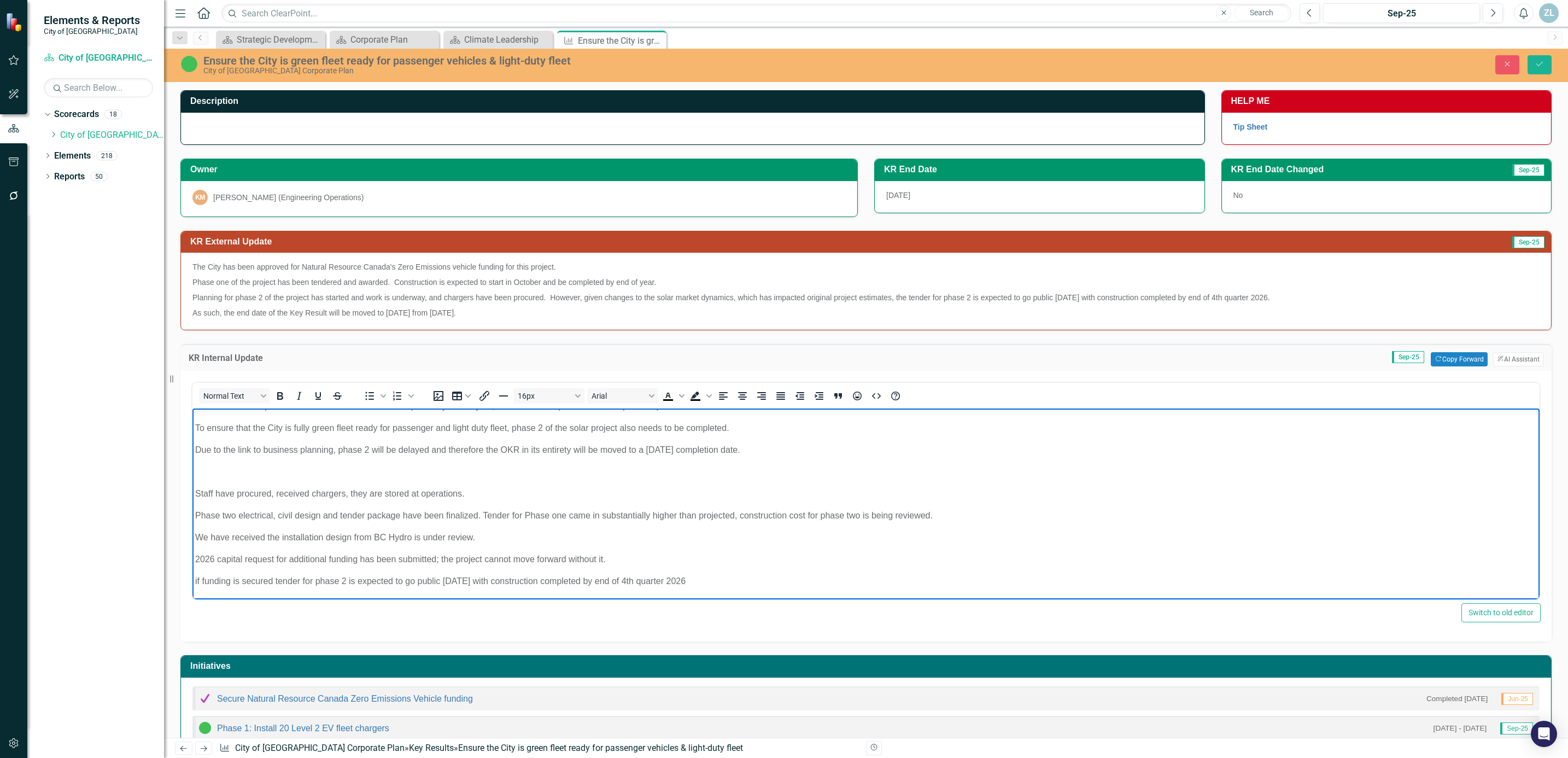
drag, startPoint x: 202, startPoint y: 548, endPoint x: 1150, endPoint y: 1094, distance: 1094.0
click at [958, 599] on html "Phase one has been tendered has closed and has been awarded to Amor Energy Corp…" at bounding box center [866, 465] width 1347 height 268
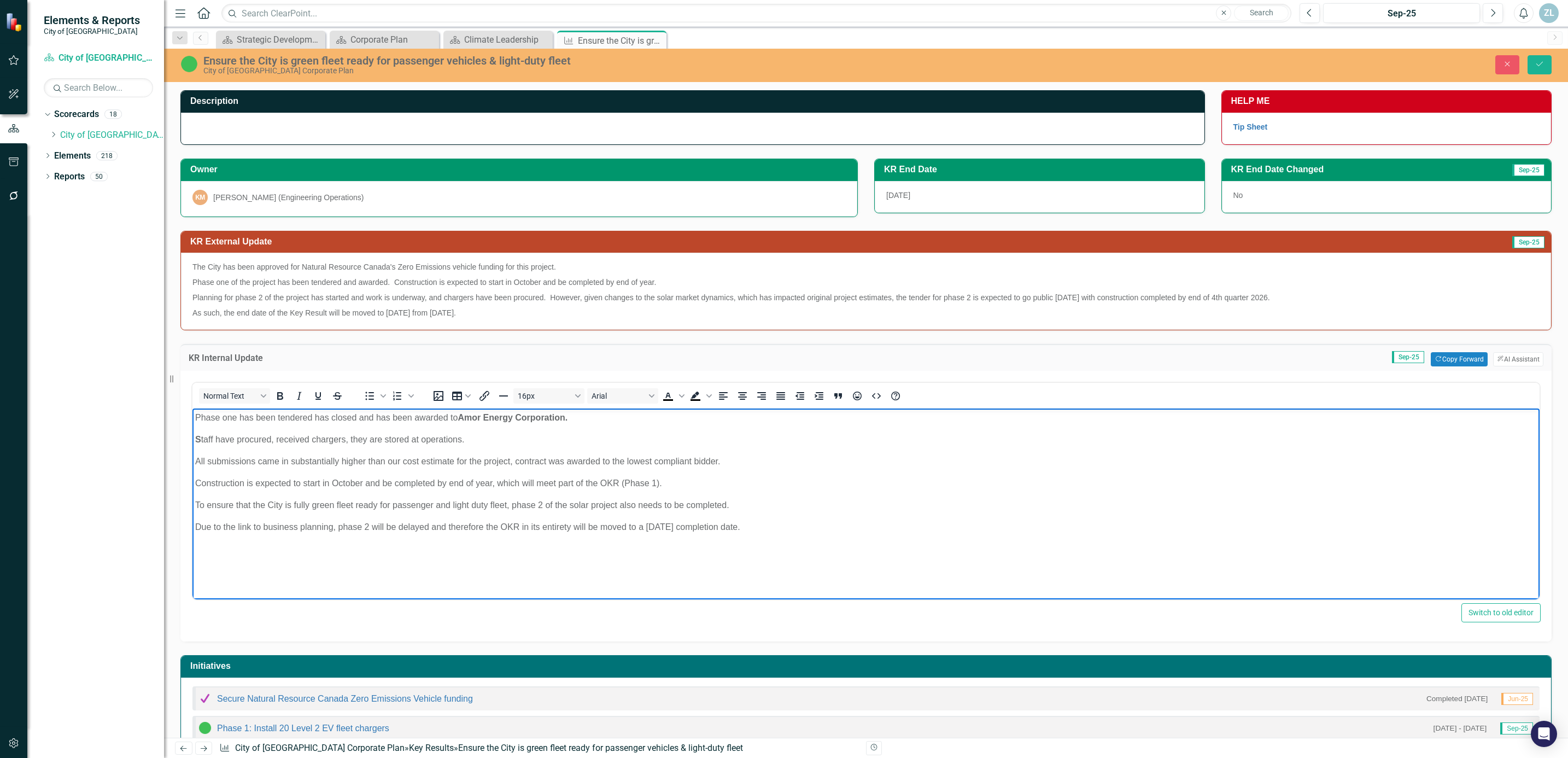
scroll to position [0, 0]
click at [744, 527] on p "Due to the link to business planning, phase 2 will be delayed and therefore the…" at bounding box center [866, 527] width 1342 height 13
click at [757, 527] on p "Due to the link to business planning, phase 2 will be delayed and therefore the…" at bounding box center [866, 527] width 1342 height 13
click at [196, 282] on p "Phase one of the project has been tendered and awarded. Construction is expecte…" at bounding box center [866, 282] width 1347 height 15
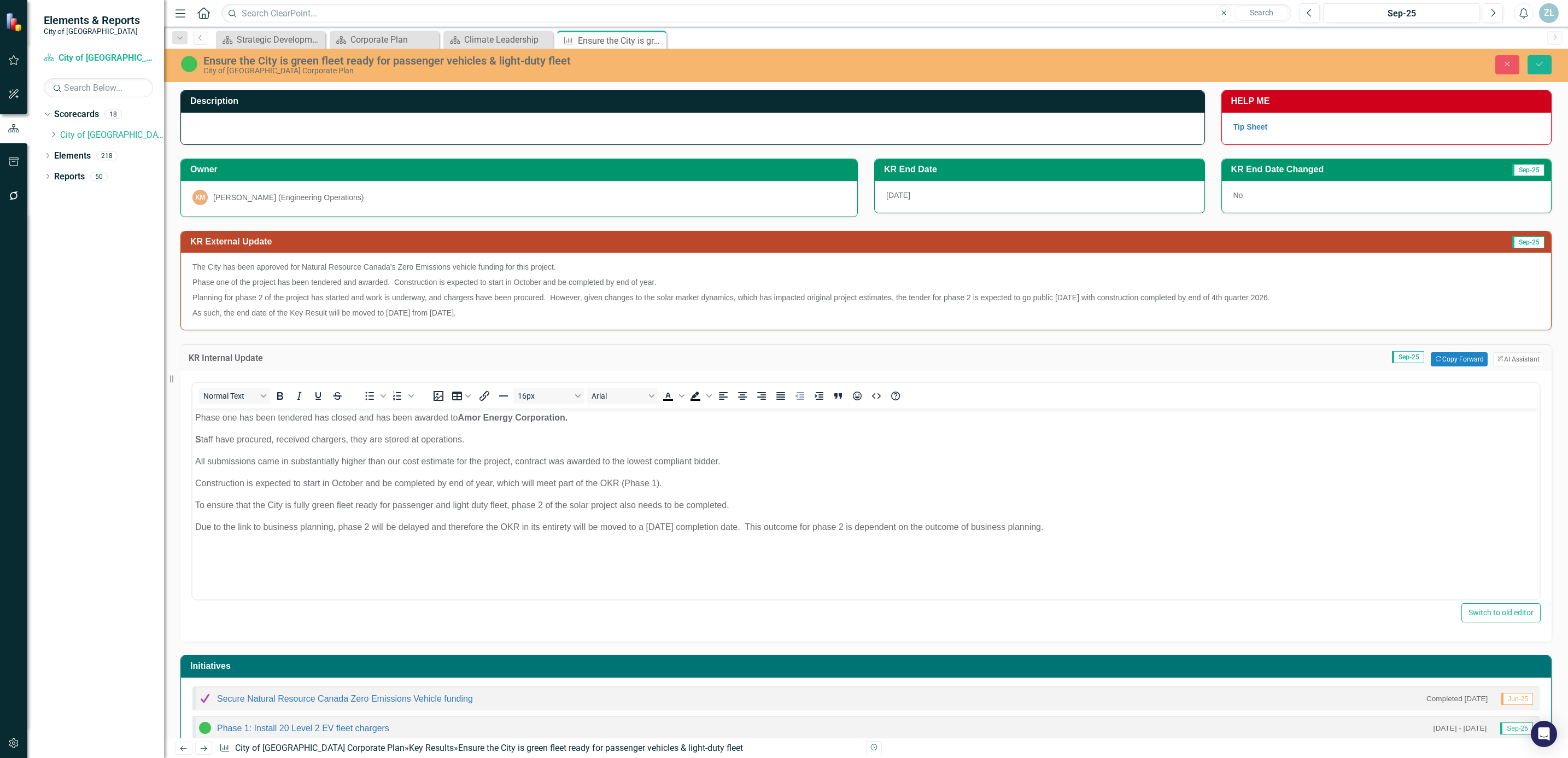
click at [196, 282] on p "Phase one of the project has been tendered and awarded. Construction is expecte…" at bounding box center [866, 282] width 1347 height 15
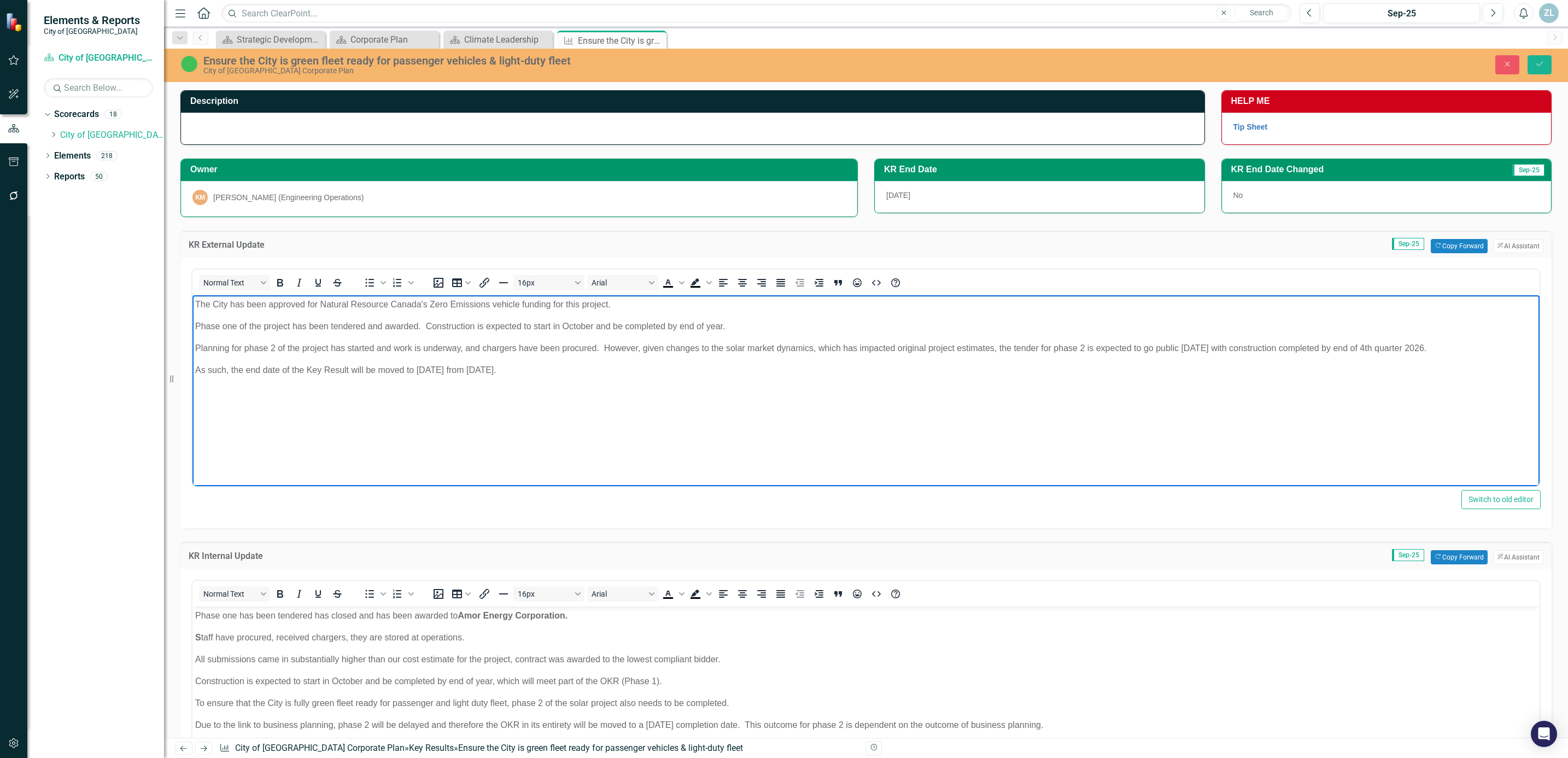
click at [197, 327] on p "Phase one of the project has been tendered and awarded. Construction is expecte…" at bounding box center [866, 325] width 1342 height 13
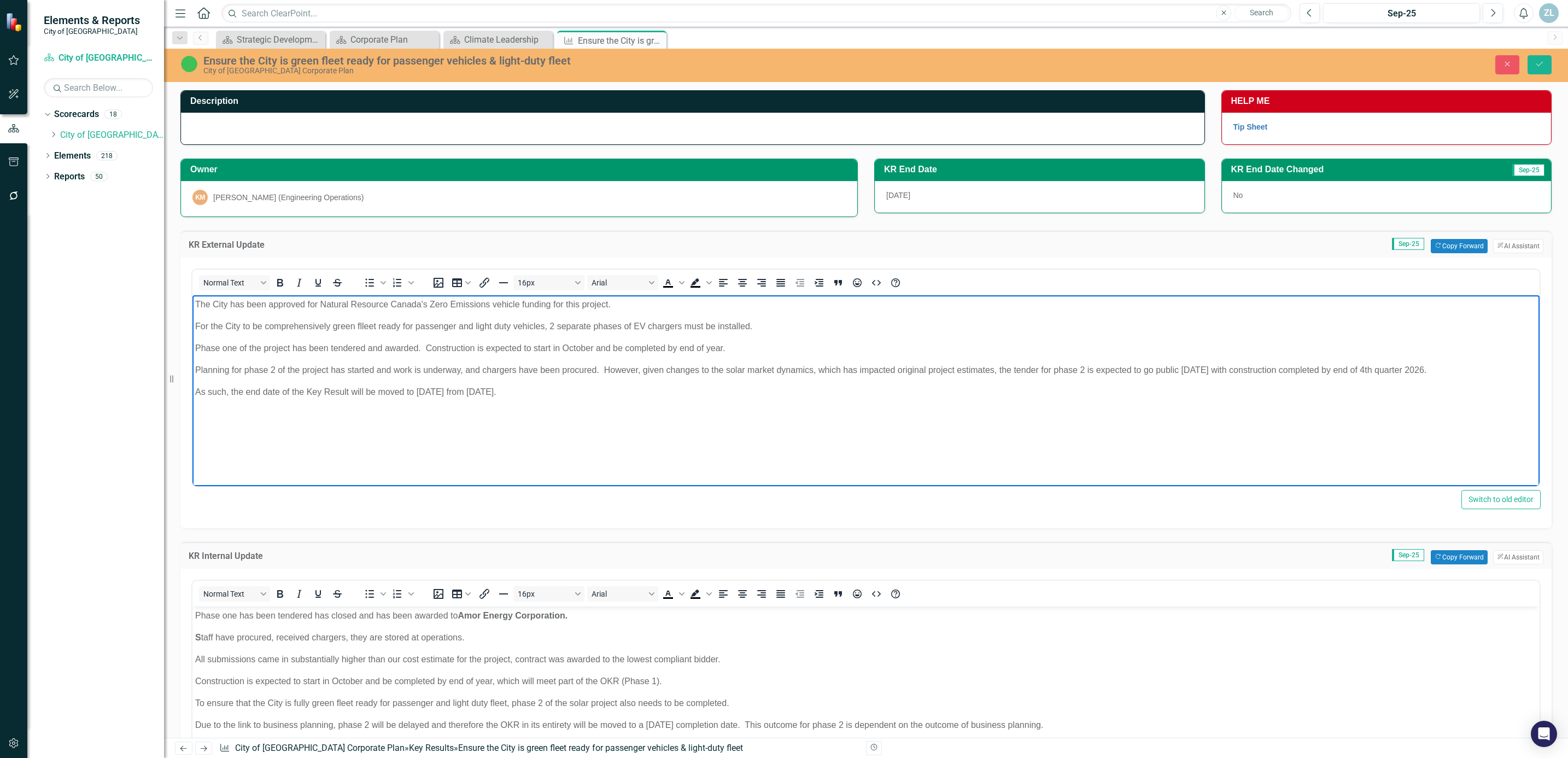
drag, startPoint x: 731, startPoint y: 348, endPoint x: 374, endPoint y: 356, distance: 357.1
click at [374, 356] on body "The City has been approved for Natural Resource Canada's Zero Emissions vehicle…" at bounding box center [866, 377] width 1347 height 164
click at [275, 381] on body "The City has been approved for Natural Resource Canada's Zero Emissions vehicle…" at bounding box center [866, 377] width 1347 height 164
drag, startPoint x: 466, startPoint y: 369, endPoint x: 590, endPoint y: 374, distance: 124.1
click at [590, 374] on p "Planning for phase 2 of the project has started and work is underway, and charg…" at bounding box center [866, 370] width 1342 height 13
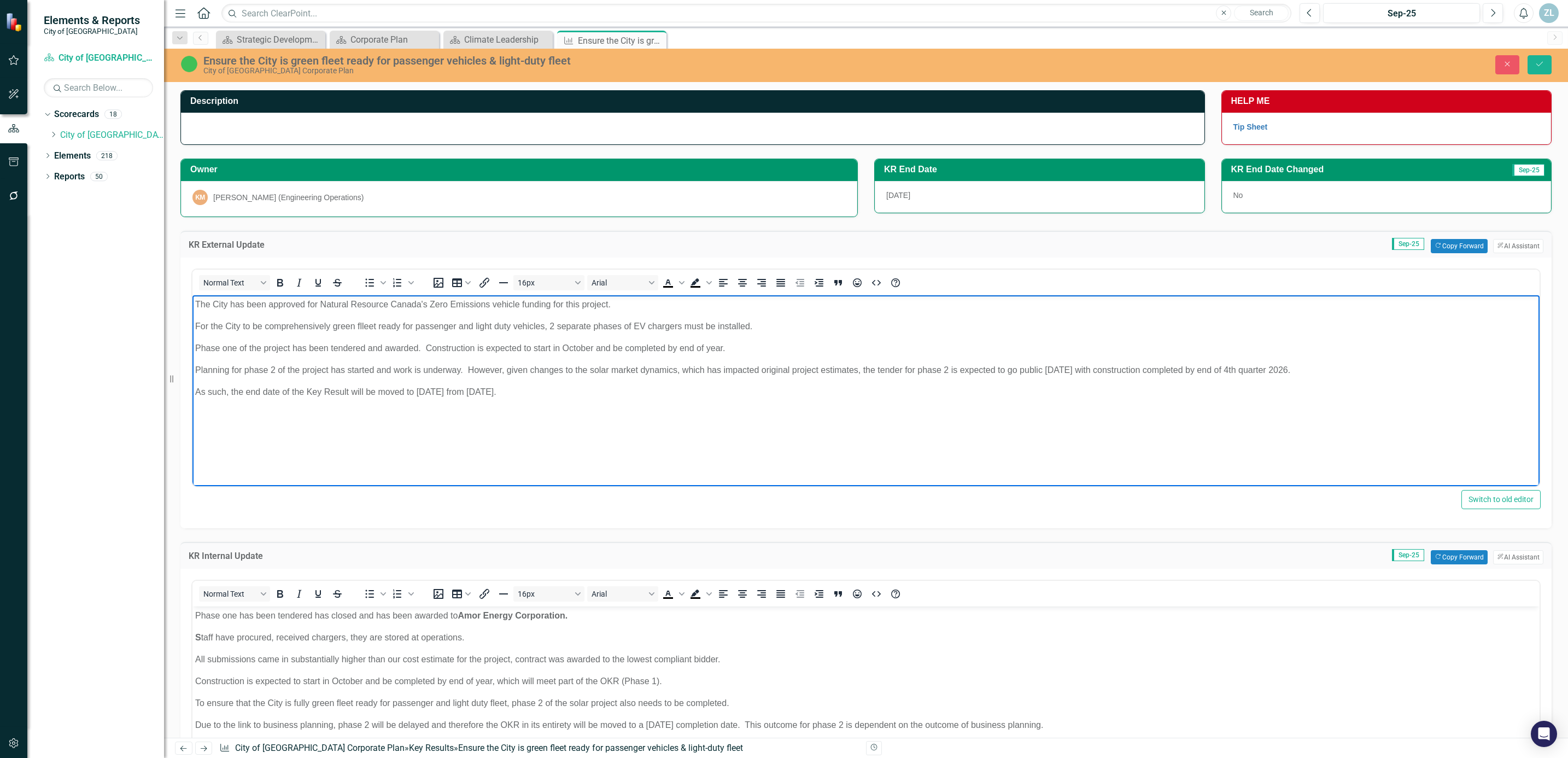
click at [572, 390] on p "As such, the end date of the Key Result will be moved to [DATE] from [DATE]." at bounding box center [866, 391] width 1342 height 13
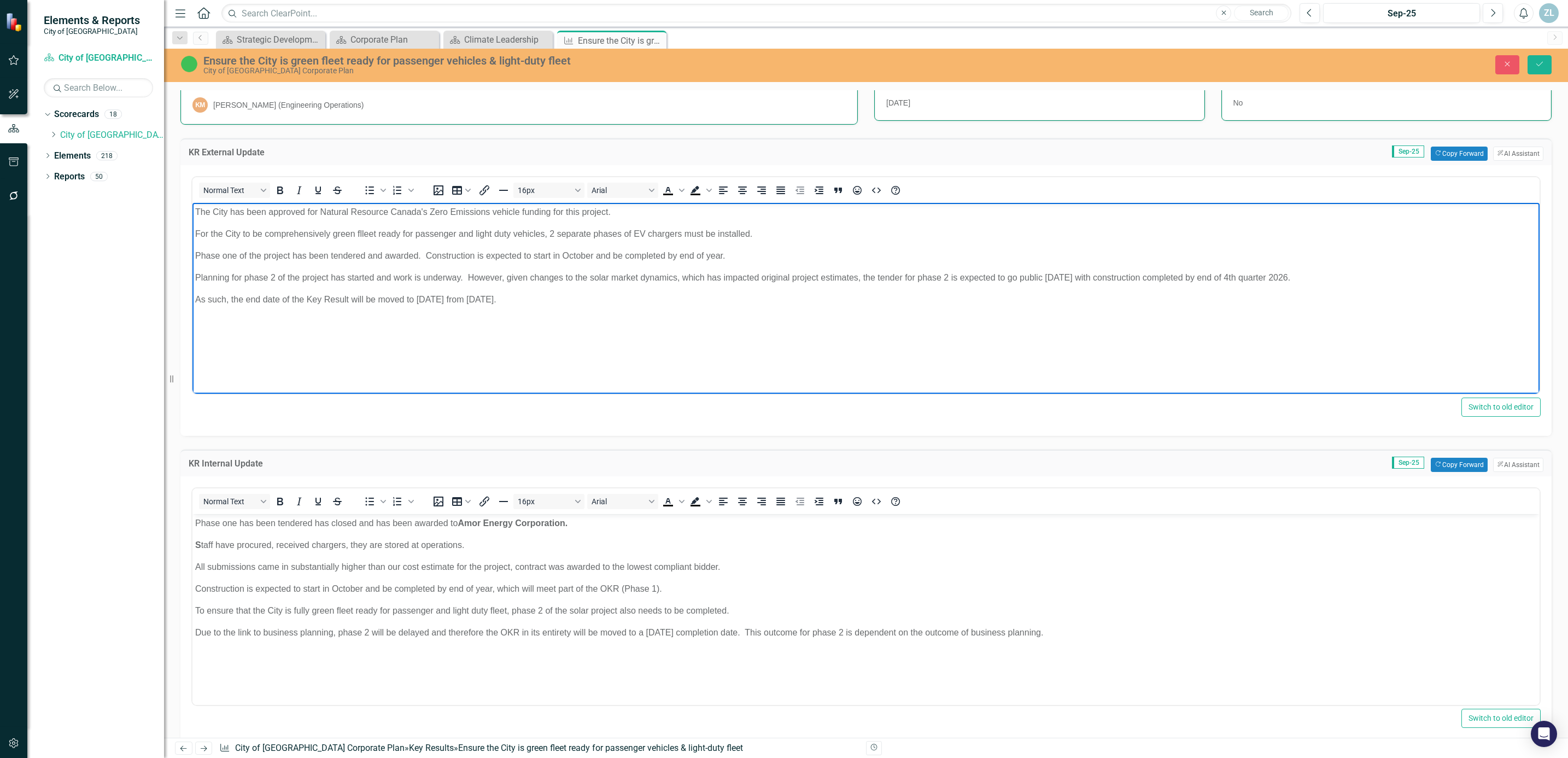
scroll to position [164, 0]
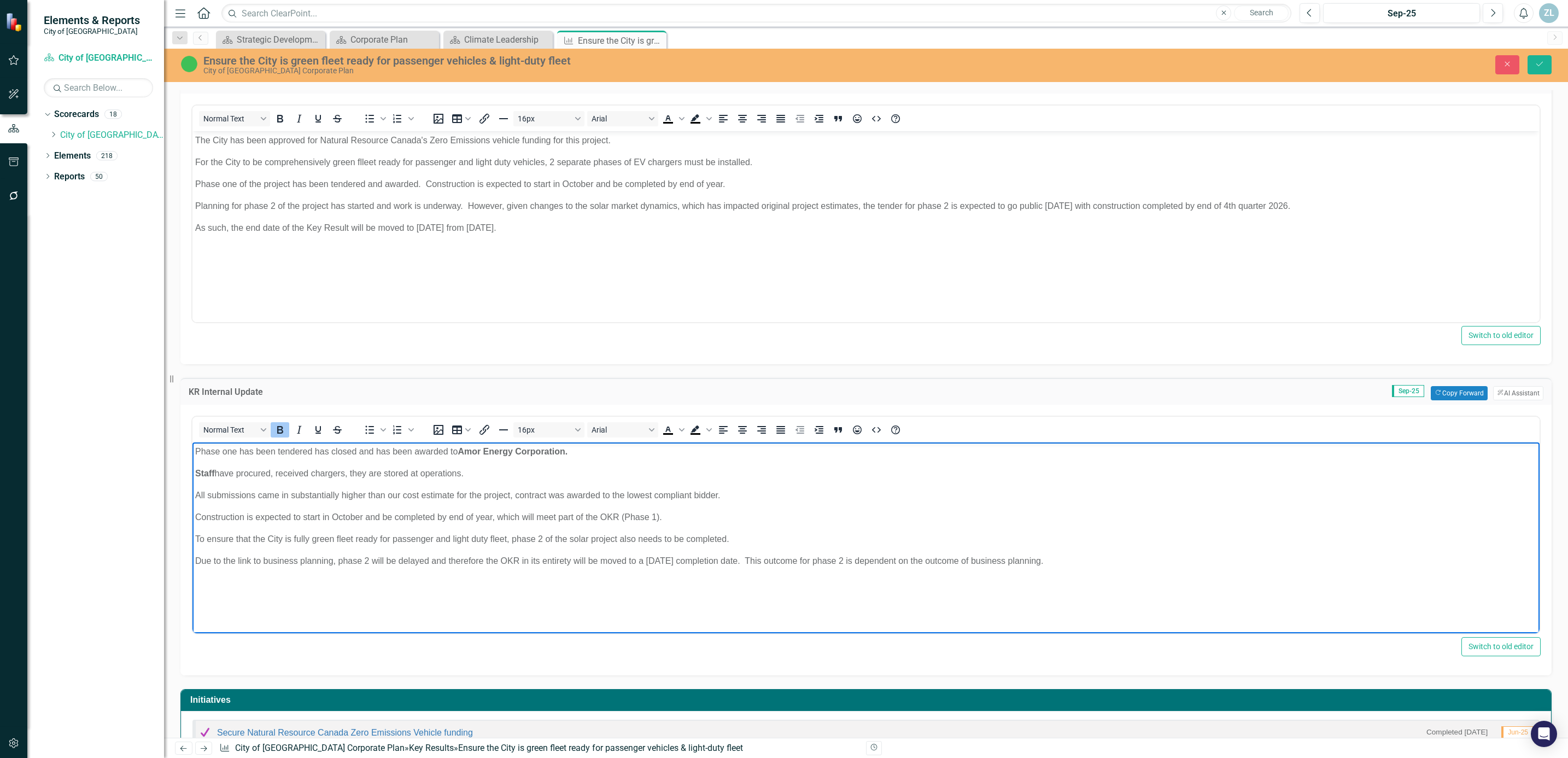
click at [402, 500] on p "All submissions came in substantially higher than our cost estimate for the pro…" at bounding box center [866, 495] width 1342 height 13
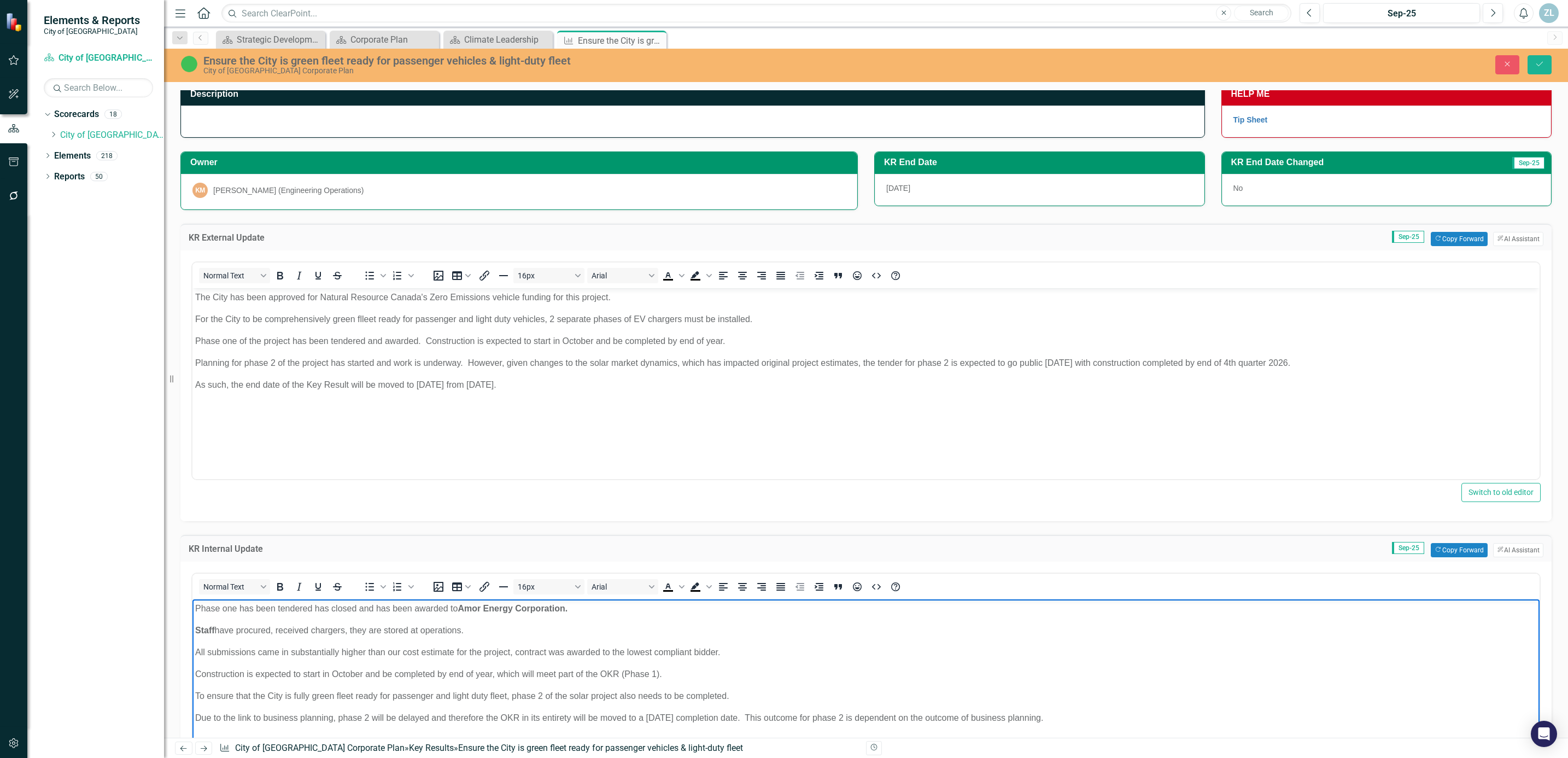
scroll to position [0, 0]
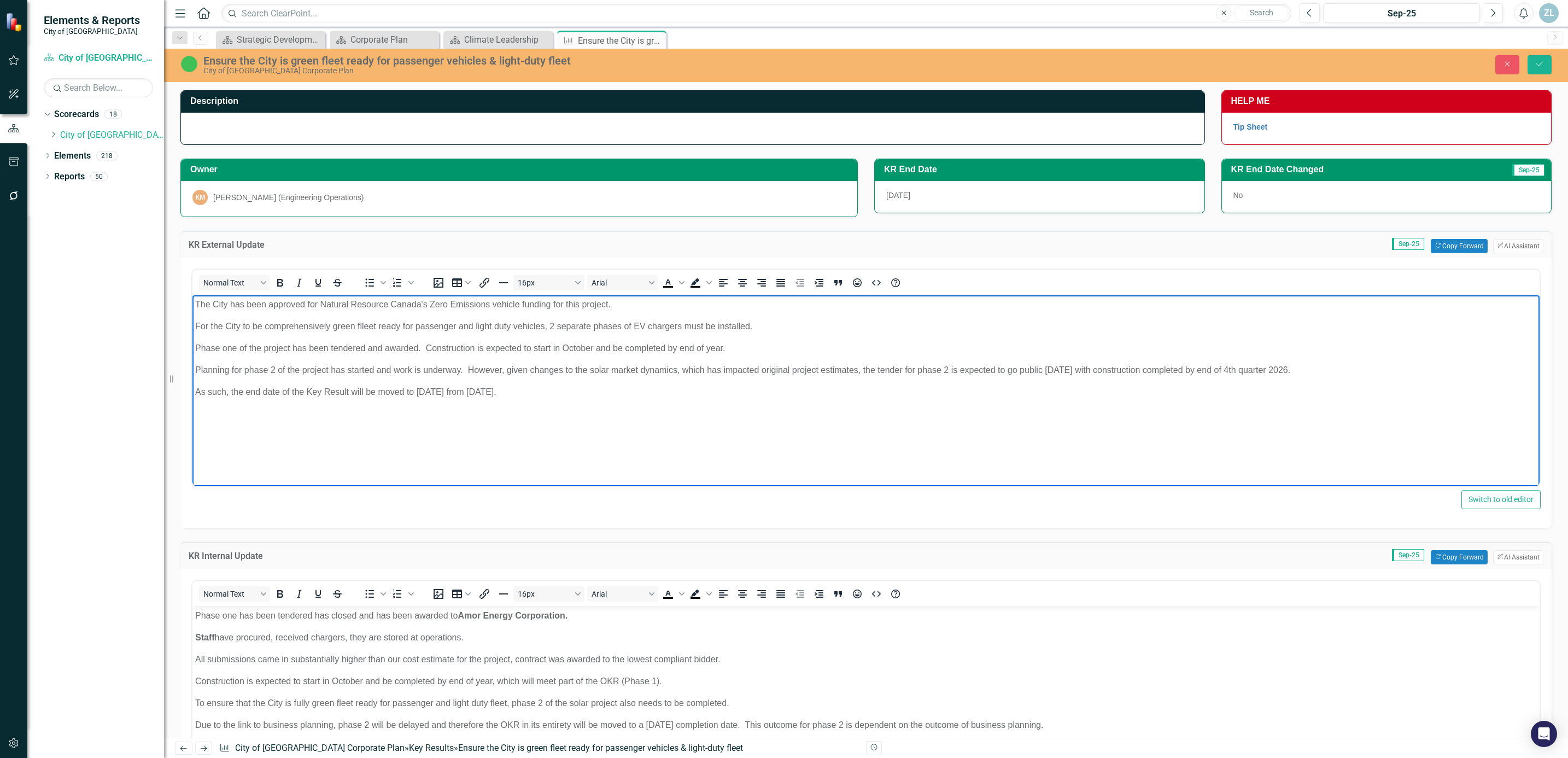
drag, startPoint x: 199, startPoint y: 305, endPoint x: 704, endPoint y: 400, distance: 513.9
click at [704, 400] on body "The City has been approved for Natural Resource Canada's Zero Emissions vehicle…" at bounding box center [866, 377] width 1347 height 164
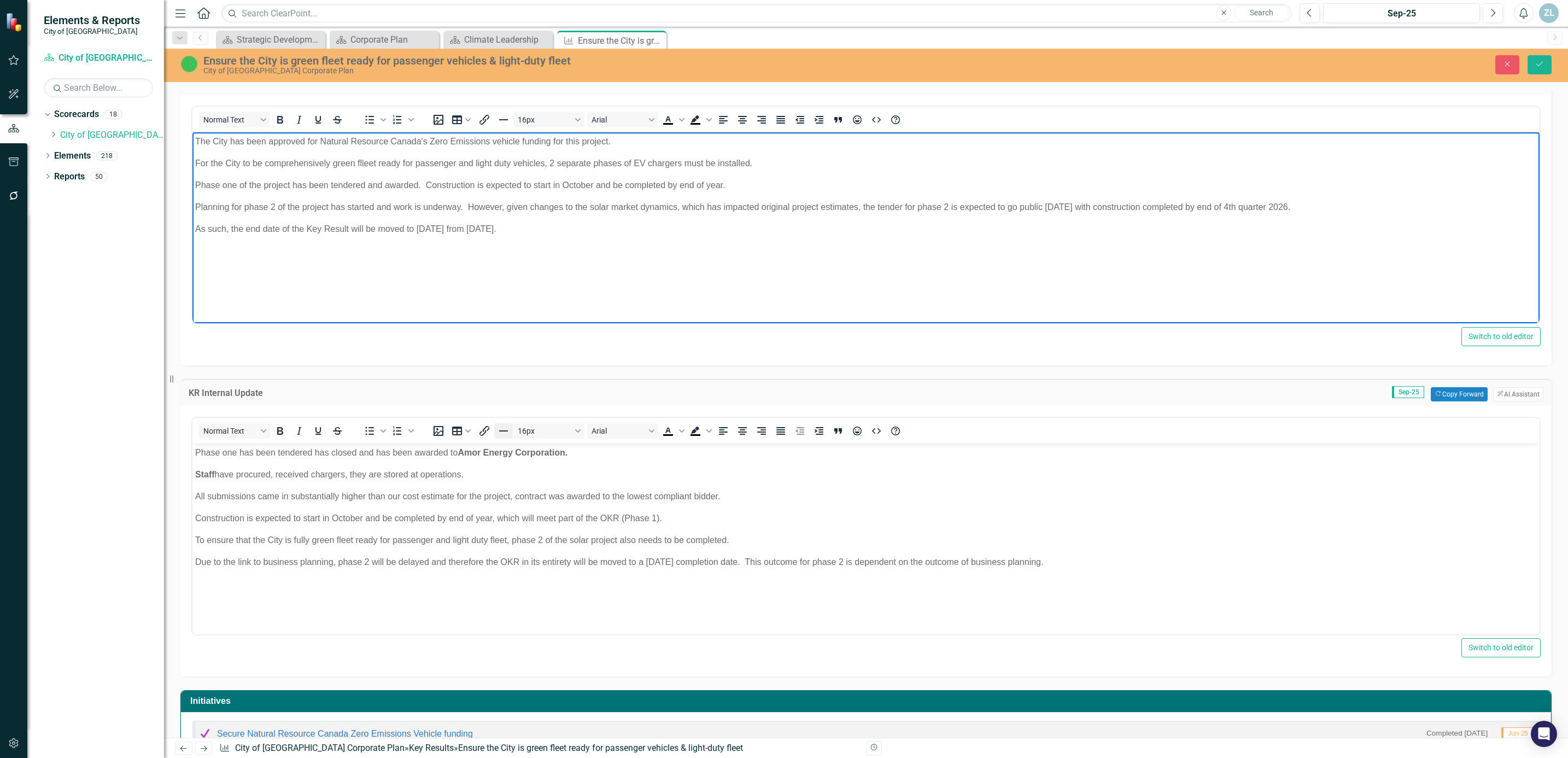
scroll to position [164, 0]
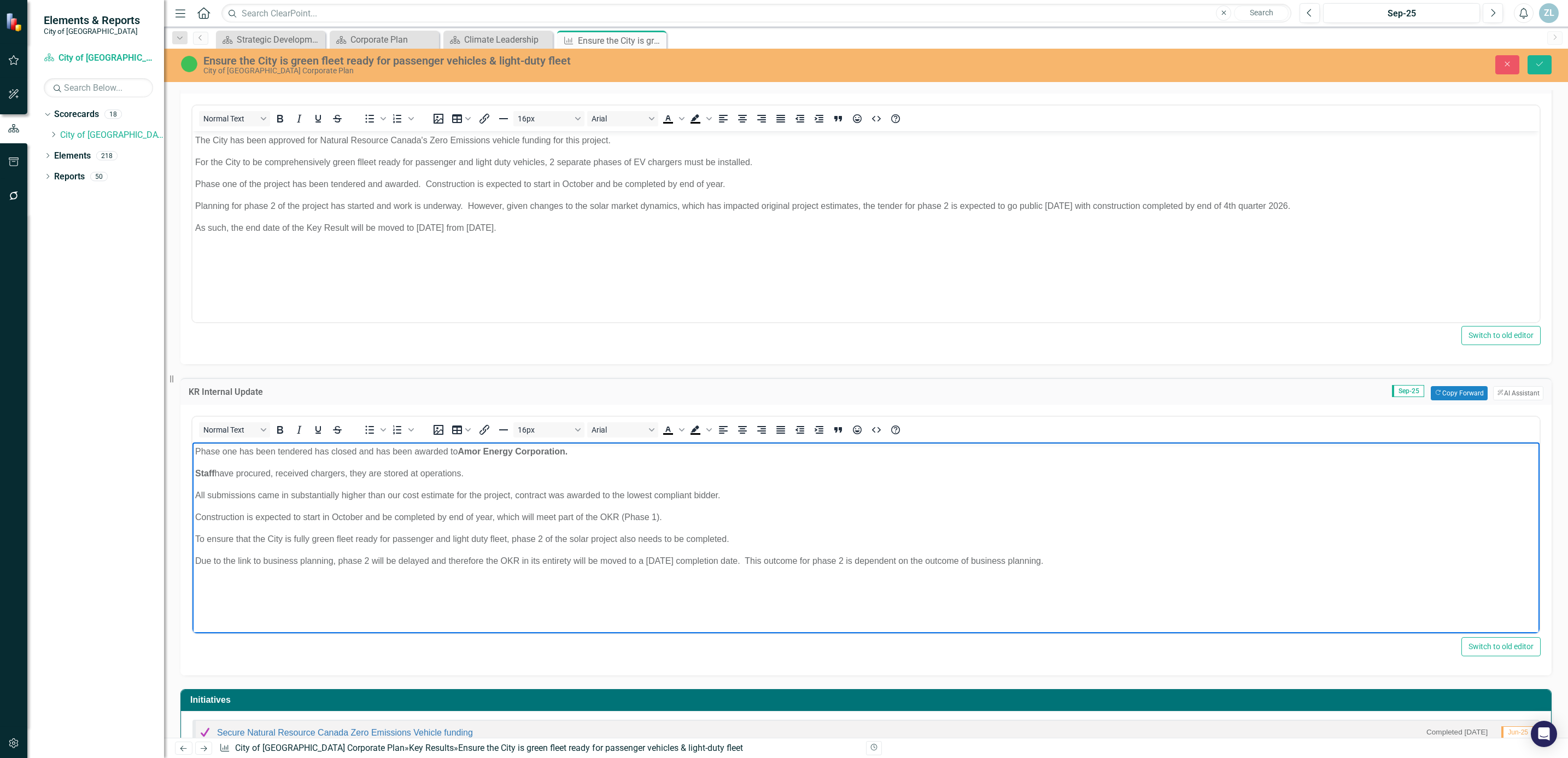
drag, startPoint x: 1061, startPoint y: 559, endPoint x: 311, endPoint y: 900, distance: 823.9
click at [192, 455] on html "Phase one has been tendered has closed and has been awarded to Amor Energy Corp…" at bounding box center [866, 523] width 1347 height 164
drag, startPoint x: 1538, startPoint y: 69, endPoint x: 1517, endPoint y: 66, distance: 21.2
click at [1535, 68] on button "Save" at bounding box center [1539, 65] width 24 height 19
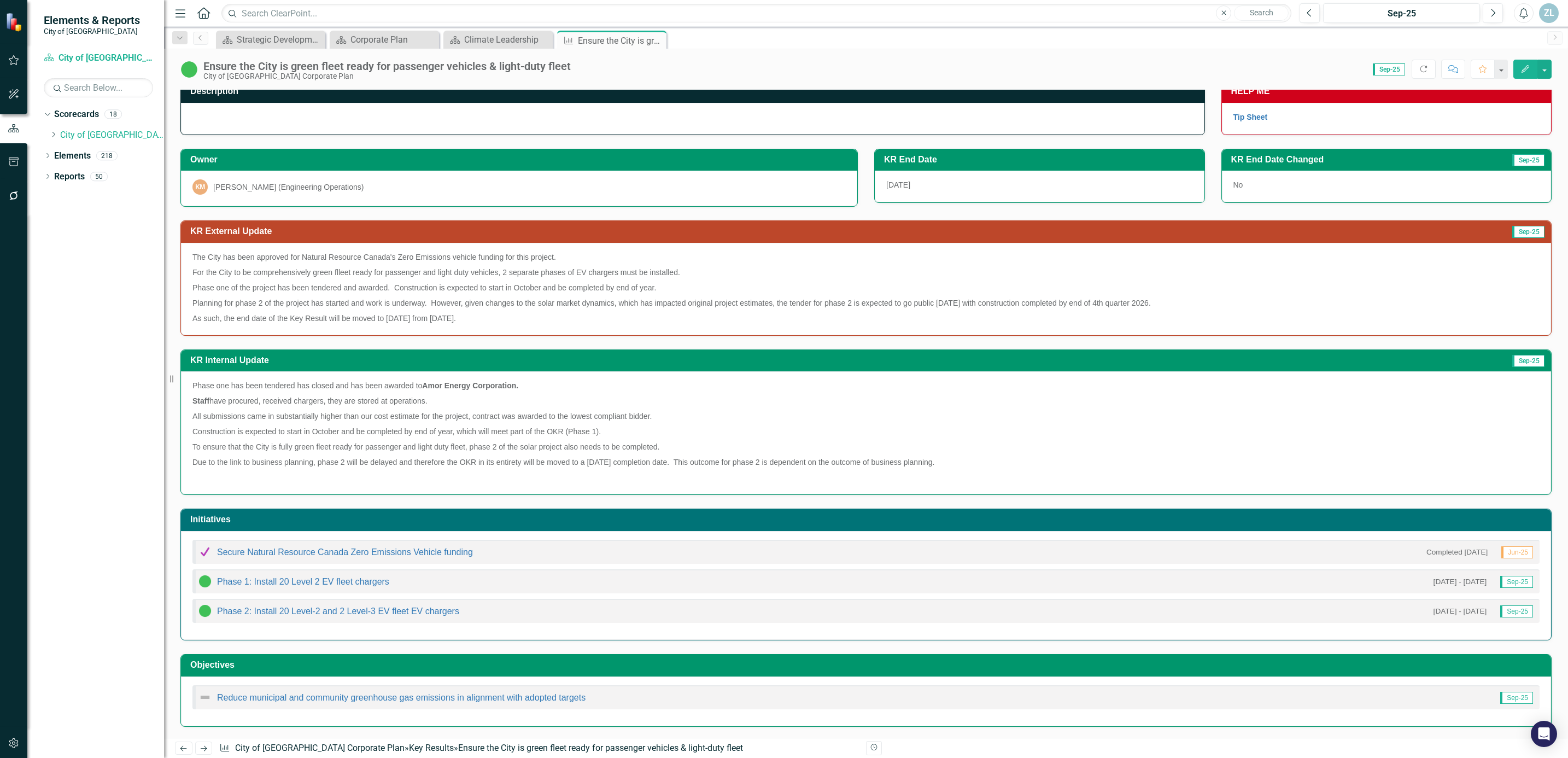
scroll to position [15, 0]
click at [306, 579] on link "Phase 1: Install 20 Level 2 EV fleet chargers" at bounding box center [303, 581] width 172 height 9
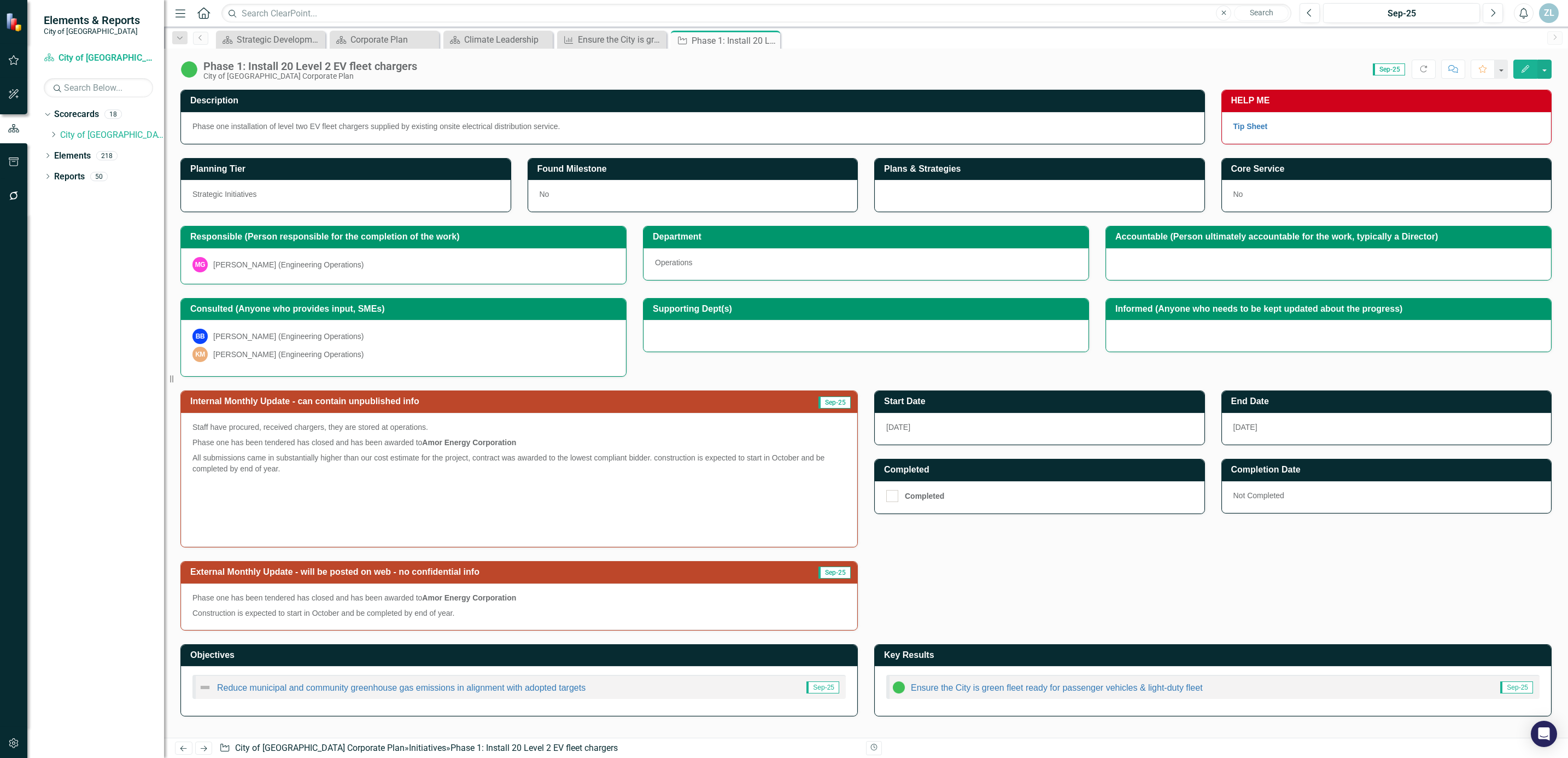
click at [291, 450] on p "Phase one has been tendered has closed and has been awarded to Amor Energy Corp…" at bounding box center [519, 442] width 653 height 15
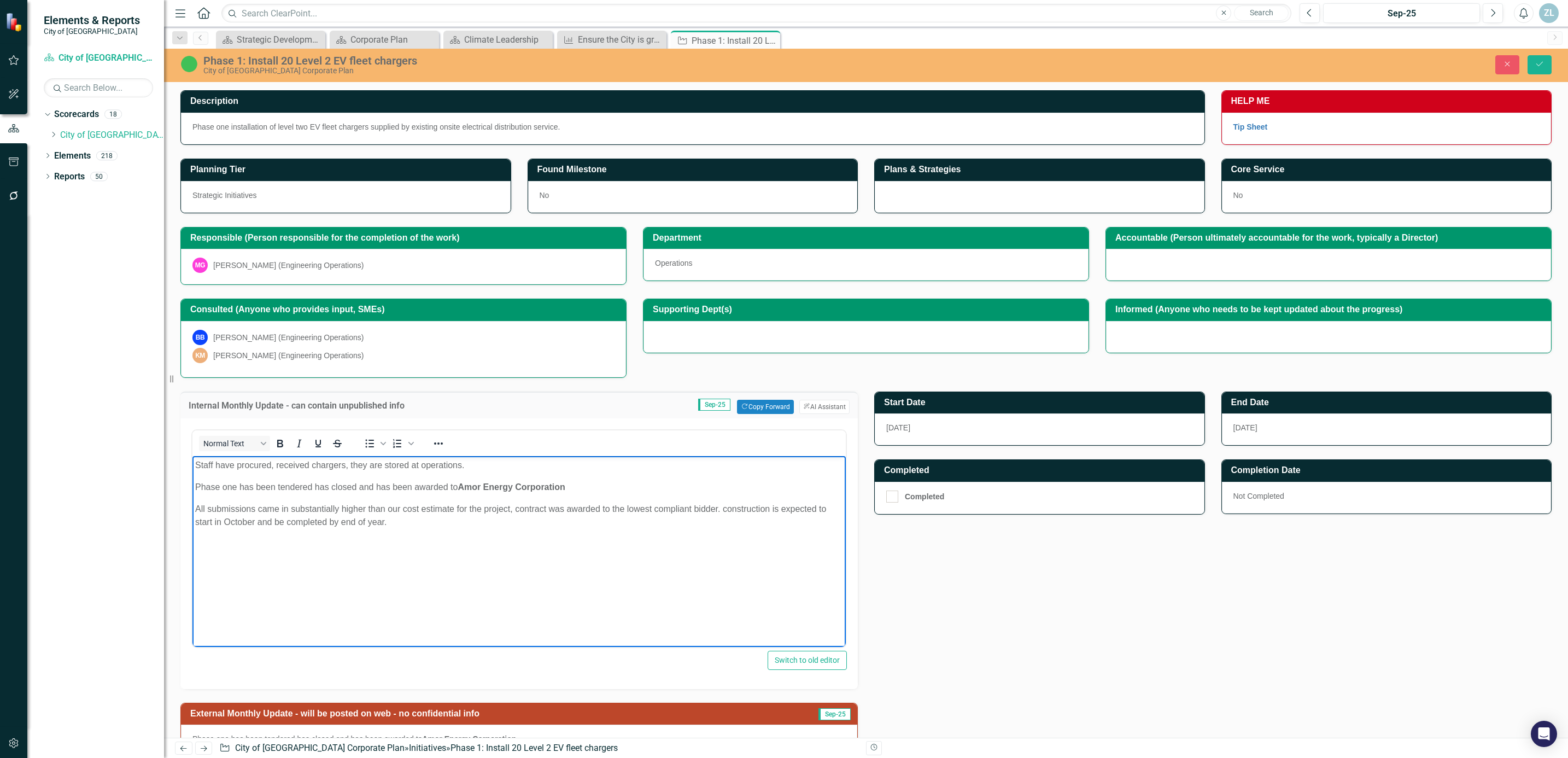
drag, startPoint x: 403, startPoint y: 521, endPoint x: 147, endPoint y: 433, distance: 270.7
click at [192, 455] on html "Staff have procured, received chargers, they are stored at operations. Phase on…" at bounding box center [519, 541] width 653 height 172
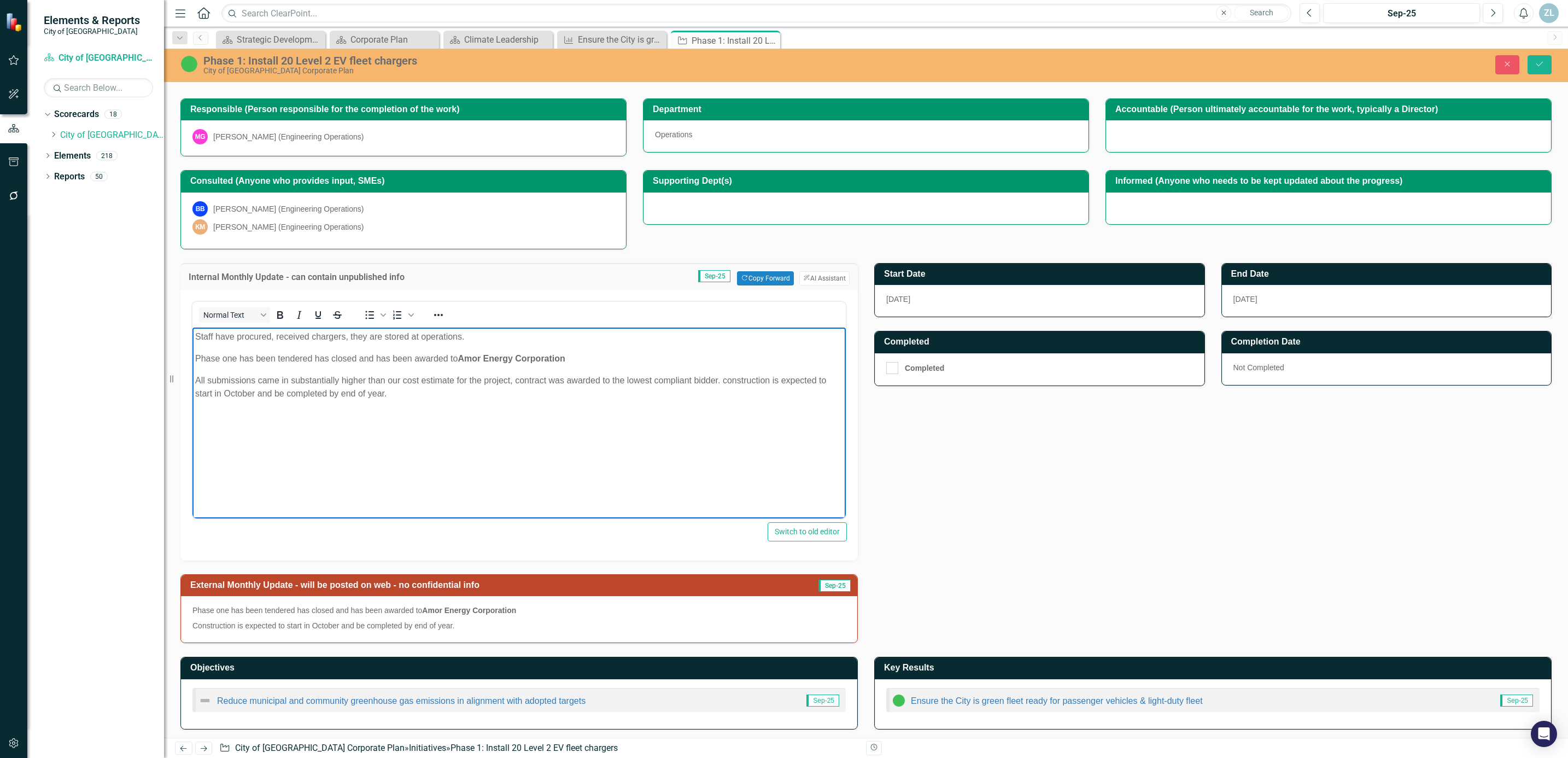
scroll to position [138, 0]
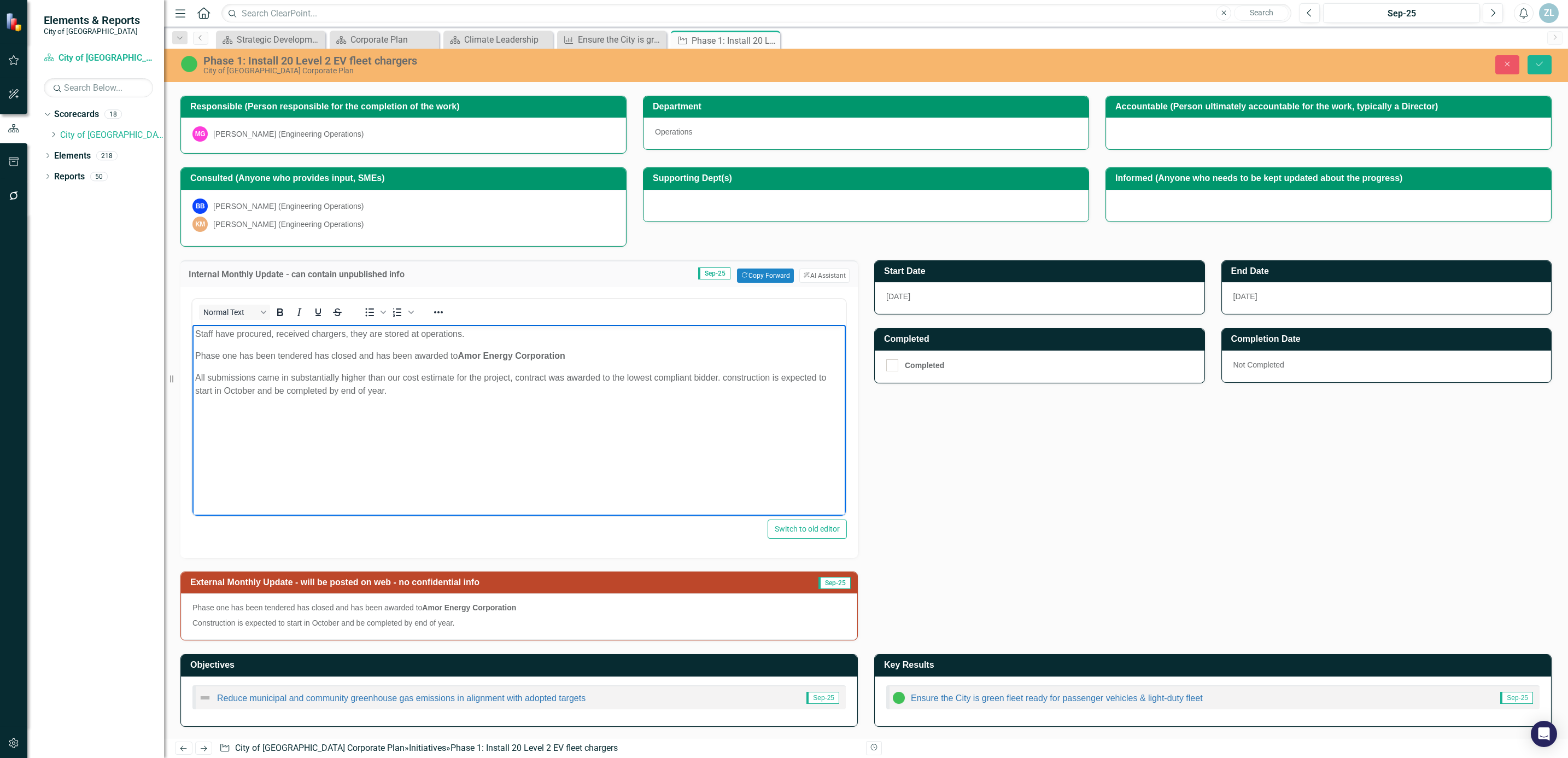
click at [329, 599] on div "Phase one has been tendered has closed and has been awarded to Amor Energy Corp…" at bounding box center [519, 616] width 676 height 46
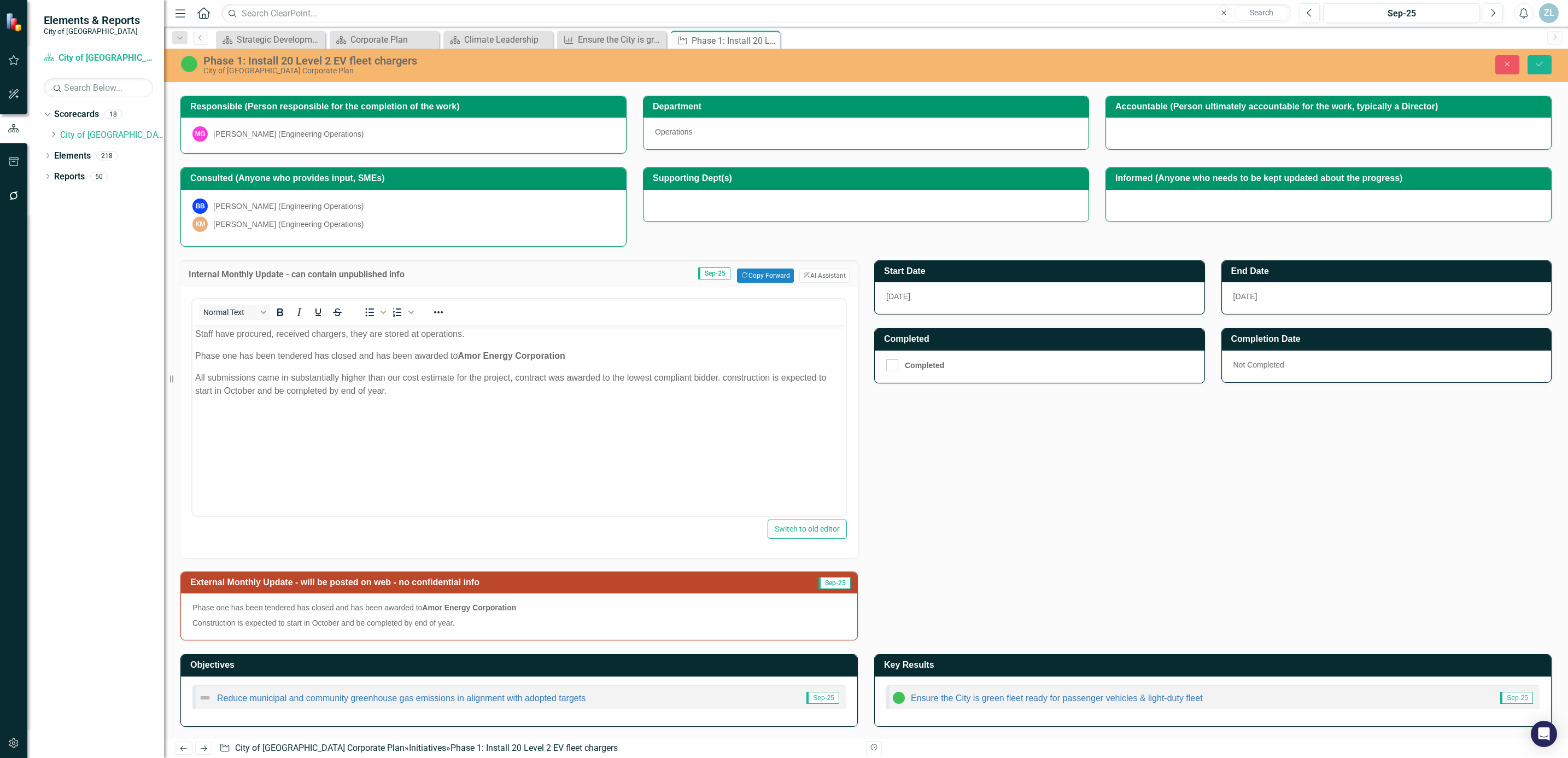
click at [329, 599] on div "Phase one has been tendered has closed and has been awarded to Amor Energy Corp…" at bounding box center [519, 616] width 676 height 46
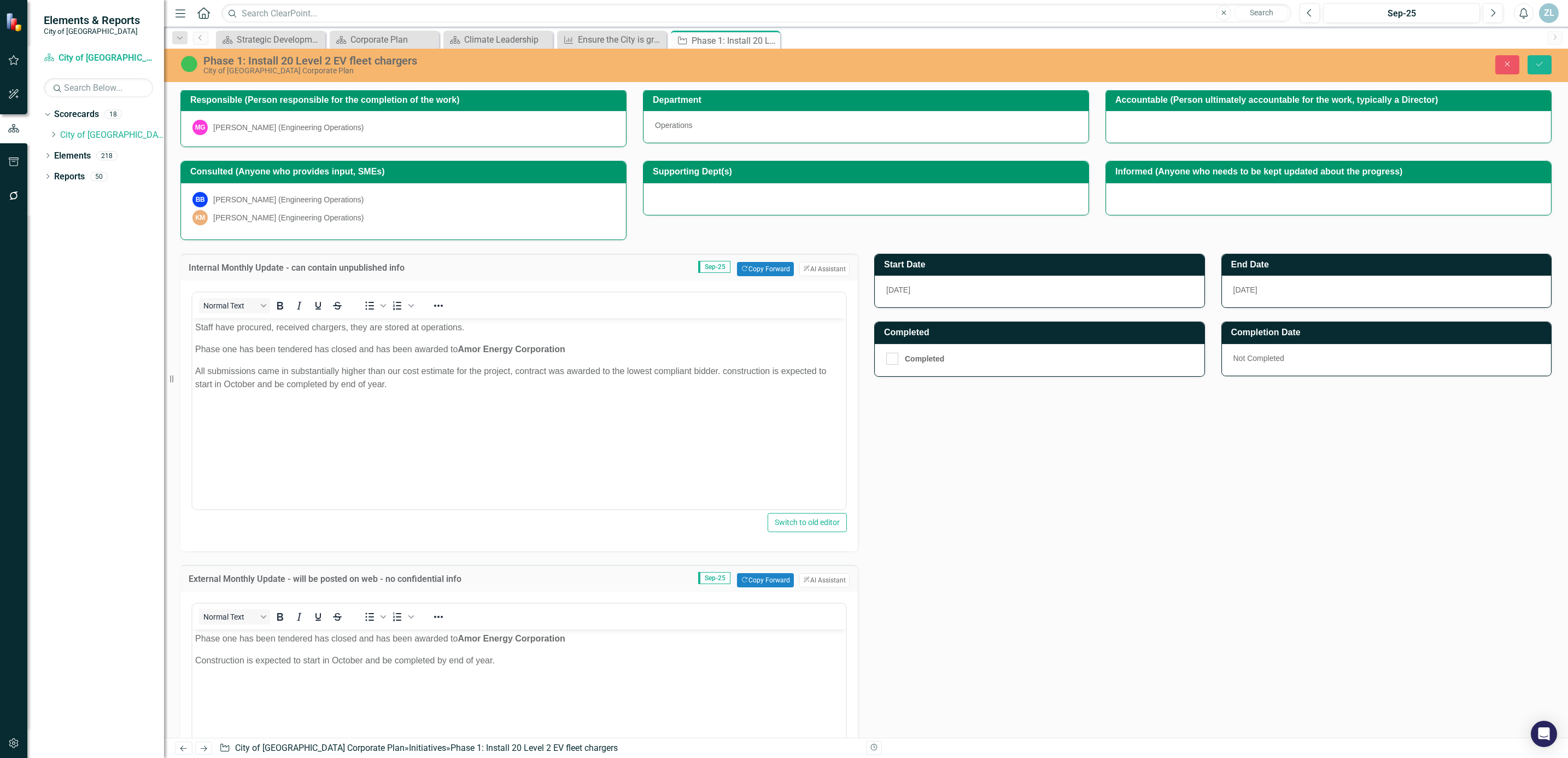
scroll to position [0, 0]
drag, startPoint x: 513, startPoint y: 653, endPoint x: 84, endPoint y: 599, distance: 432.4
click at [192, 629] on html "Phase one has been tendered has closed and has been awarded to Amor Energy Corp…" at bounding box center [519, 711] width 653 height 164
click at [1503, 60] on icon "Close" at bounding box center [1507, 64] width 10 height 8
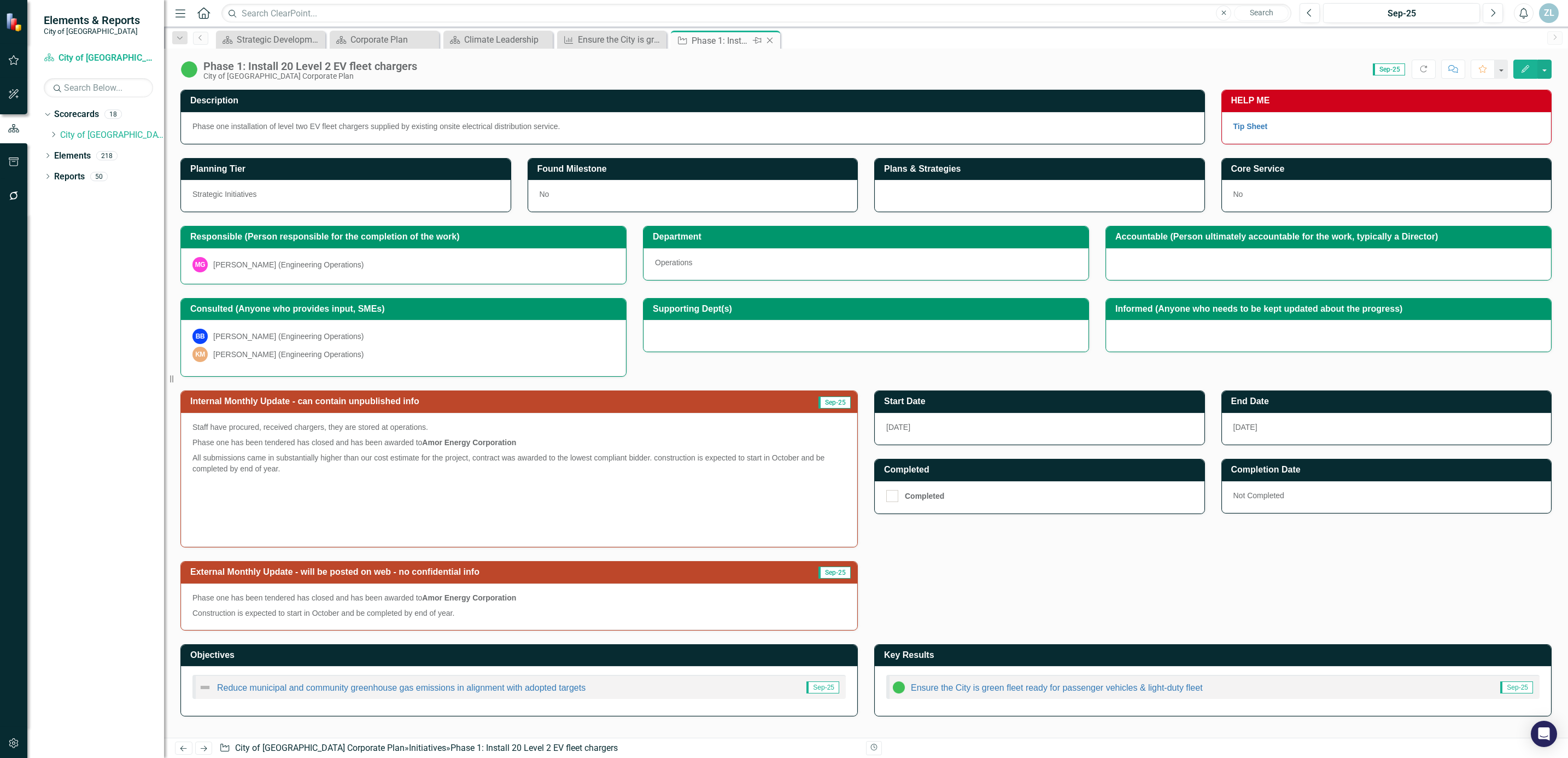
click at [772, 42] on icon "Close" at bounding box center [770, 40] width 11 height 9
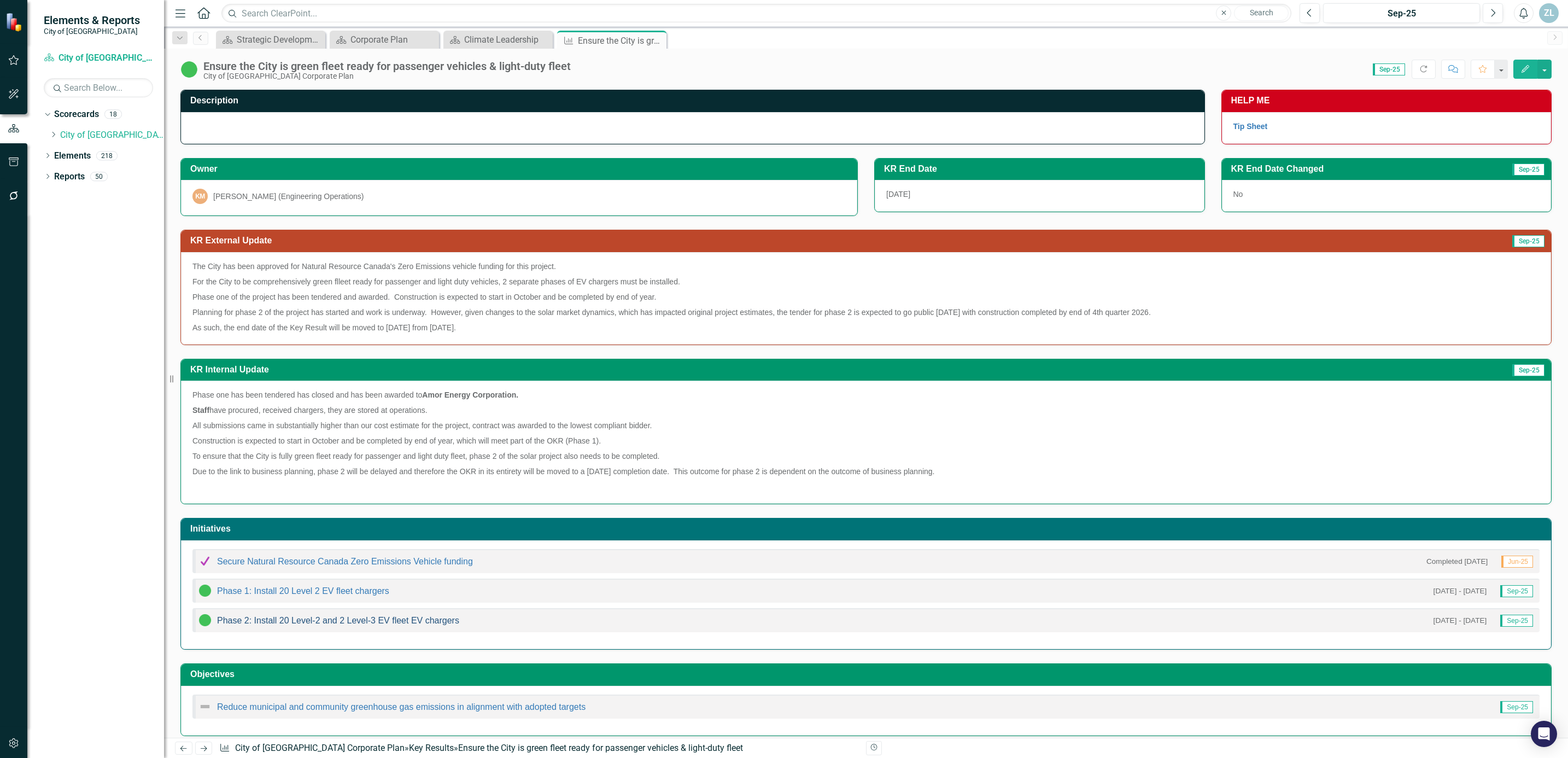
click at [334, 621] on link "Phase 2: Install 20 Level-2 and 2 Level-3 EV fleet EV chargers" at bounding box center [338, 620] width 242 height 9
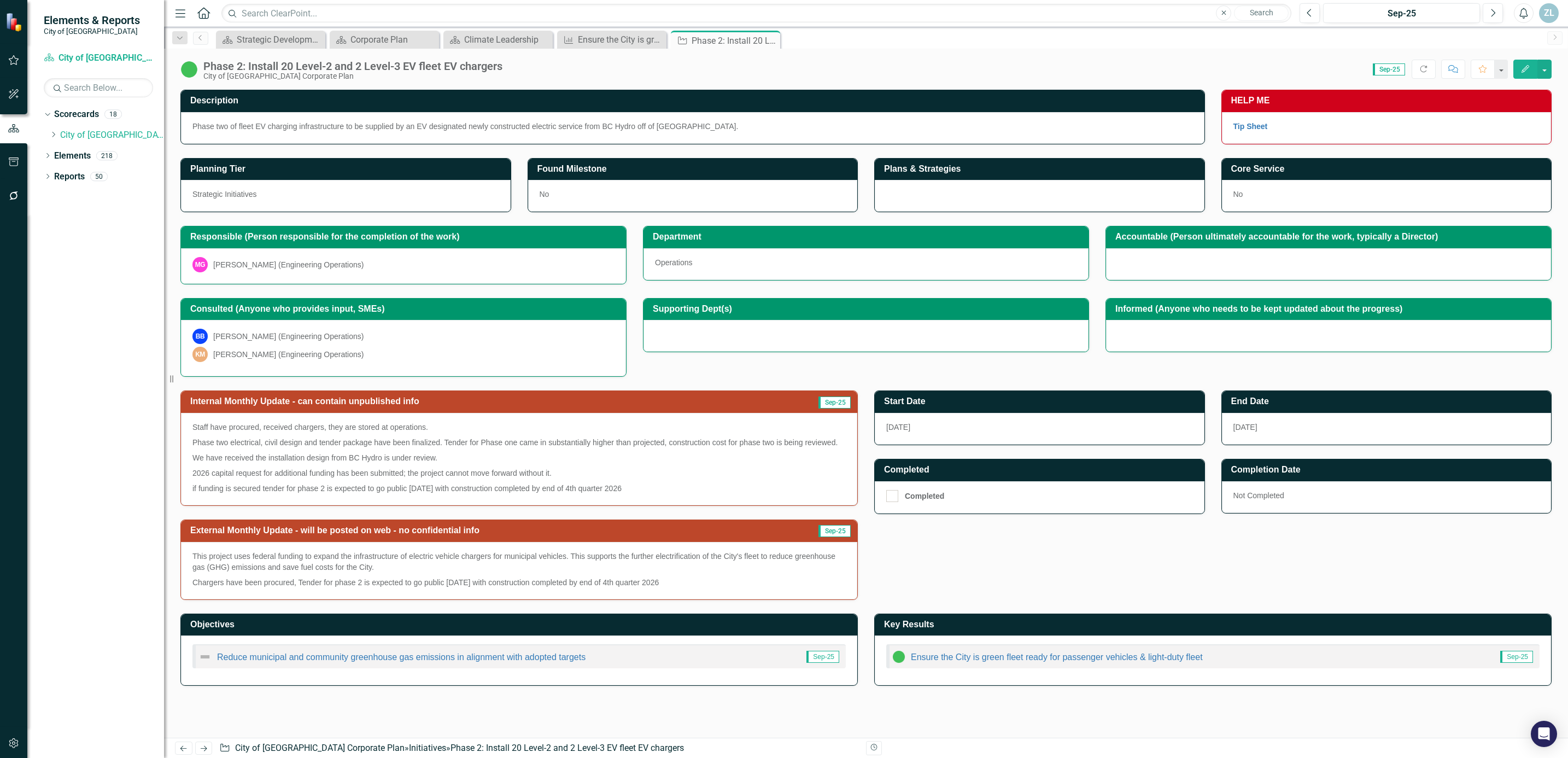
click at [302, 465] on p "We have received the installation design from BC Hydro is under review." at bounding box center [519, 458] width 653 height 15
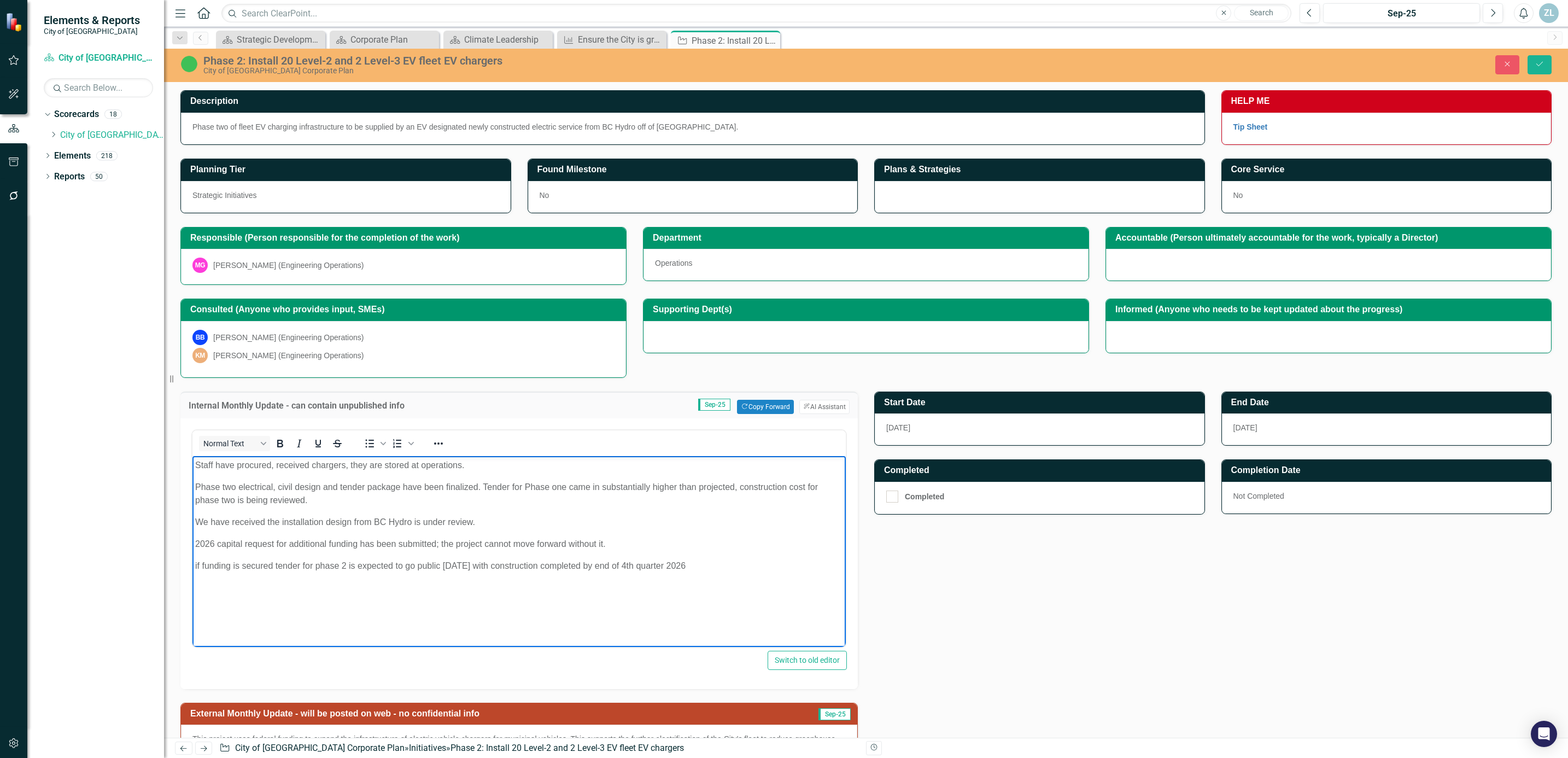
drag, startPoint x: 718, startPoint y: 570, endPoint x: 311, endPoint y: 903, distance: 525.9
click at [192, 455] on html "Staff have procured, received chargers, they are stored at operations. Phase tw…" at bounding box center [519, 537] width 653 height 164
click at [282, 478] on body "Staff have procured, received chargers, they are stored at operations. Phase tw…" at bounding box center [519, 537] width 653 height 164
drag, startPoint x: 195, startPoint y: 464, endPoint x: 477, endPoint y: 466, distance: 282.0
click at [477, 466] on p "Staff have procured, received chargers, they are stored at operations." at bounding box center [519, 464] width 648 height 13
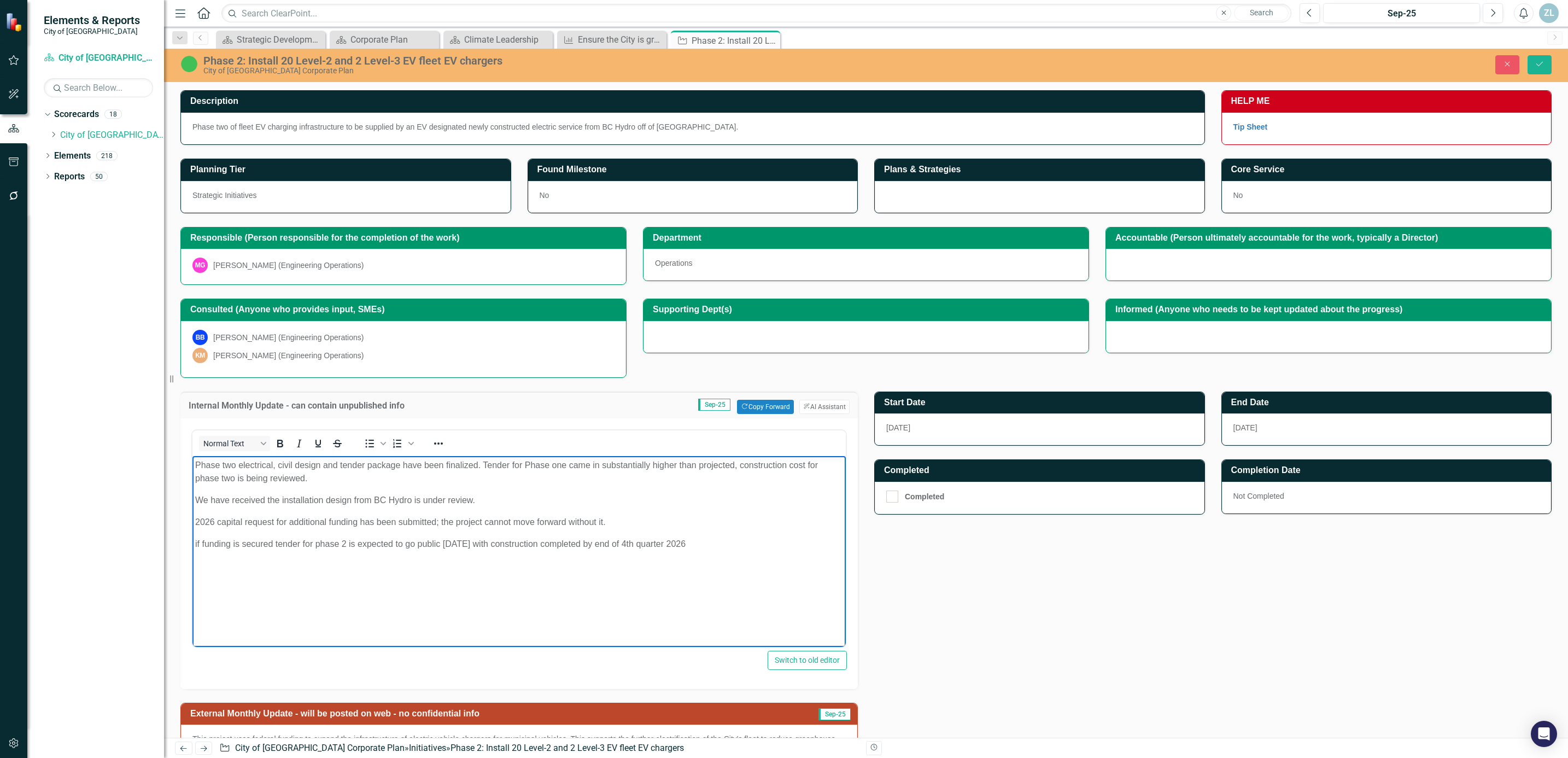
click at [228, 464] on p "Phase two electrical, civil design and tender package have been finalized. Tend…" at bounding box center [519, 471] width 648 height 26
drag, startPoint x: 713, startPoint y: 548, endPoint x: 181, endPoint y: 458, distance: 539.6
click at [192, 458] on html "Phase 2 electrical, civil design and tender package have been finalized. Tender…" at bounding box center [519, 537] width 653 height 164
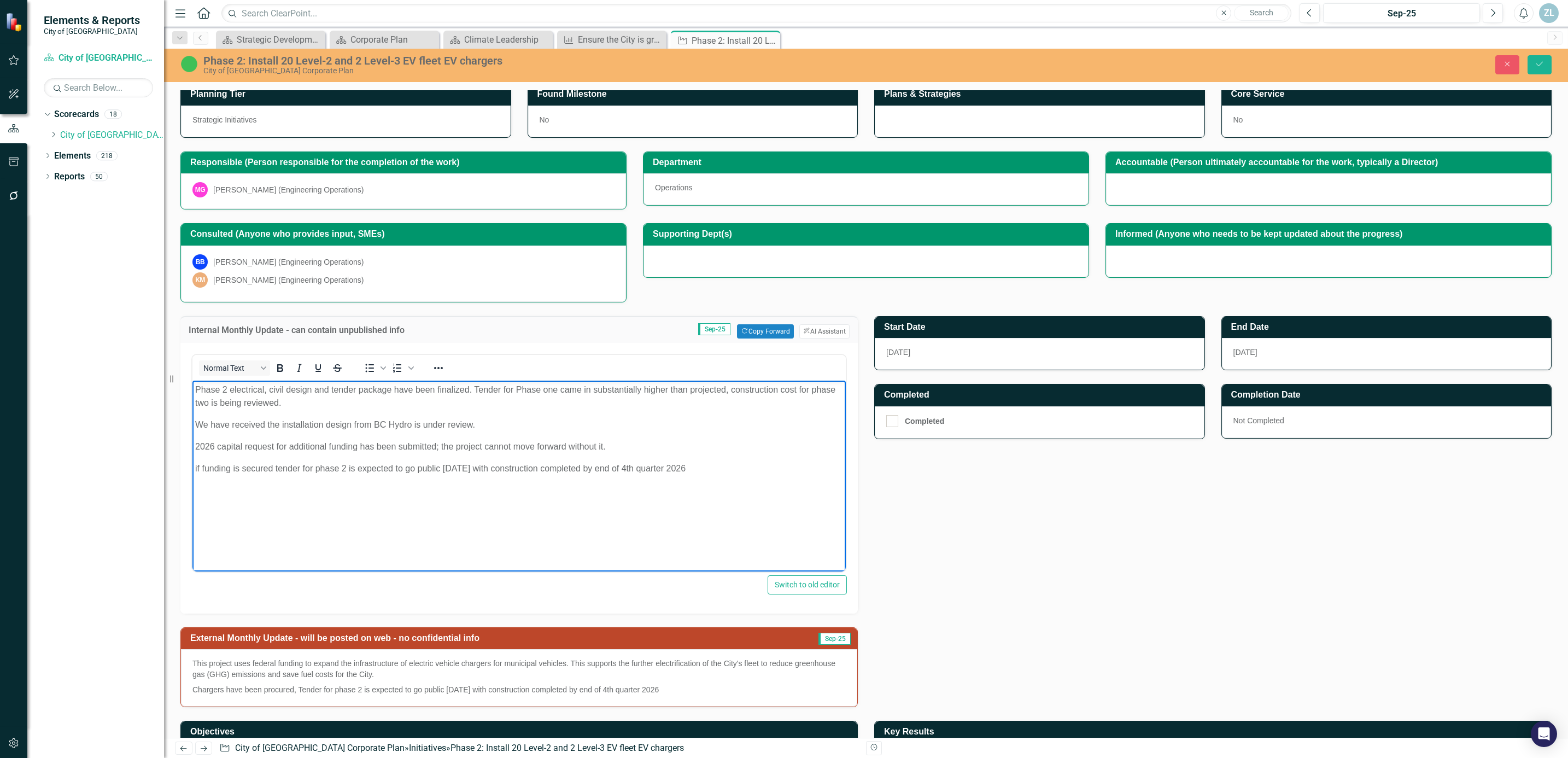
scroll to position [150, 0]
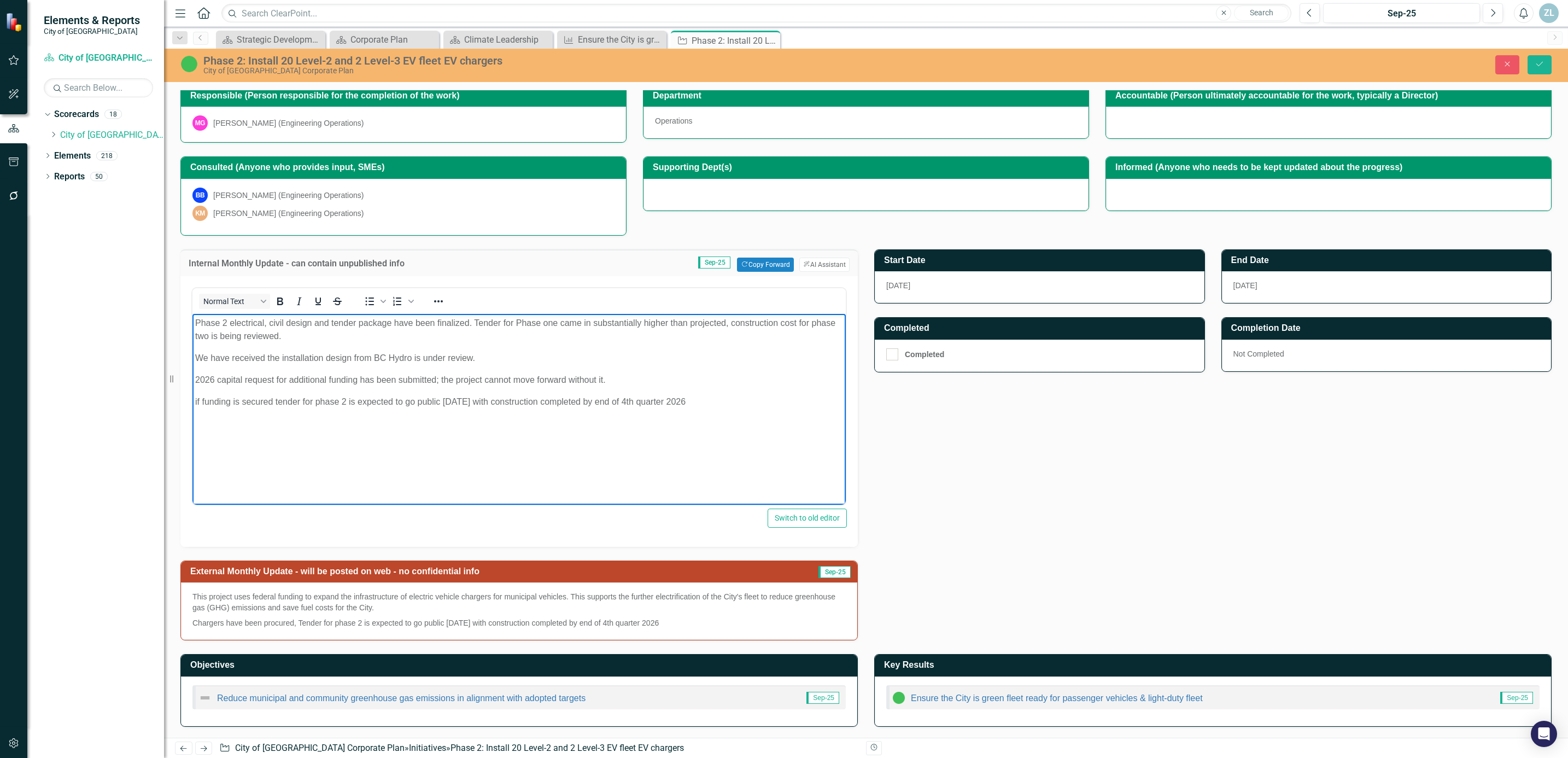
click at [359, 606] on p "This project uses federal funding to expand the infrastructure of electric vehi…" at bounding box center [519, 603] width 653 height 24
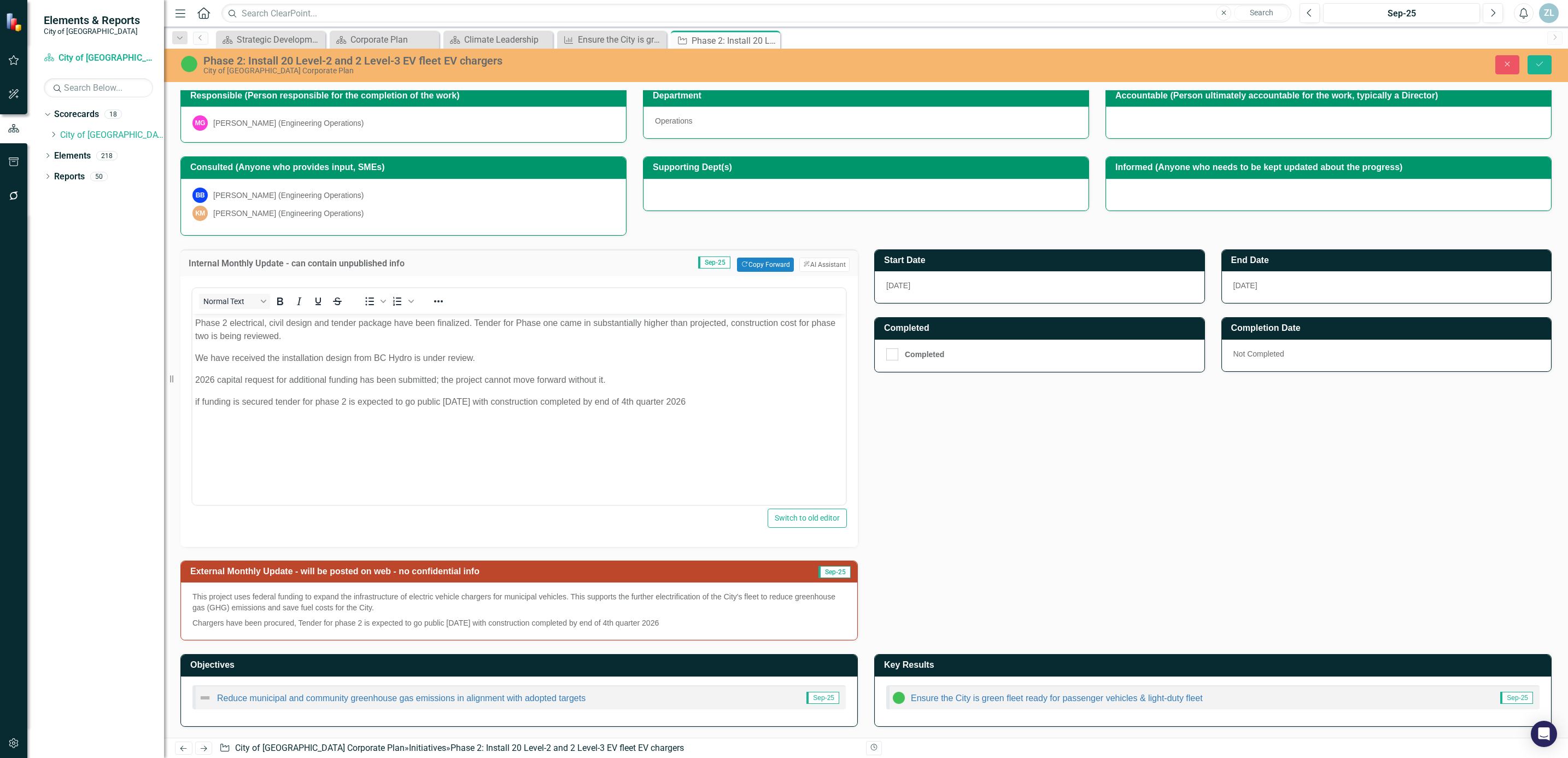
click at [359, 606] on p "This project uses federal funding to expand the infrastructure of electric vehi…" at bounding box center [519, 603] width 653 height 24
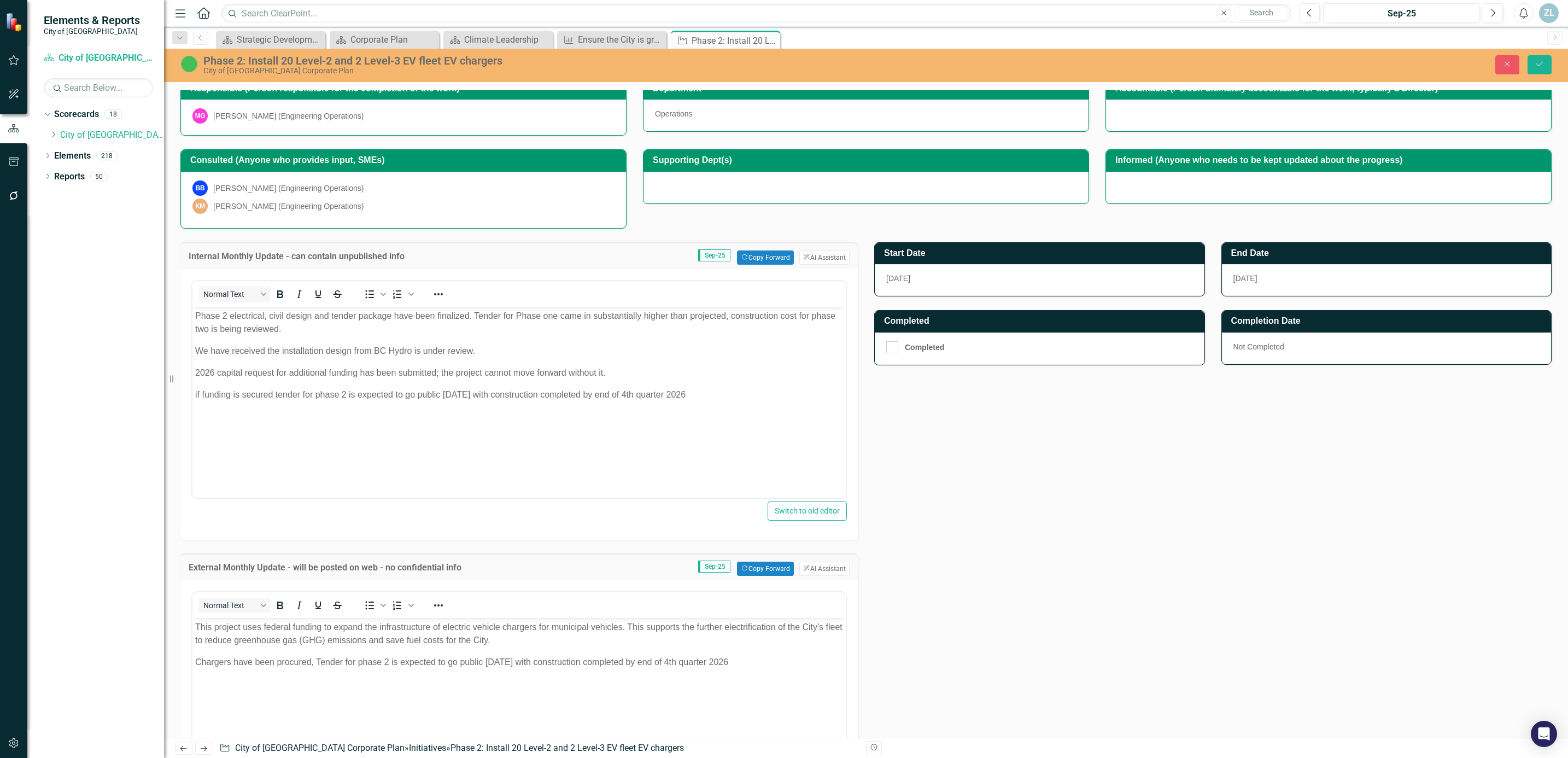
scroll to position [0, 0]
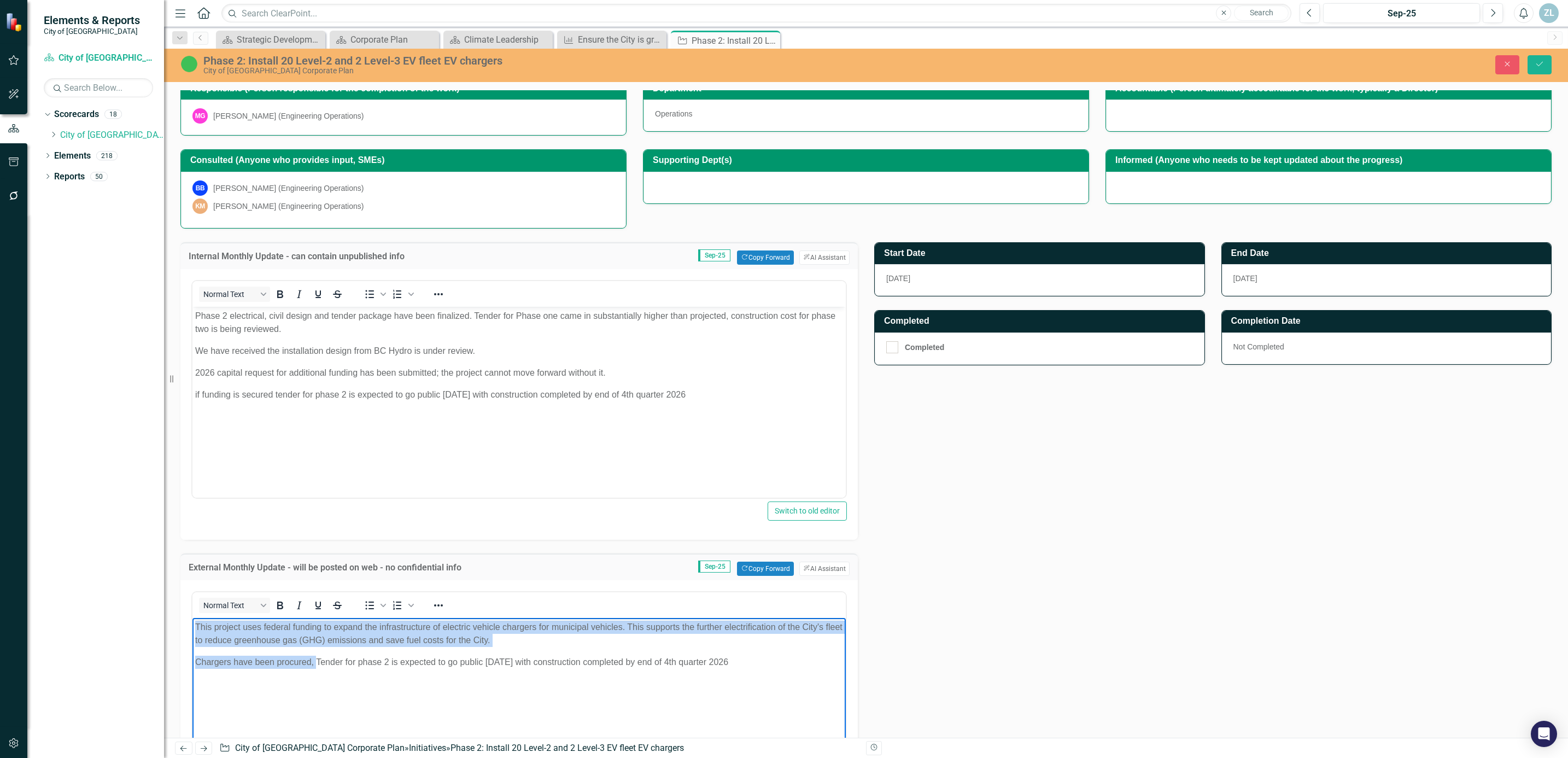
drag, startPoint x: 316, startPoint y: 662, endPoint x: 480, endPoint y: 1236, distance: 597.0
click at [192, 620] on html "This project uses federal funding to expand the infrastructure of electric vehi…" at bounding box center [519, 699] width 653 height 164
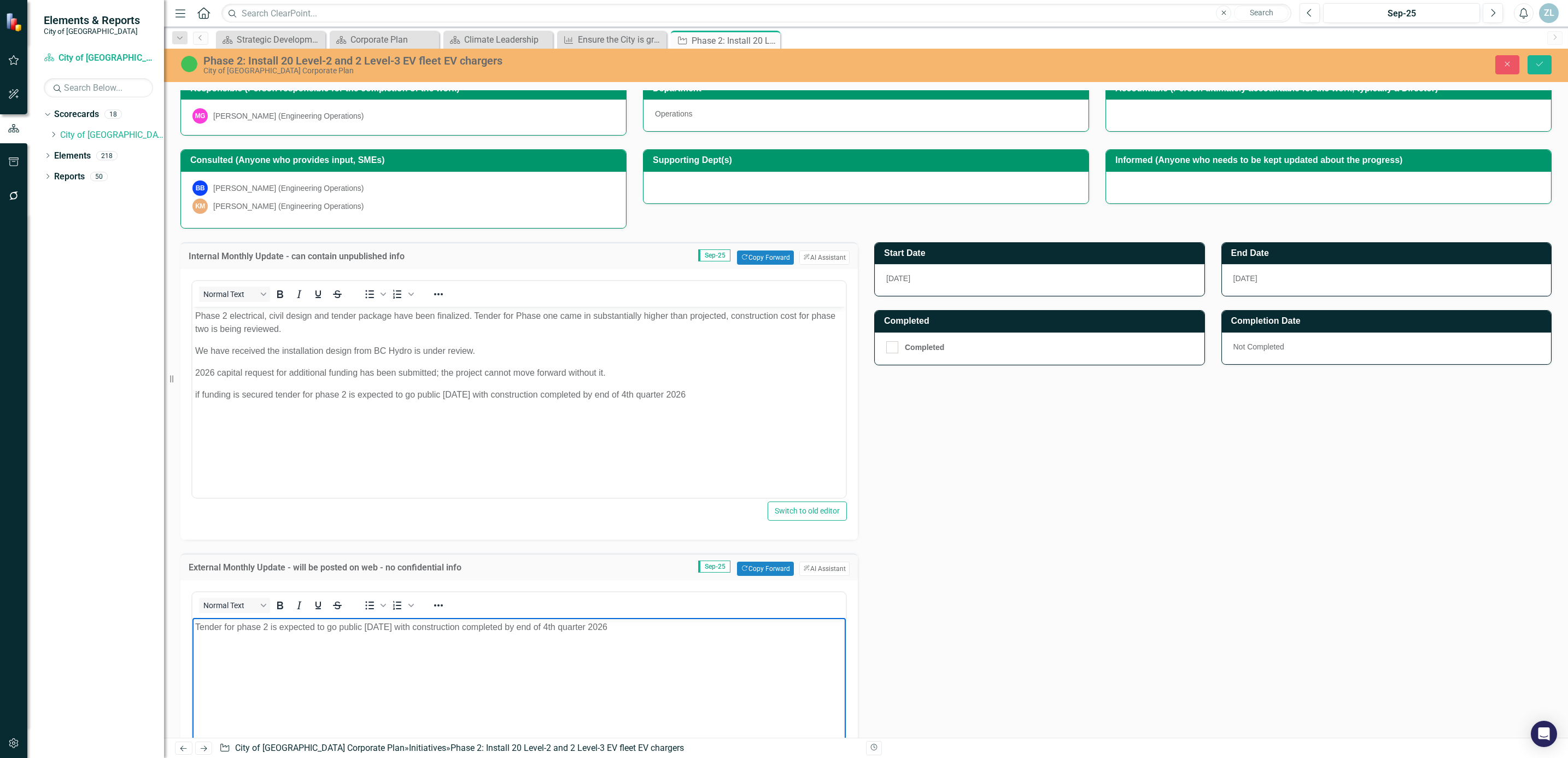
click at [300, 647] on body "Tender for phase 2 is expected to go public [DATE] with construction completed …" at bounding box center [519, 699] width 653 height 164
click at [644, 629] on p "Tender for phase 2 is expected to go public [DATE] with construction completed …" at bounding box center [519, 626] width 648 height 13
click at [195, 626] on p "Tender for phase 2 is expected to go public [DATE] with construction completed …" at bounding box center [519, 626] width 648 height 13
drag, startPoint x: 455, startPoint y: 641, endPoint x: 276, endPoint y: 1243, distance: 628.0
click at [192, 622] on html "While Phase 1 is expected to complete by the end of 2025, changes to phase 2 ha…" at bounding box center [519, 699] width 653 height 164
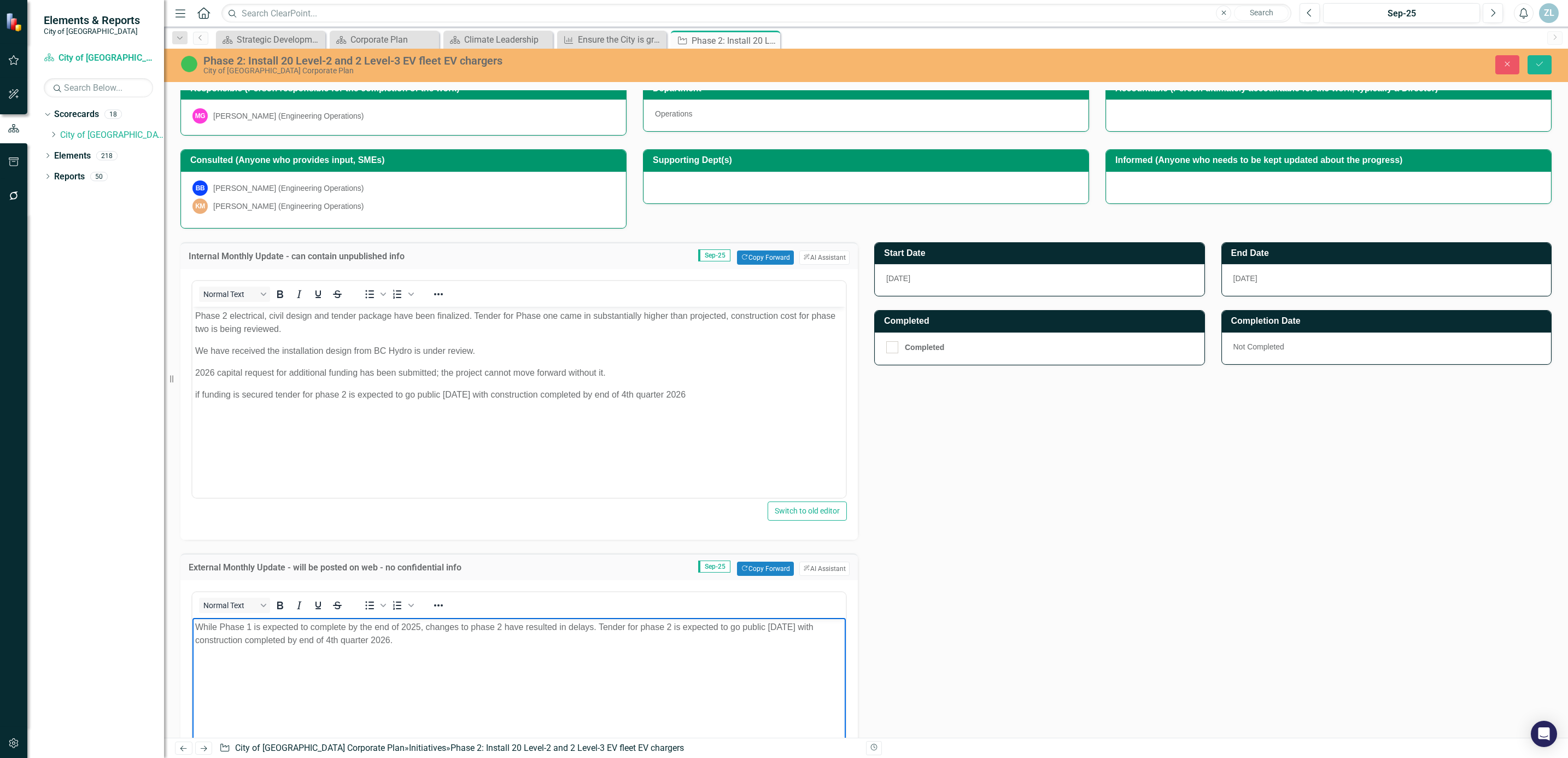
click at [438, 709] on body "While Phase 1 is expected to complete by the end of 2025, changes to phase 2 ha…" at bounding box center [519, 699] width 653 height 164
drag, startPoint x: 428, startPoint y: 647, endPoint x: 134, endPoint y: 599, distance: 297.9
click at [192, 617] on html "While Phase 1 is expected to complete by the end of 2025, changes to phase 2 ha…" at bounding box center [519, 699] width 653 height 164
click at [1538, 60] on icon "Save" at bounding box center [1540, 64] width 10 height 8
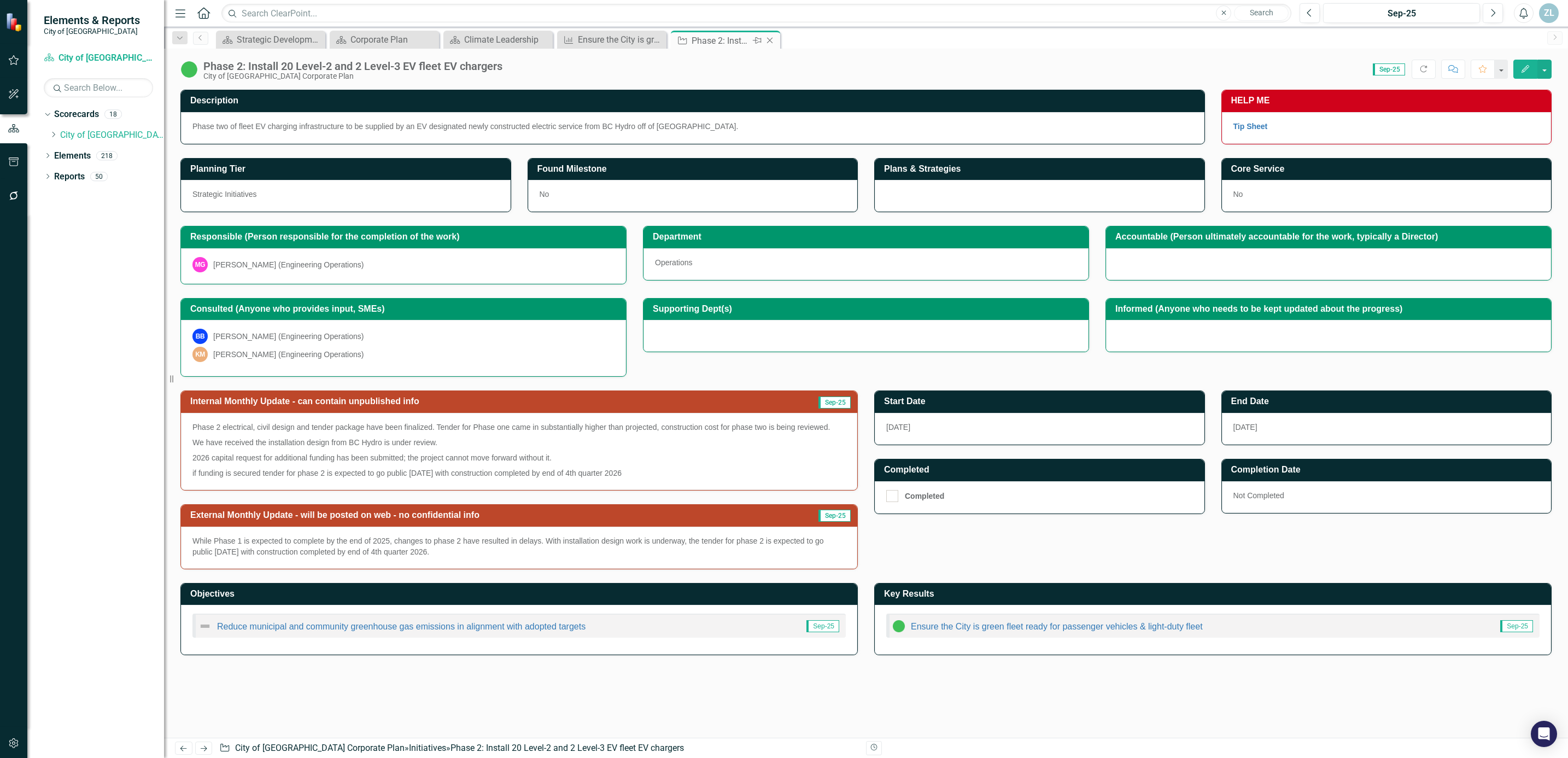
click at [769, 40] on icon at bounding box center [769, 41] width 6 height 6
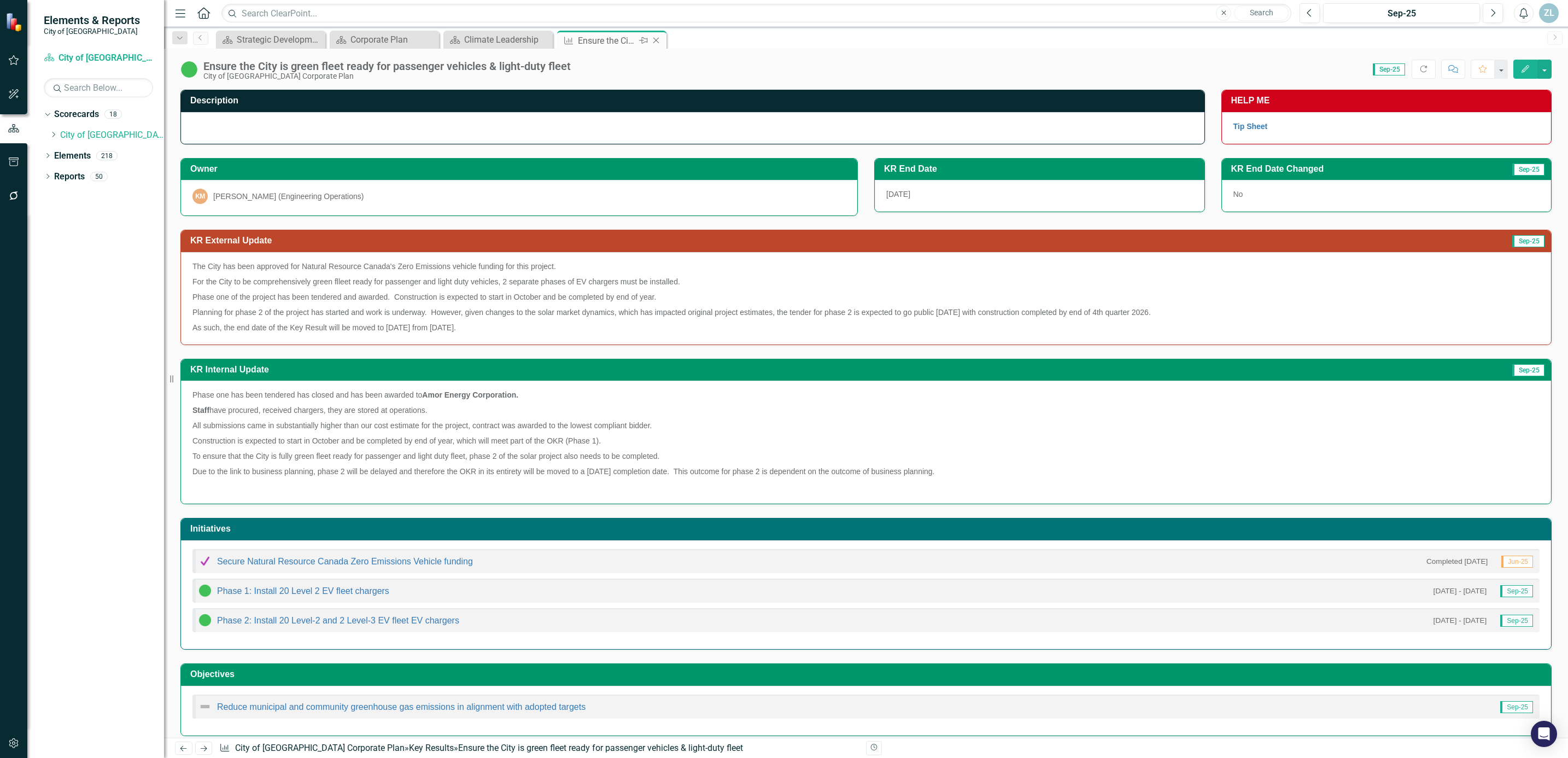
click at [655, 41] on icon "Close" at bounding box center [656, 40] width 11 height 9
